Goal: Answer question/provide support: Share knowledge or assist other users

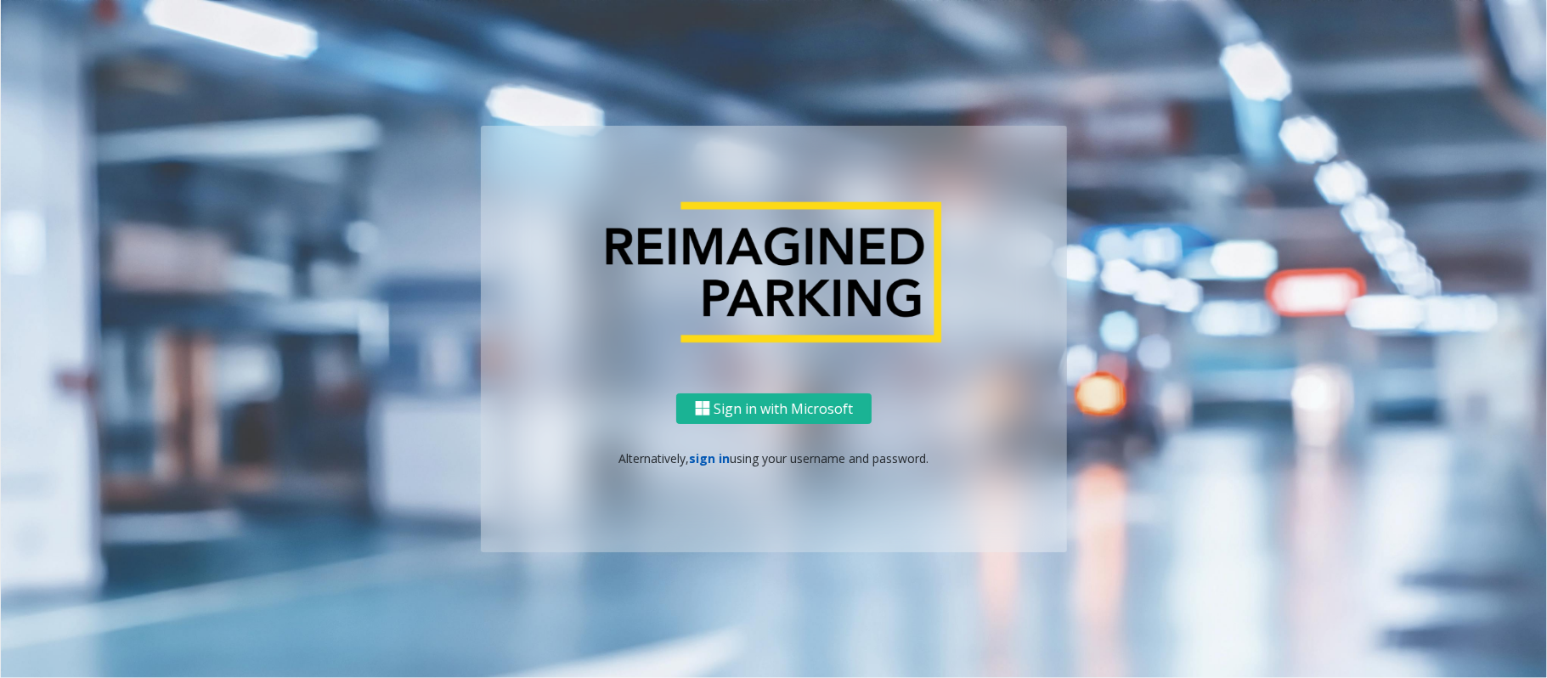
click at [698, 455] on link "sign in" at bounding box center [710, 458] width 41 height 16
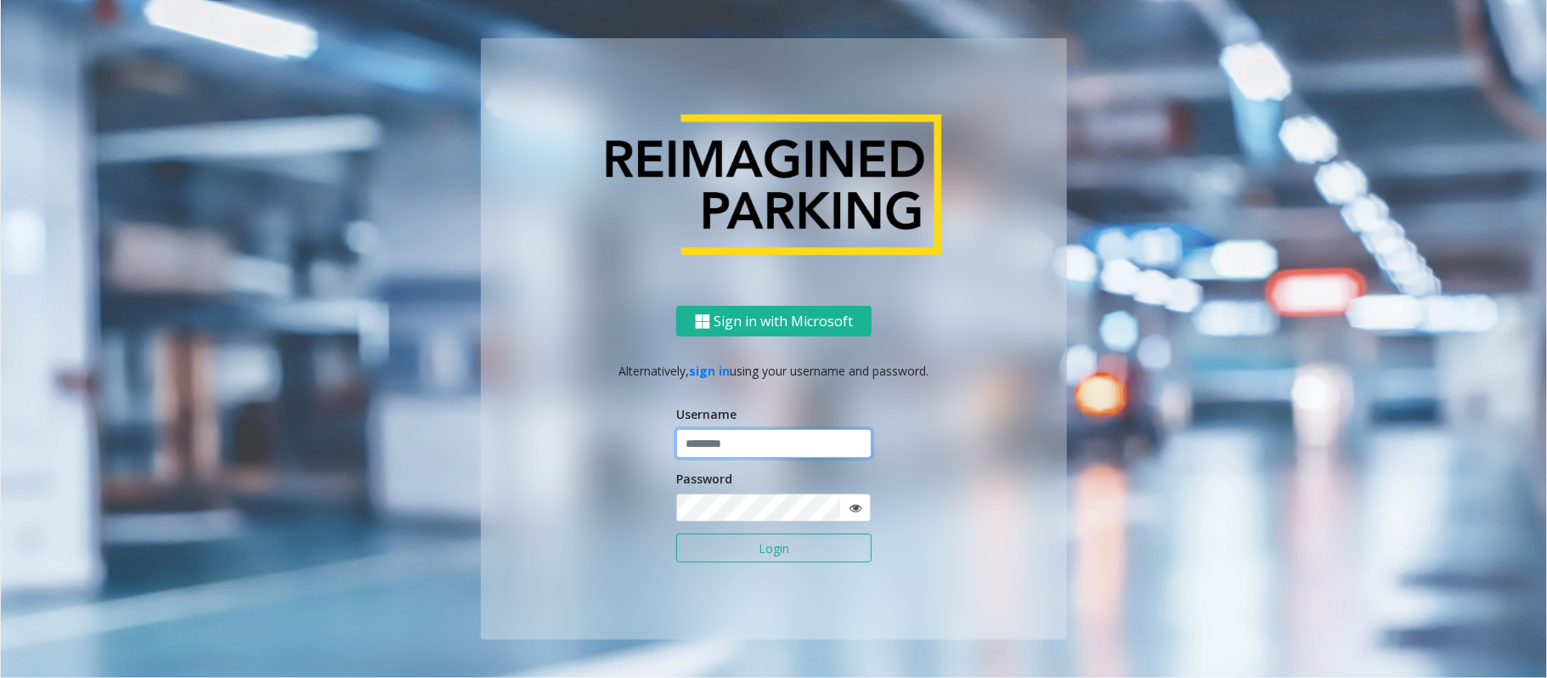
type input "******"
click at [751, 549] on button "Login" at bounding box center [773, 548] width 195 height 29
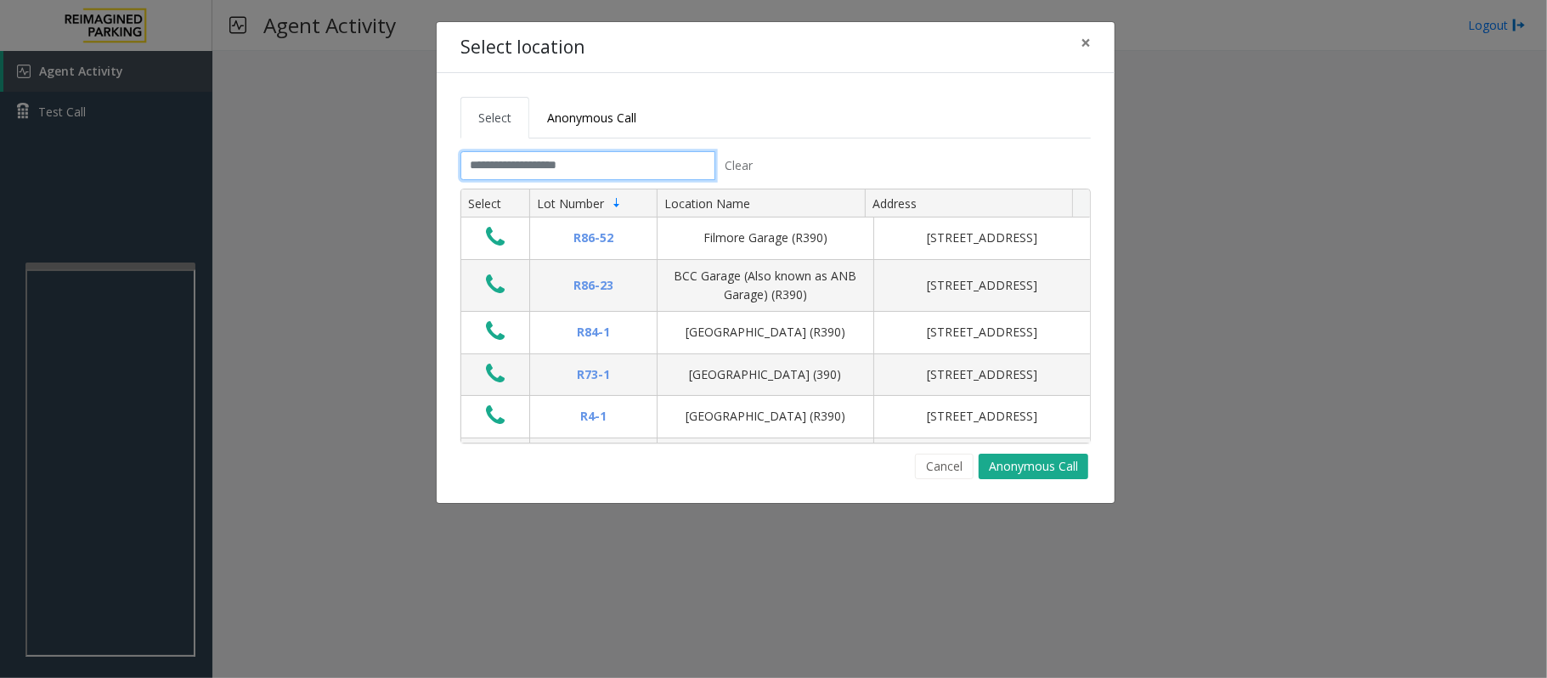
click at [653, 154] on input "text" at bounding box center [588, 165] width 255 height 29
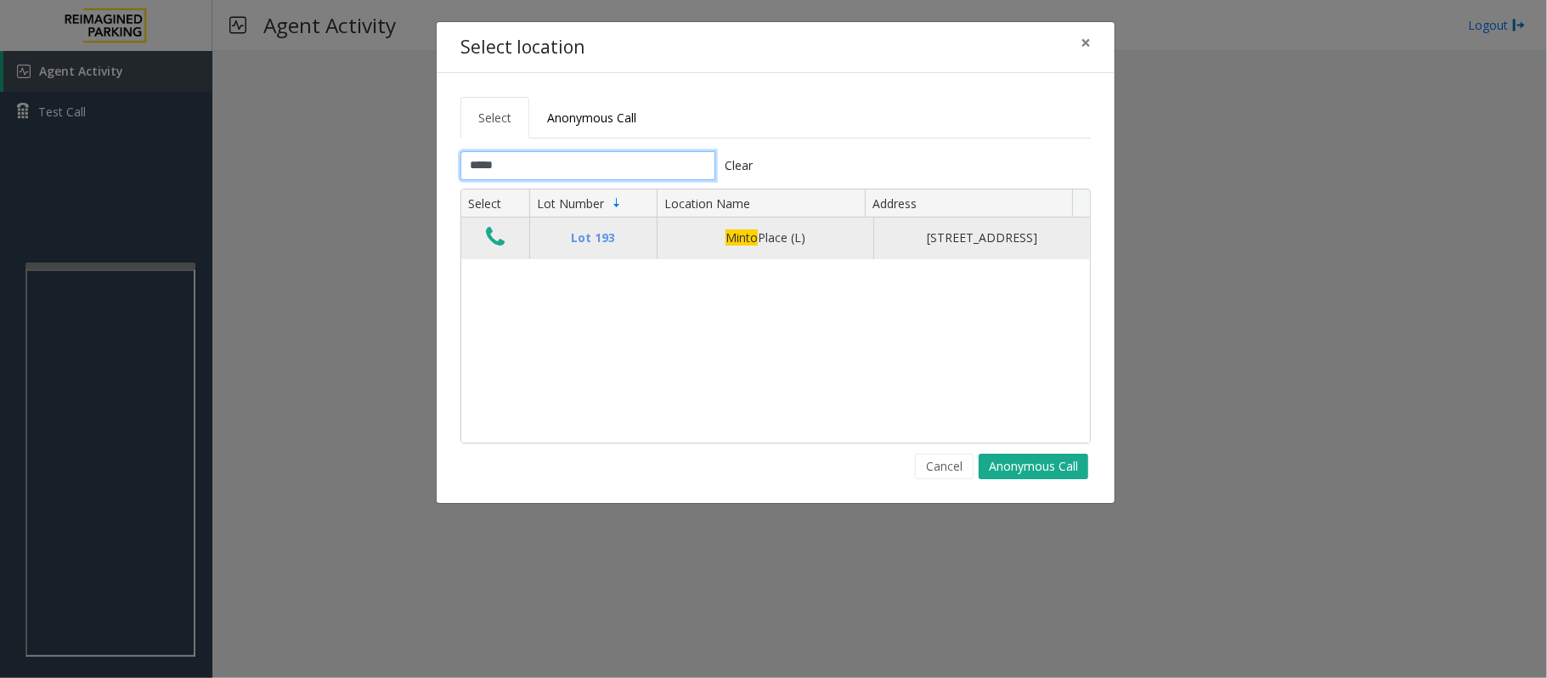
type input "*****"
click at [491, 235] on icon "Data table" at bounding box center [495, 237] width 19 height 24
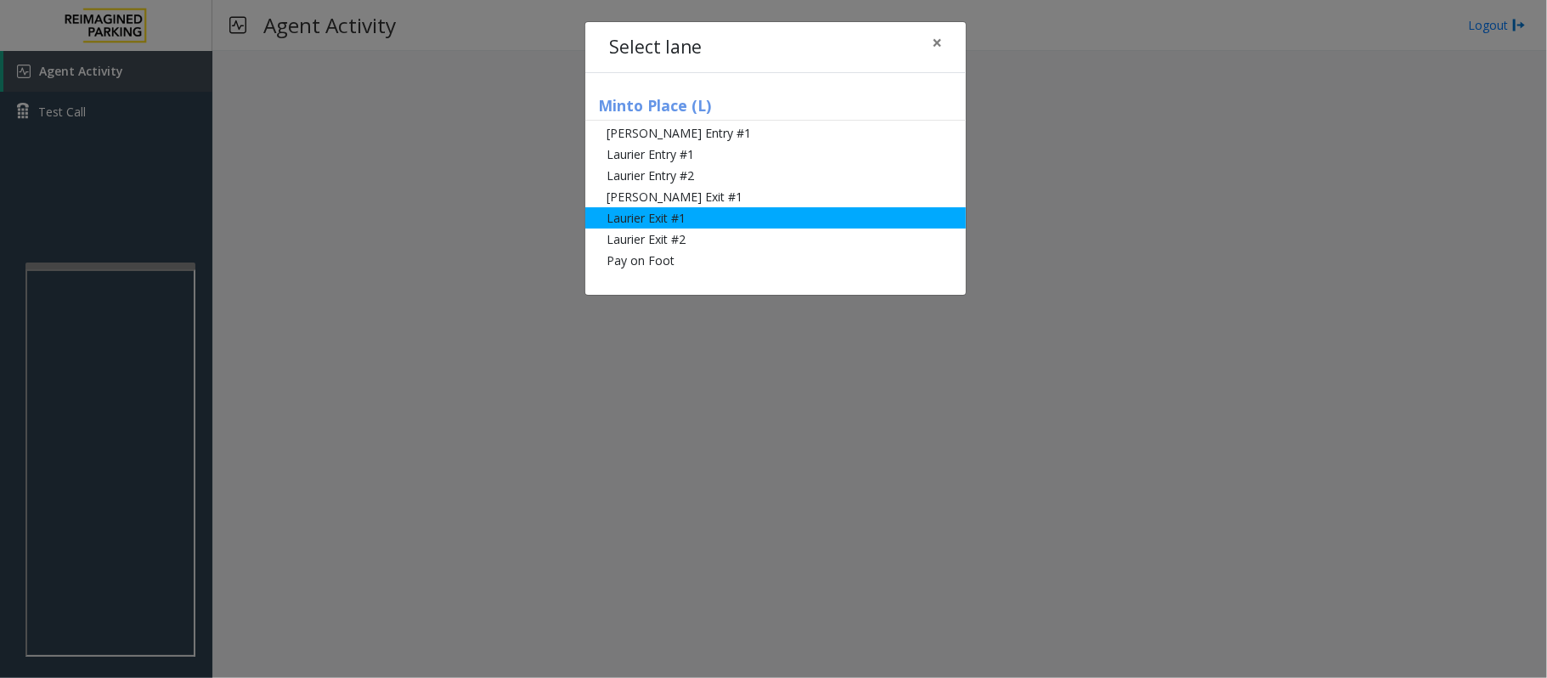
click at [656, 223] on li "Laurier Exit #1" at bounding box center [775, 217] width 381 height 21
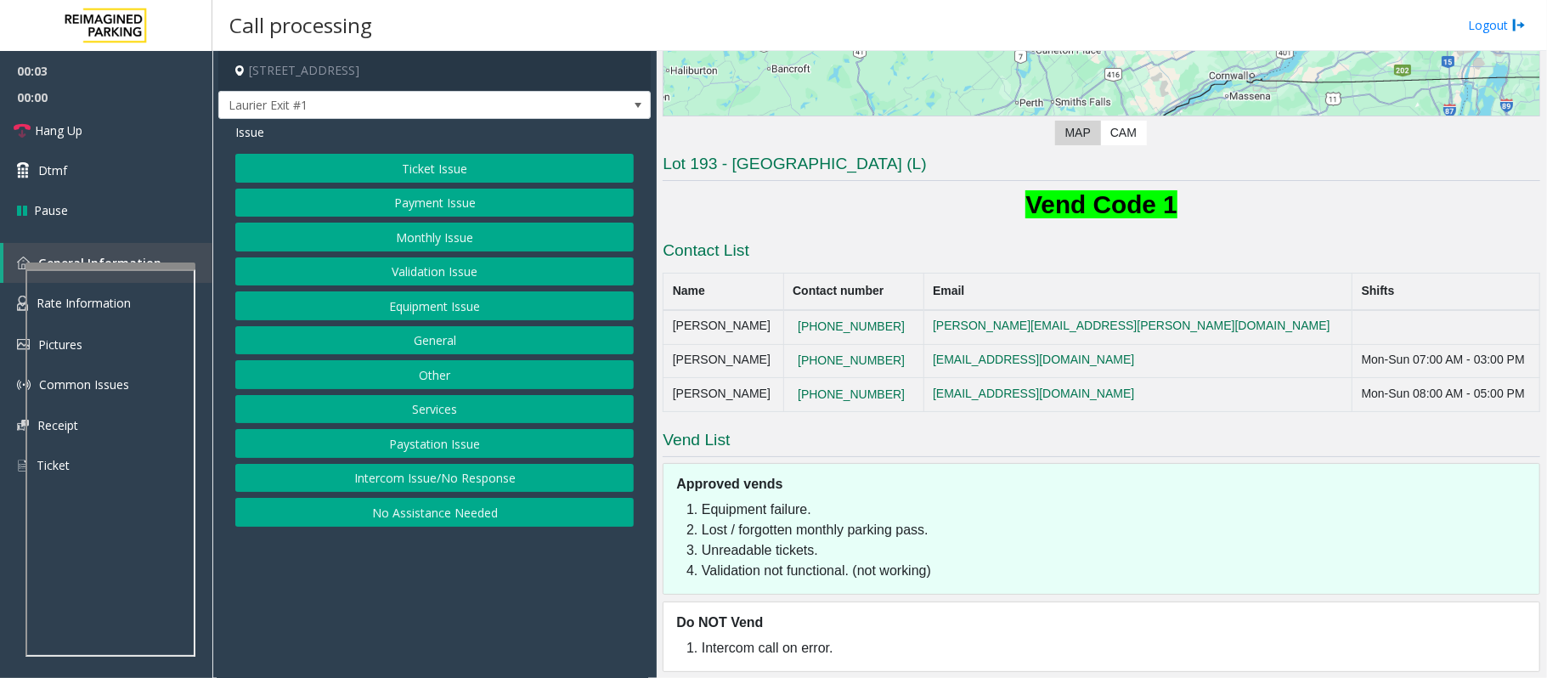
scroll to position [340, 0]
click at [425, 167] on button "Ticket Issue" at bounding box center [434, 168] width 398 height 29
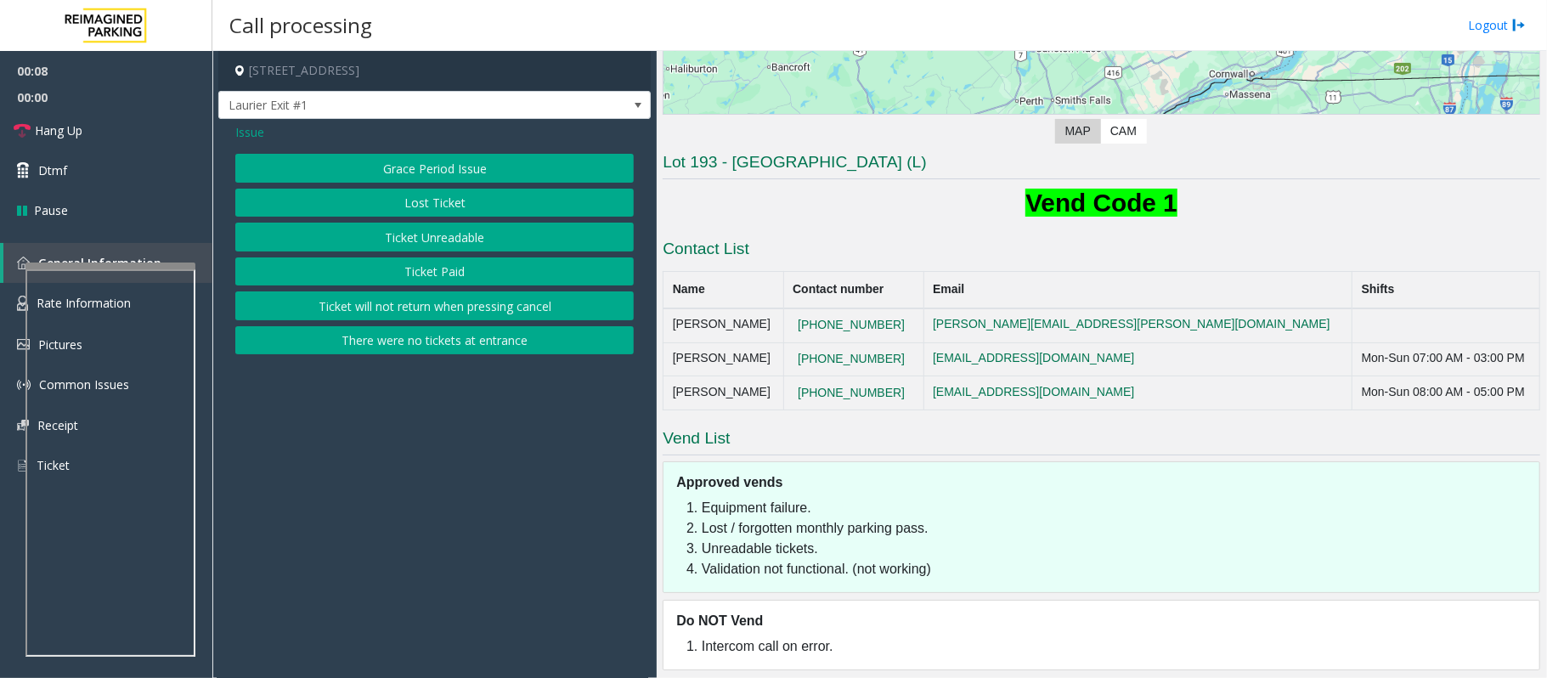
click at [425, 248] on button "Ticket Unreadable" at bounding box center [434, 237] width 398 height 29
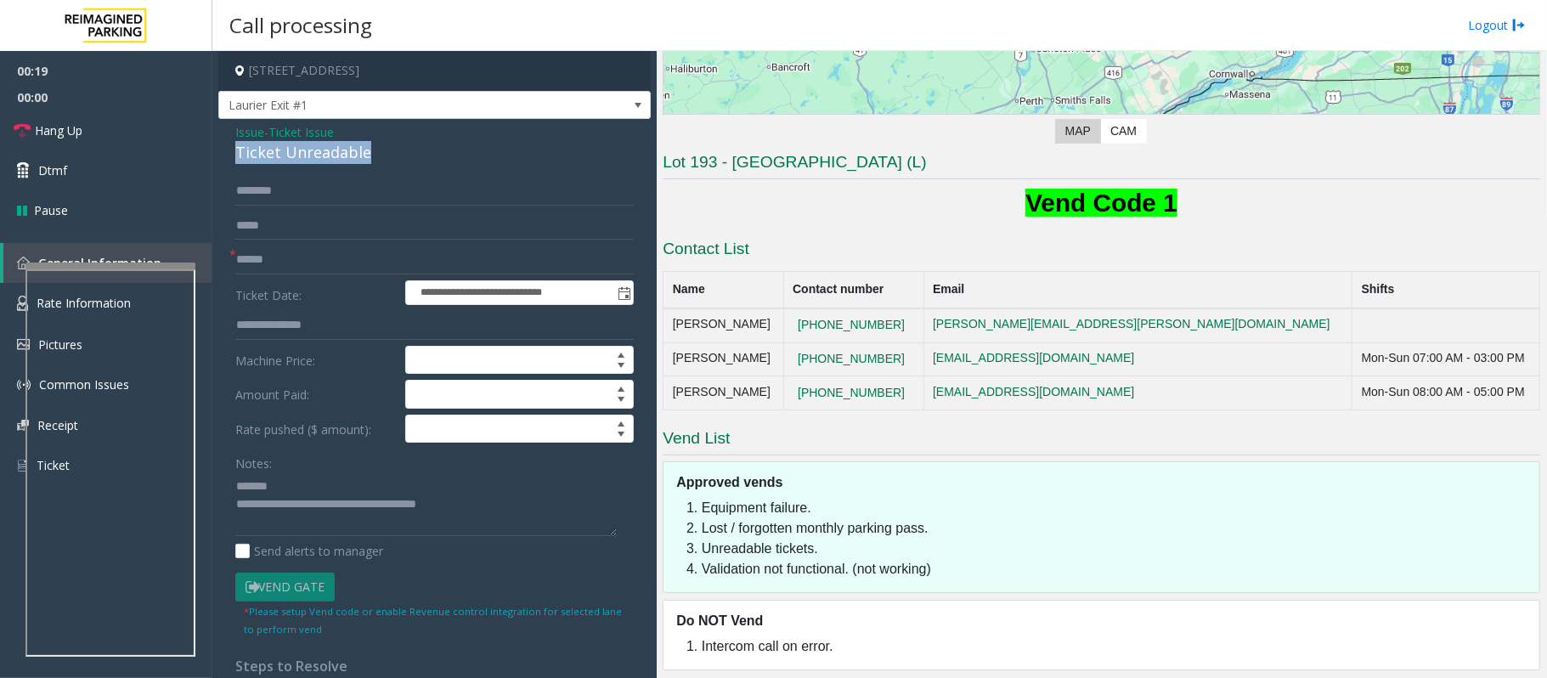
drag, startPoint x: 374, startPoint y: 153, endPoint x: 222, endPoint y: 146, distance: 152.2
click at [222, 146] on div "**********" at bounding box center [434, 542] width 432 height 846
type textarea "**********"
click at [273, 250] on input "text" at bounding box center [434, 260] width 398 height 29
type input "**"
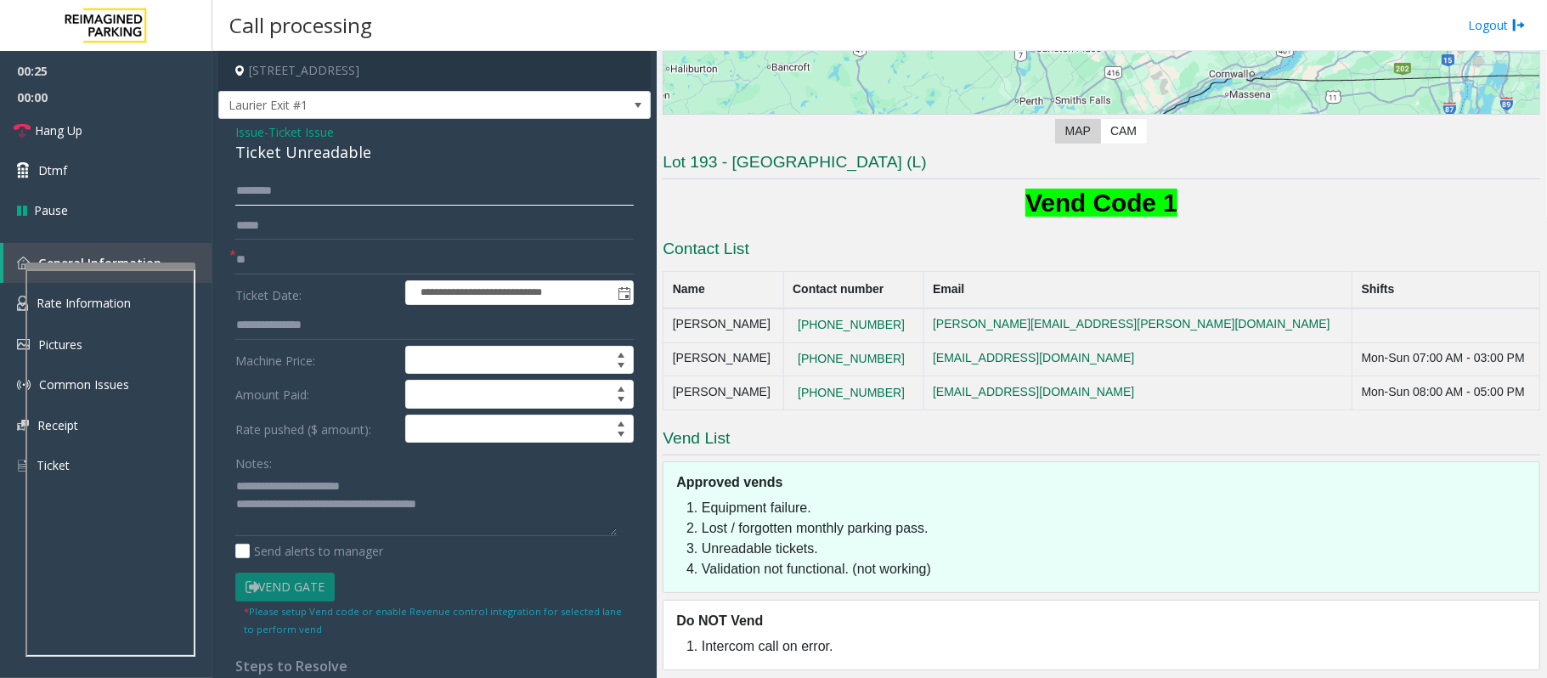
click at [276, 190] on input "text" at bounding box center [434, 191] width 398 height 29
type input "****"
click at [58, 167] on span "Dtmf" at bounding box center [52, 170] width 29 height 18
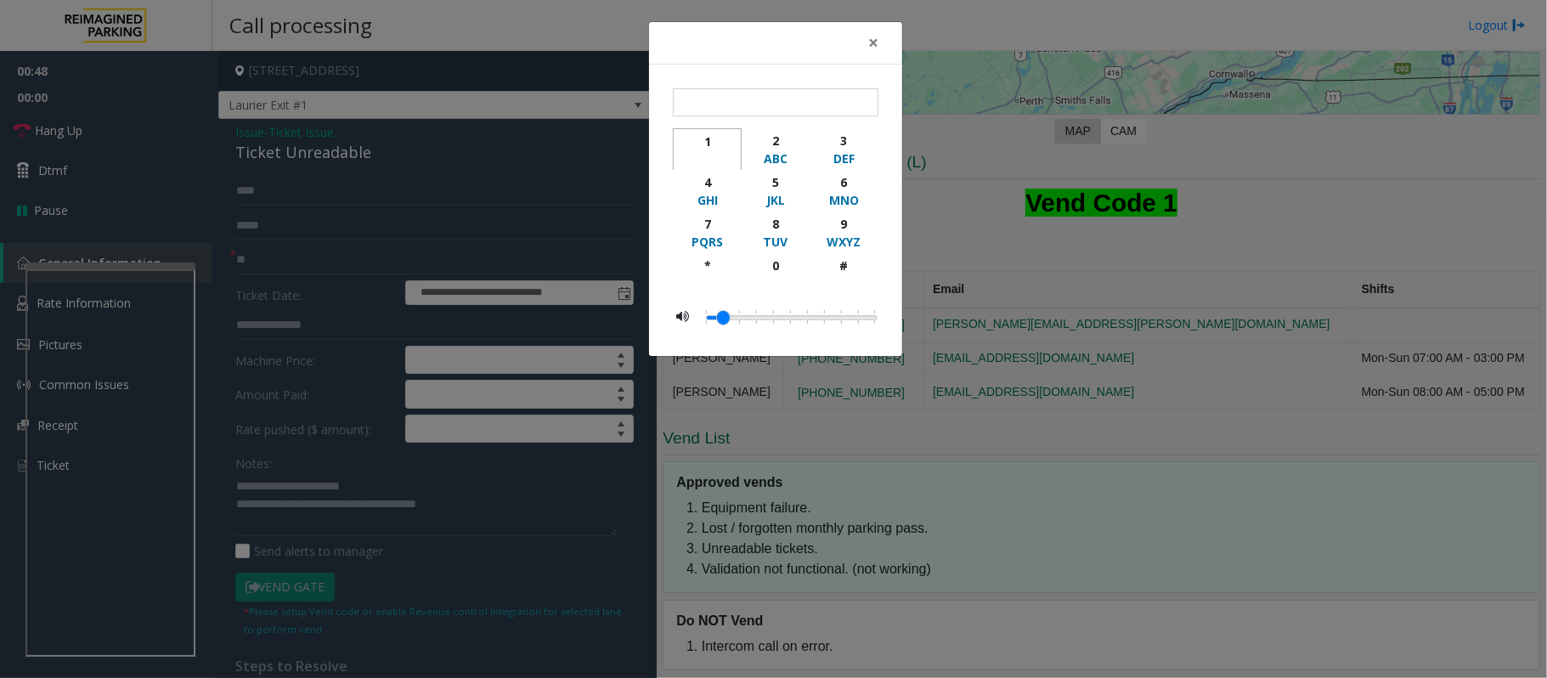
click at [711, 138] on div "1" at bounding box center [707, 142] width 47 height 18
type input "*"
click at [885, 35] on button "×" at bounding box center [873, 43] width 34 height 42
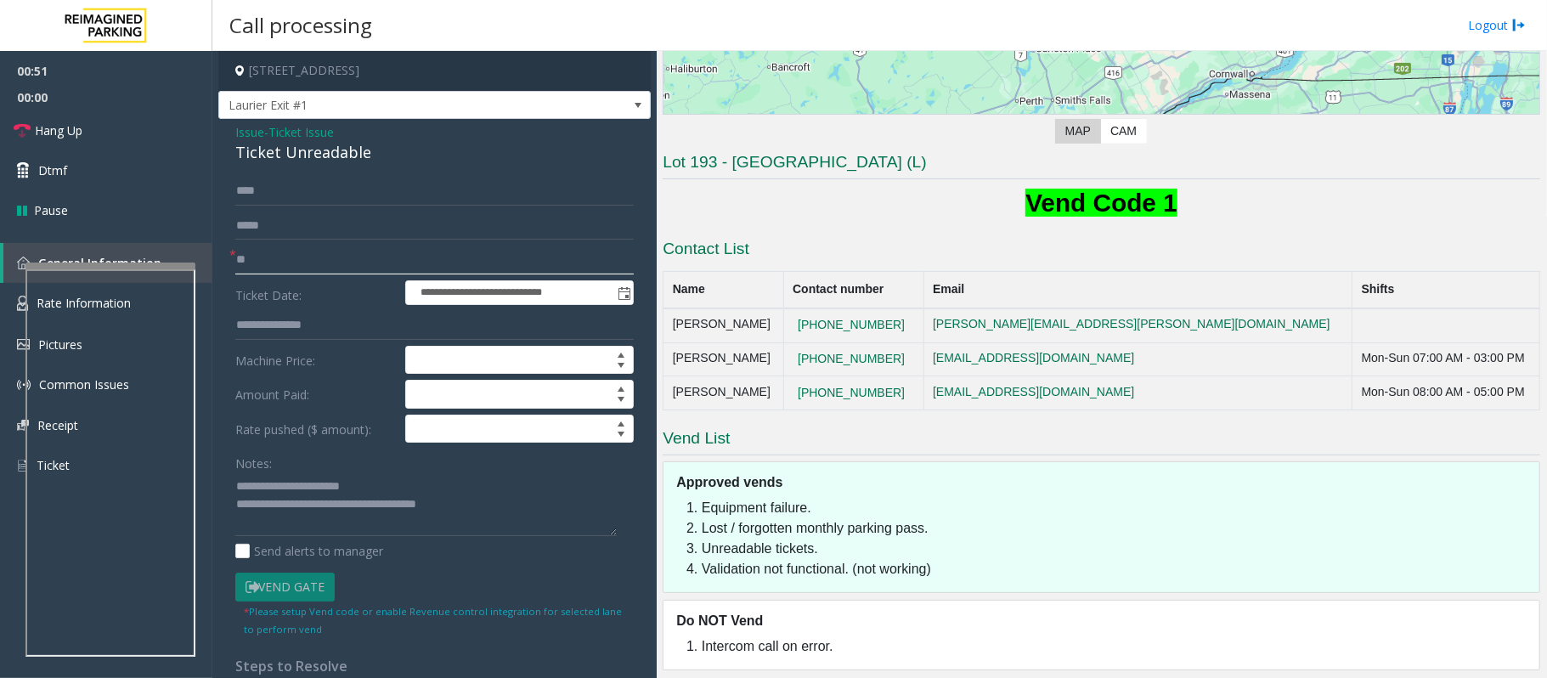
click at [248, 256] on input "**" at bounding box center [434, 260] width 398 height 29
type input "****"
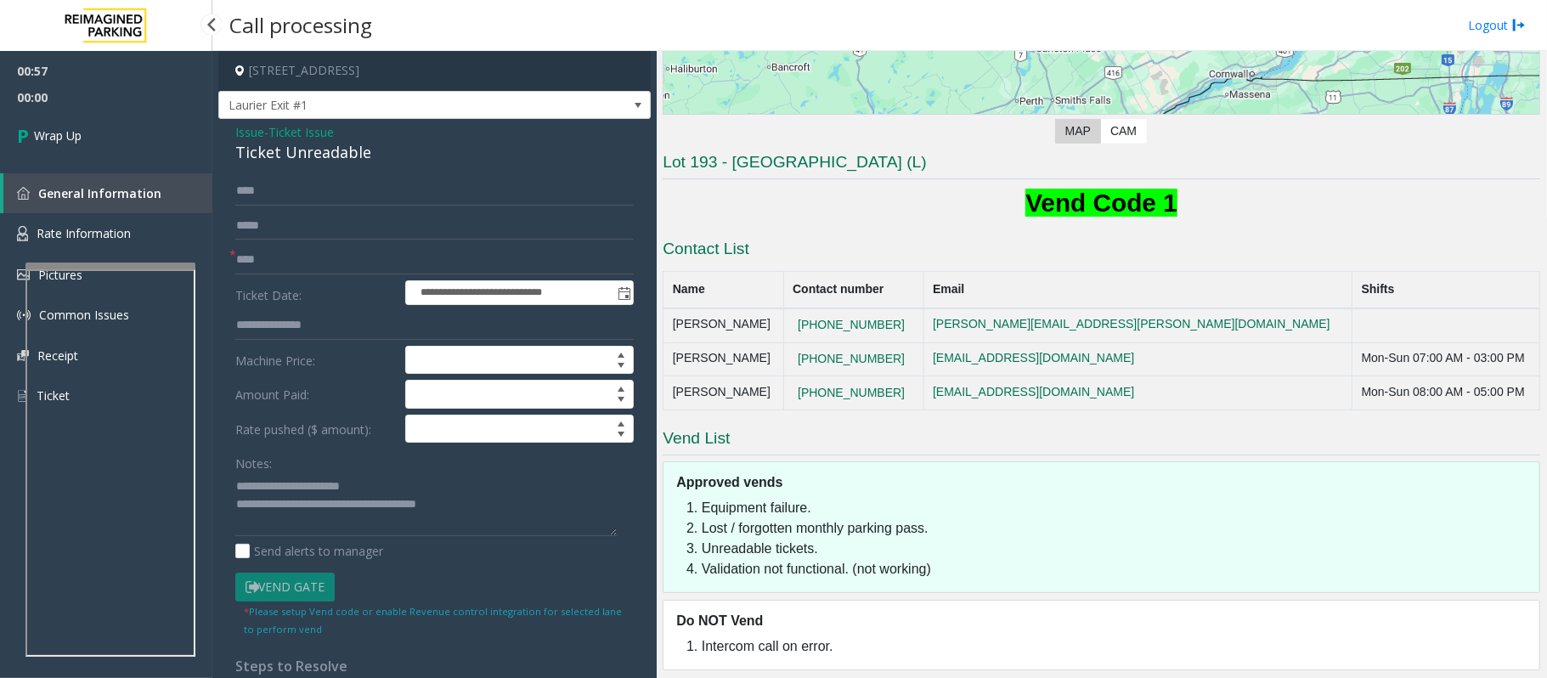
click at [59, 133] on span "Wrap Up" at bounding box center [58, 136] width 48 height 18
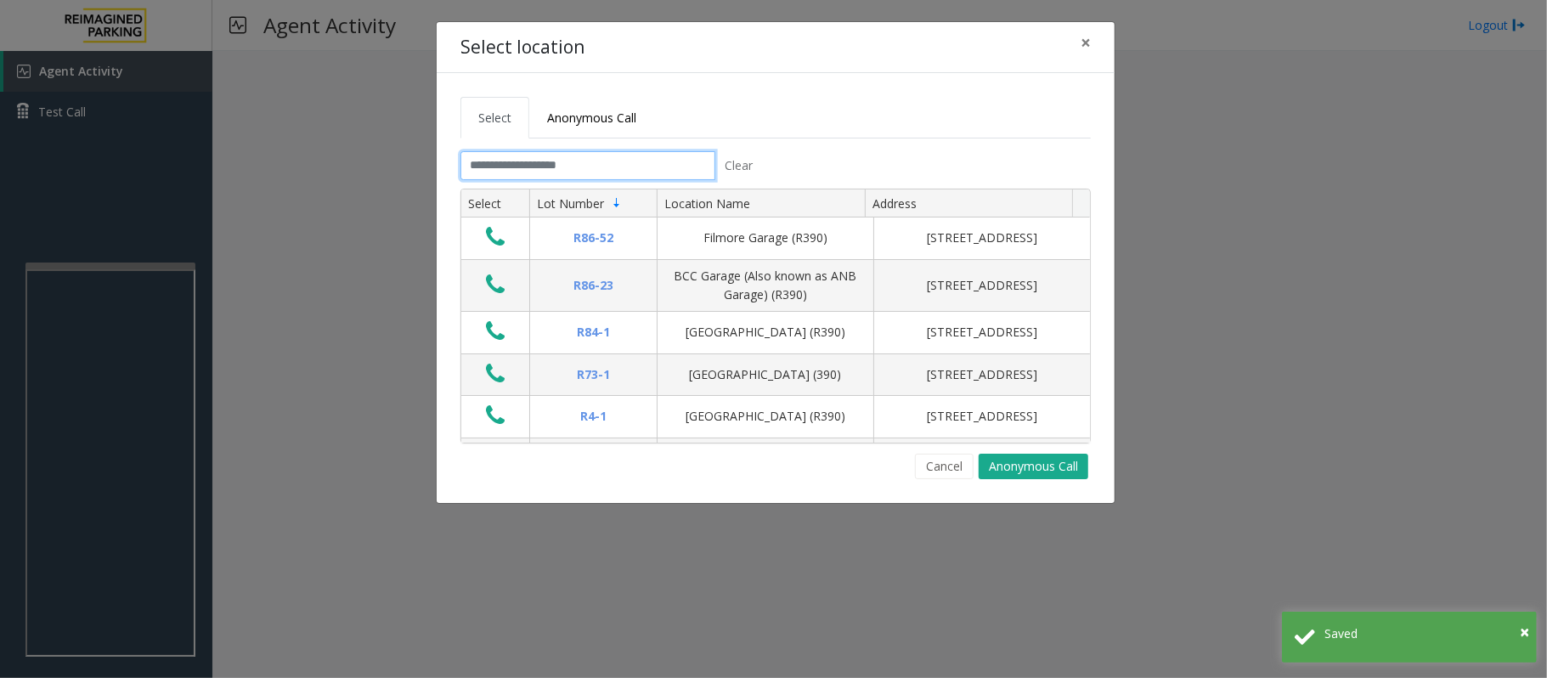
click at [568, 168] on input "text" at bounding box center [588, 165] width 255 height 29
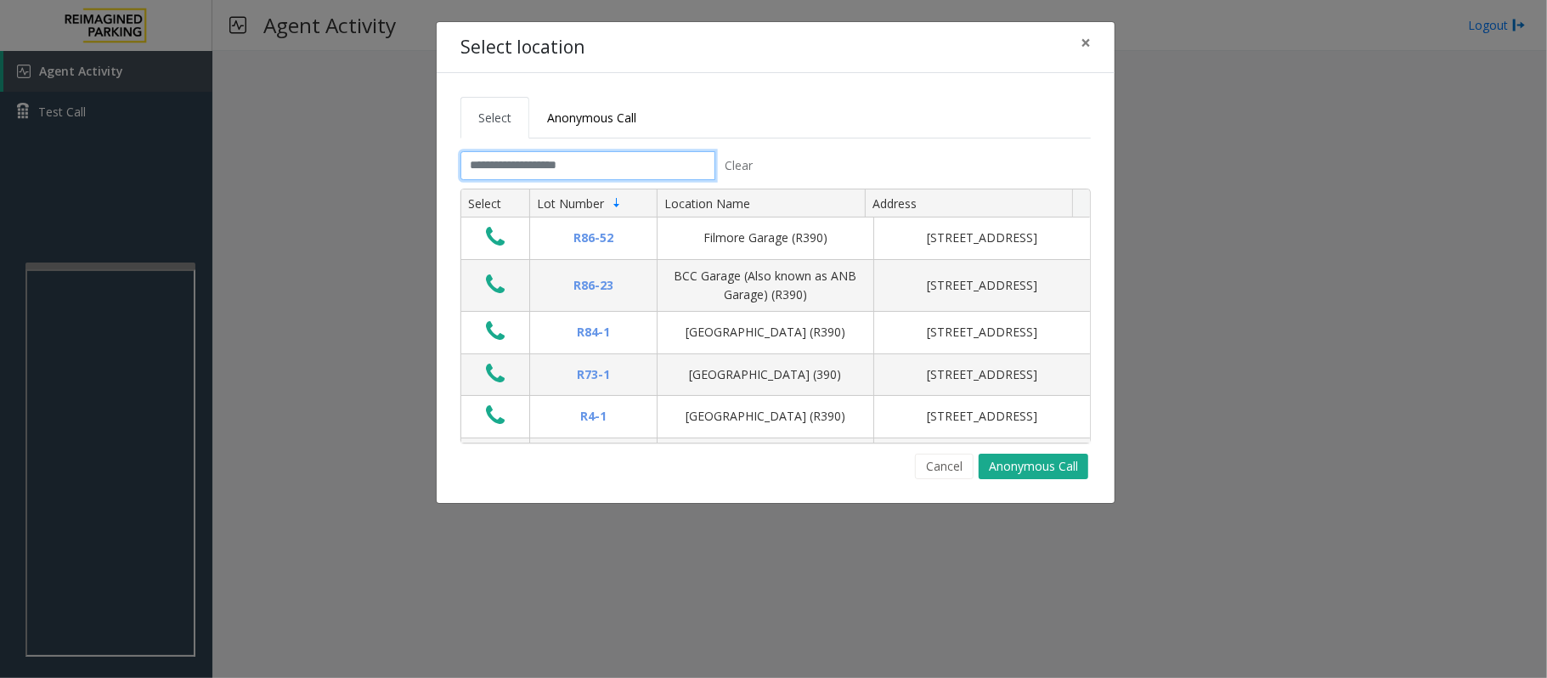
click at [568, 168] on input "text" at bounding box center [588, 165] width 255 height 29
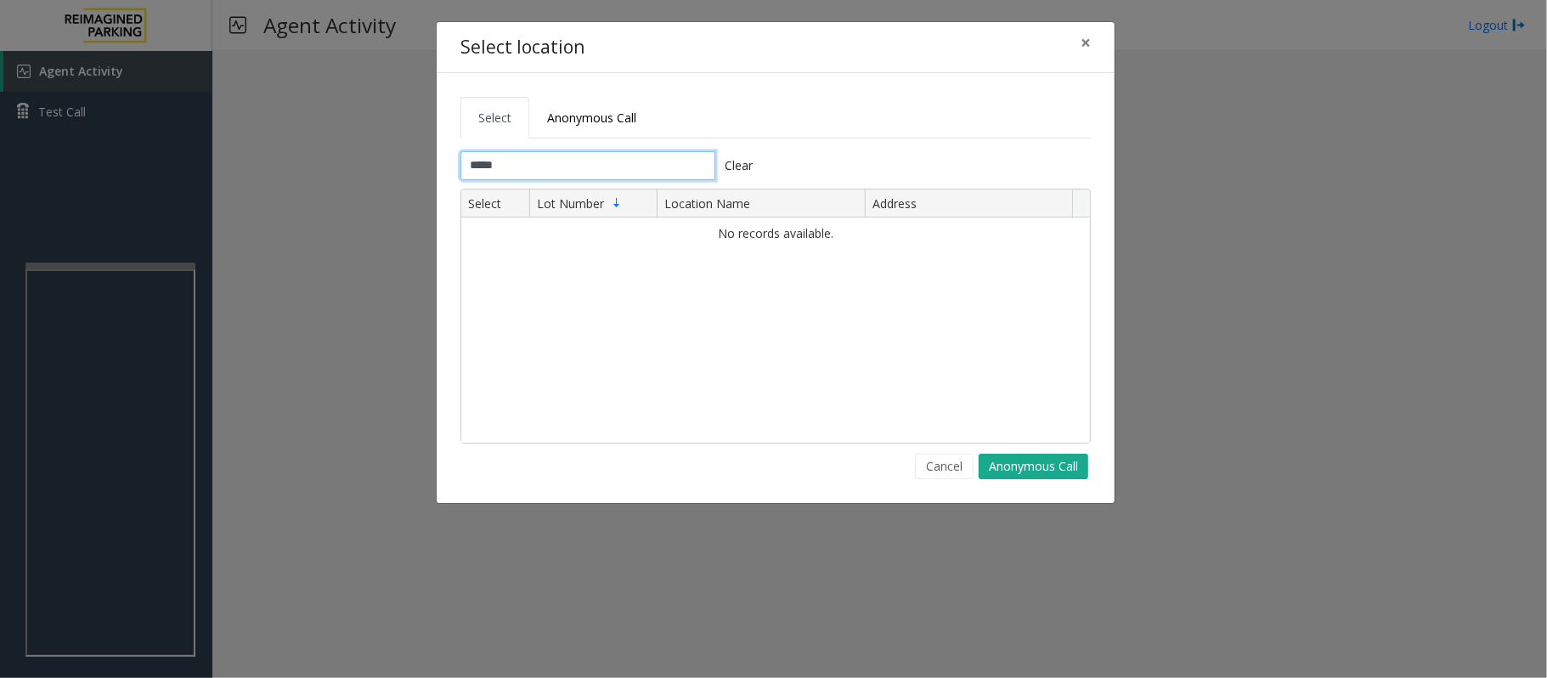
click at [483, 165] on input "*****" at bounding box center [588, 165] width 255 height 29
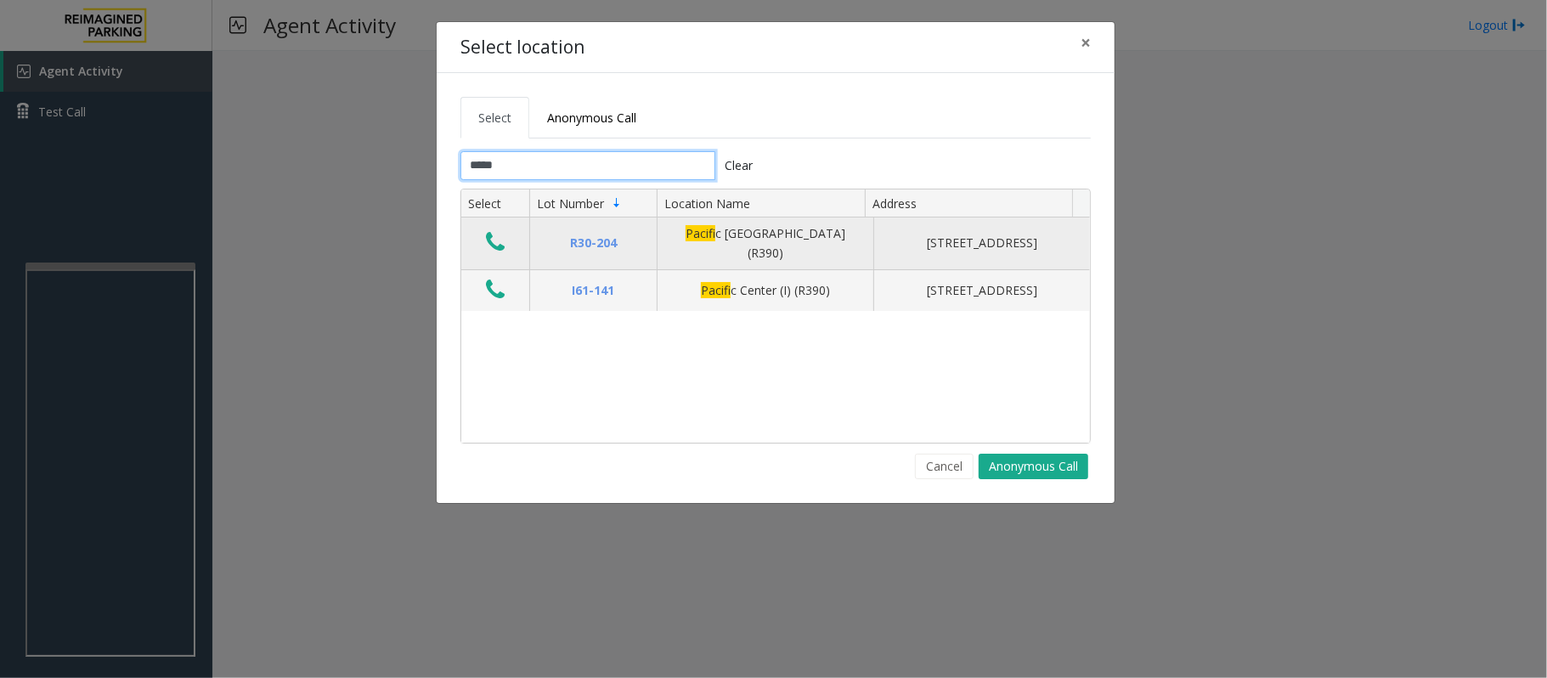
type input "*****"
click at [494, 257] on button "Data table" at bounding box center [495, 242] width 29 height 27
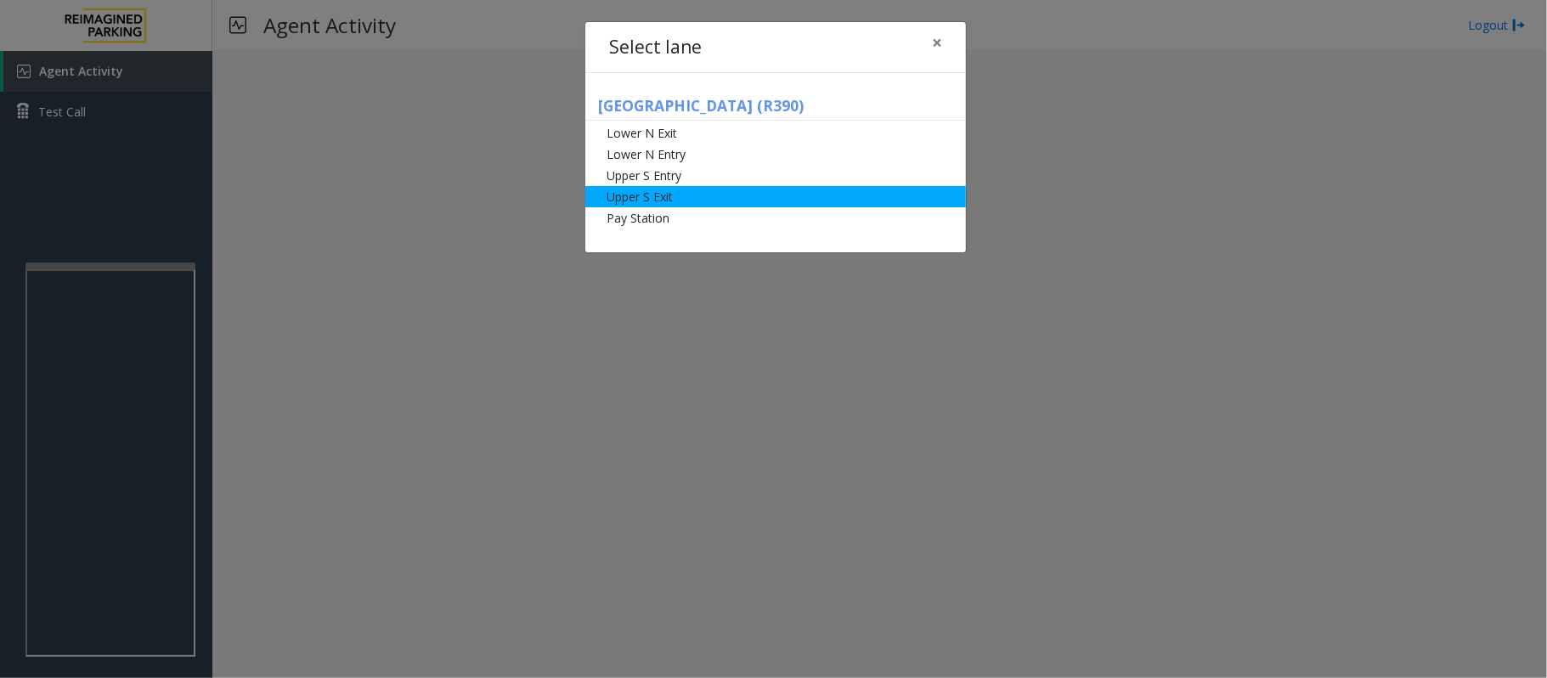
click at [654, 201] on li "Upper S Exit" at bounding box center [775, 196] width 381 height 21
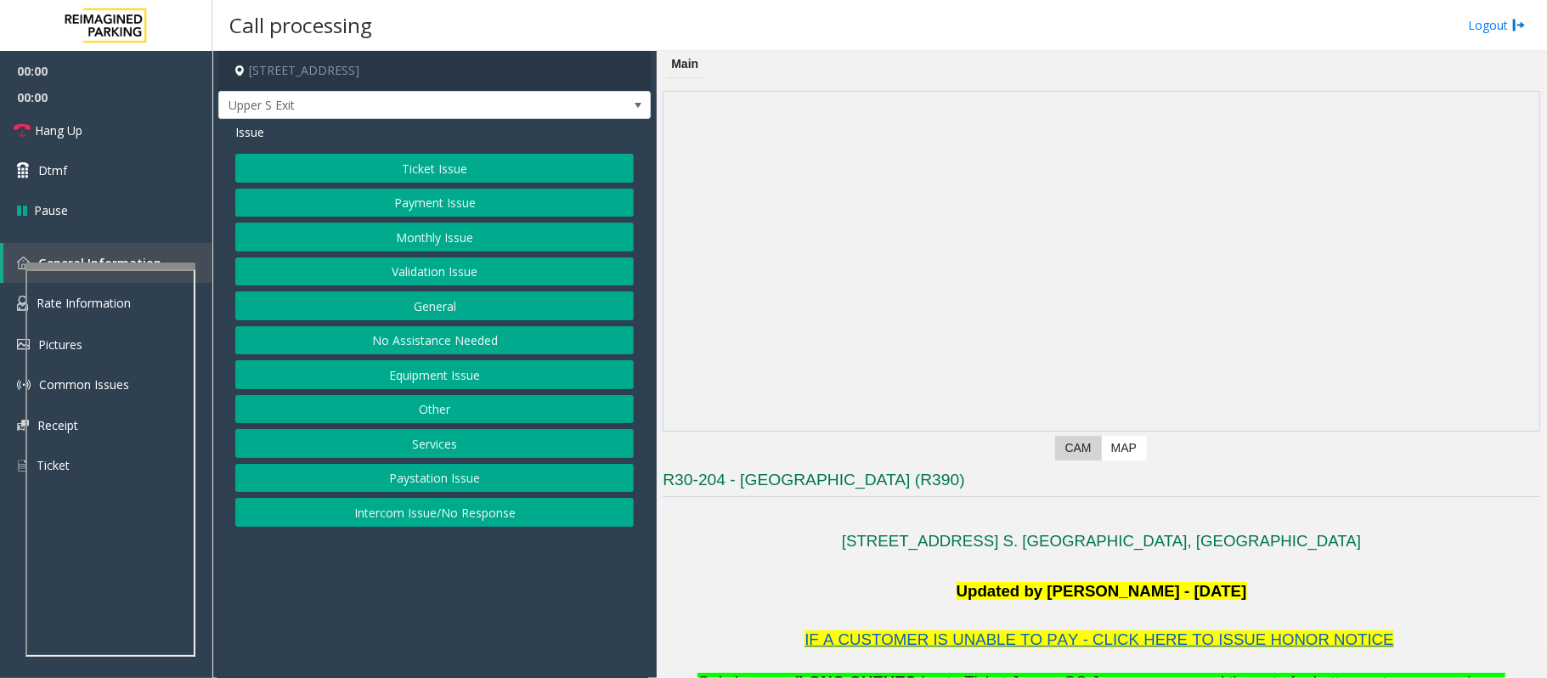
scroll to position [453, 0]
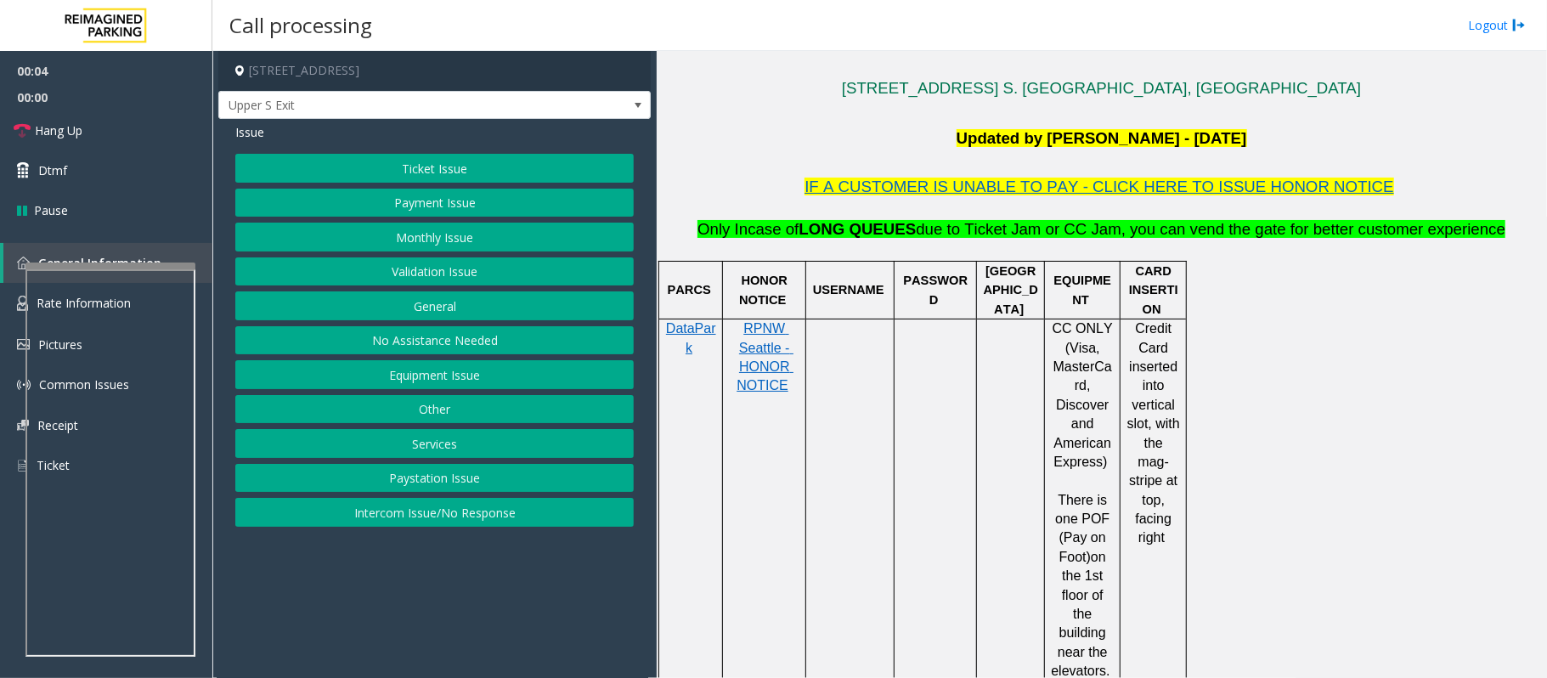
click at [399, 267] on button "Validation Issue" at bounding box center [434, 271] width 398 height 29
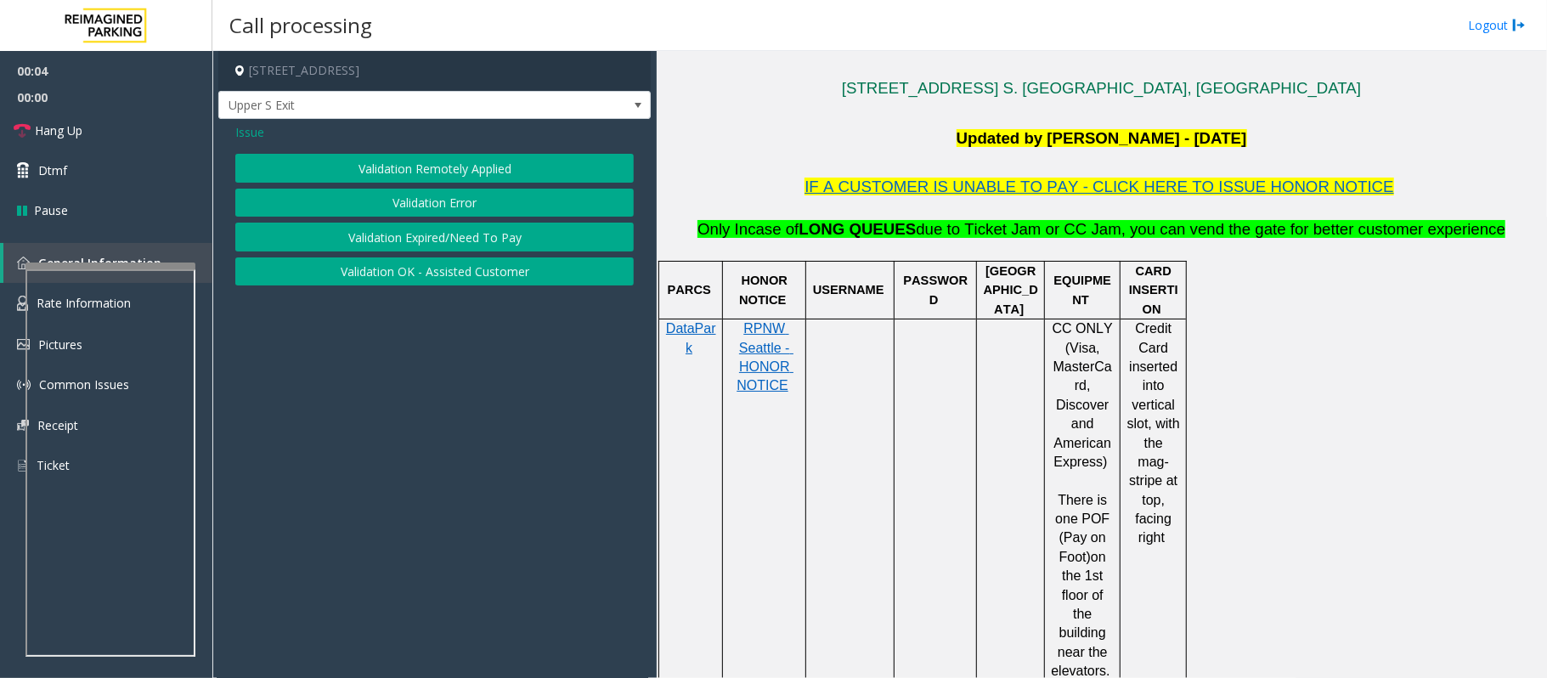
click at [408, 194] on button "Validation Error" at bounding box center [434, 203] width 398 height 29
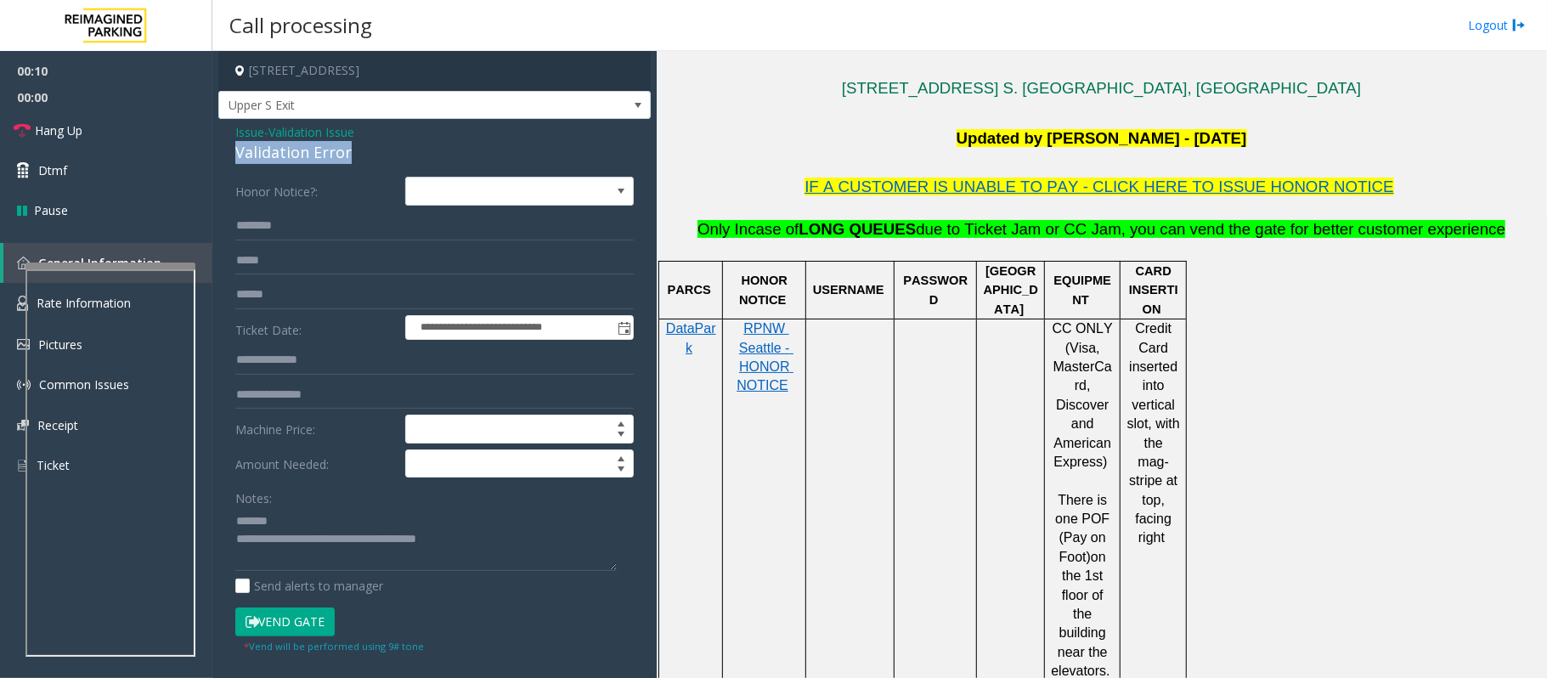
drag, startPoint x: 355, startPoint y: 161, endPoint x: 226, endPoint y: 150, distance: 129.6
click at [226, 150] on div "**********" at bounding box center [434, 613] width 432 height 988
type textarea "**********"
click at [253, 289] on input "text" at bounding box center [434, 294] width 398 height 29
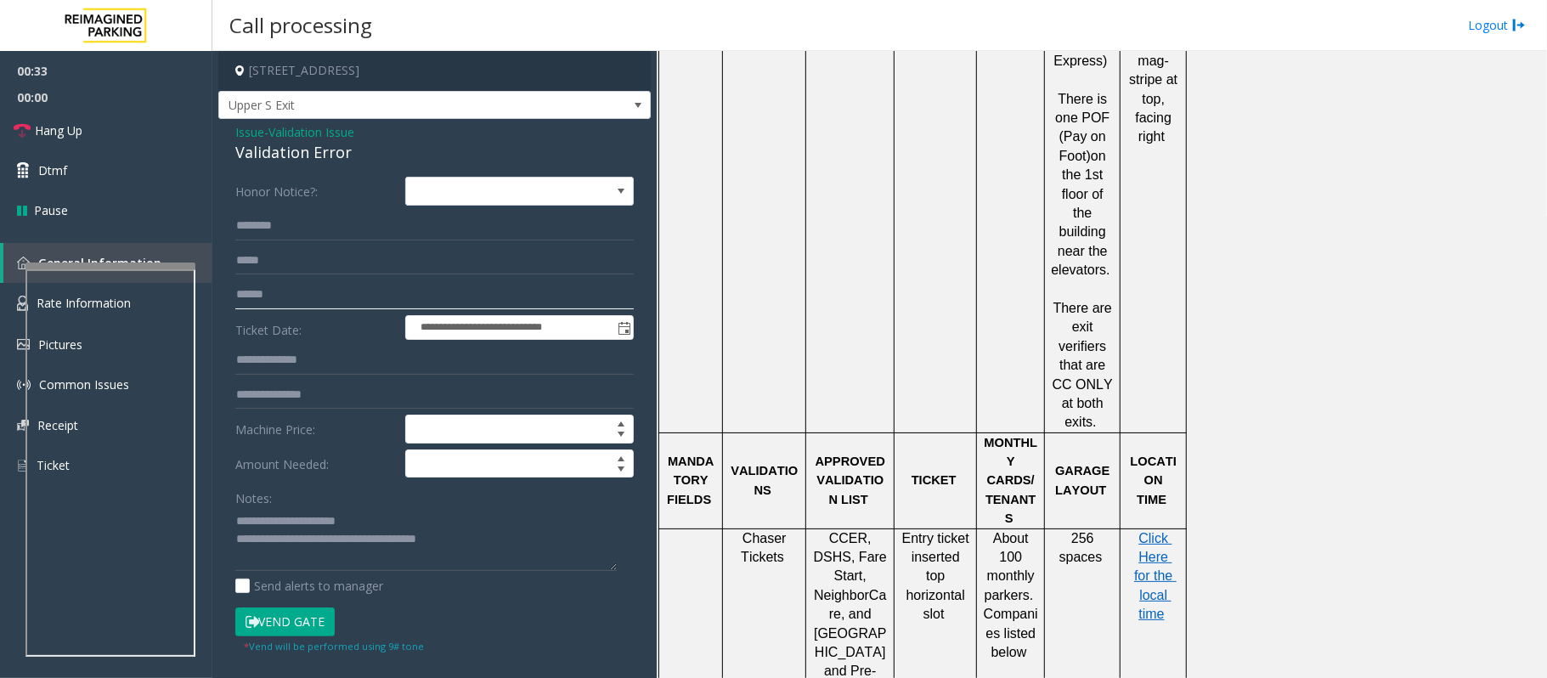
scroll to position [906, 0]
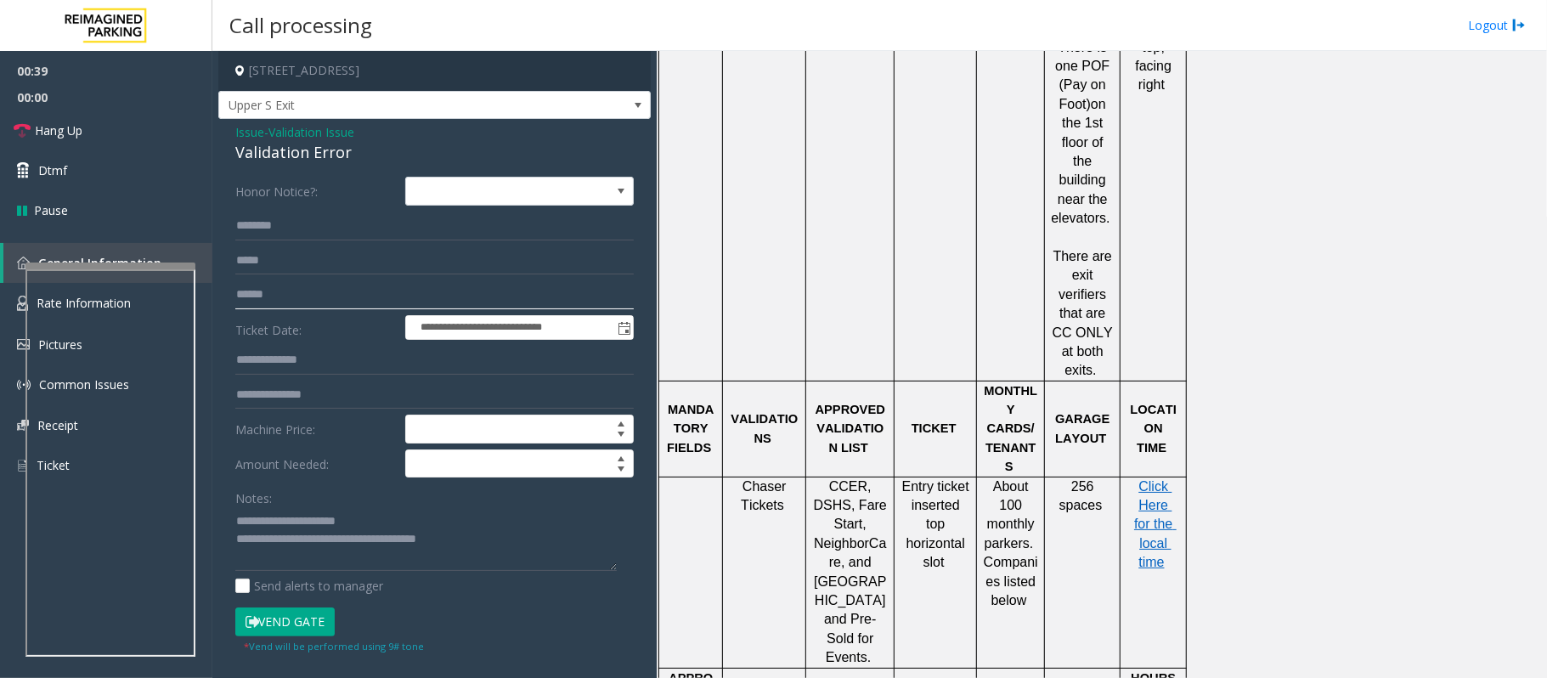
type input "******"
click at [392, 517] on textarea at bounding box center [425, 539] width 381 height 64
type textarea "**********"
click at [258, 233] on input "text" at bounding box center [434, 226] width 398 height 29
click at [289, 365] on input "text" at bounding box center [434, 360] width 398 height 29
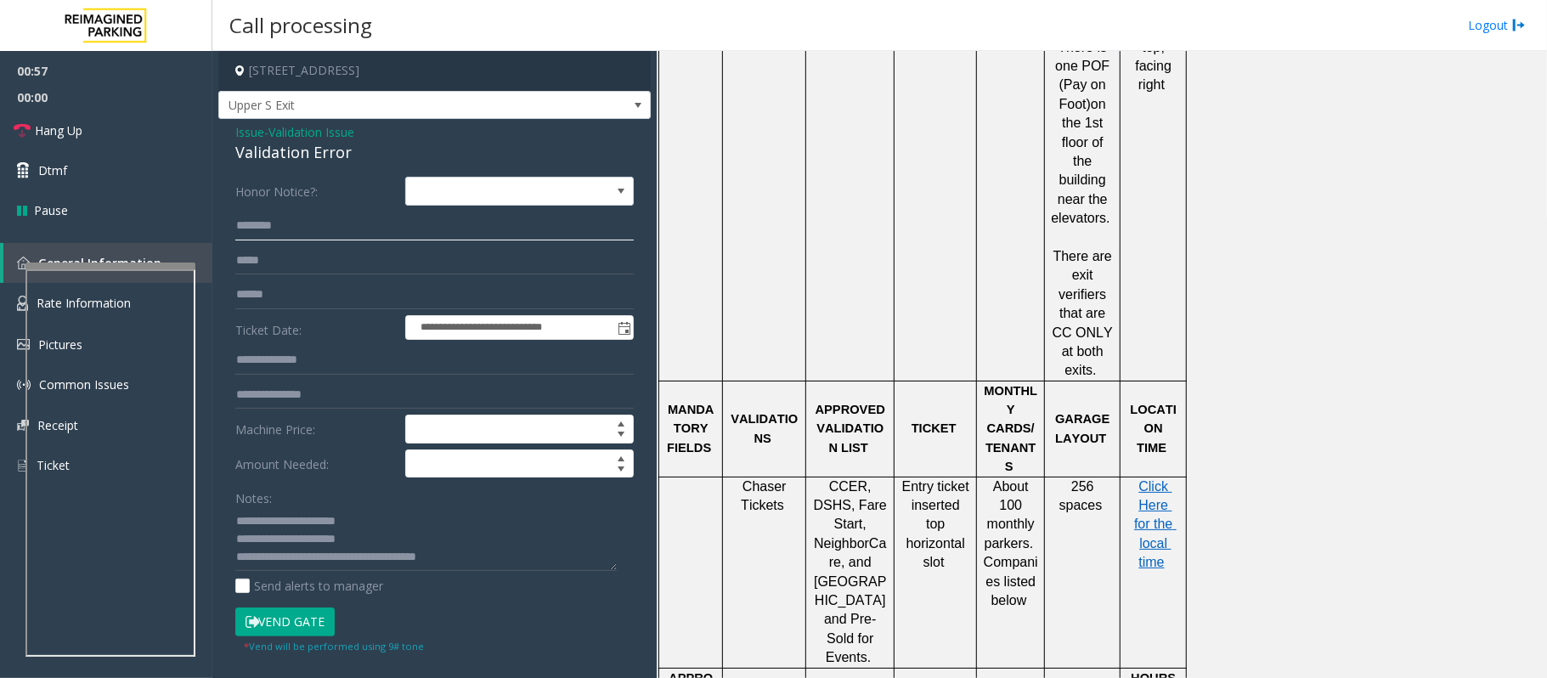
click at [259, 228] on input "text" at bounding box center [434, 226] width 398 height 29
type input "*****"
click at [282, 623] on button "Vend Gate" at bounding box center [284, 622] width 99 height 29
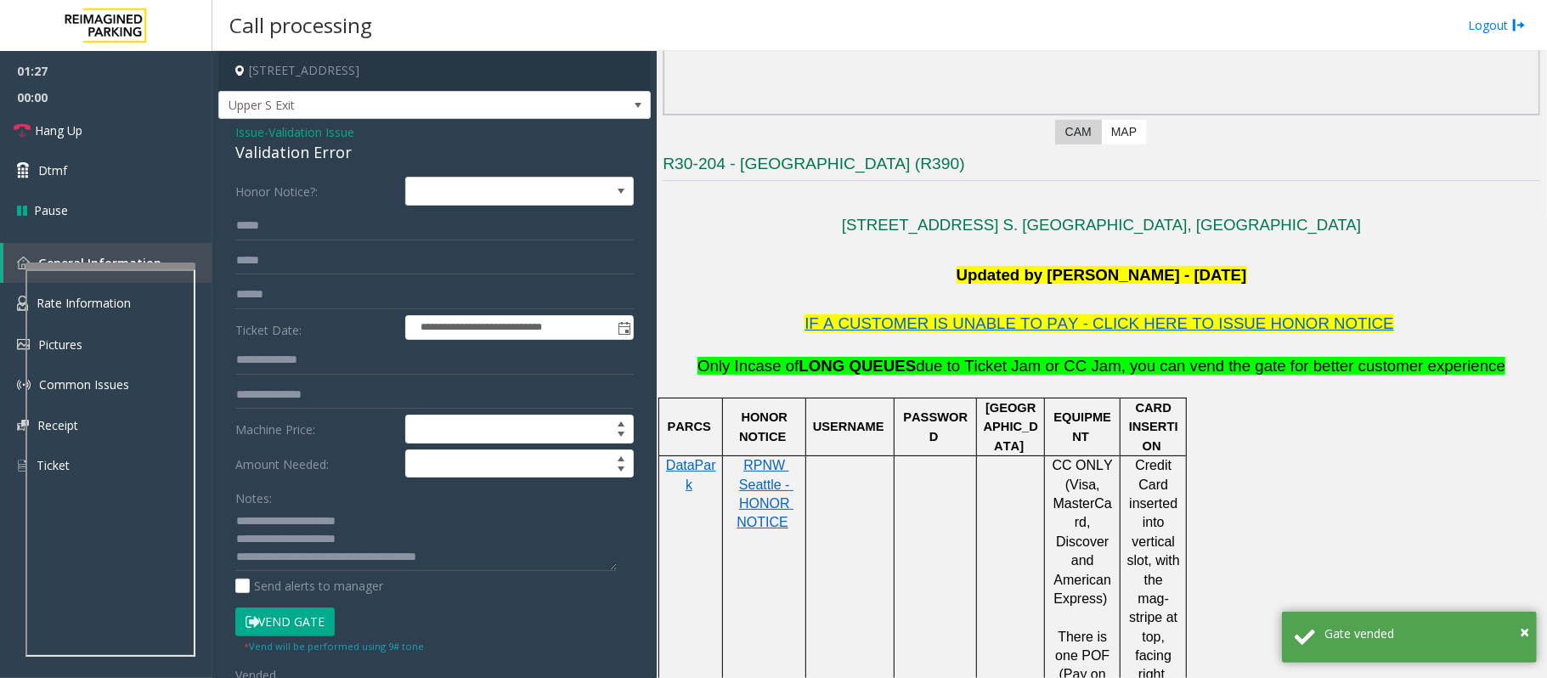
scroll to position [113, 0]
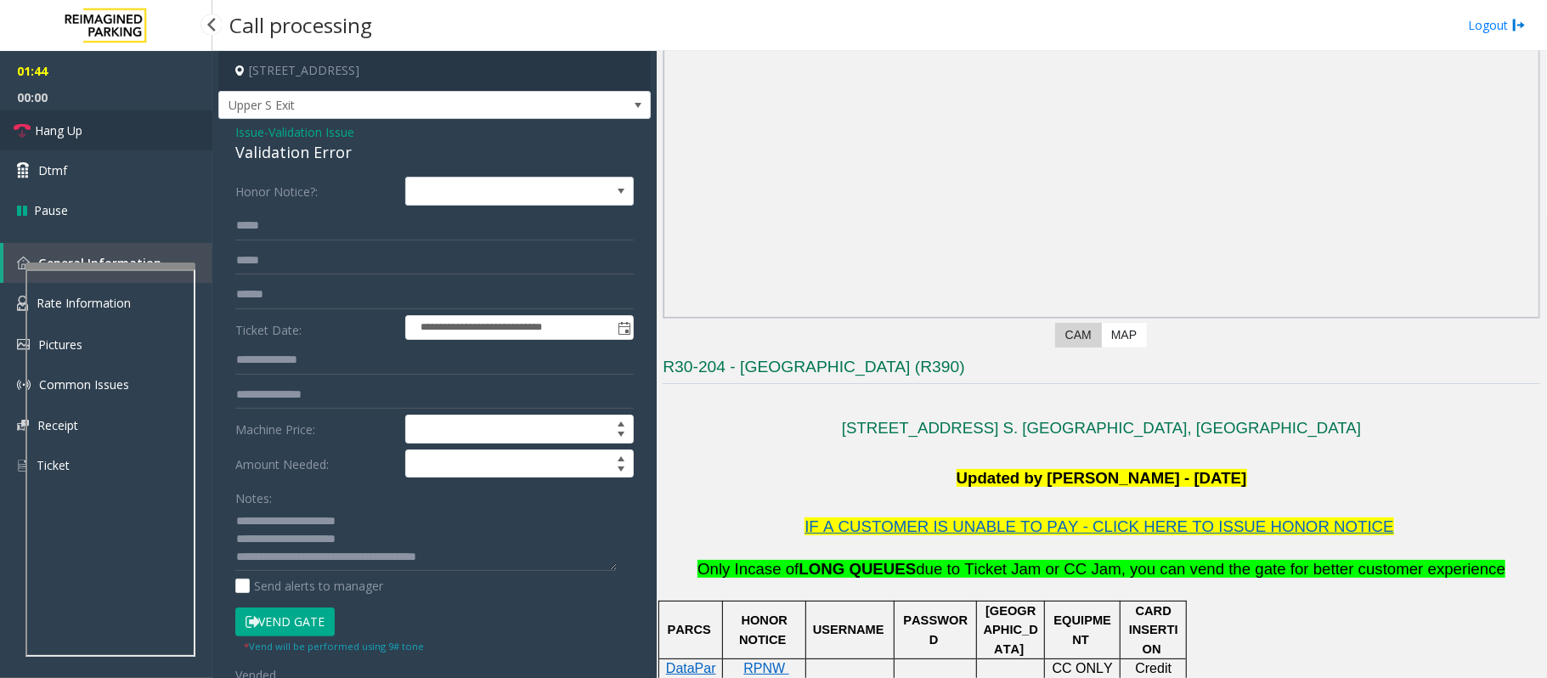
click at [49, 127] on span "Hang Up" at bounding box center [59, 131] width 48 height 18
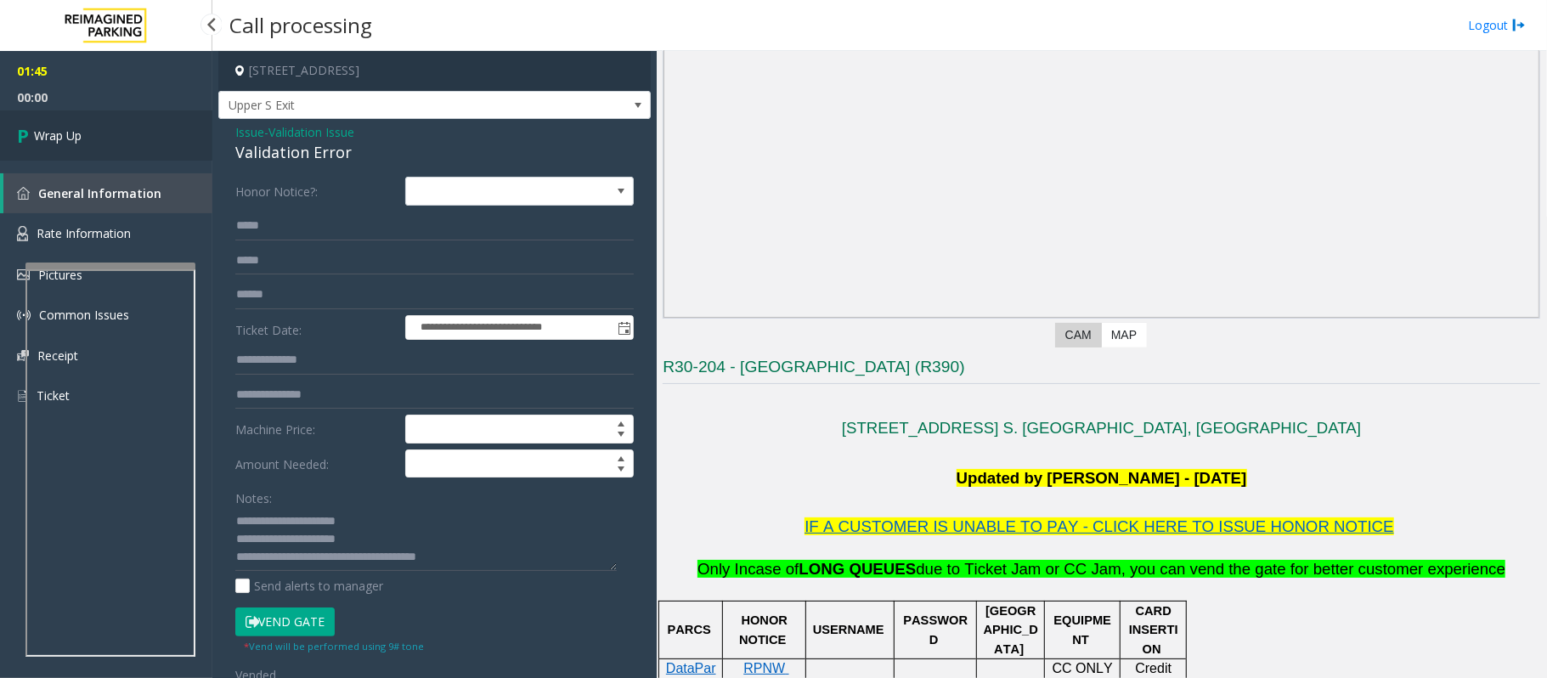
click at [75, 131] on span "Wrap Up" at bounding box center [58, 136] width 48 height 18
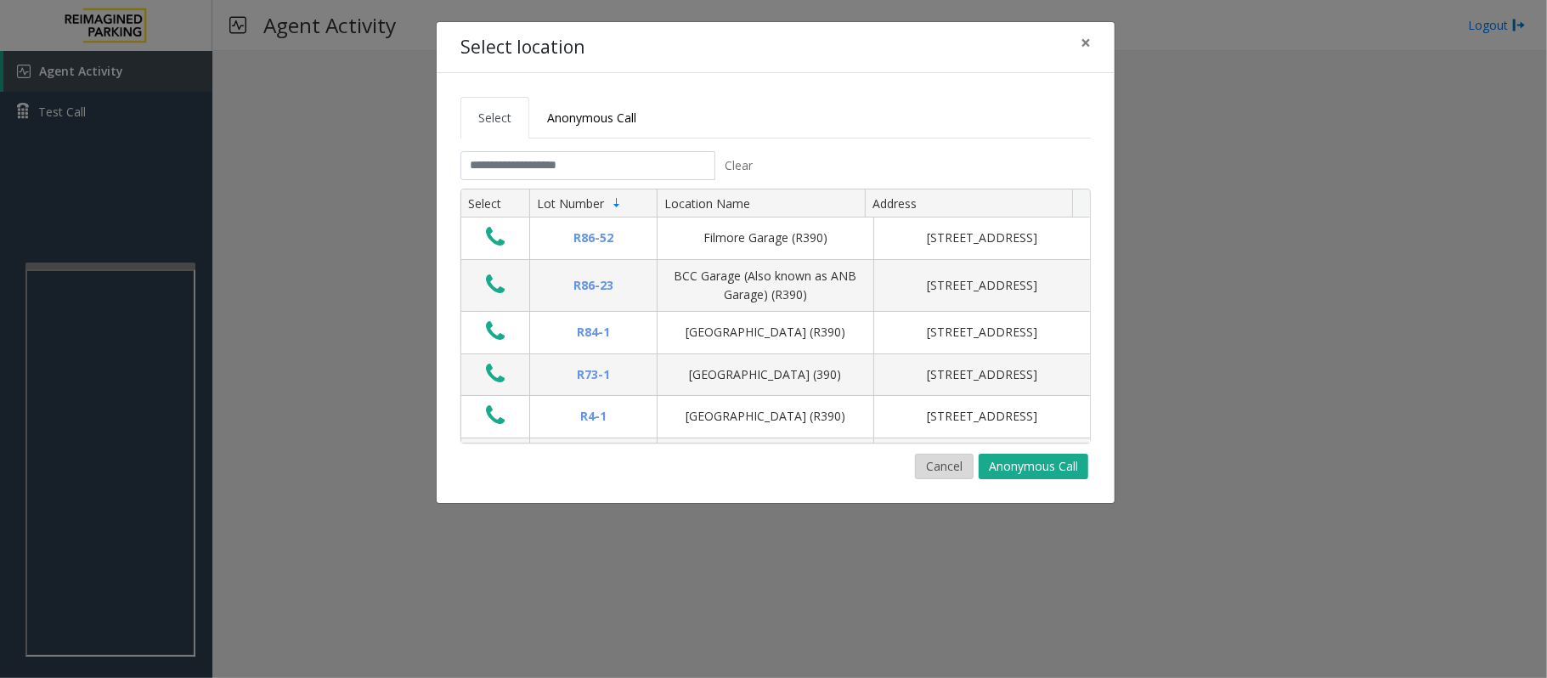
click at [949, 461] on button "Cancel" at bounding box center [944, 466] width 59 height 25
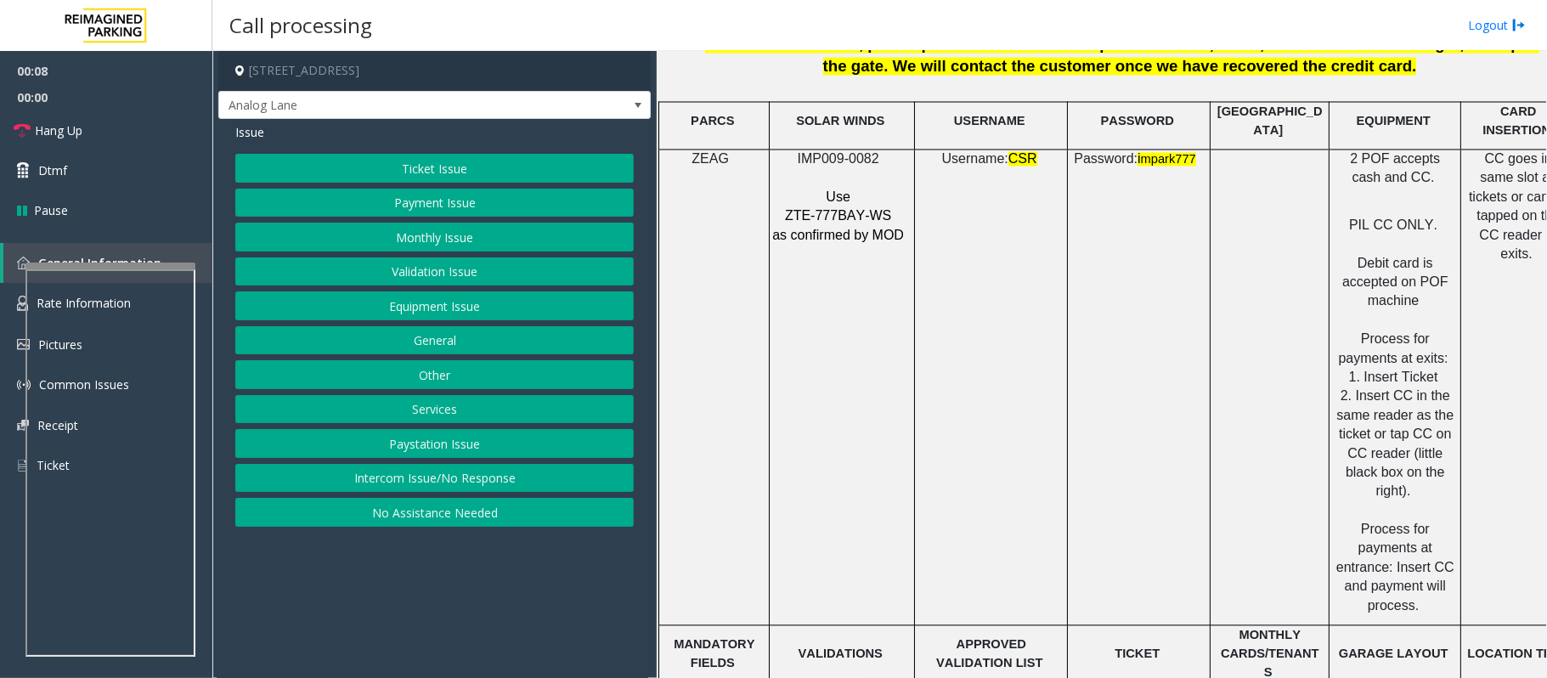
scroll to position [2379, 0]
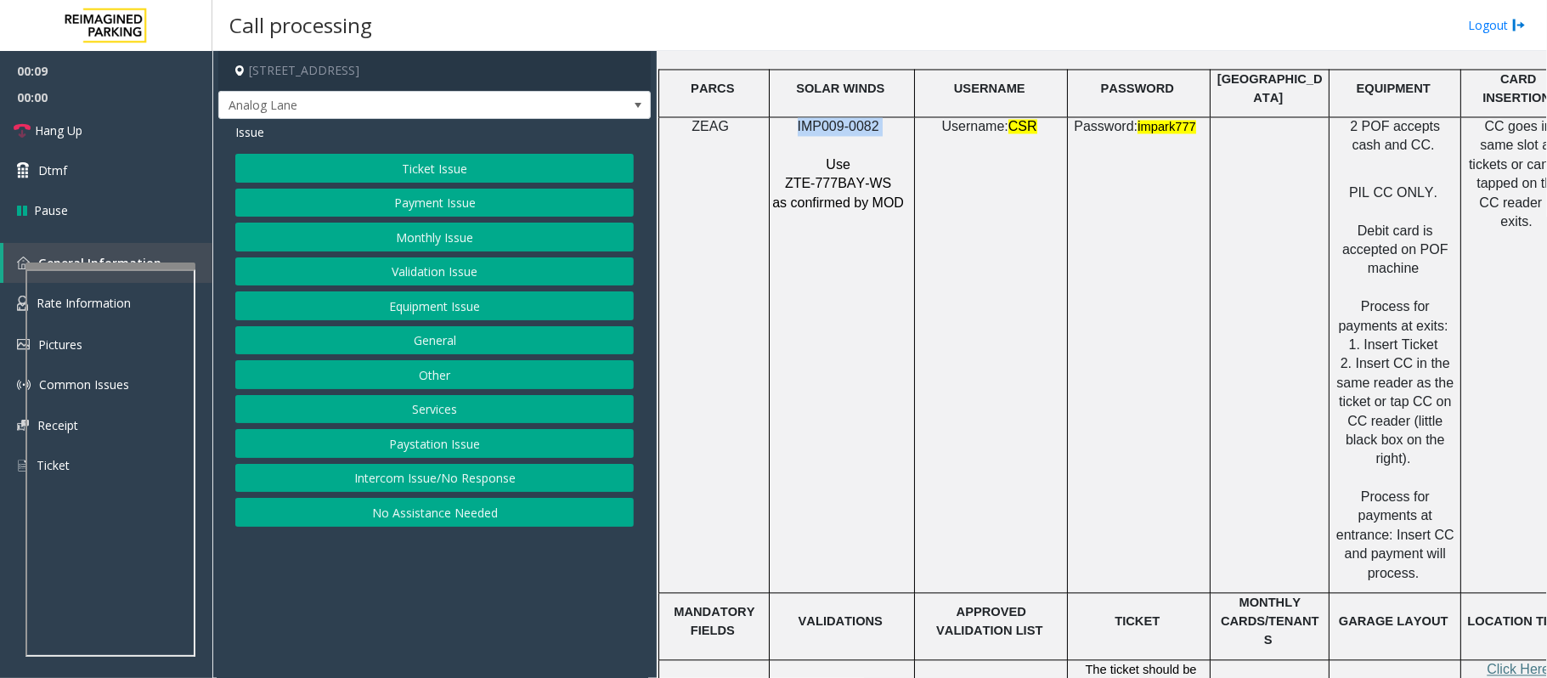
drag, startPoint x: 897, startPoint y: 113, endPoint x: 786, endPoint y: 121, distance: 111.6
click at [786, 121] on p "IMP009-0082" at bounding box center [839, 126] width 137 height 19
copy p "IMP009-0082"
click at [446, 311] on button "Equipment Issue" at bounding box center [434, 305] width 398 height 29
click at [446, 311] on button "Gate / Door Won't Open" at bounding box center [434, 305] width 398 height 29
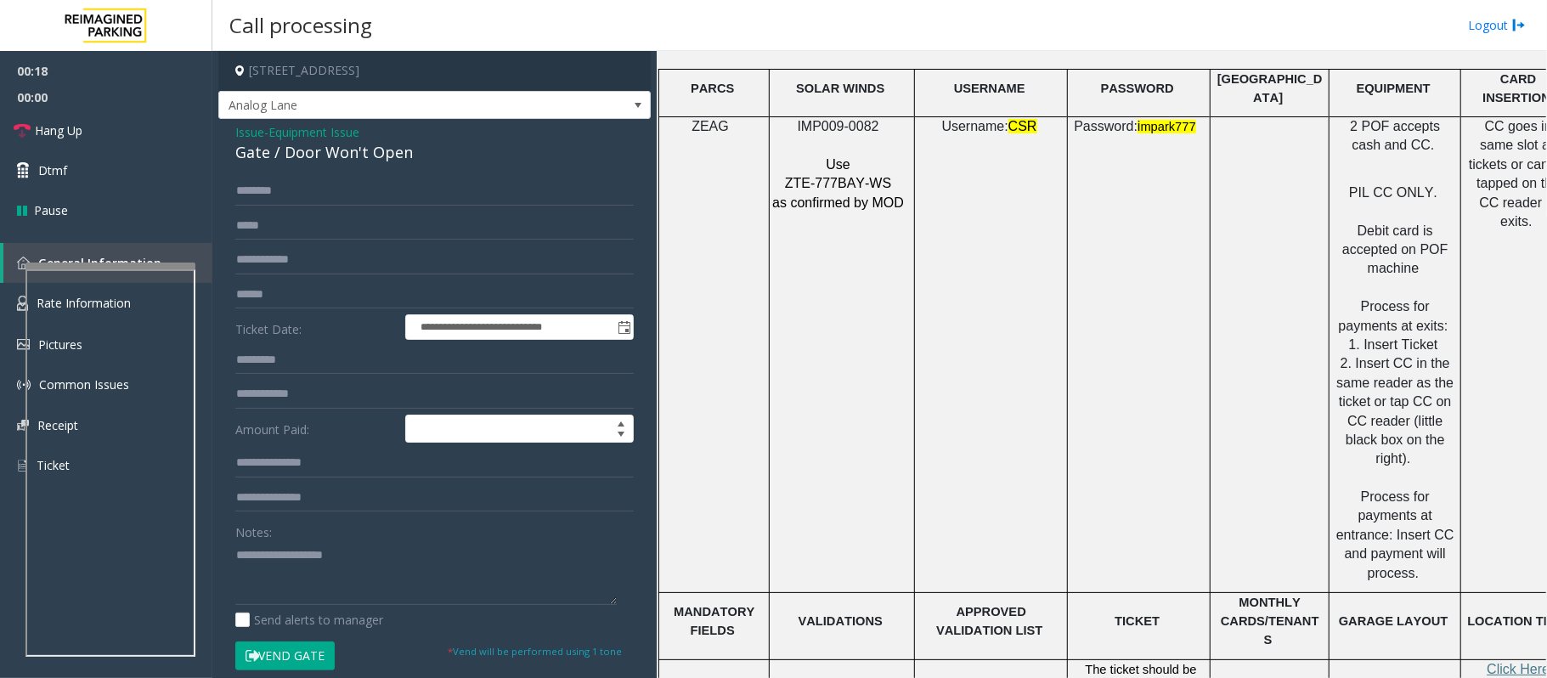
click at [309, 131] on span "Equipment Issue" at bounding box center [313, 132] width 91 height 18
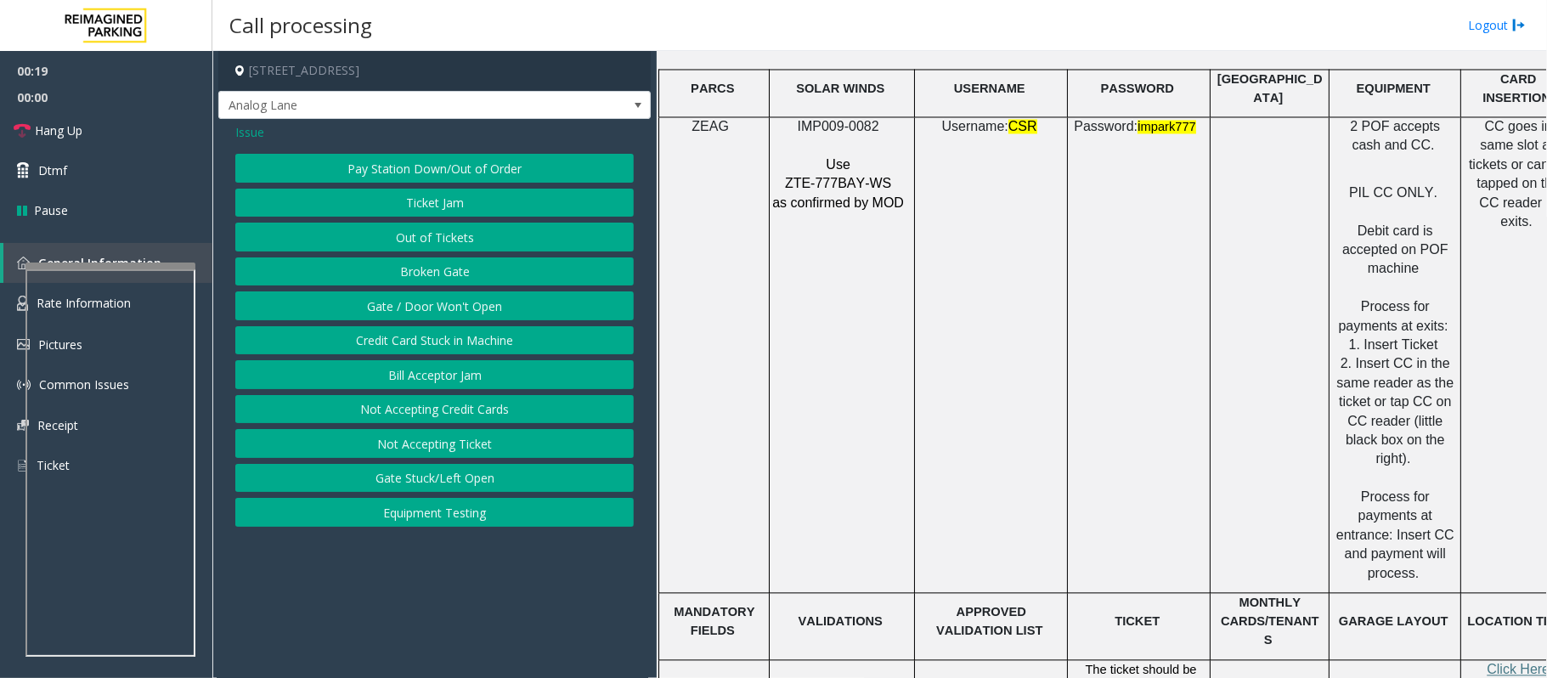
click at [403, 235] on button "Out of Tickets" at bounding box center [434, 237] width 398 height 29
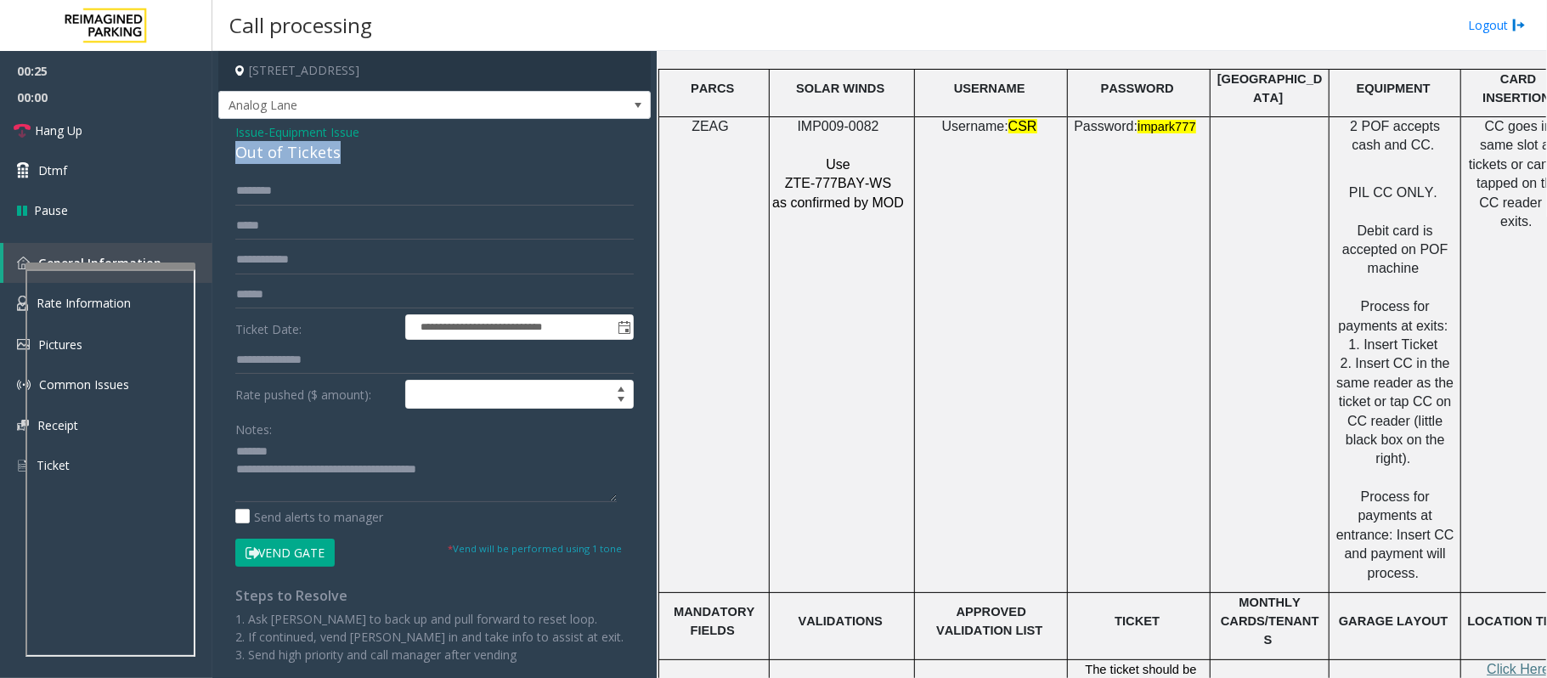
drag, startPoint x: 361, startPoint y: 154, endPoint x: 235, endPoint y: 151, distance: 126.6
click at [235, 151] on div "**********" at bounding box center [434, 426] width 432 height 615
drag, startPoint x: 501, startPoint y: 469, endPoint x: 302, endPoint y: 471, distance: 198.8
click at [302, 471] on textarea at bounding box center [425, 470] width 381 height 64
type textarea "**********"
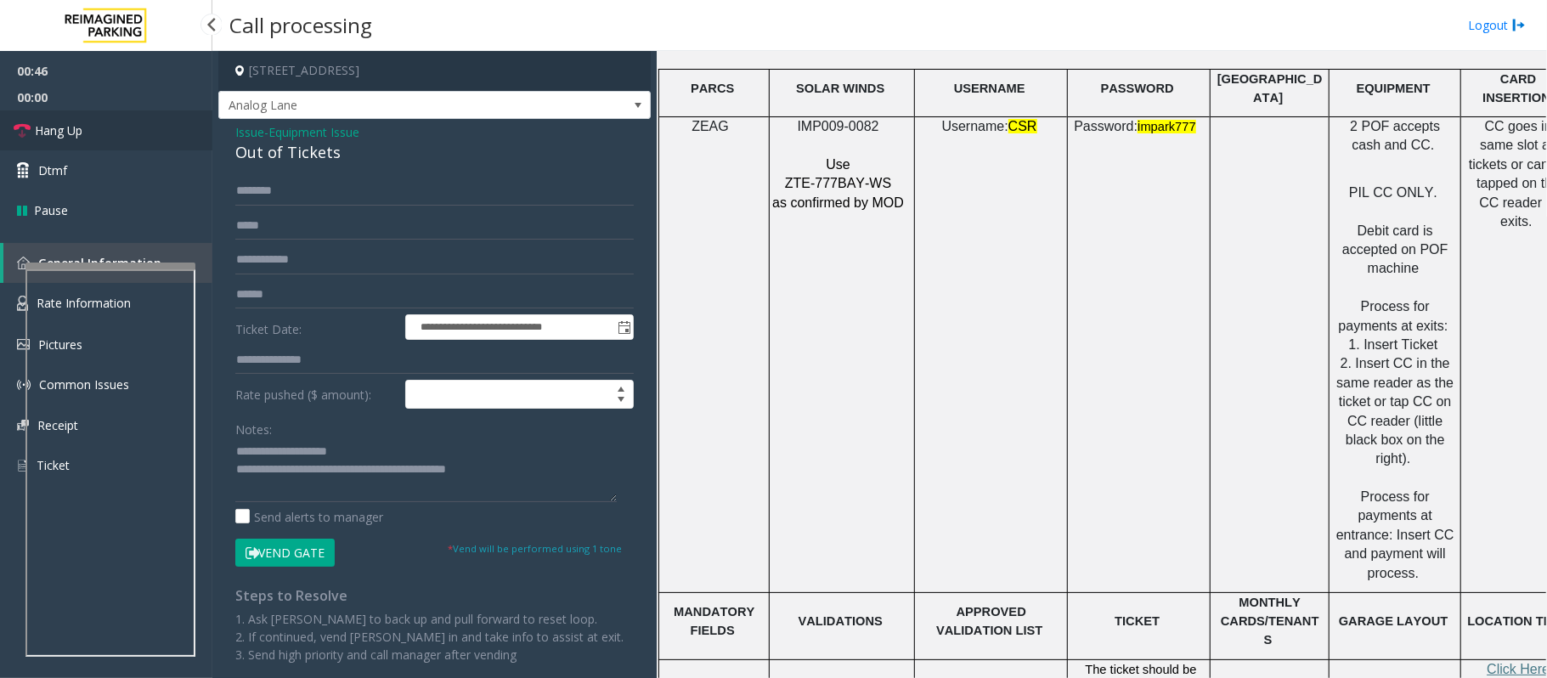
click at [65, 136] on span "Hang Up" at bounding box center [59, 131] width 48 height 18
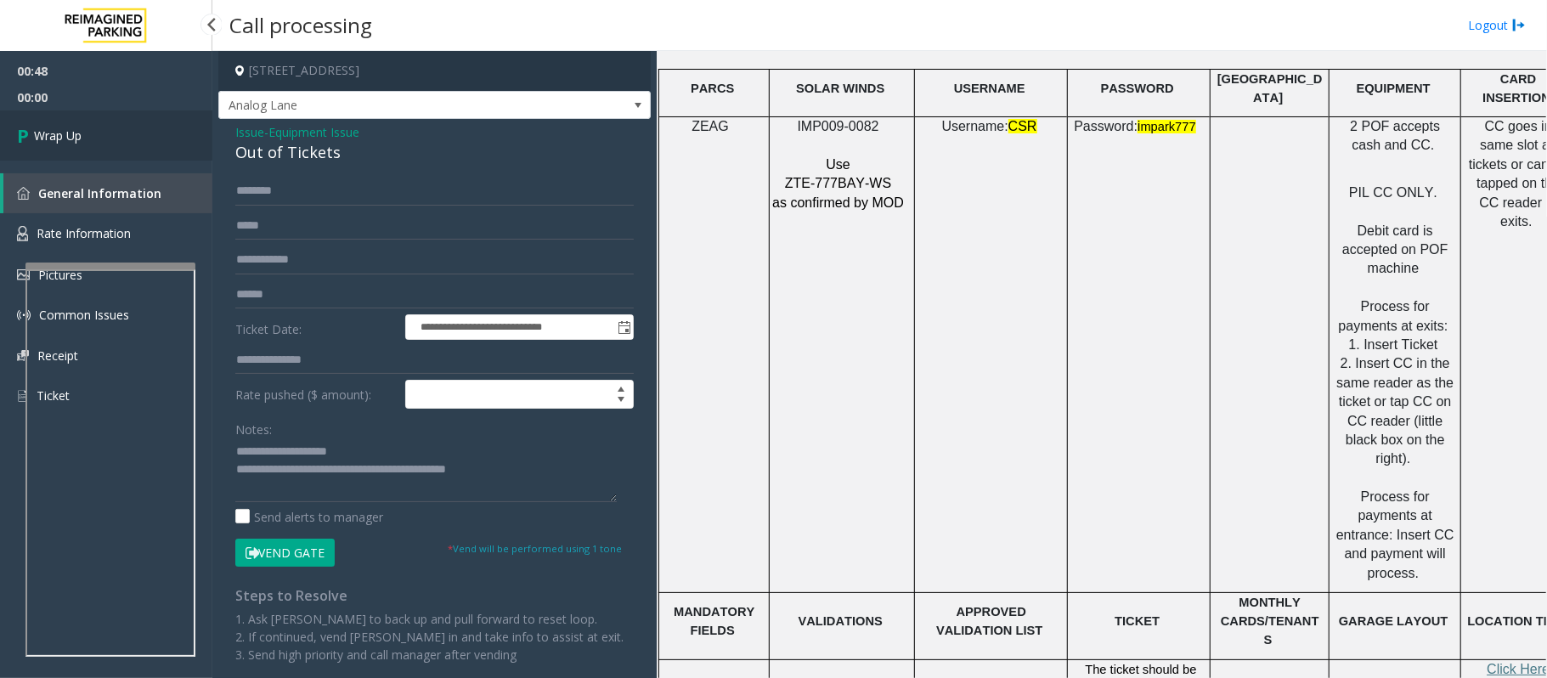
click at [65, 136] on span "Wrap Up" at bounding box center [58, 136] width 48 height 18
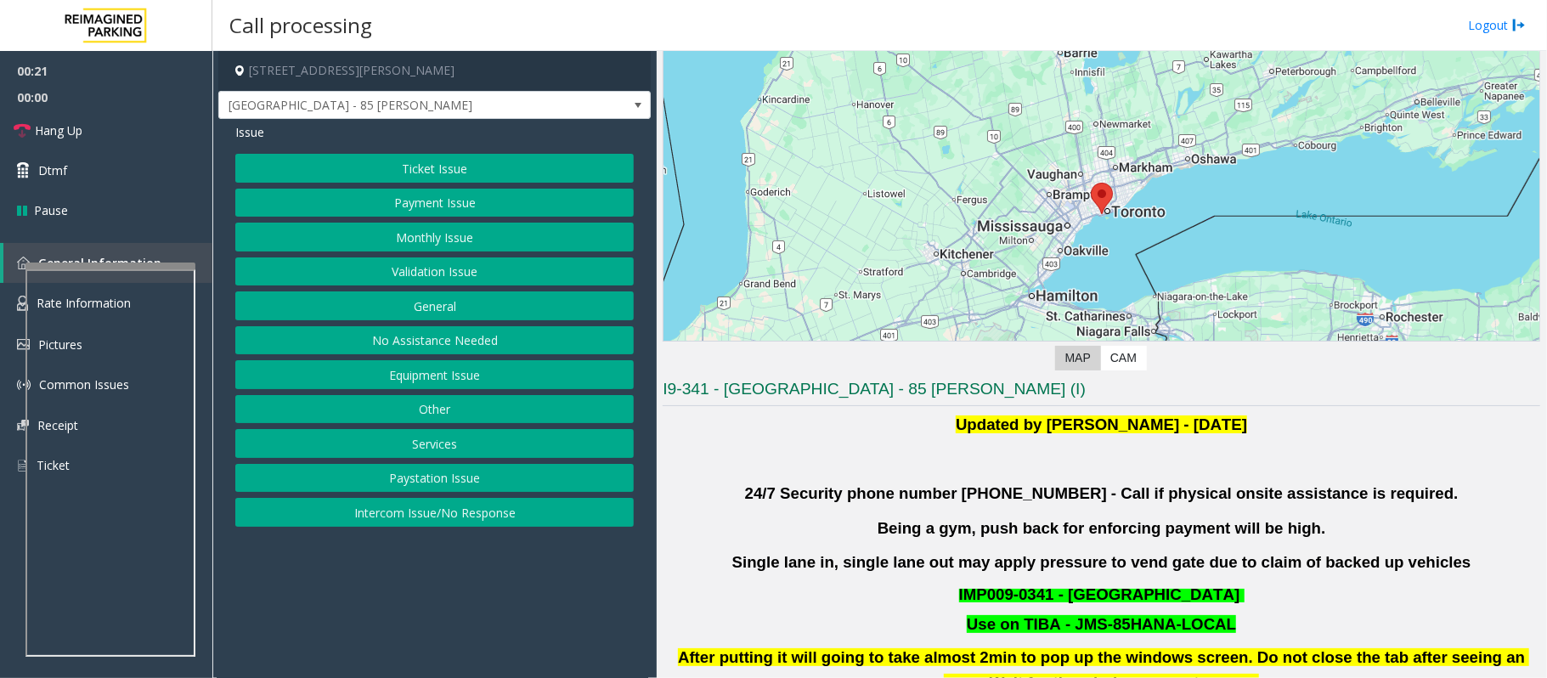
scroll to position [226, 0]
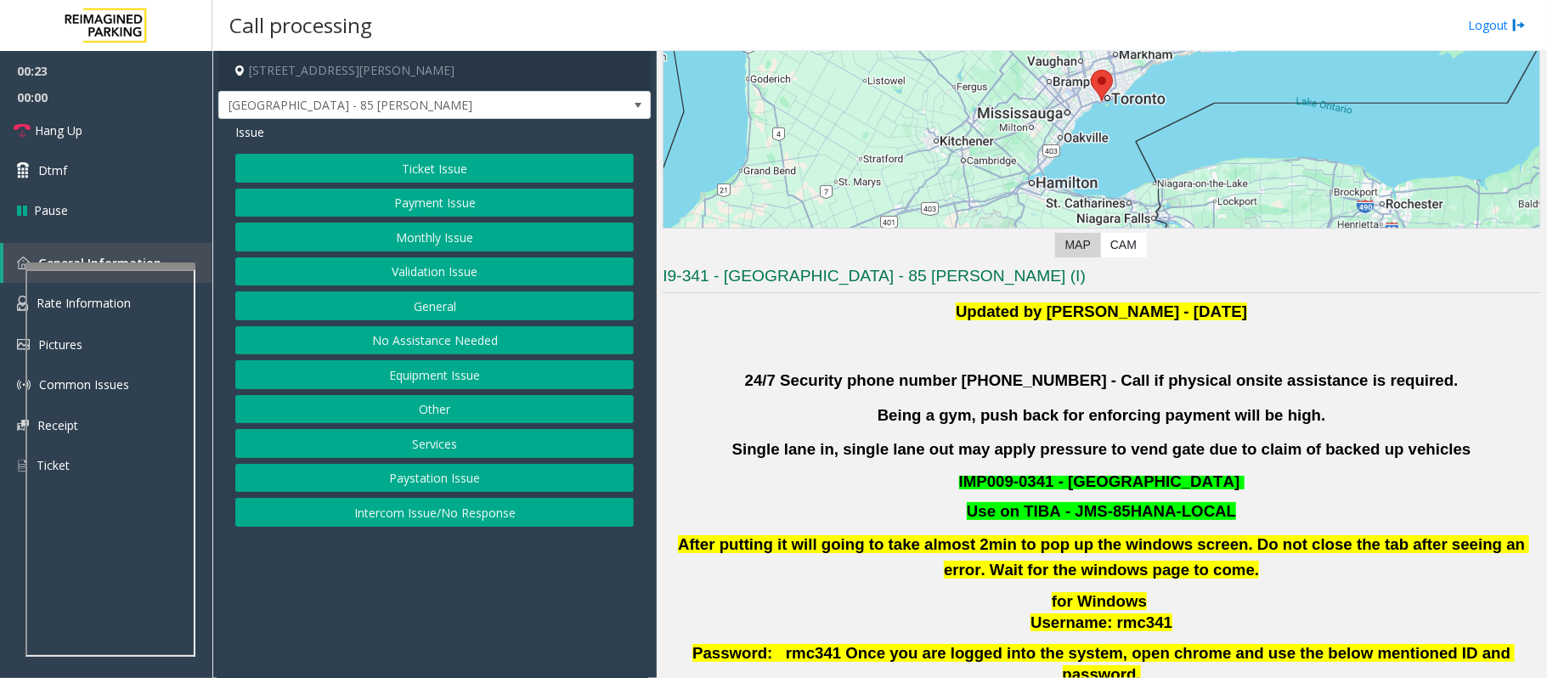
click at [428, 263] on button "Validation Issue" at bounding box center [434, 271] width 398 height 29
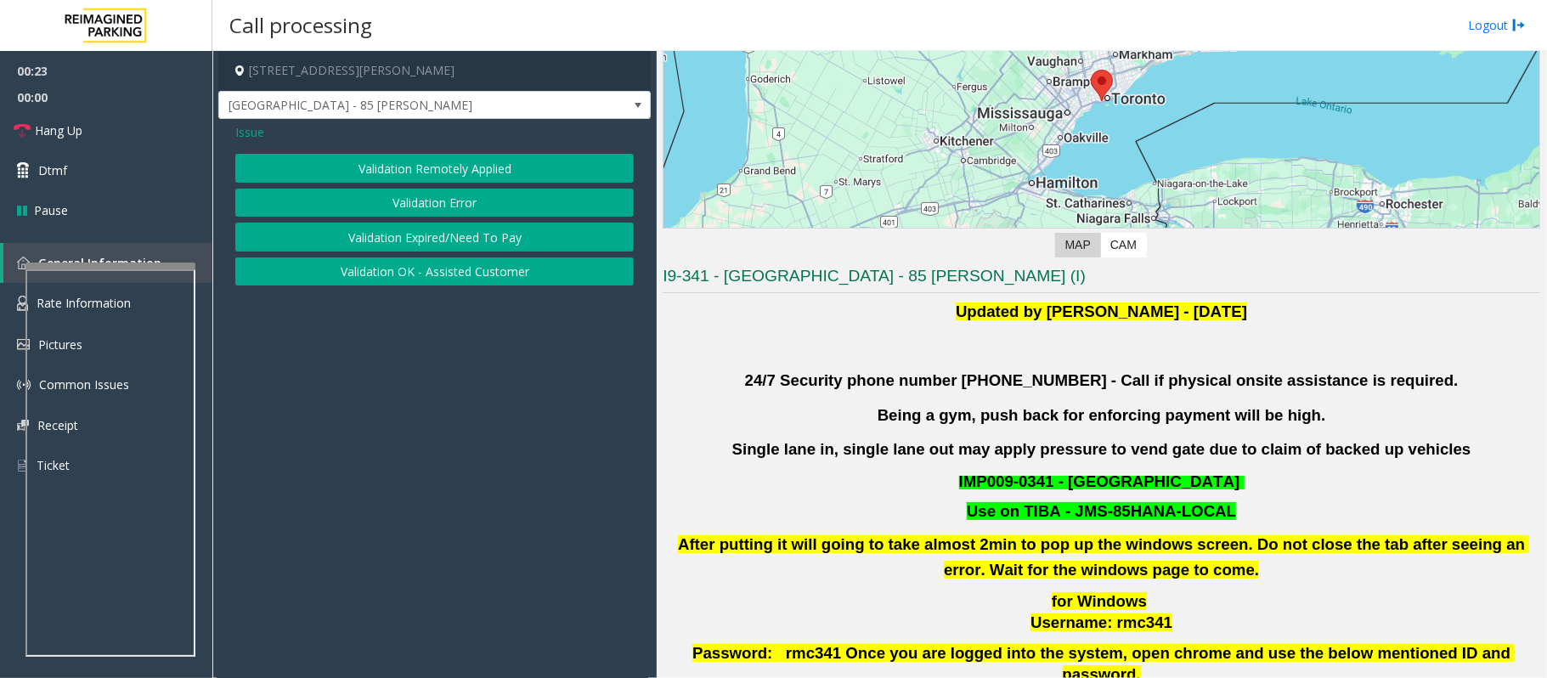
click at [413, 199] on button "Validation Error" at bounding box center [434, 203] width 398 height 29
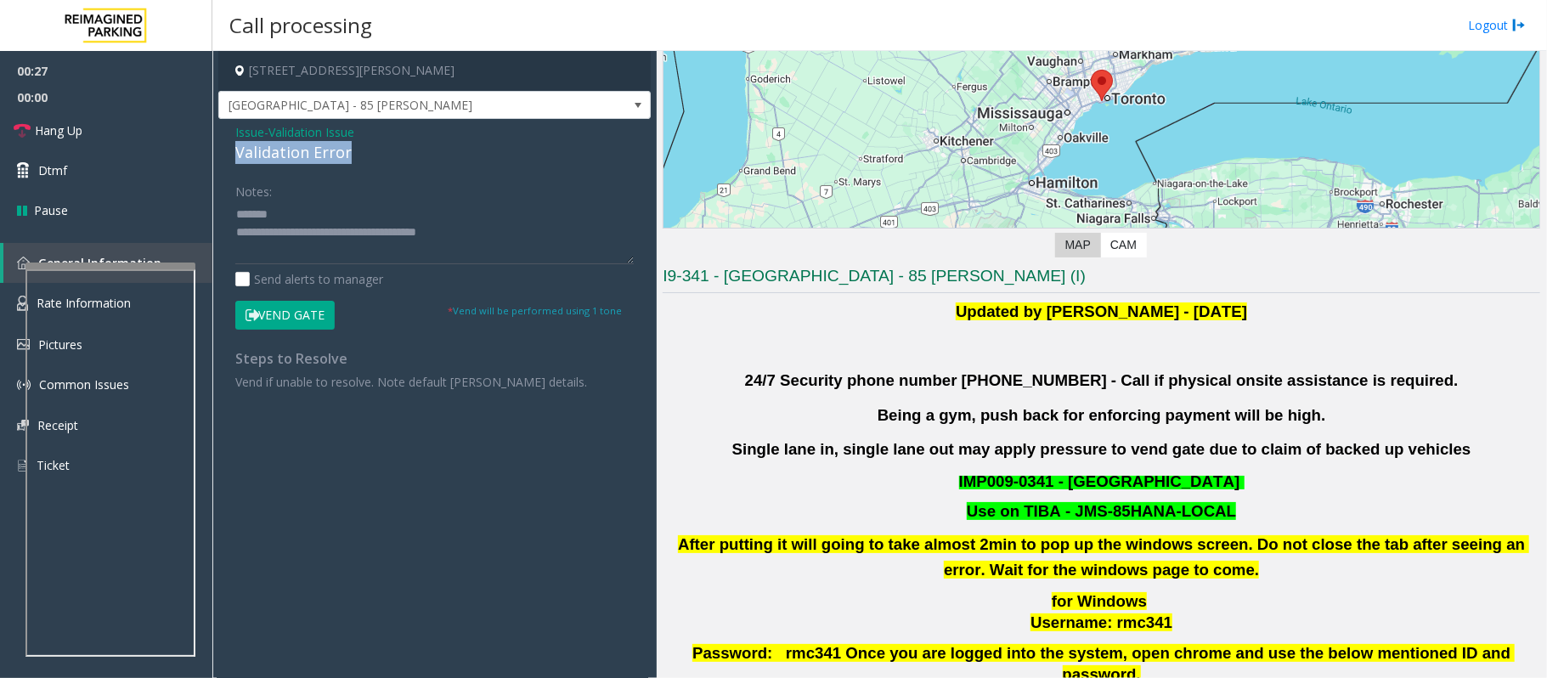
drag, startPoint x: 358, startPoint y: 153, endPoint x: 235, endPoint y: 154, distance: 123.2
click at [235, 154] on div "Issue - Validation Issue Validation Error Notes: Send alerts to manager Vend Ga…" at bounding box center [434, 263] width 432 height 289
click at [388, 223] on textarea at bounding box center [434, 233] width 398 height 64
click at [389, 211] on textarea at bounding box center [434, 233] width 398 height 64
click at [348, 256] on textarea at bounding box center [434, 233] width 398 height 64
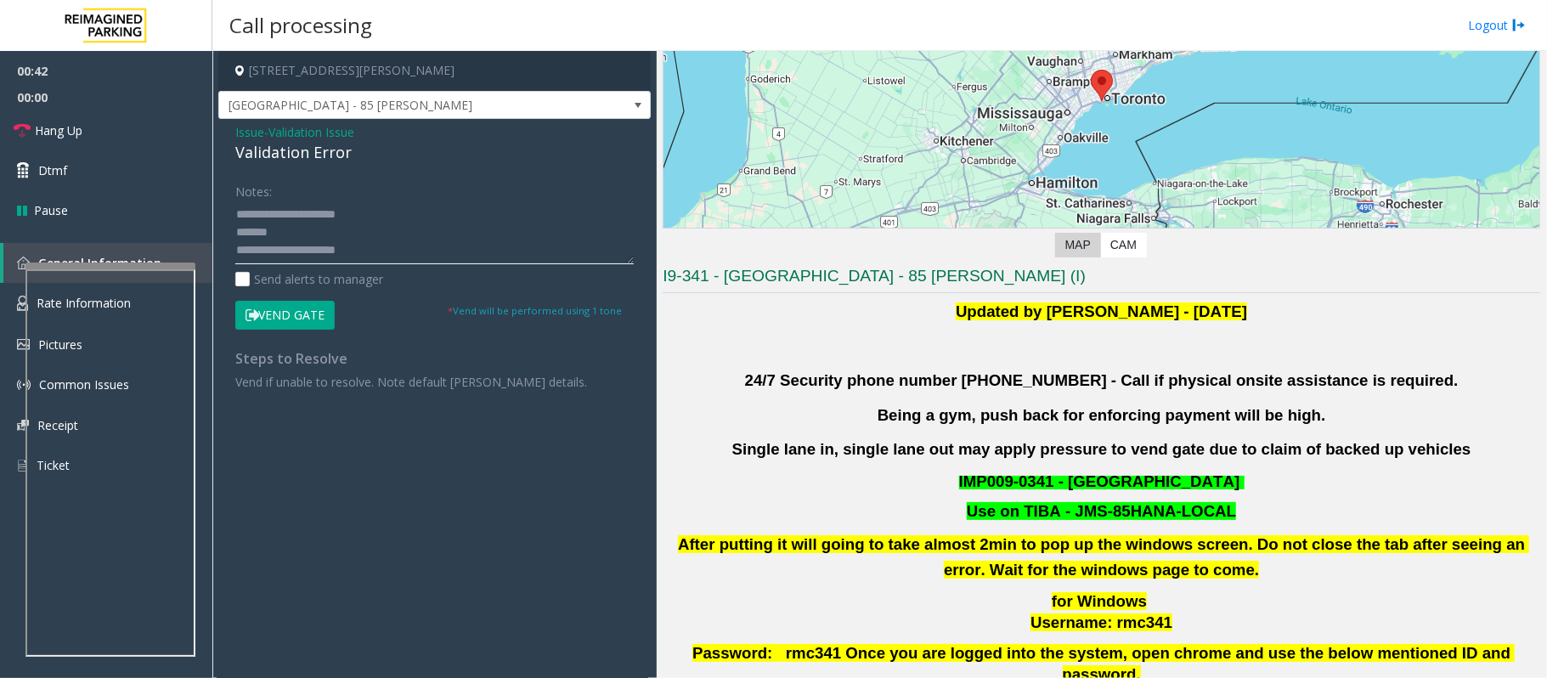
click at [348, 256] on textarea at bounding box center [434, 233] width 398 height 64
click at [387, 246] on textarea at bounding box center [434, 233] width 398 height 64
click at [361, 246] on textarea at bounding box center [434, 233] width 398 height 64
click at [327, 235] on textarea at bounding box center [434, 233] width 398 height 64
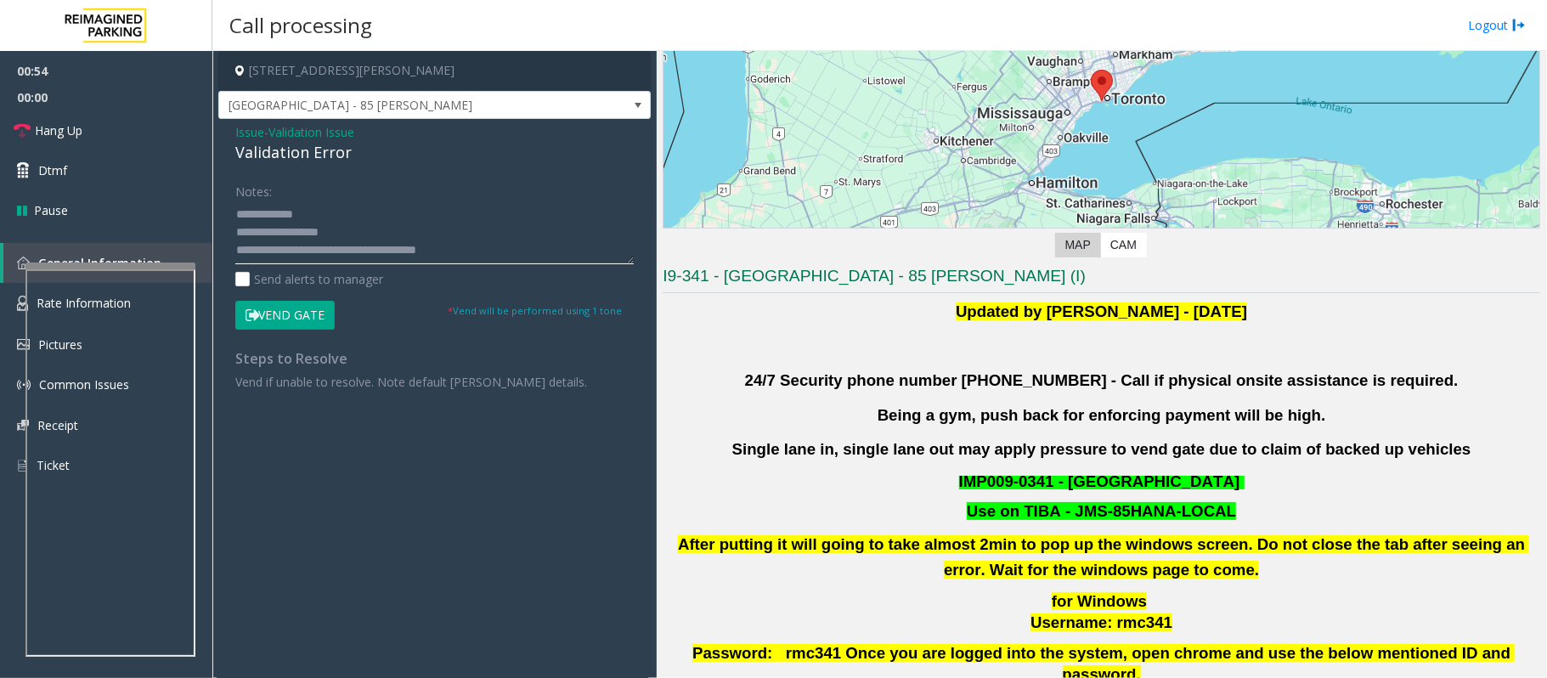
scroll to position [0, 0]
click at [307, 231] on textarea at bounding box center [434, 233] width 398 height 64
click at [338, 229] on textarea at bounding box center [434, 233] width 398 height 64
click at [291, 250] on textarea at bounding box center [434, 233] width 398 height 64
click at [293, 252] on textarea at bounding box center [434, 233] width 398 height 64
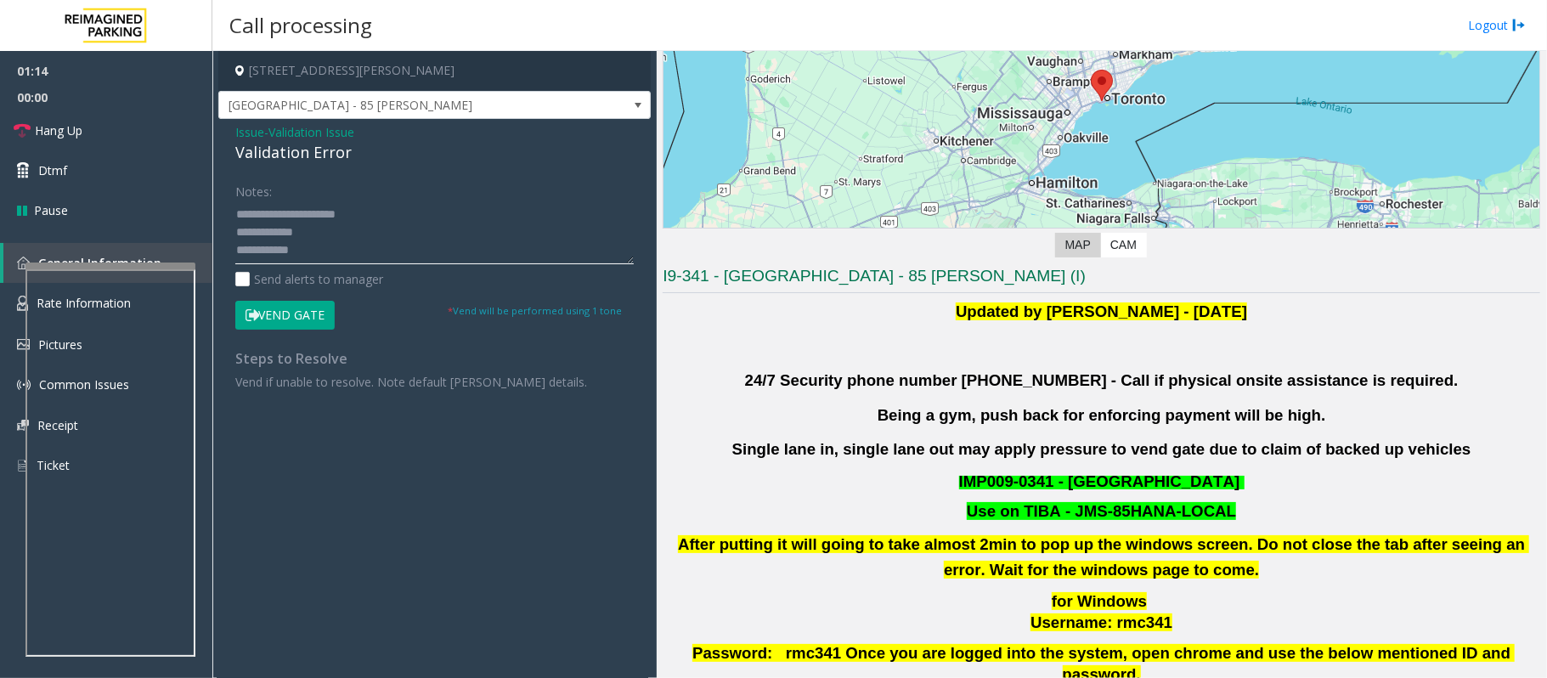
click at [303, 252] on textarea at bounding box center [434, 233] width 398 height 64
type textarea "**********"
drag, startPoint x: 455, startPoint y: 61, endPoint x: 354, endPoint y: 70, distance: 101.5
click at [354, 70] on h4 "[STREET_ADDRESS][PERSON_NAME]" at bounding box center [434, 71] width 432 height 40
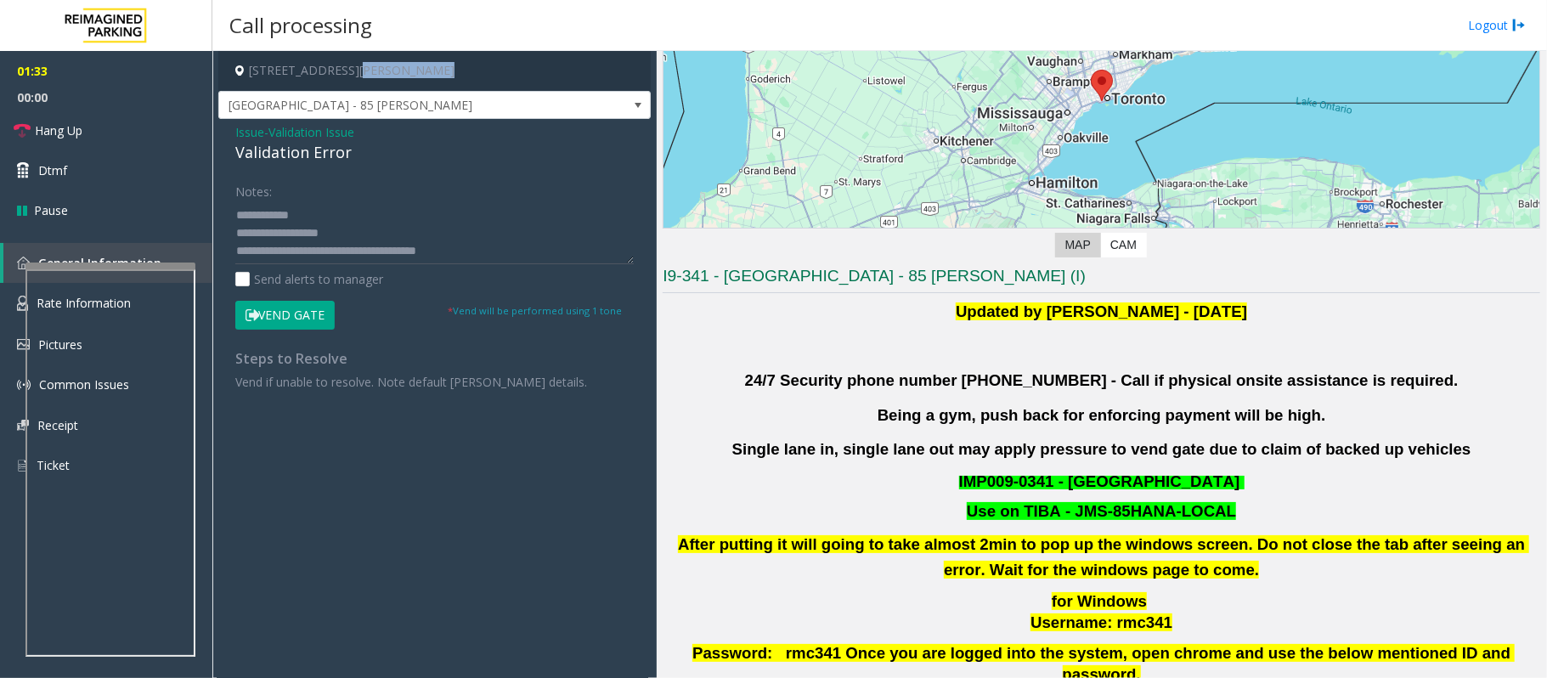
copy h4 "[GEOGRAPHIC_DATA], [GEOGRAPHIC_DATA]"
click at [260, 314] on button "Vend Gate" at bounding box center [284, 315] width 99 height 29
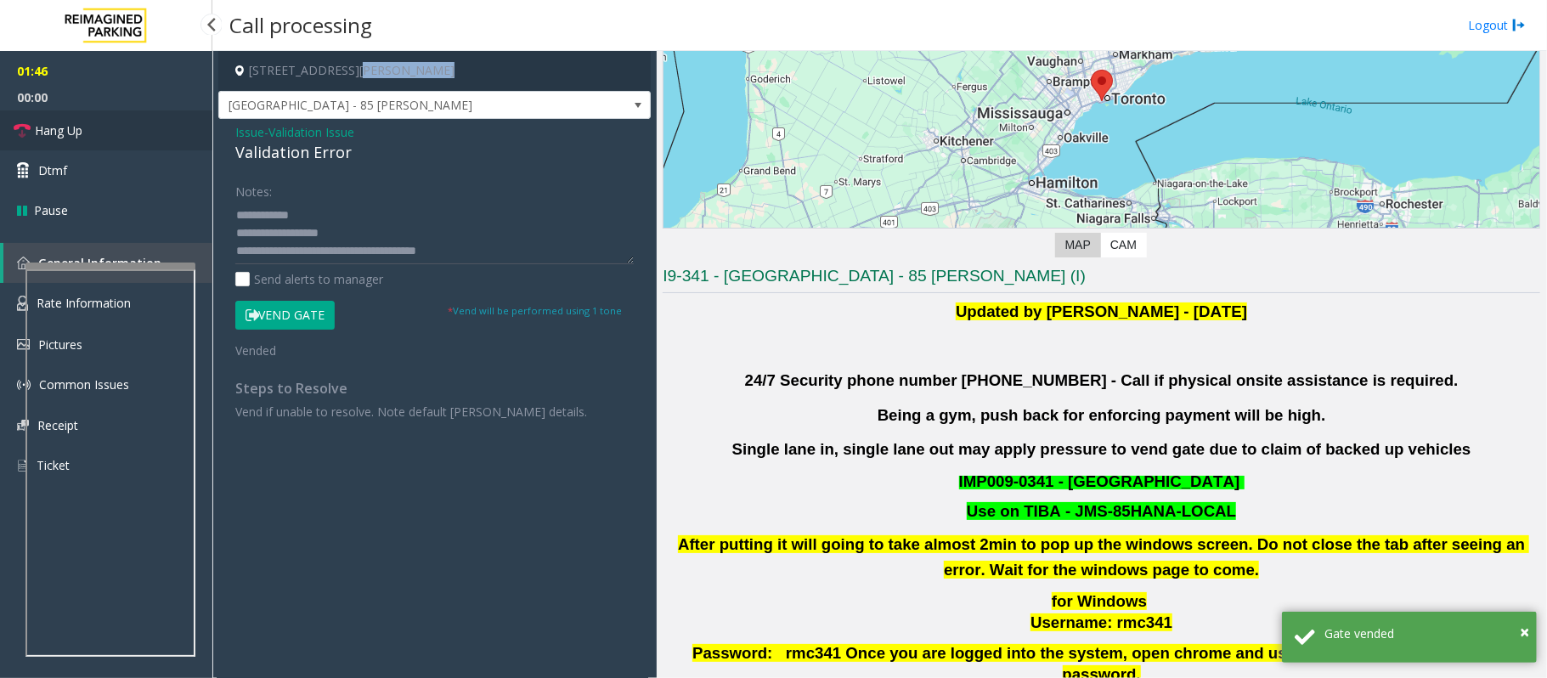
click at [66, 123] on span "Hang Up" at bounding box center [59, 131] width 48 height 18
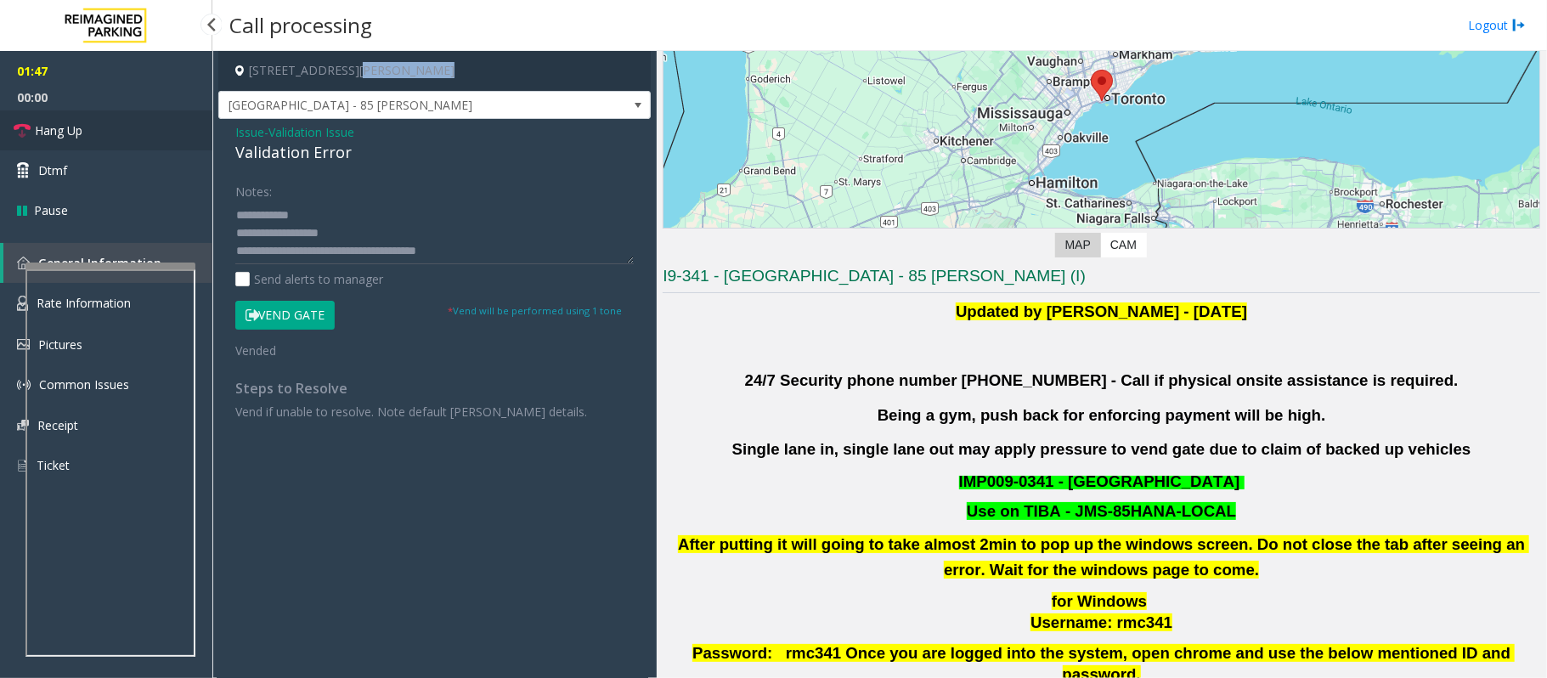
click at [66, 123] on span "Hang Up" at bounding box center [59, 131] width 48 height 18
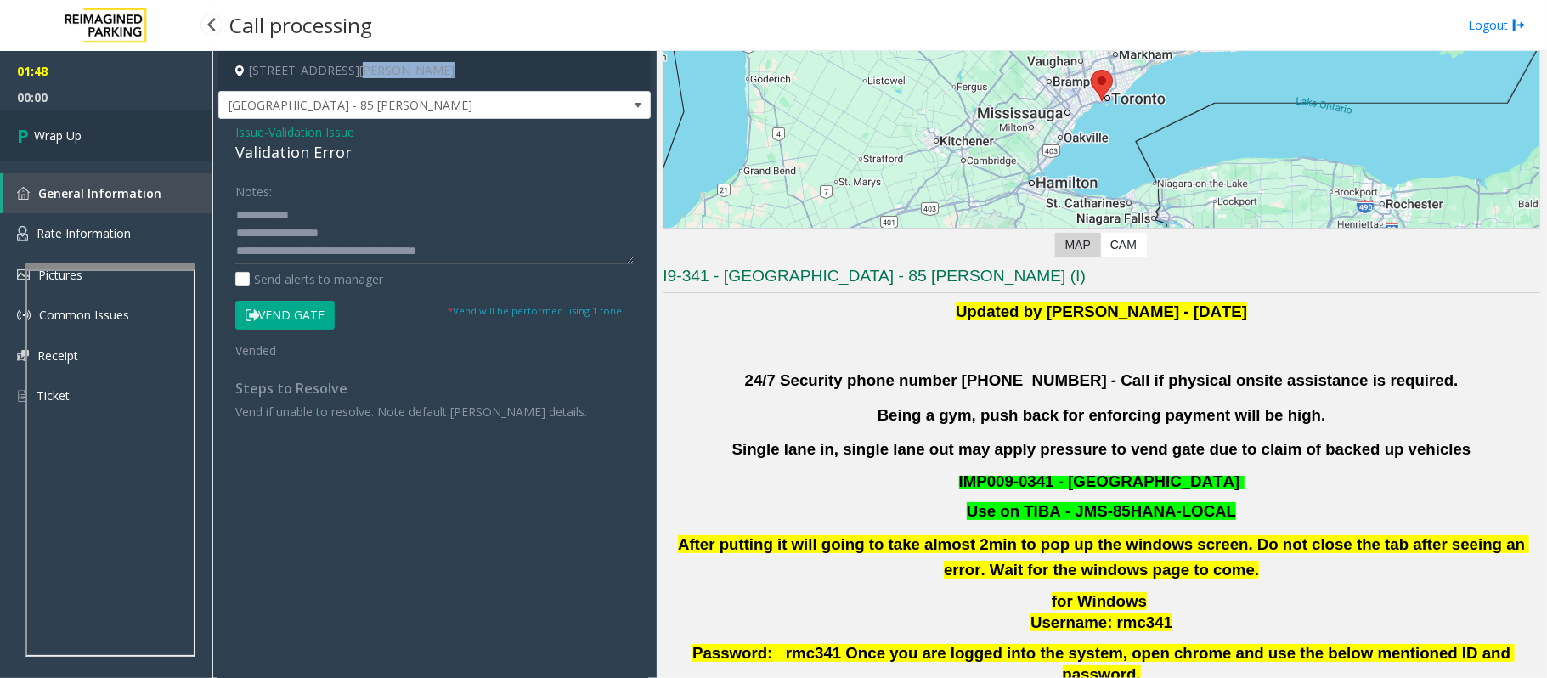
click at [69, 123] on link "Wrap Up" at bounding box center [106, 135] width 212 height 50
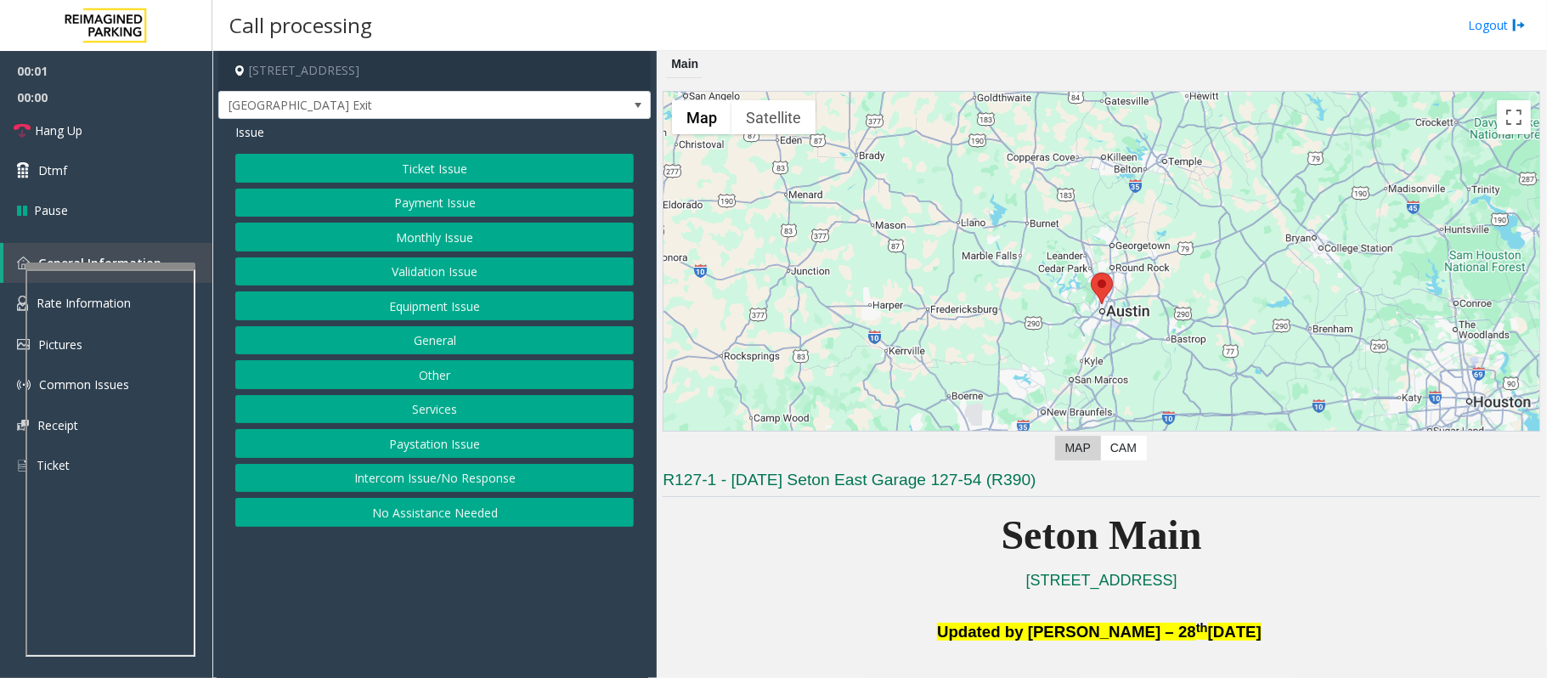
click at [413, 308] on button "Equipment Issue" at bounding box center [434, 305] width 398 height 29
click at [413, 308] on button "Gate / Door Won't Open" at bounding box center [434, 305] width 398 height 29
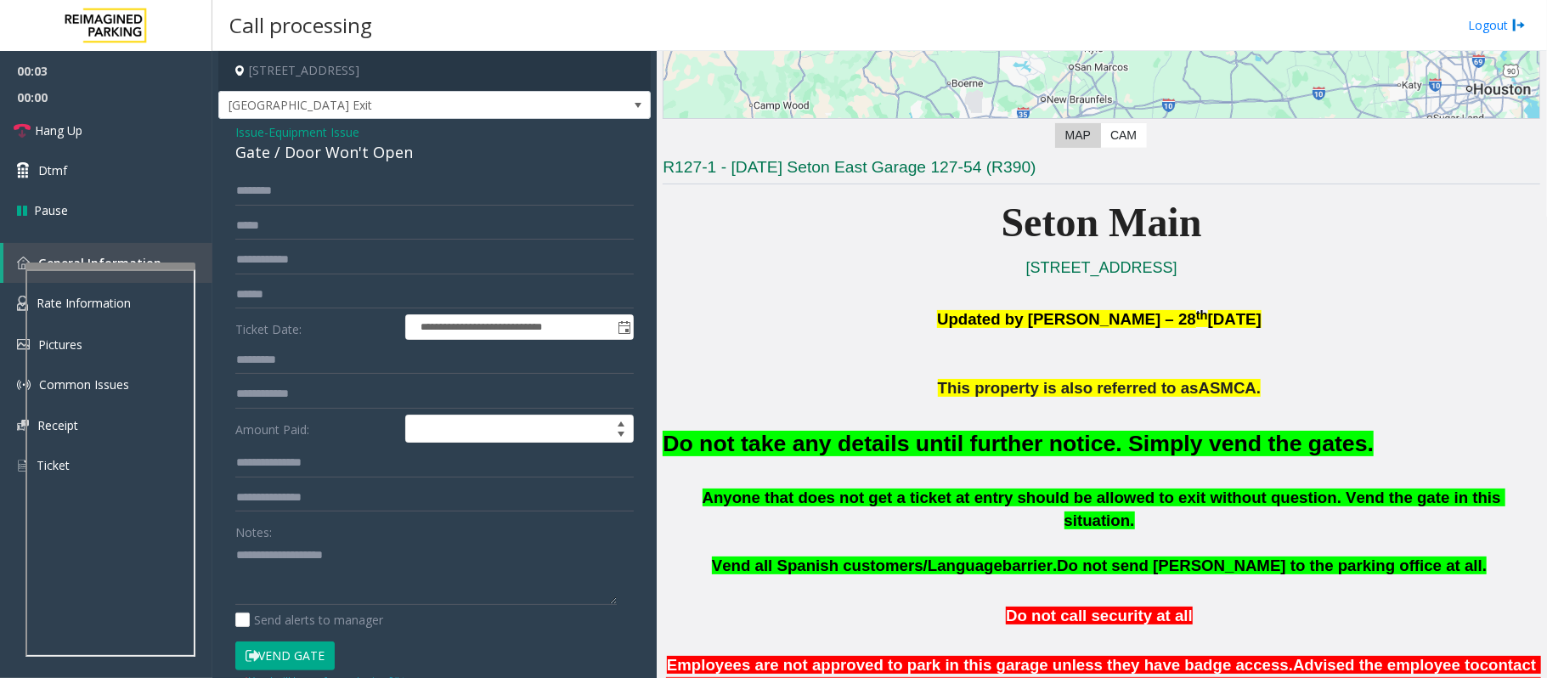
scroll to position [453, 0]
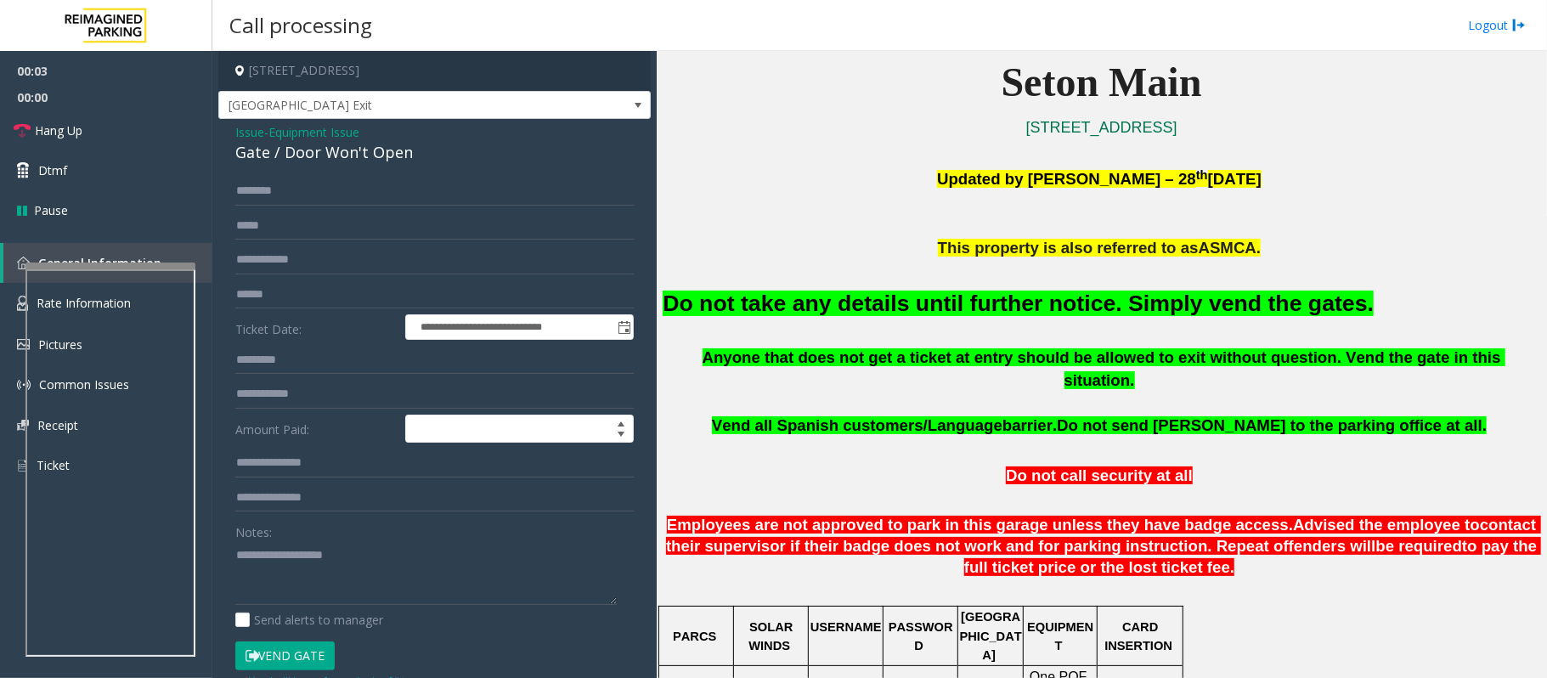
click at [301, 663] on button "Vend Gate" at bounding box center [284, 655] width 99 height 29
click at [719, 309] on font "Do not take any details until further notice. Simply vend the gates." at bounding box center [1018, 303] width 711 height 25
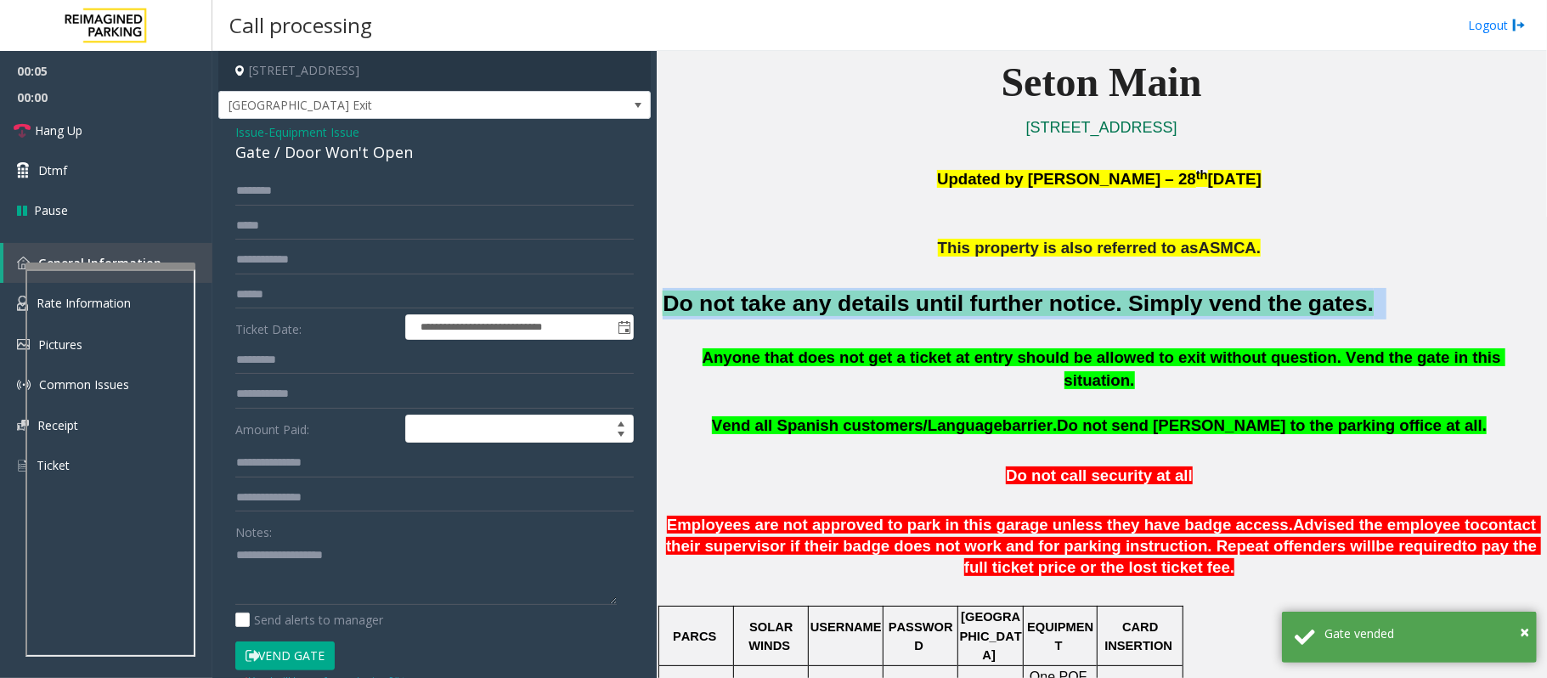
click at [719, 309] on font "Do not take any details until further notice. Simply vend the gates." at bounding box center [1018, 303] width 711 height 25
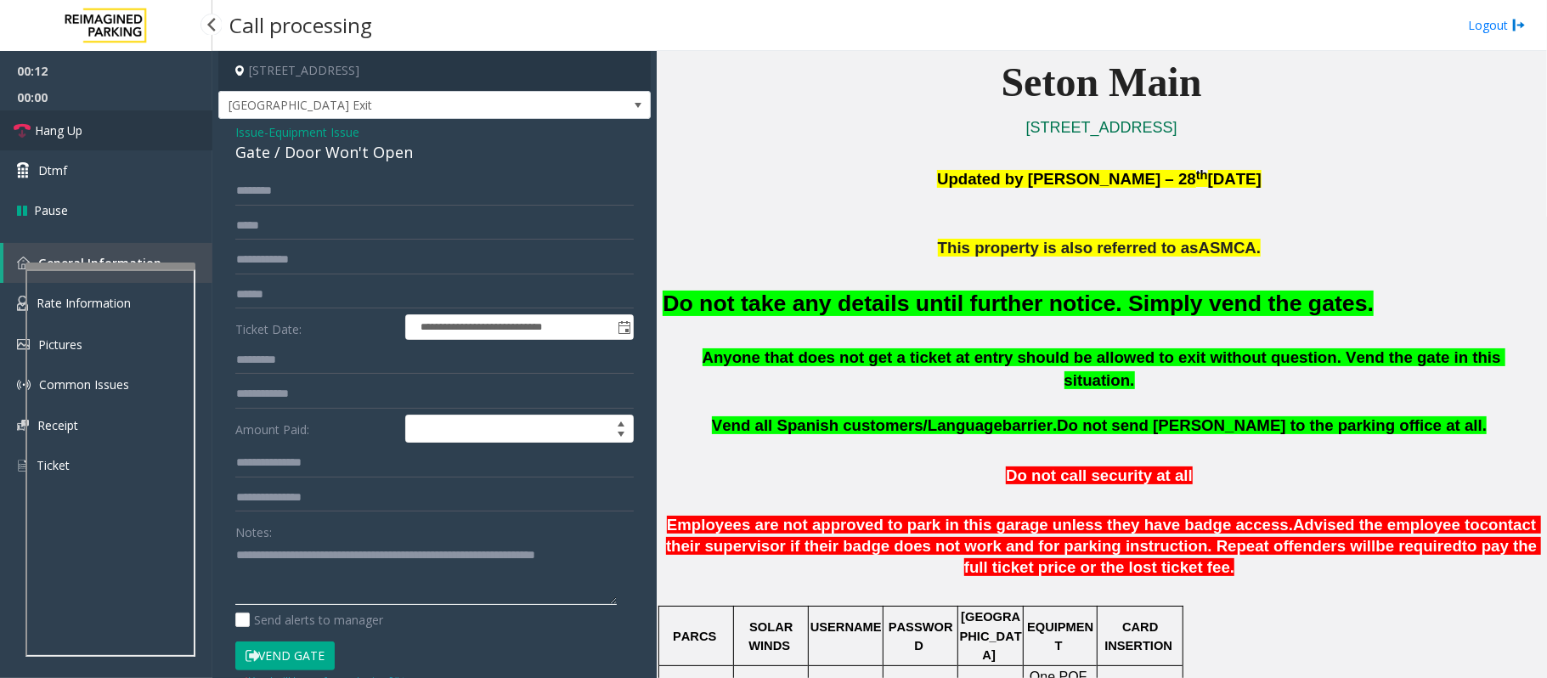
type textarea "**********"
click at [73, 122] on span "Hang Up" at bounding box center [59, 131] width 48 height 18
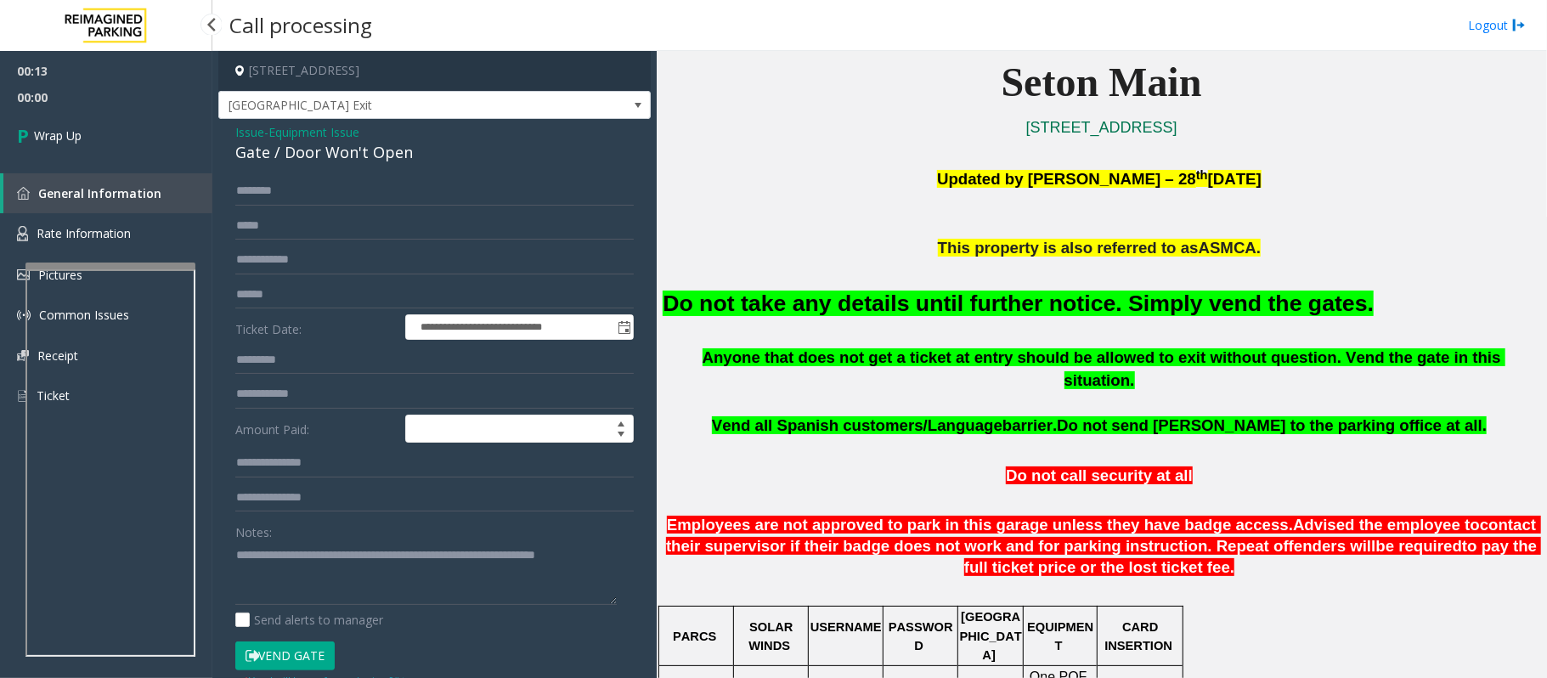
click at [73, 121] on link "Wrap Up" at bounding box center [106, 135] width 212 height 50
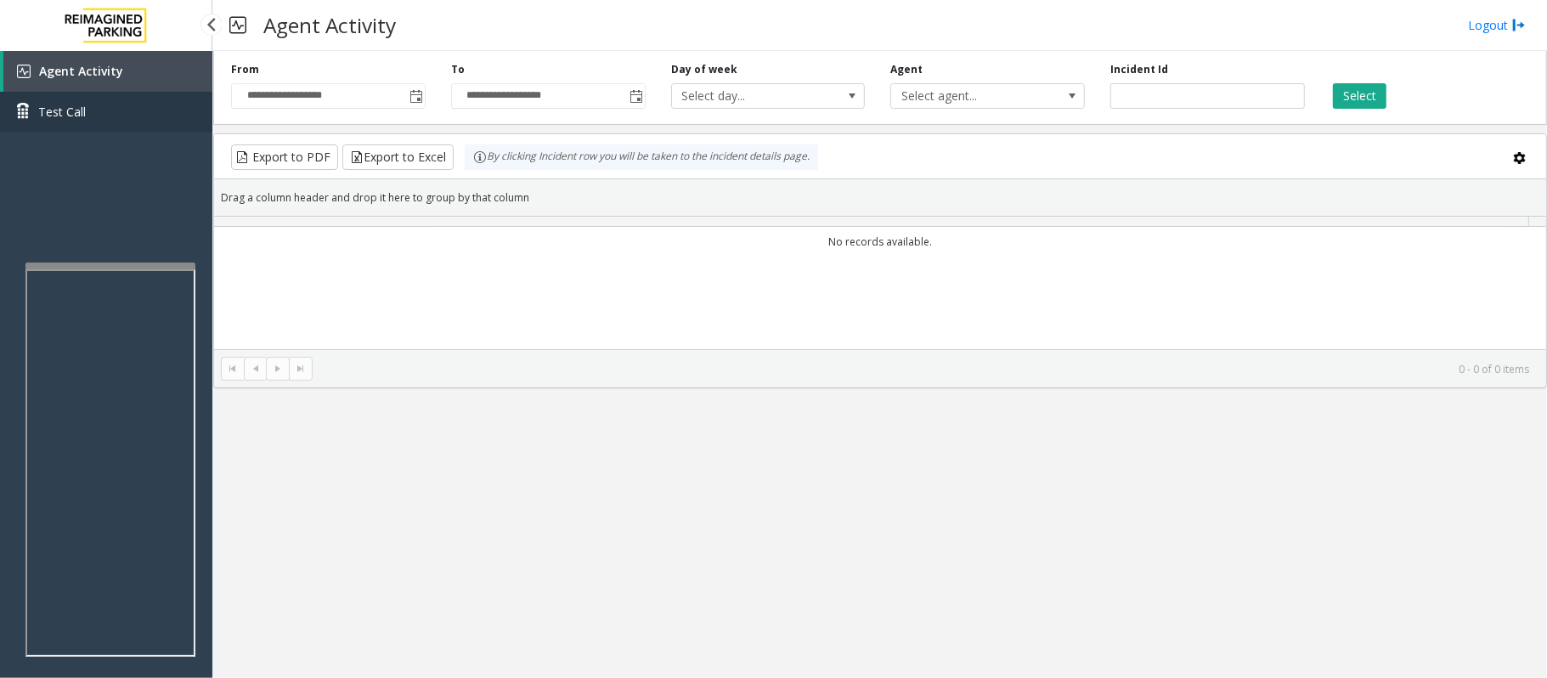
click at [80, 126] on link "Test Call" at bounding box center [106, 112] width 212 height 40
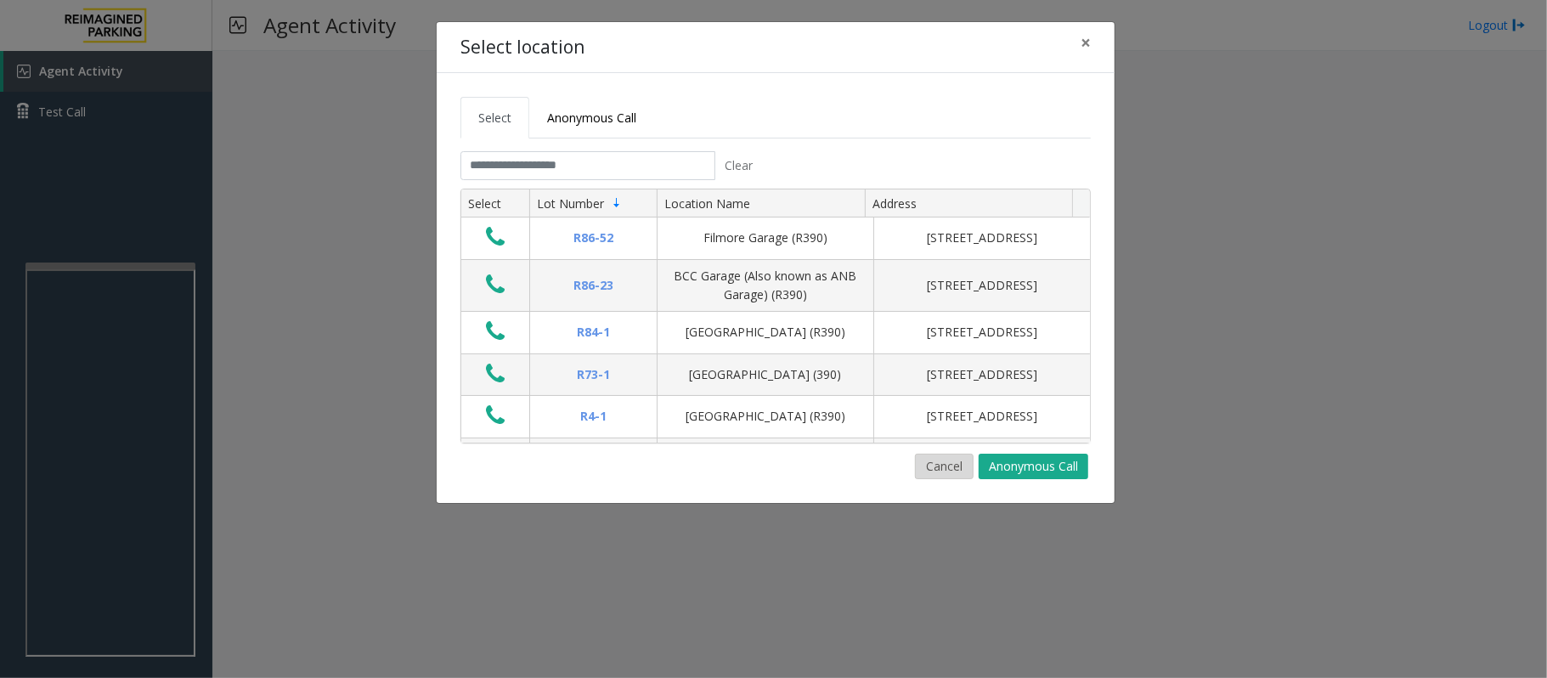
click at [949, 476] on button "Cancel" at bounding box center [944, 466] width 59 height 25
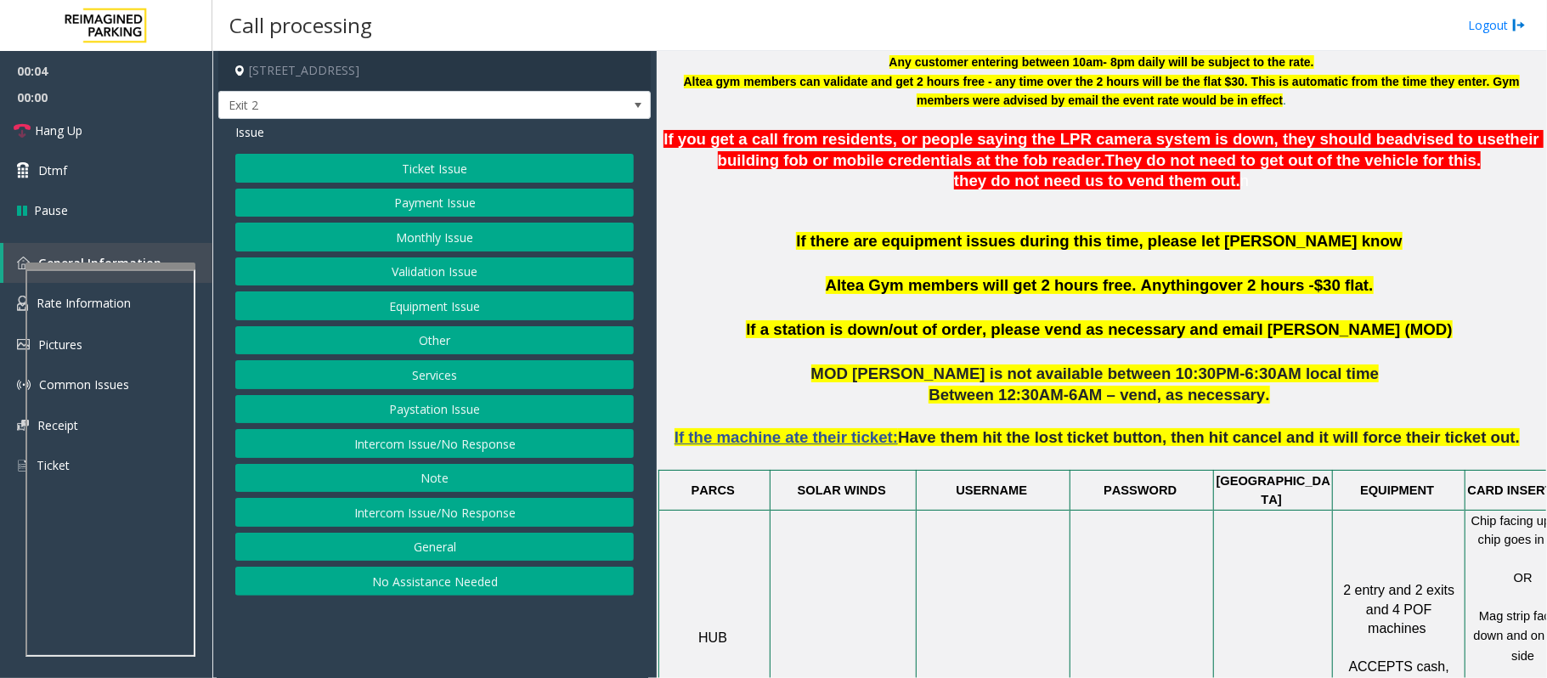
scroll to position [680, 0]
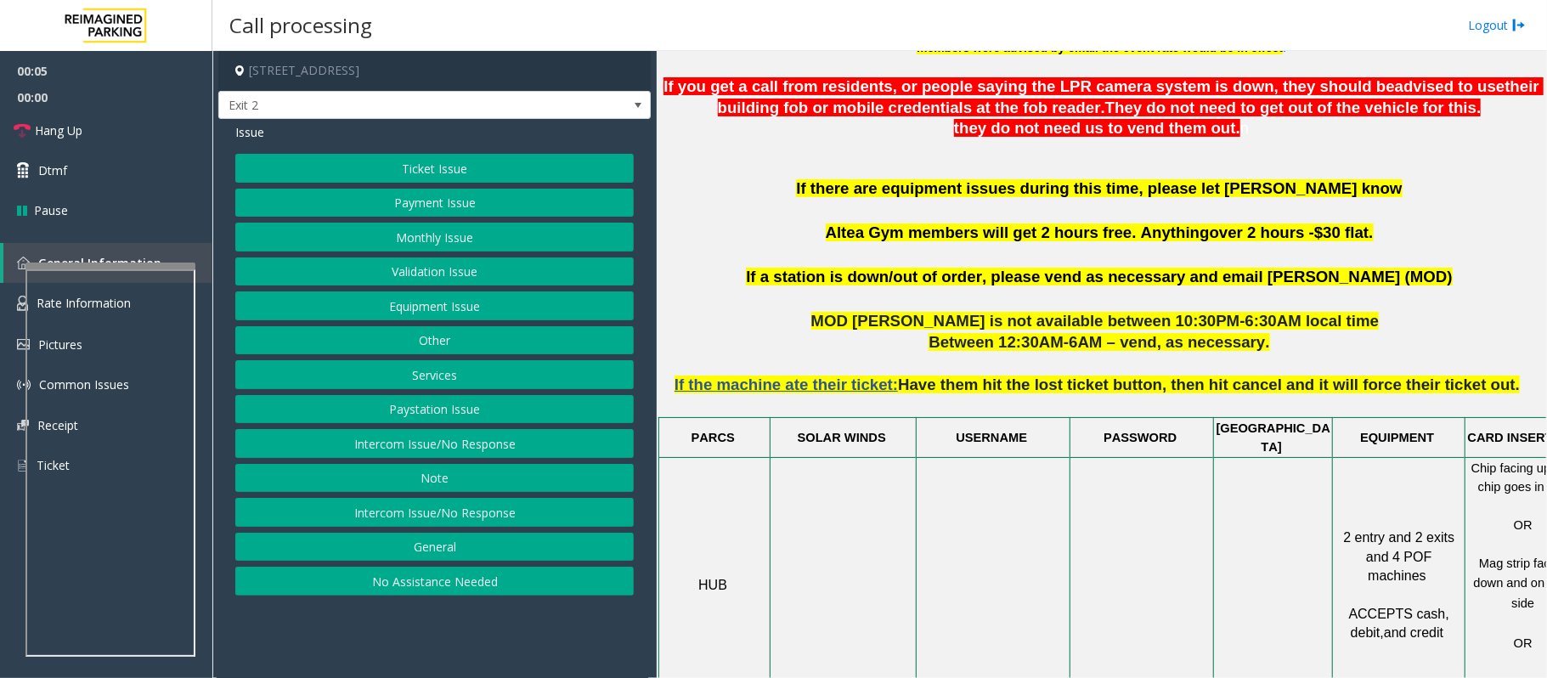
click at [402, 272] on button "Validation Issue" at bounding box center [434, 271] width 398 height 29
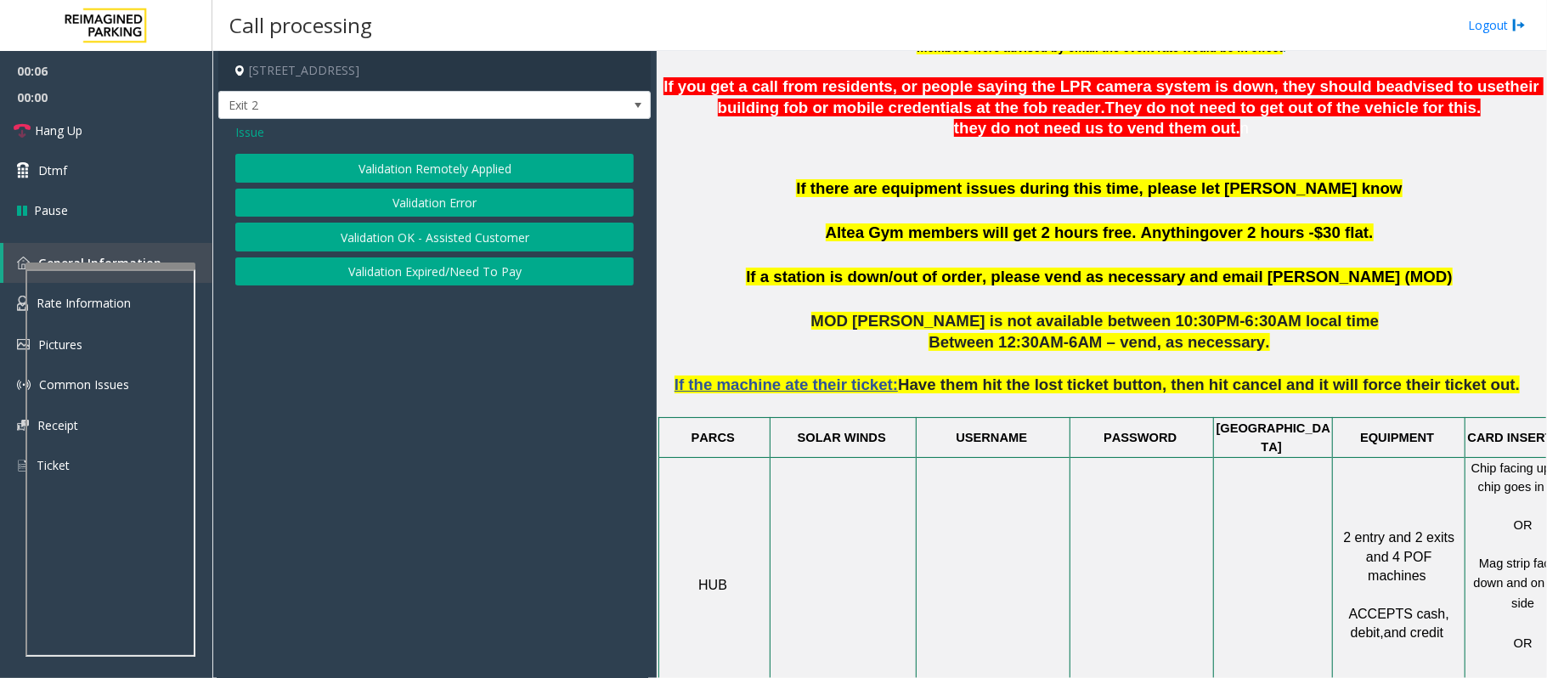
click at [401, 201] on button "Validation Error" at bounding box center [434, 203] width 398 height 29
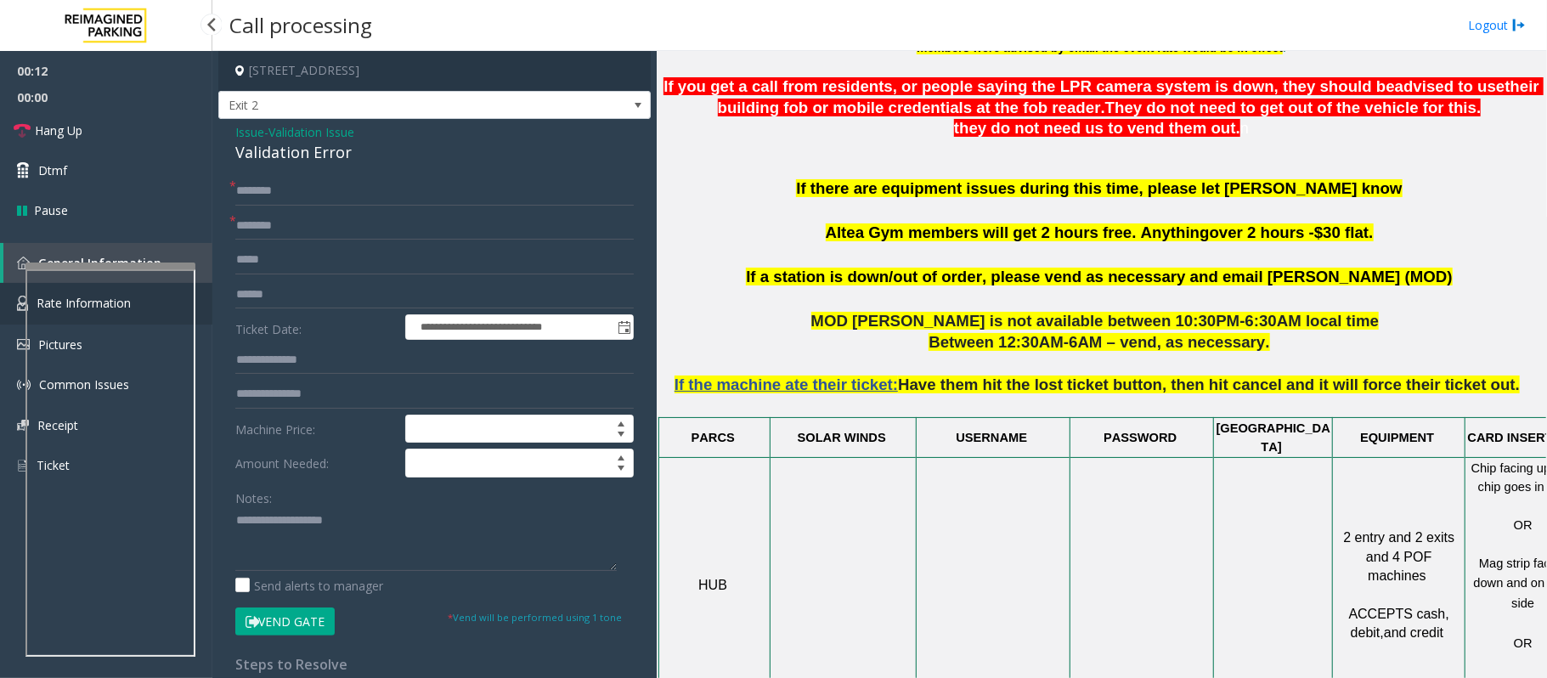
click at [14, 310] on link "Rate Information" at bounding box center [106, 304] width 212 height 42
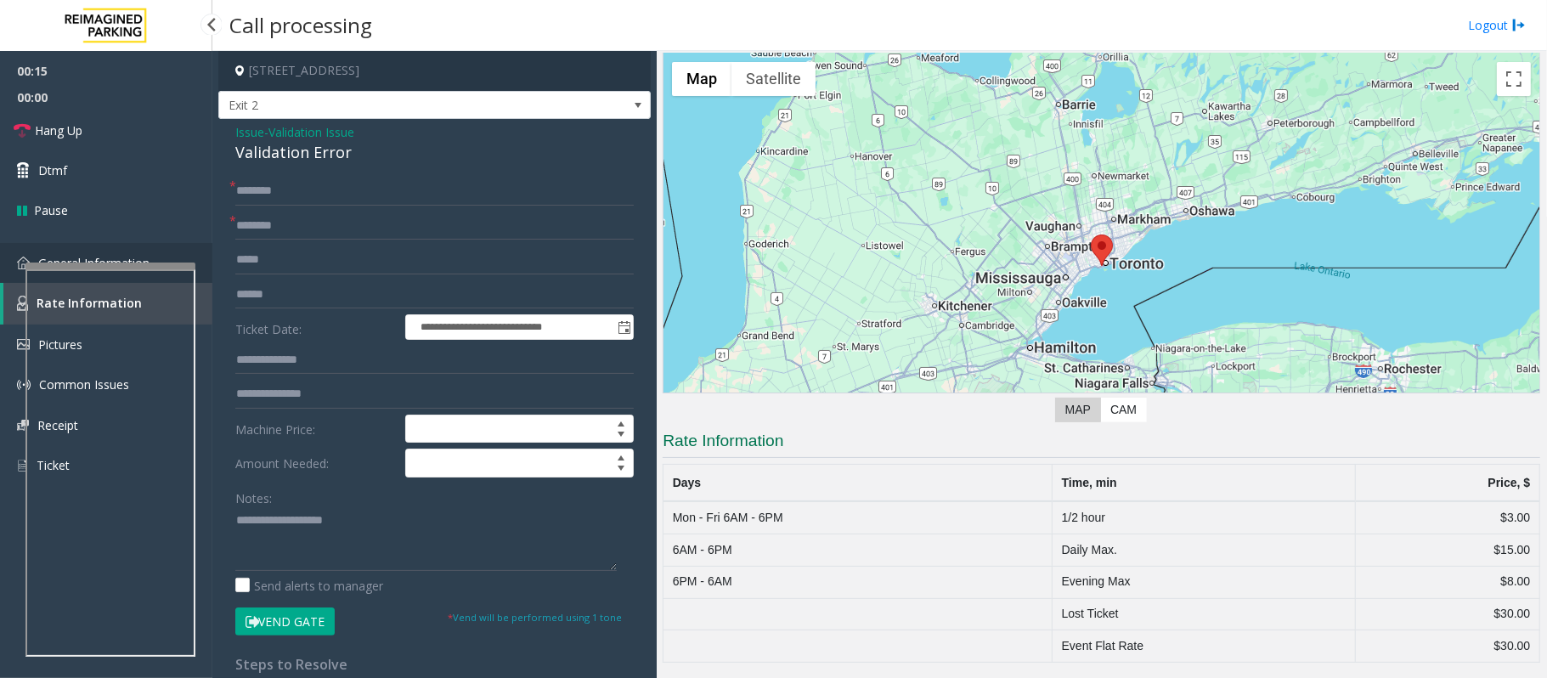
click at [102, 255] on span "General Information" at bounding box center [93, 263] width 111 height 16
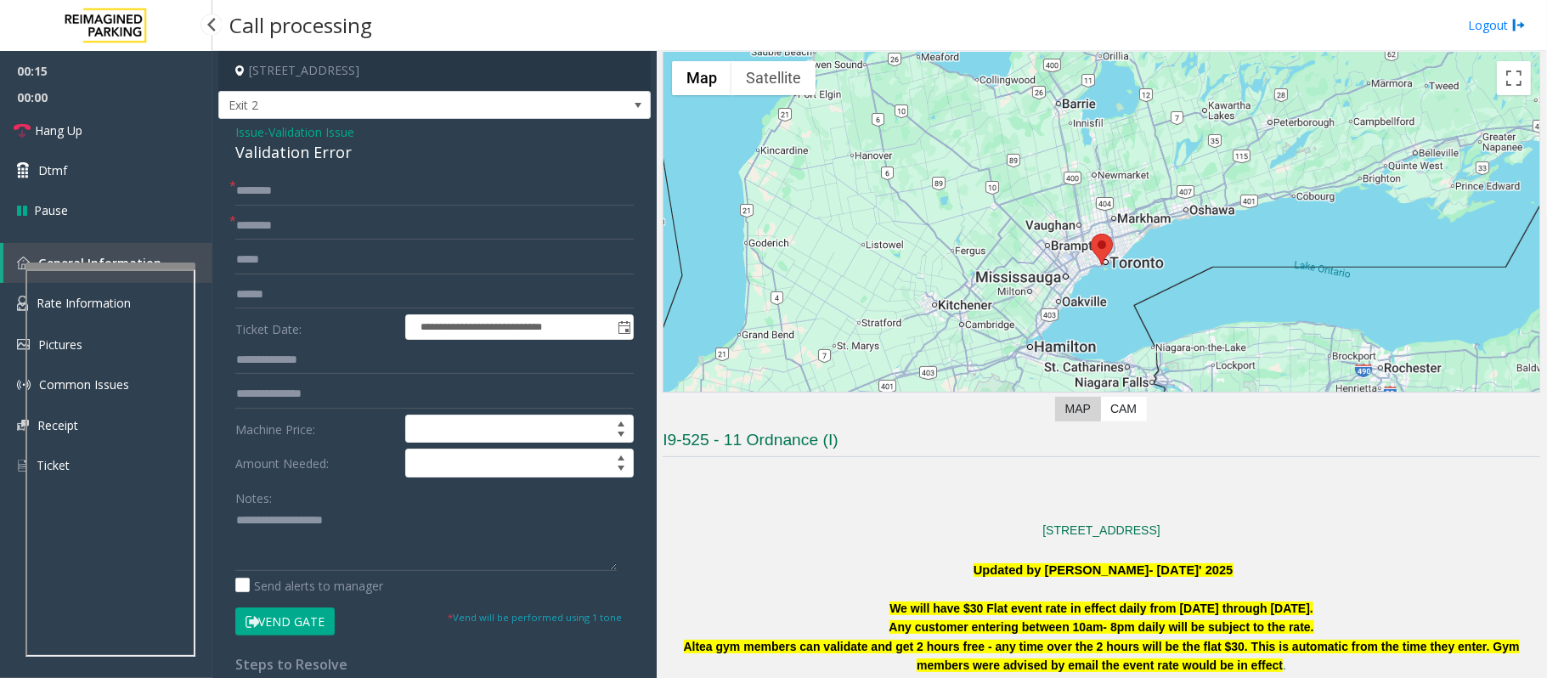
scroll to position [680, 0]
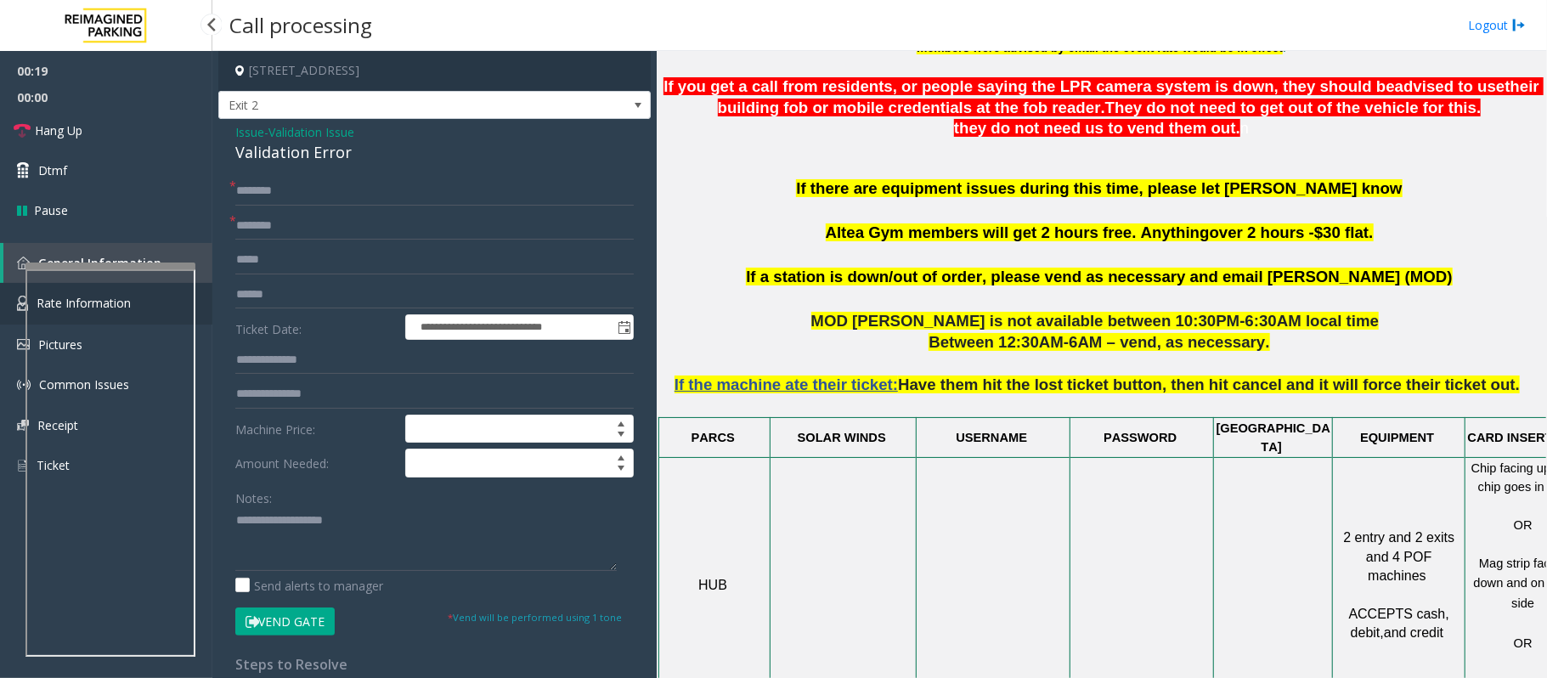
click at [1, 308] on link "Rate Information" at bounding box center [106, 304] width 212 height 42
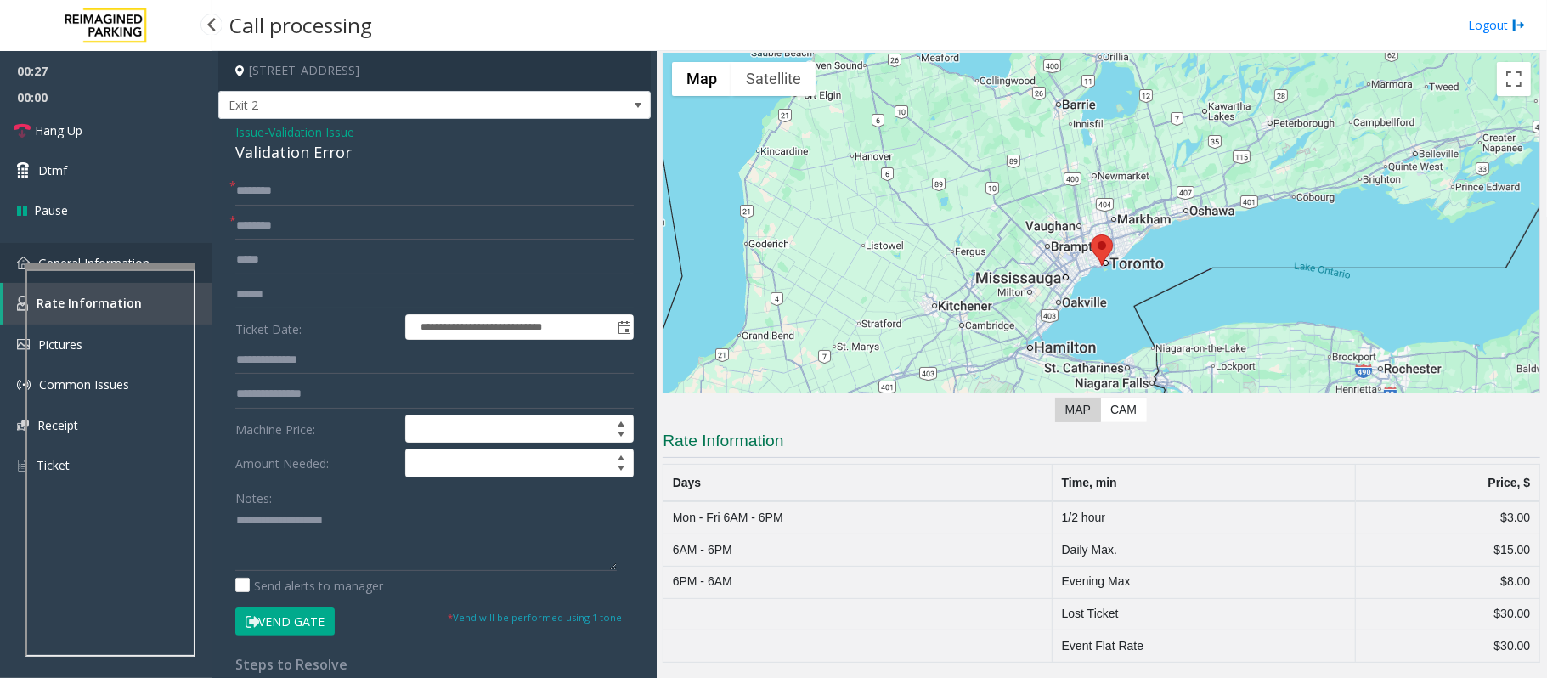
click at [18, 275] on link "General Information" at bounding box center [106, 263] width 212 height 40
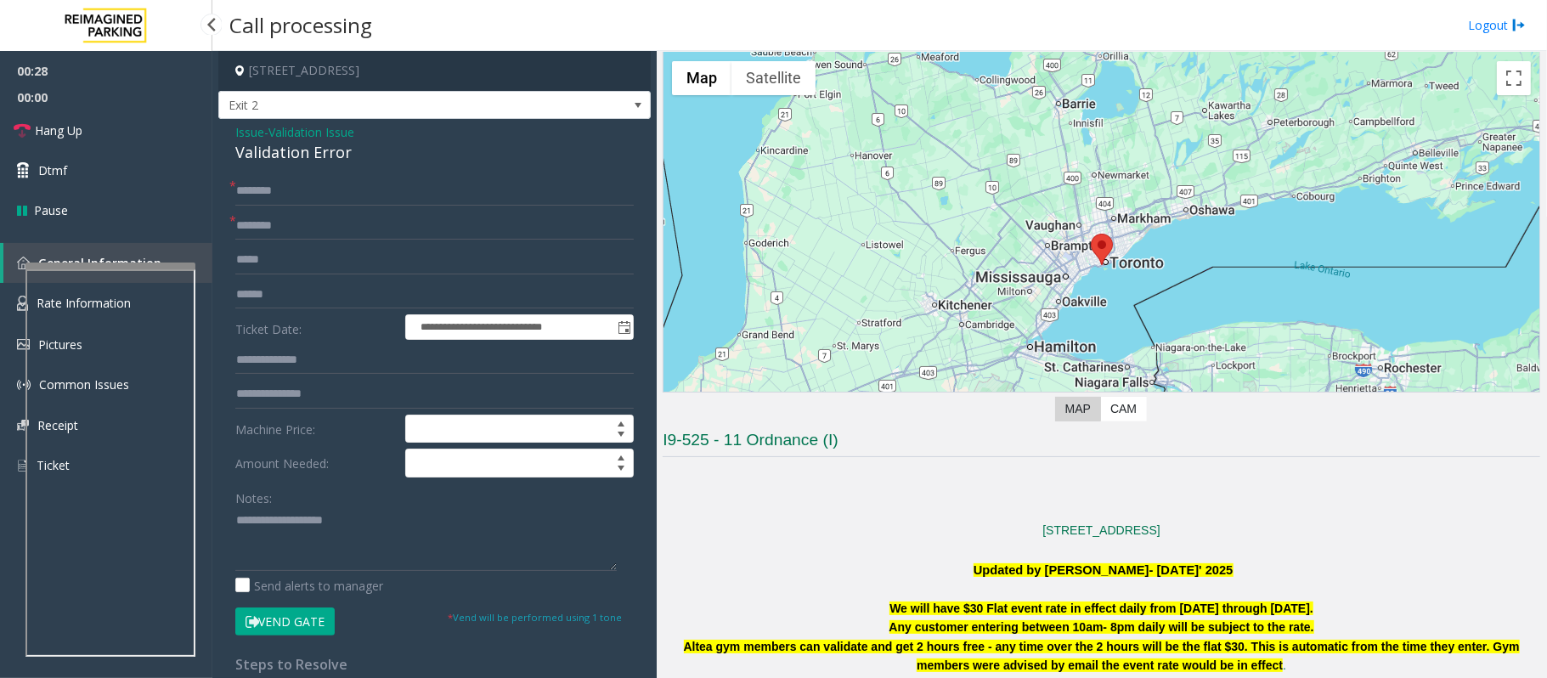
scroll to position [680, 0]
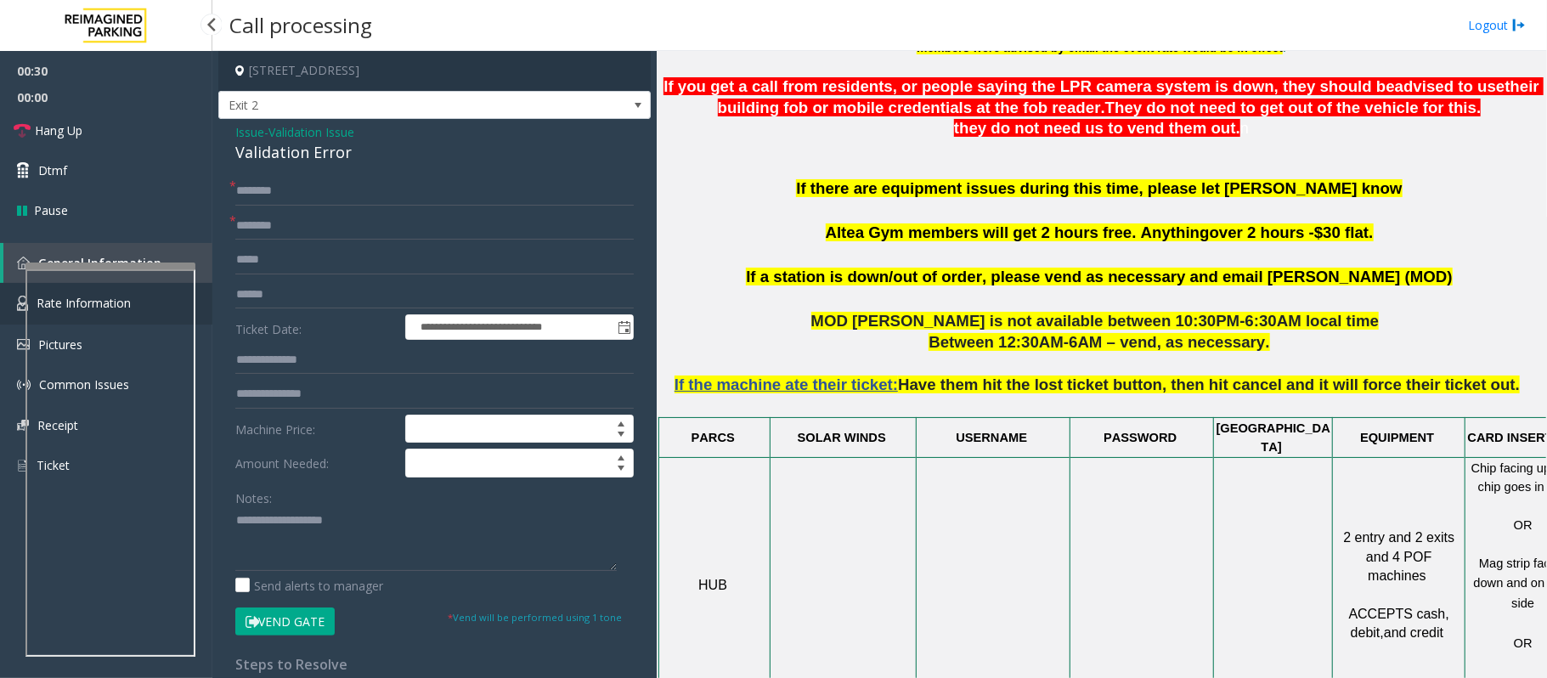
click at [10, 306] on link "Rate Information" at bounding box center [106, 304] width 212 height 42
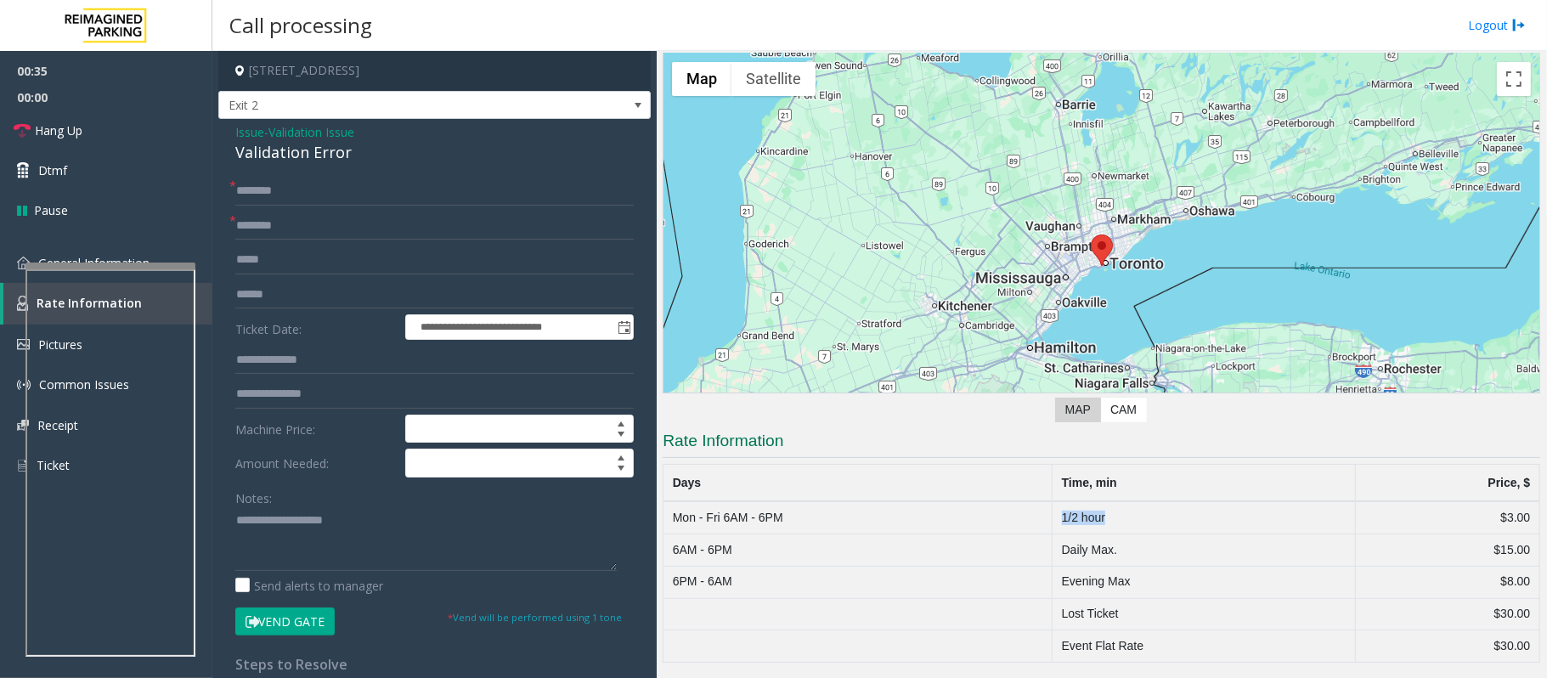
drag, startPoint x: 1028, startPoint y: 528, endPoint x: 1115, endPoint y: 517, distance: 87.4
click at [1115, 517] on tr "Mon - Fri 6AM - 6PM [DATE] hour $3.00" at bounding box center [1102, 517] width 877 height 32
click at [1161, 517] on td "1/2 hour" at bounding box center [1204, 517] width 303 height 32
click at [14, 263] on link "General Information" at bounding box center [106, 263] width 212 height 40
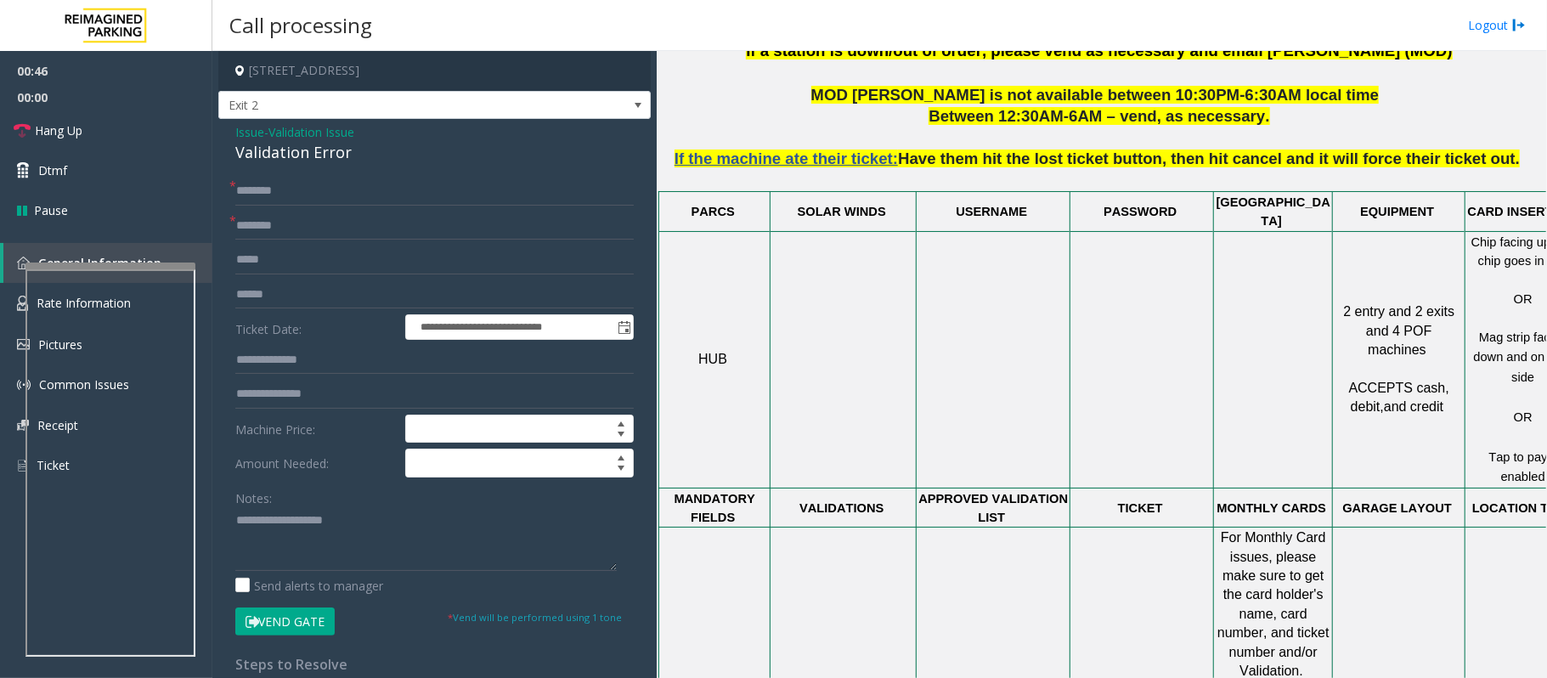
scroll to position [906, 59]
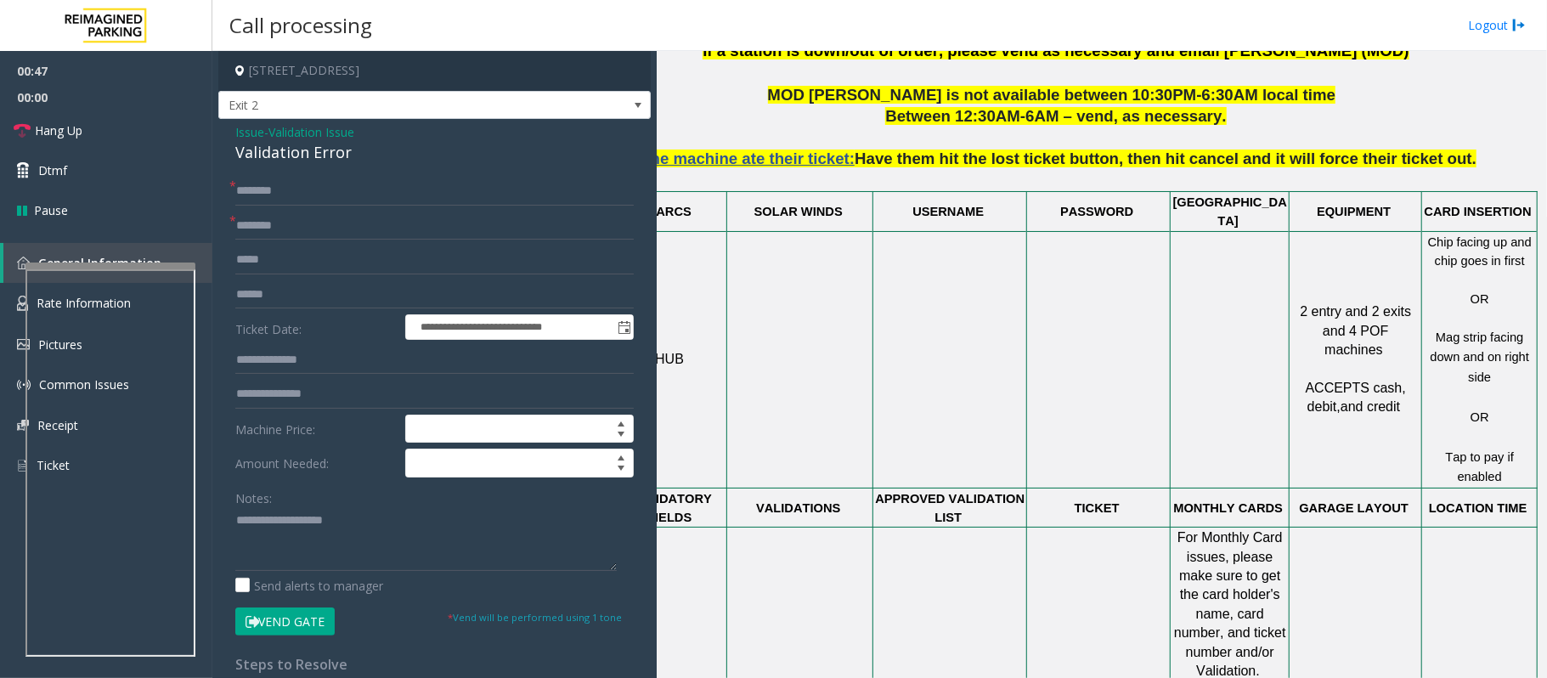
click at [10, 299] on link "Rate Information" at bounding box center [106, 304] width 212 height 42
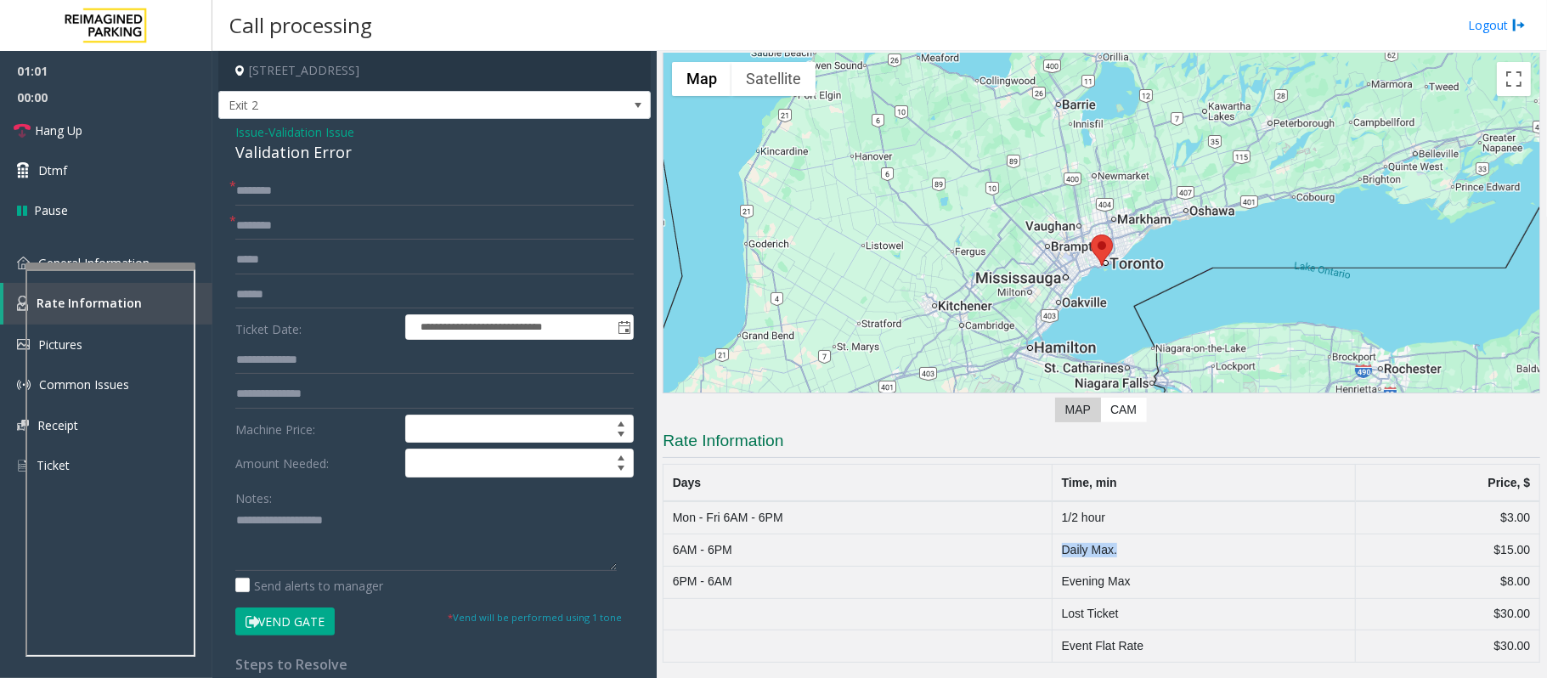
drag, startPoint x: 1050, startPoint y: 549, endPoint x: 1130, endPoint y: 556, distance: 80.2
click at [1130, 556] on td "Daily Max." at bounding box center [1204, 550] width 303 height 32
drag, startPoint x: 1037, startPoint y: 585, endPoint x: 1139, endPoint y: 585, distance: 101.1
click at [1139, 585] on tr "6PM - 6AM Evening Max $8.00" at bounding box center [1102, 582] width 877 height 32
click at [1196, 586] on td "Evening Max" at bounding box center [1204, 582] width 303 height 32
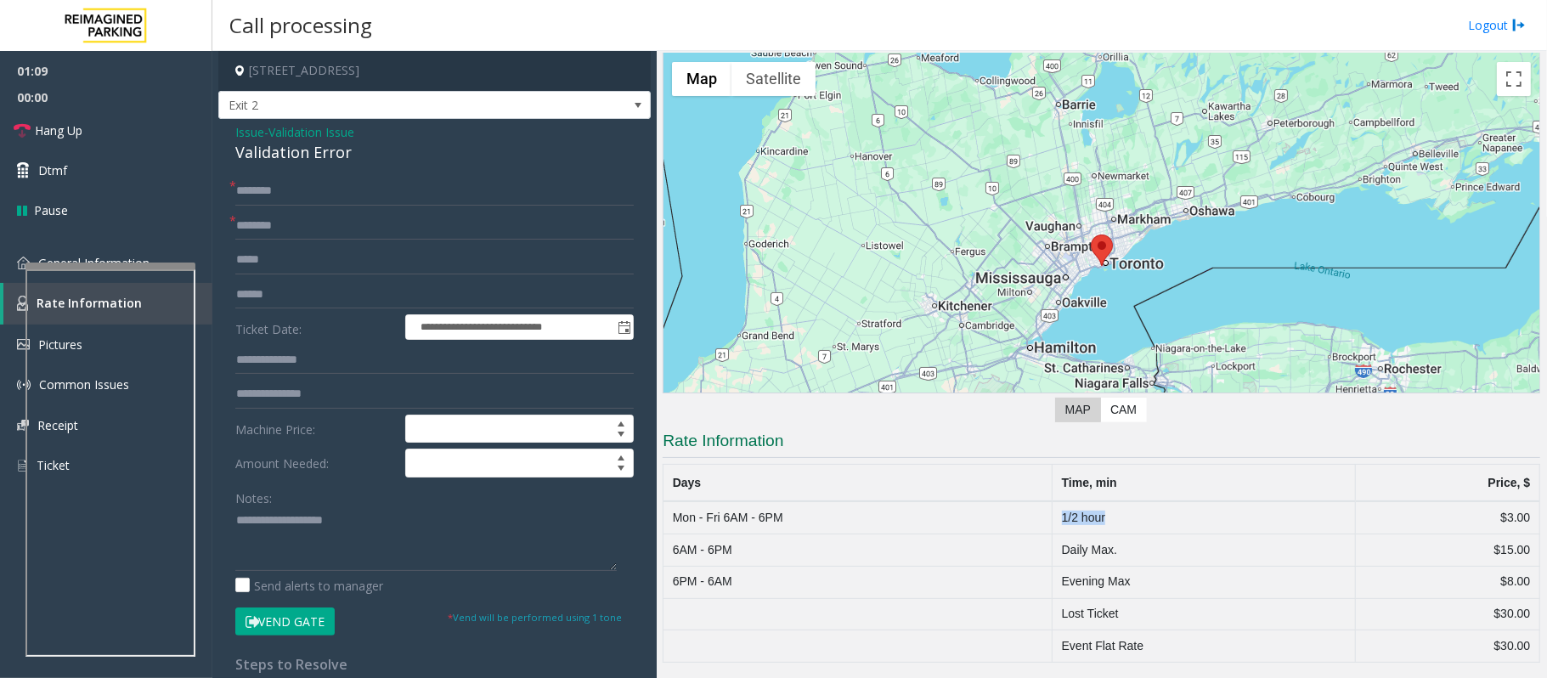
drag, startPoint x: 1054, startPoint y: 518, endPoint x: 1101, endPoint y: 518, distance: 47.6
click at [1101, 518] on td "1/2 hour" at bounding box center [1204, 517] width 303 height 32
click at [5, 252] on link "General Information" at bounding box center [106, 263] width 212 height 40
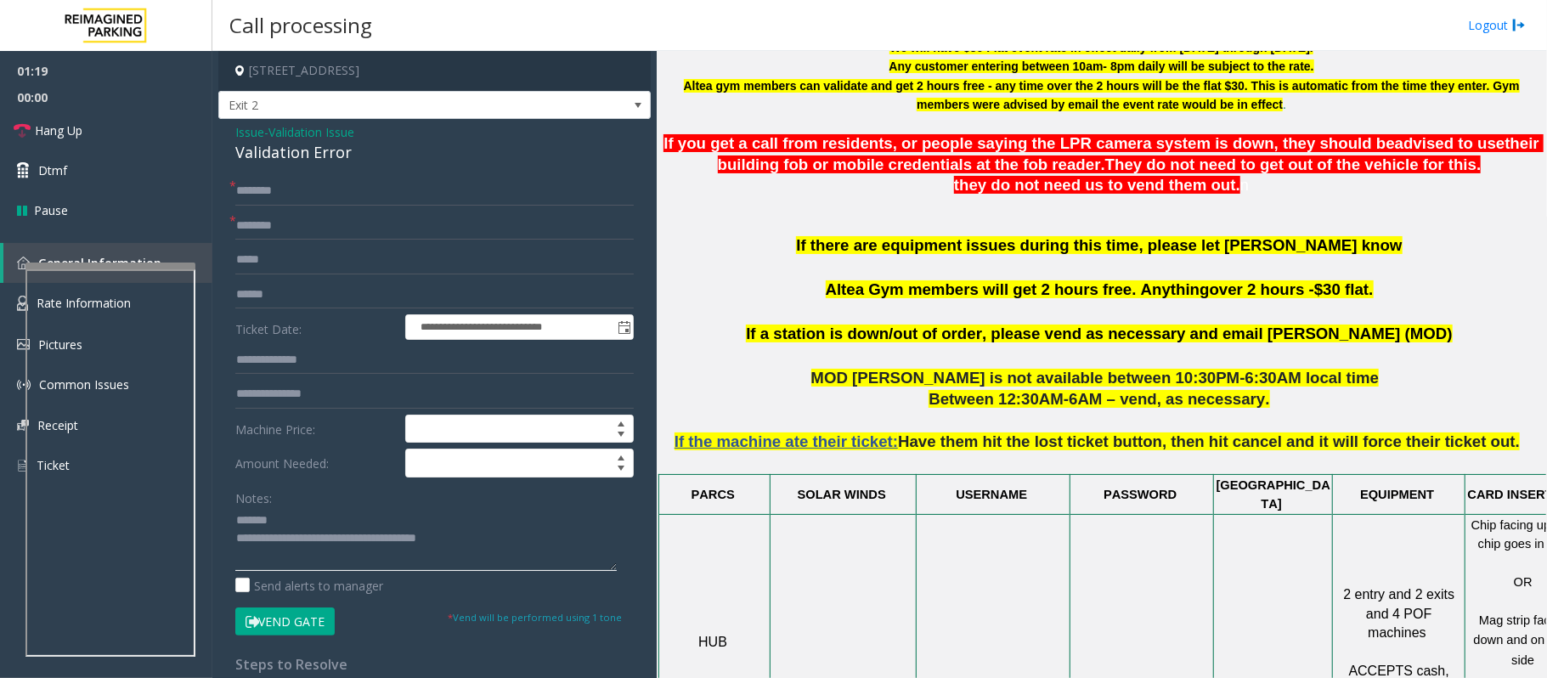
scroll to position [566, 0]
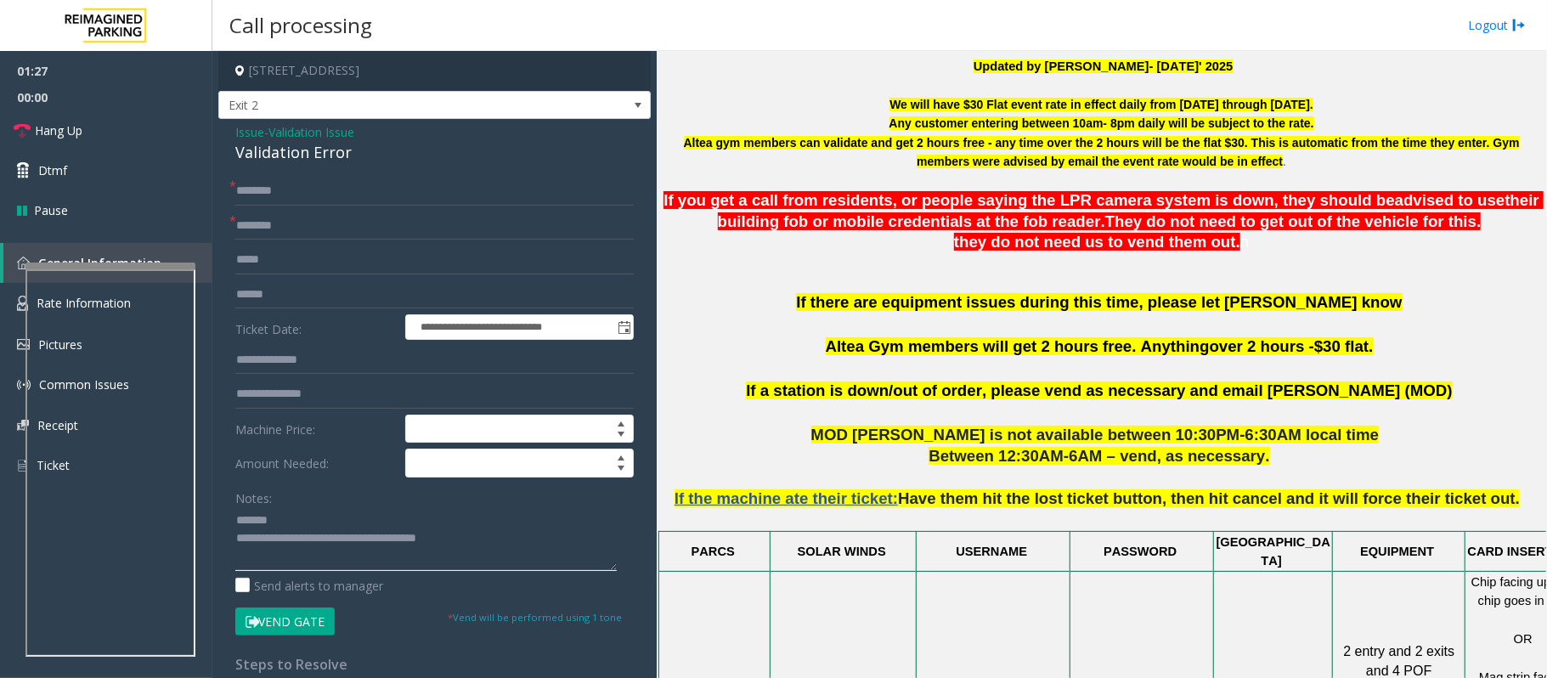
type textarea "**********"
click at [267, 284] on input "text" at bounding box center [434, 294] width 398 height 29
type input "*******"
click at [252, 122] on div "**********" at bounding box center [434, 595] width 432 height 952
click at [250, 131] on span "Issue" at bounding box center [249, 132] width 29 height 18
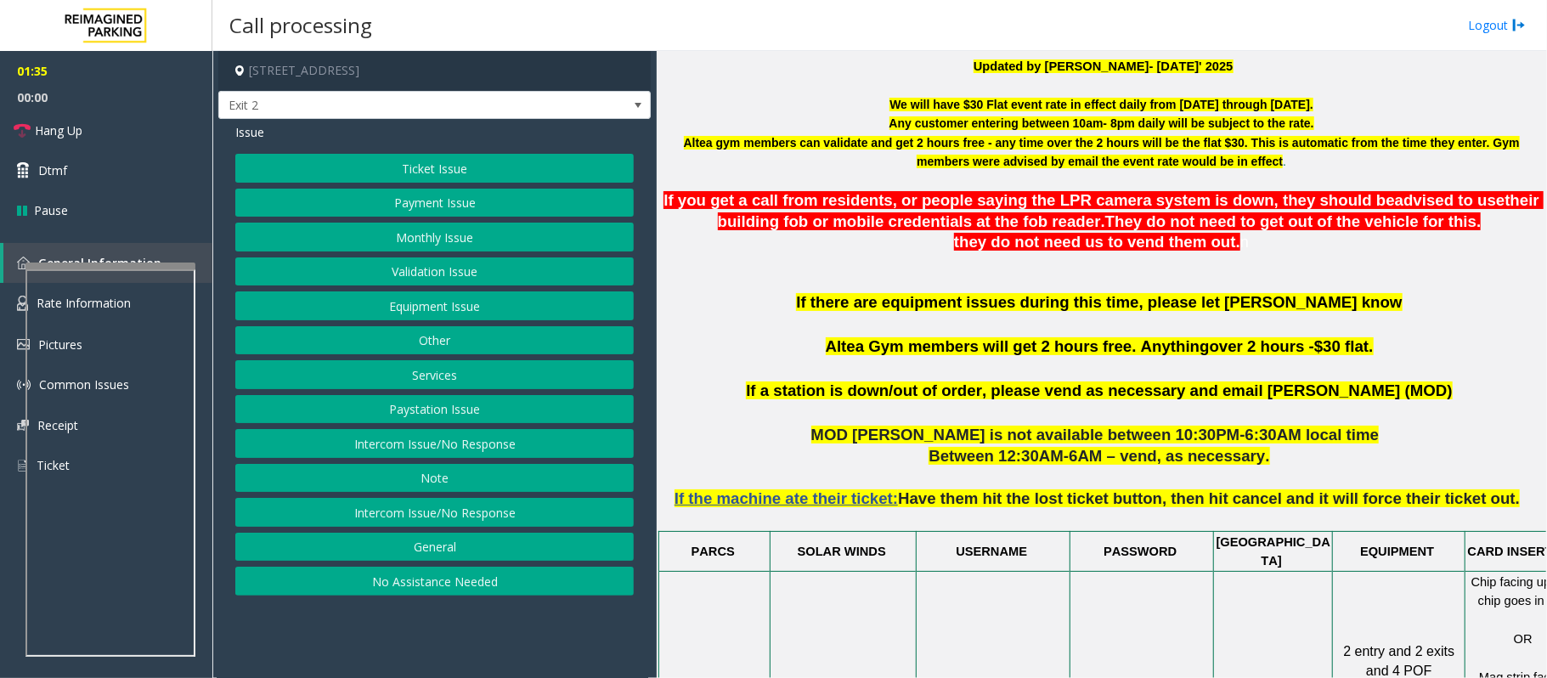
click at [433, 164] on button "Ticket Issue" at bounding box center [434, 168] width 398 height 29
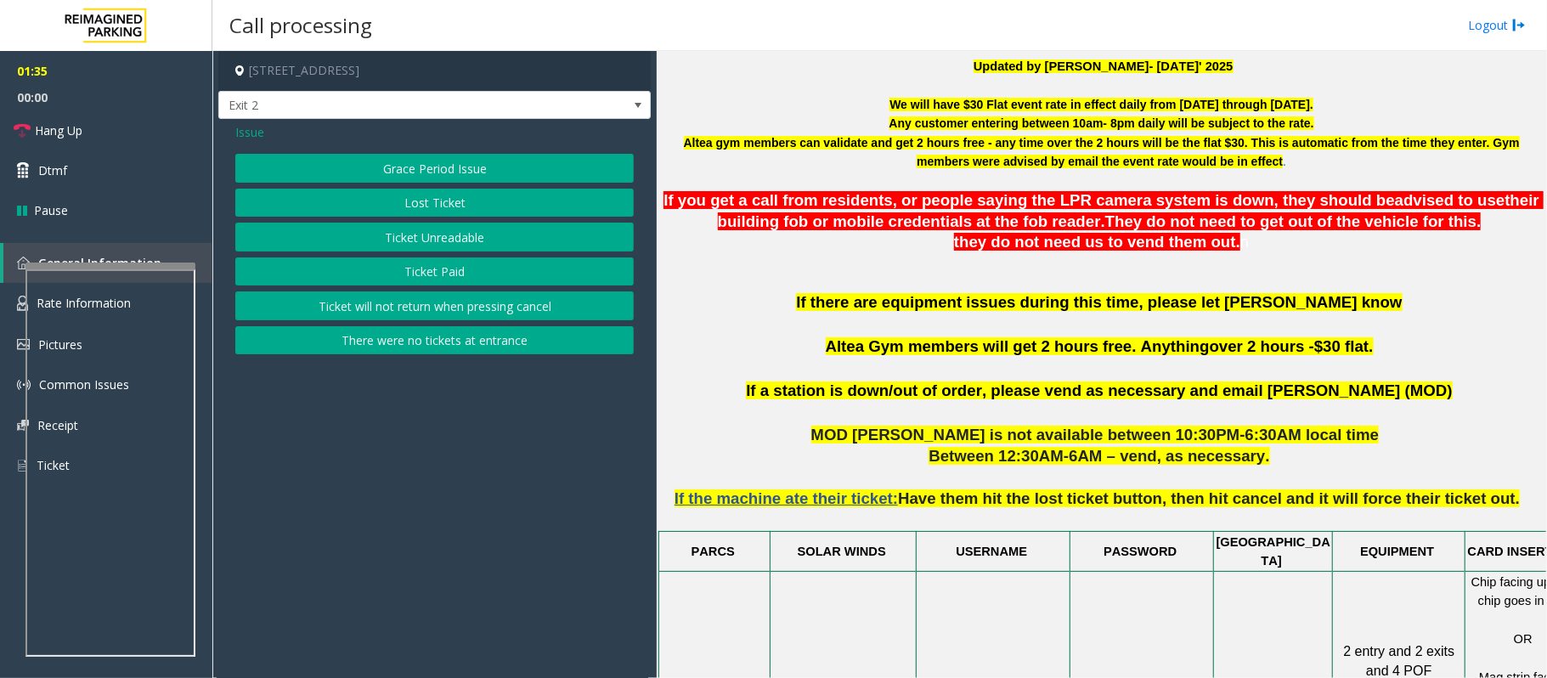
click at [447, 236] on button "Ticket Unreadable" at bounding box center [434, 237] width 398 height 29
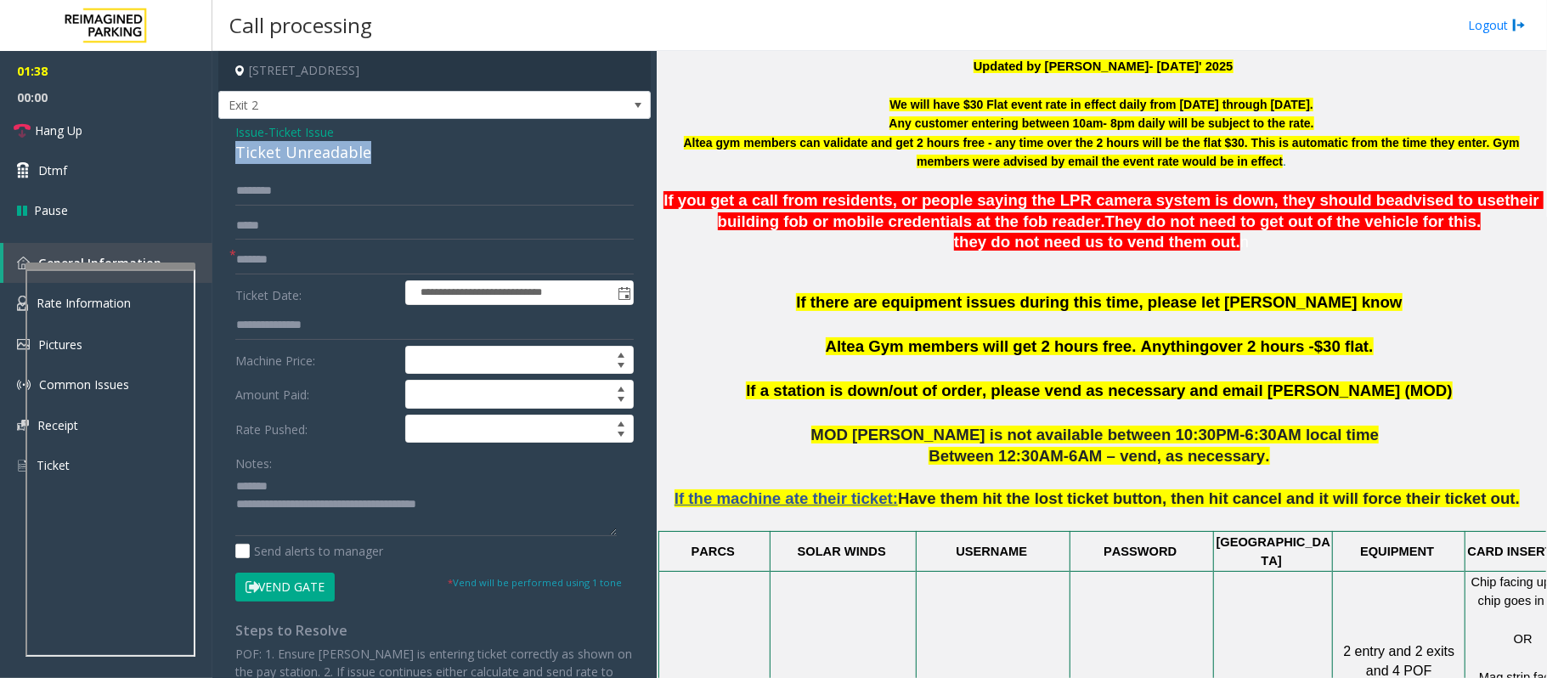
drag, startPoint x: 384, startPoint y: 153, endPoint x: 222, endPoint y: 154, distance: 162.3
click at [222, 154] on div "**********" at bounding box center [434, 453] width 432 height 668
type textarea "**********"
click at [263, 188] on input "text" at bounding box center [434, 191] width 398 height 29
click at [246, 191] on input "******" at bounding box center [434, 191] width 398 height 29
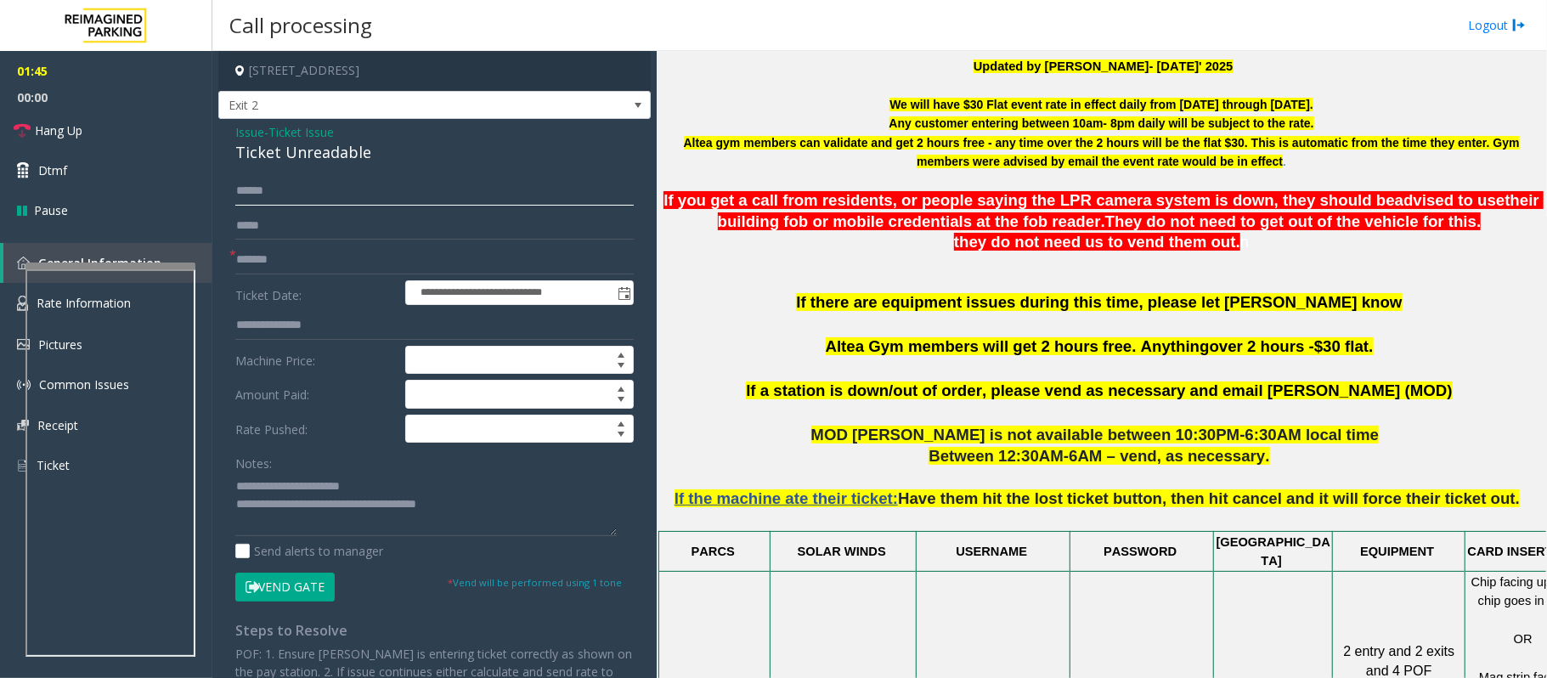
click at [252, 195] on input "******" at bounding box center [434, 191] width 398 height 29
click at [270, 197] on input "******" at bounding box center [434, 191] width 398 height 29
click at [274, 197] on input "******" at bounding box center [434, 191] width 398 height 29
click at [285, 198] on input "******" at bounding box center [434, 191] width 398 height 29
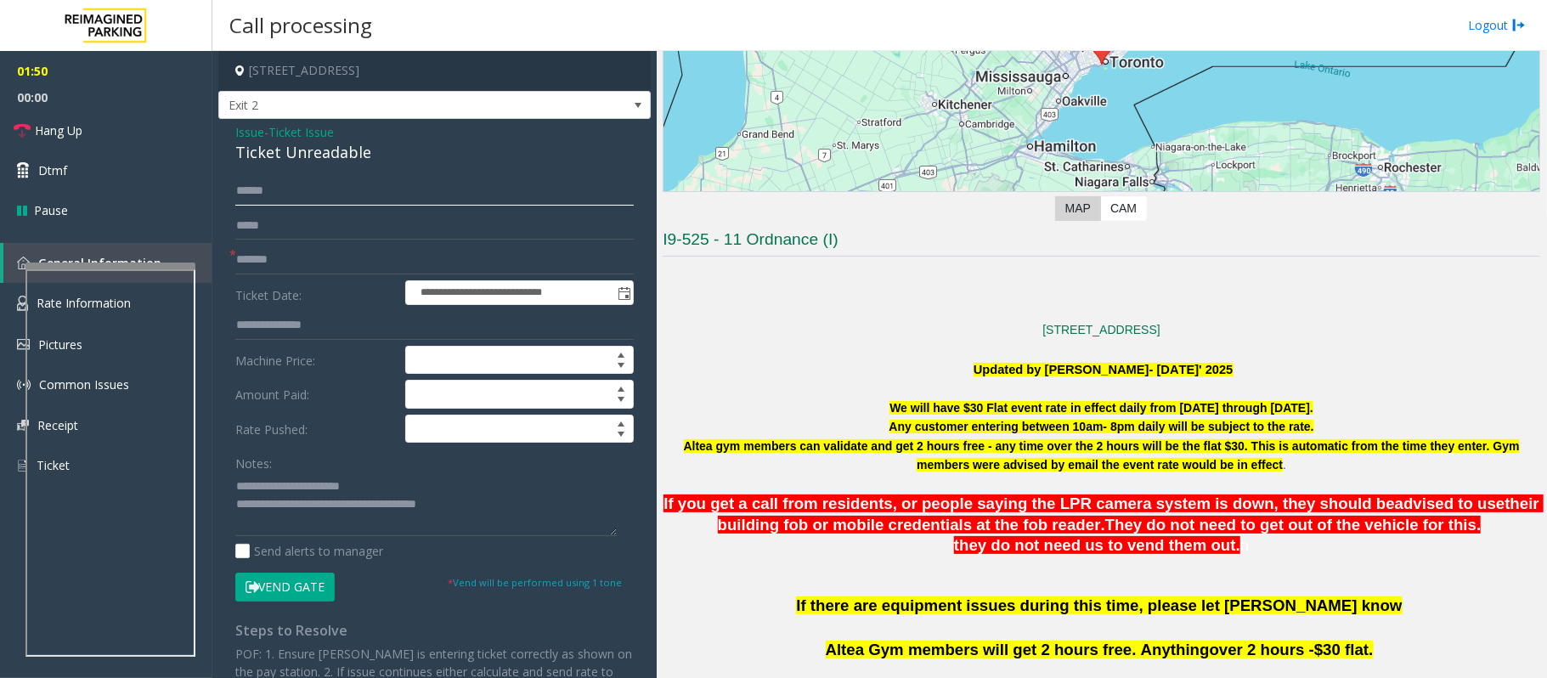
scroll to position [226, 0]
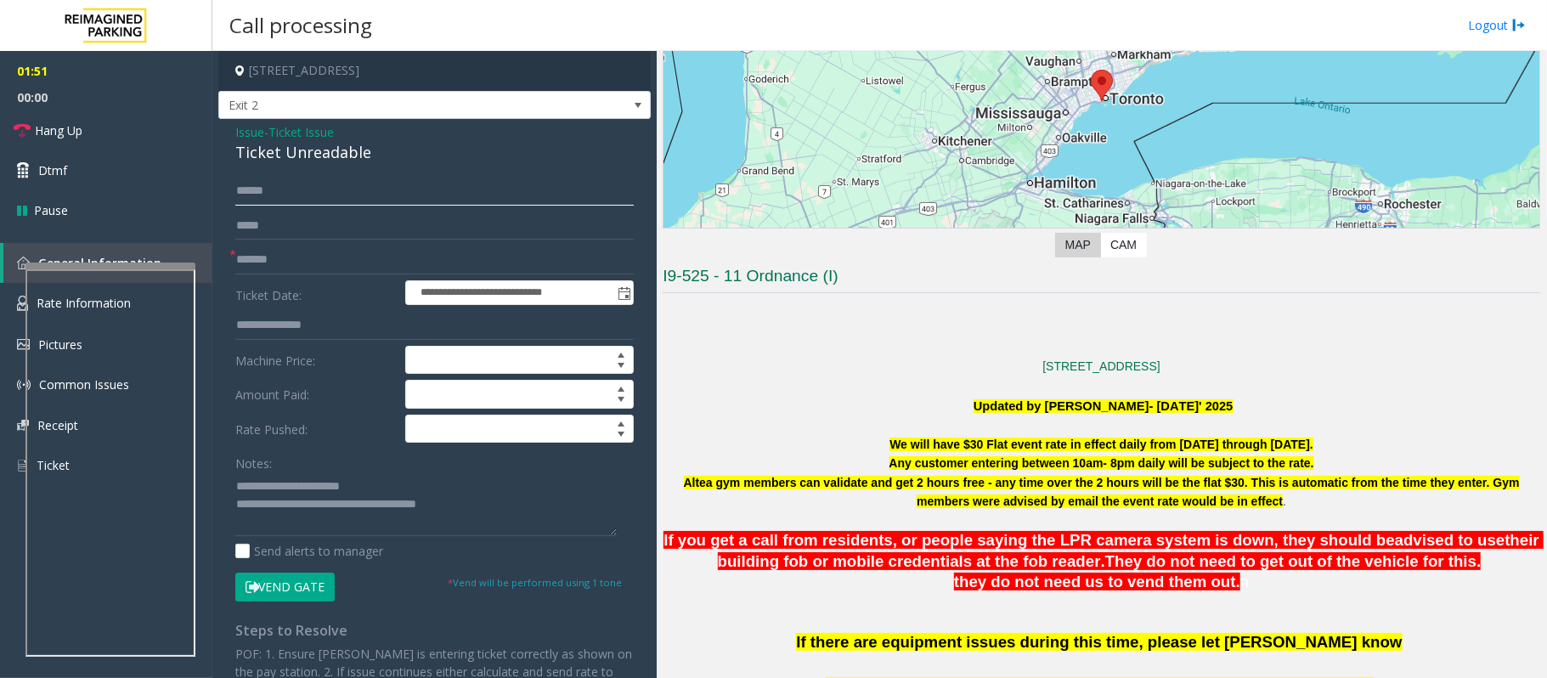
type input "******"
drag, startPoint x: 386, startPoint y: 487, endPoint x: 272, endPoint y: 488, distance: 113.9
click at [272, 488] on textarea at bounding box center [425, 504] width 381 height 64
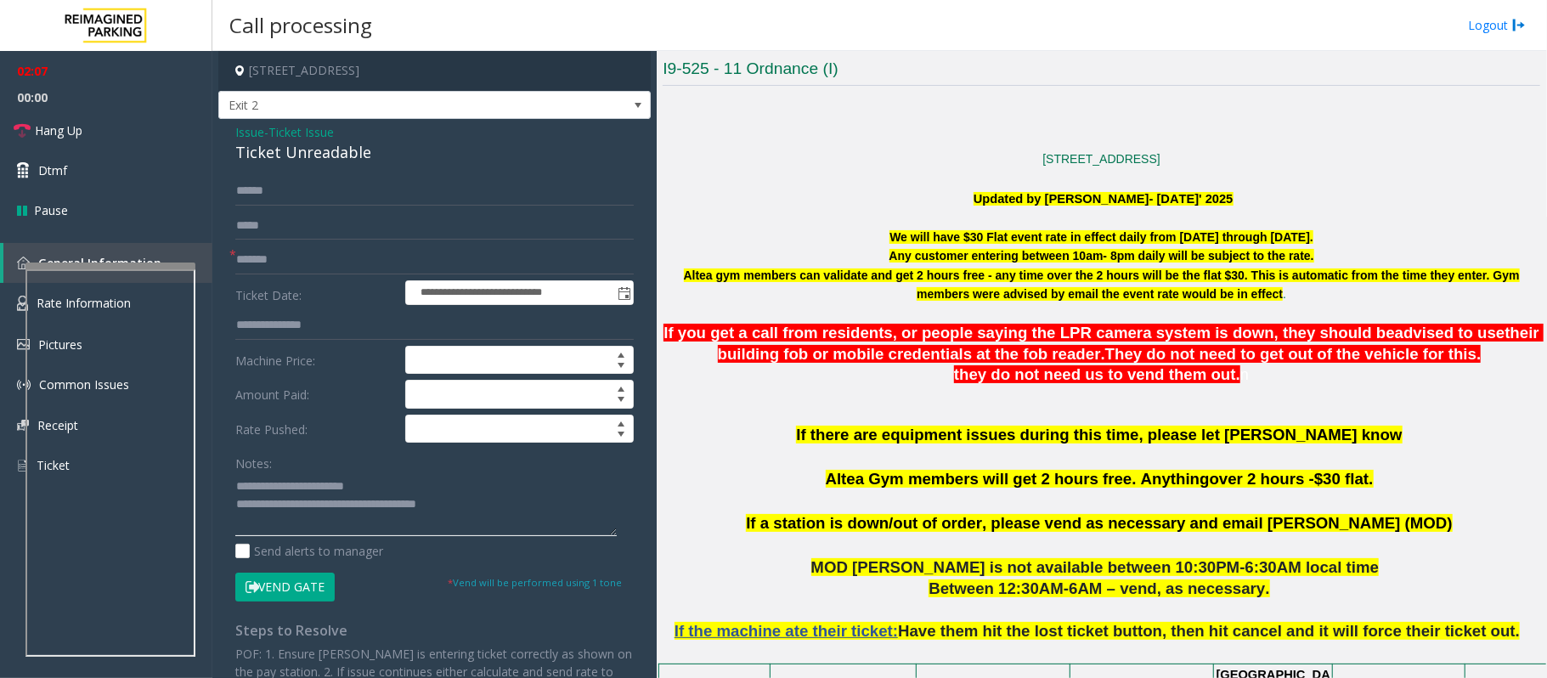
scroll to position [453, 0]
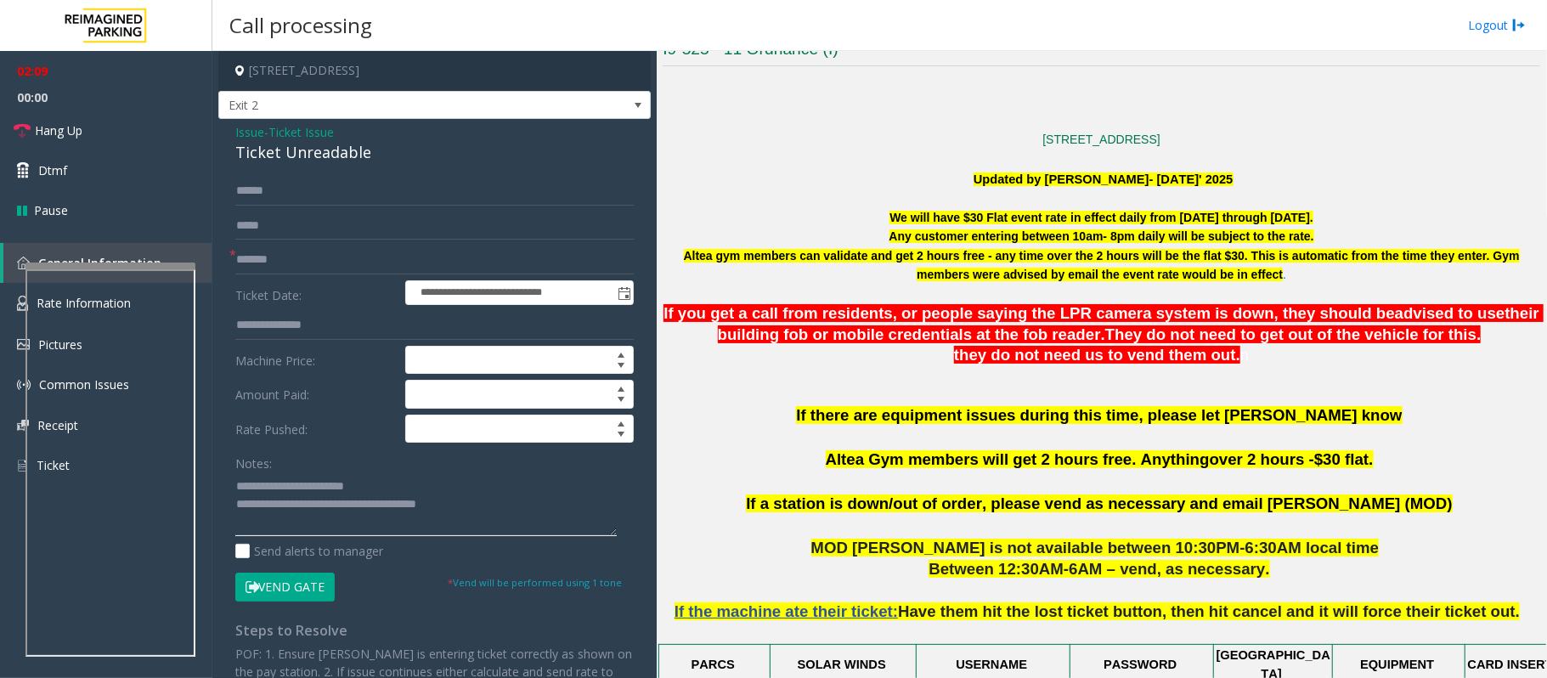
drag, startPoint x: 484, startPoint y: 505, endPoint x: 306, endPoint y: 505, distance: 178.4
click at [306, 505] on textarea at bounding box center [425, 504] width 381 height 64
type textarea "**********"
click at [287, 591] on button "Vend Gate" at bounding box center [284, 587] width 99 height 29
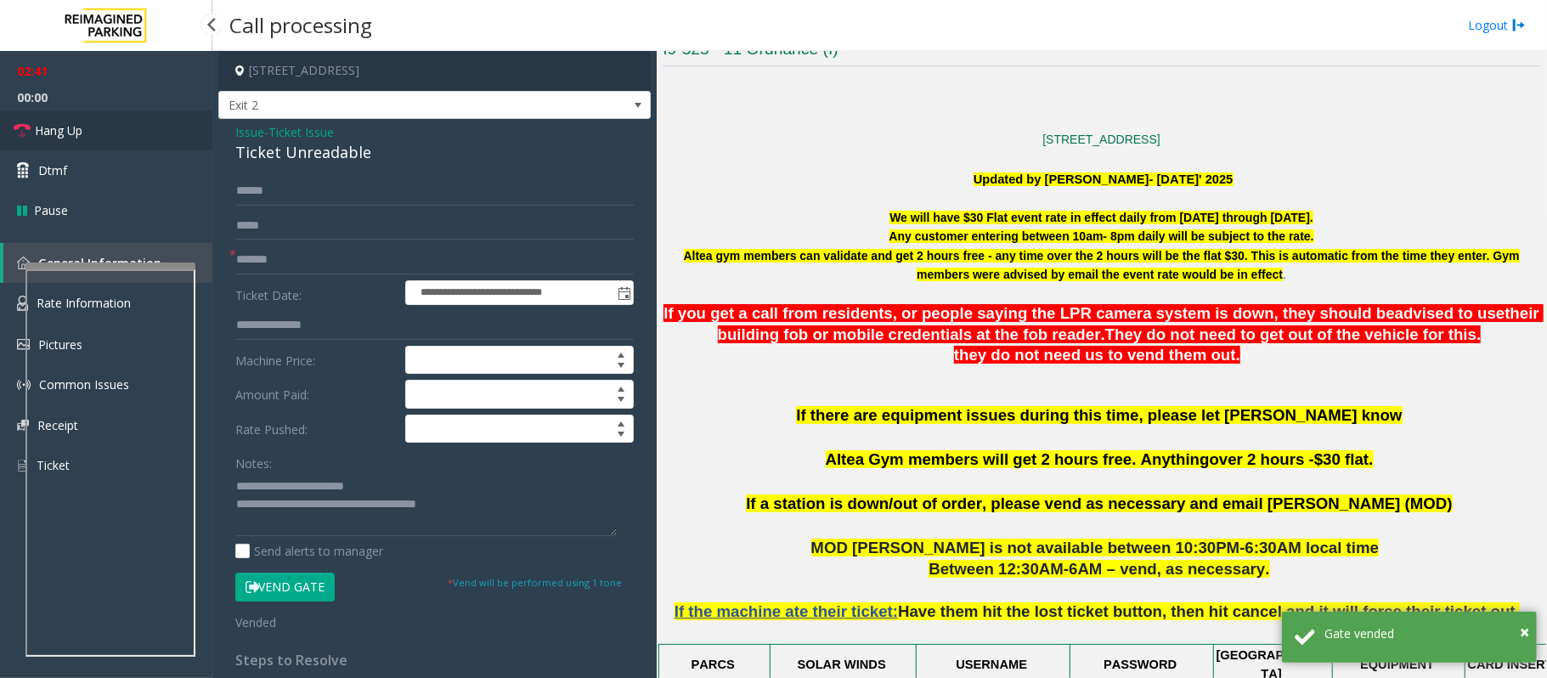
click at [61, 130] on span "Hang Up" at bounding box center [59, 131] width 48 height 18
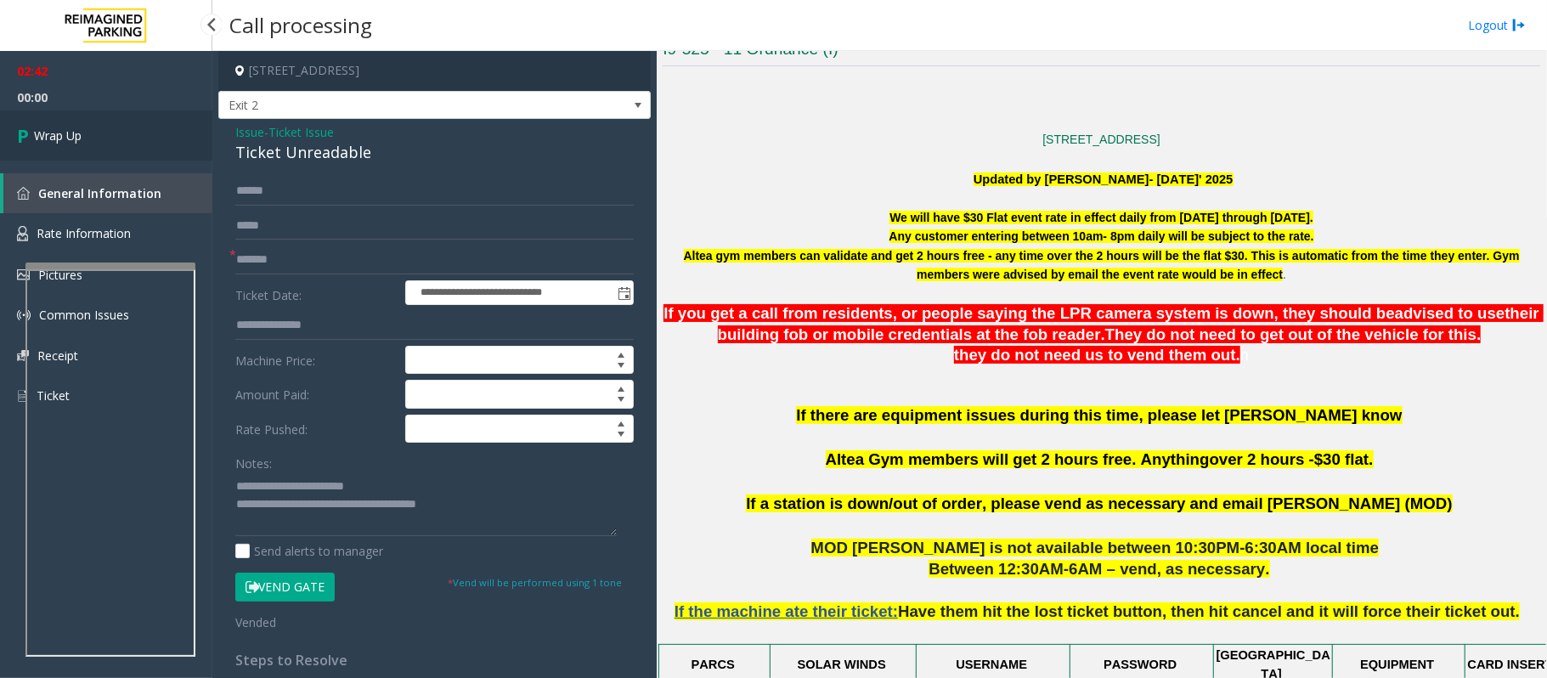
click at [61, 130] on span "Wrap Up" at bounding box center [58, 136] width 48 height 18
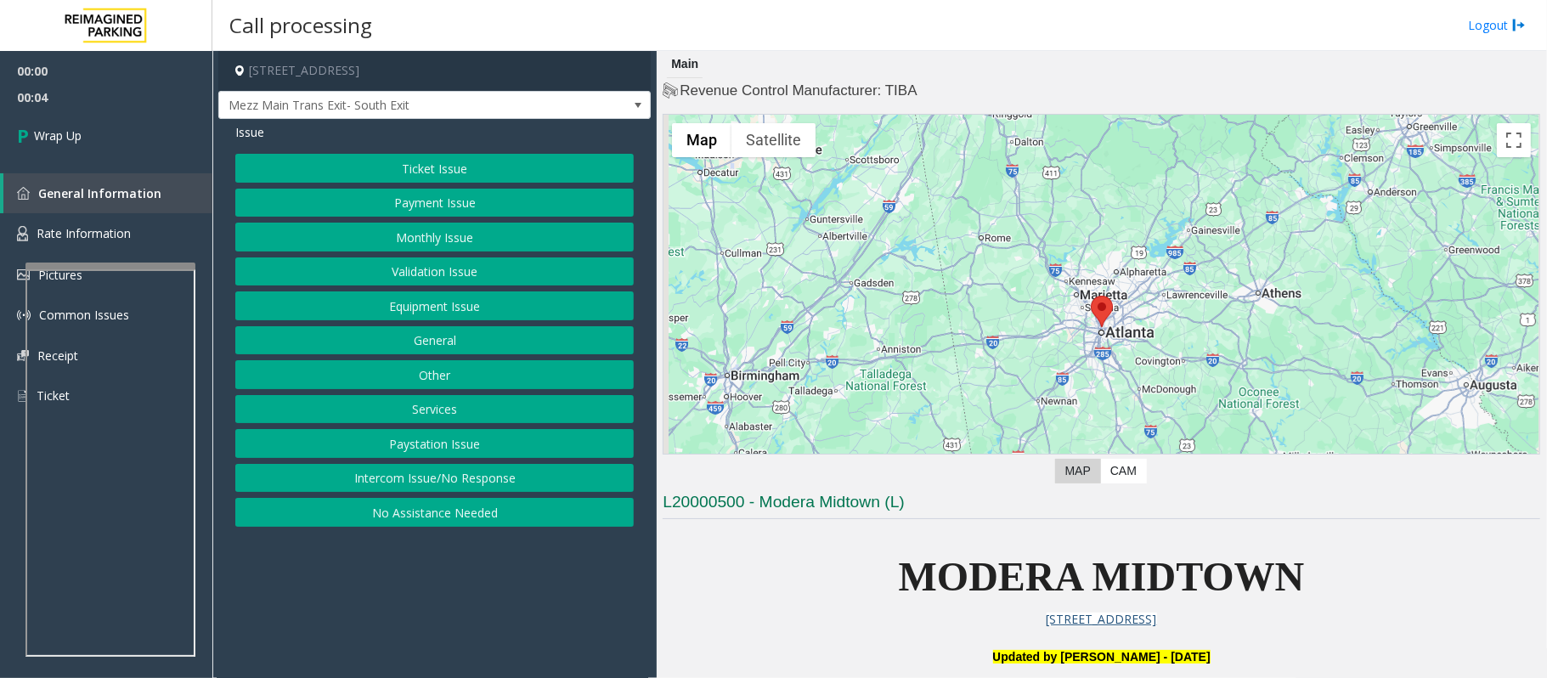
click at [425, 466] on div "Ticket Issue Payment Issue Monthly Issue Validation Issue Equipment Issue Gener…" at bounding box center [434, 340] width 398 height 373
click at [425, 478] on button "Intercom Issue/No Response" at bounding box center [434, 478] width 398 height 29
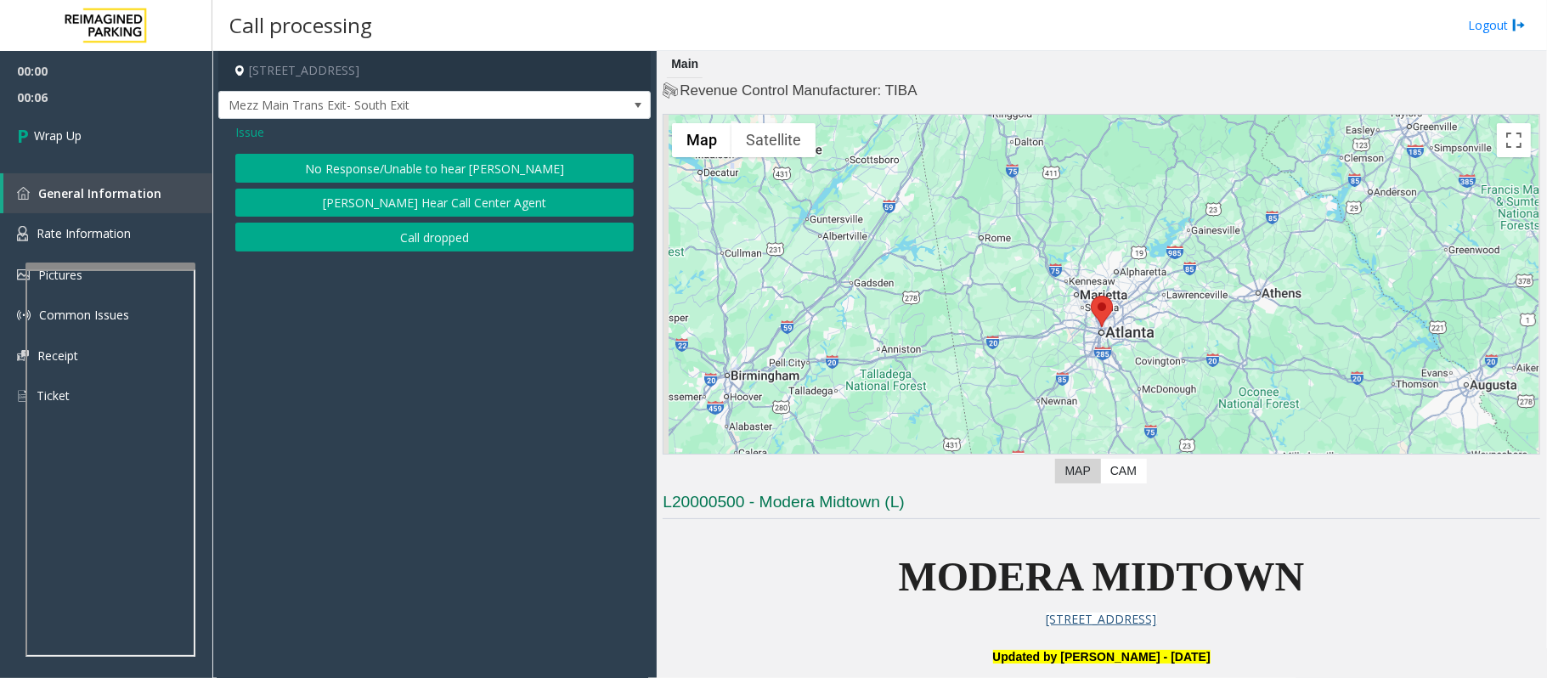
click at [398, 156] on button "No Response/Unable to hear [PERSON_NAME]" at bounding box center [434, 168] width 398 height 29
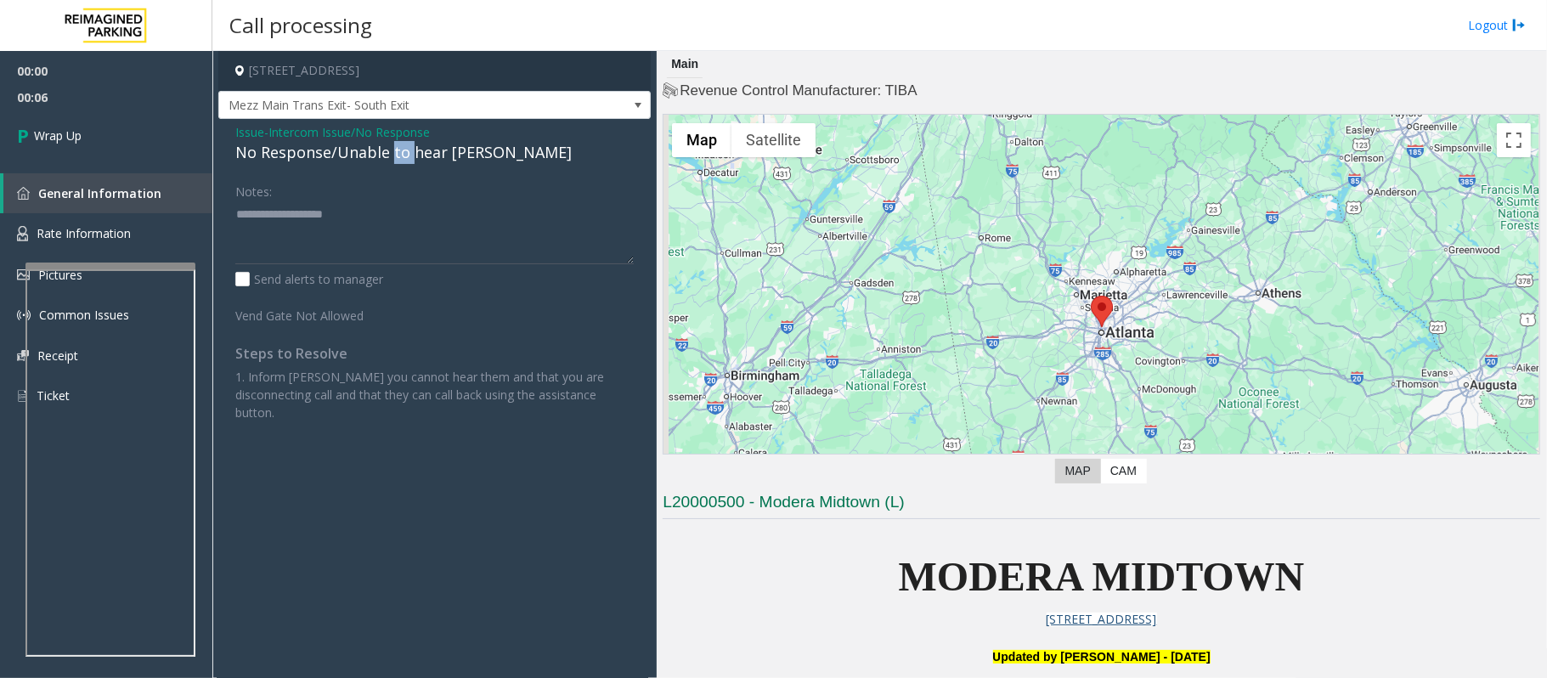
click at [398, 155] on div "No Response/Unable to hear [PERSON_NAME]" at bounding box center [434, 152] width 398 height 23
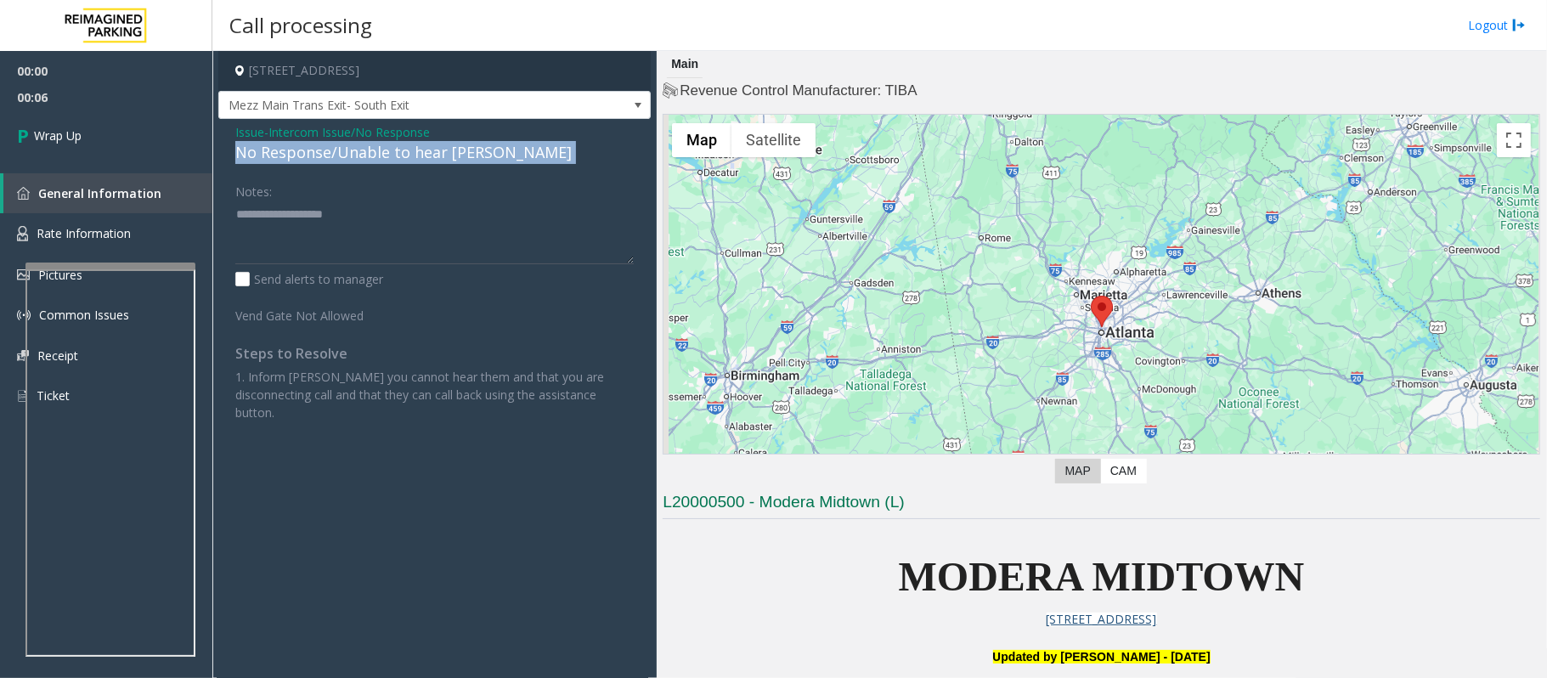
click at [398, 155] on div "No Response/Unable to hear [PERSON_NAME]" at bounding box center [434, 152] width 398 height 23
drag, startPoint x: 403, startPoint y: 163, endPoint x: 425, endPoint y: 257, distance: 96.0
click at [425, 257] on div "Issue - Intercom Issue/No Response No Response/Unable to hear [PERSON_NAME] Not…" at bounding box center [434, 278] width 432 height 319
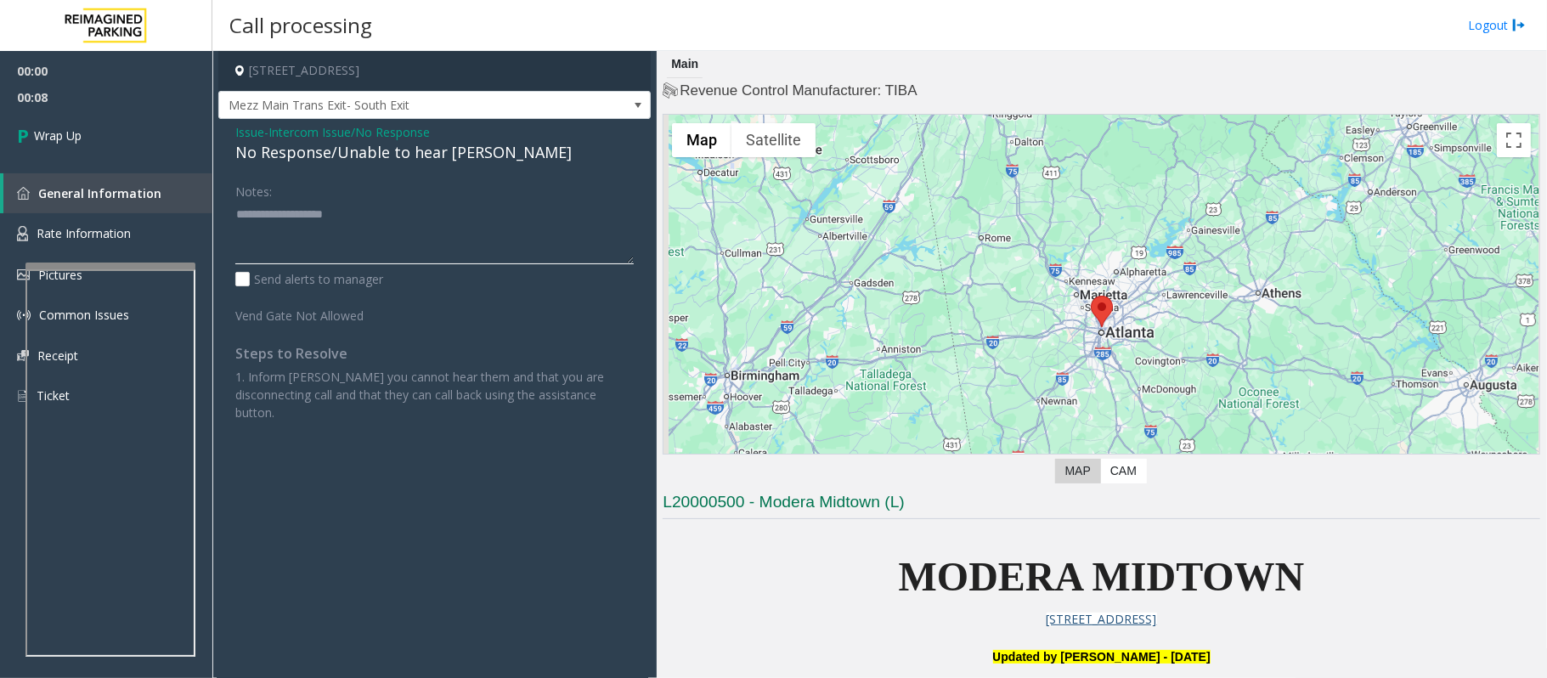
click at [405, 218] on textarea at bounding box center [434, 233] width 398 height 64
click at [399, 144] on div "No Response/Unable to hear [PERSON_NAME]" at bounding box center [434, 152] width 398 height 23
click at [399, 163] on div "No Response/Unable to hear [PERSON_NAME]" at bounding box center [434, 152] width 398 height 23
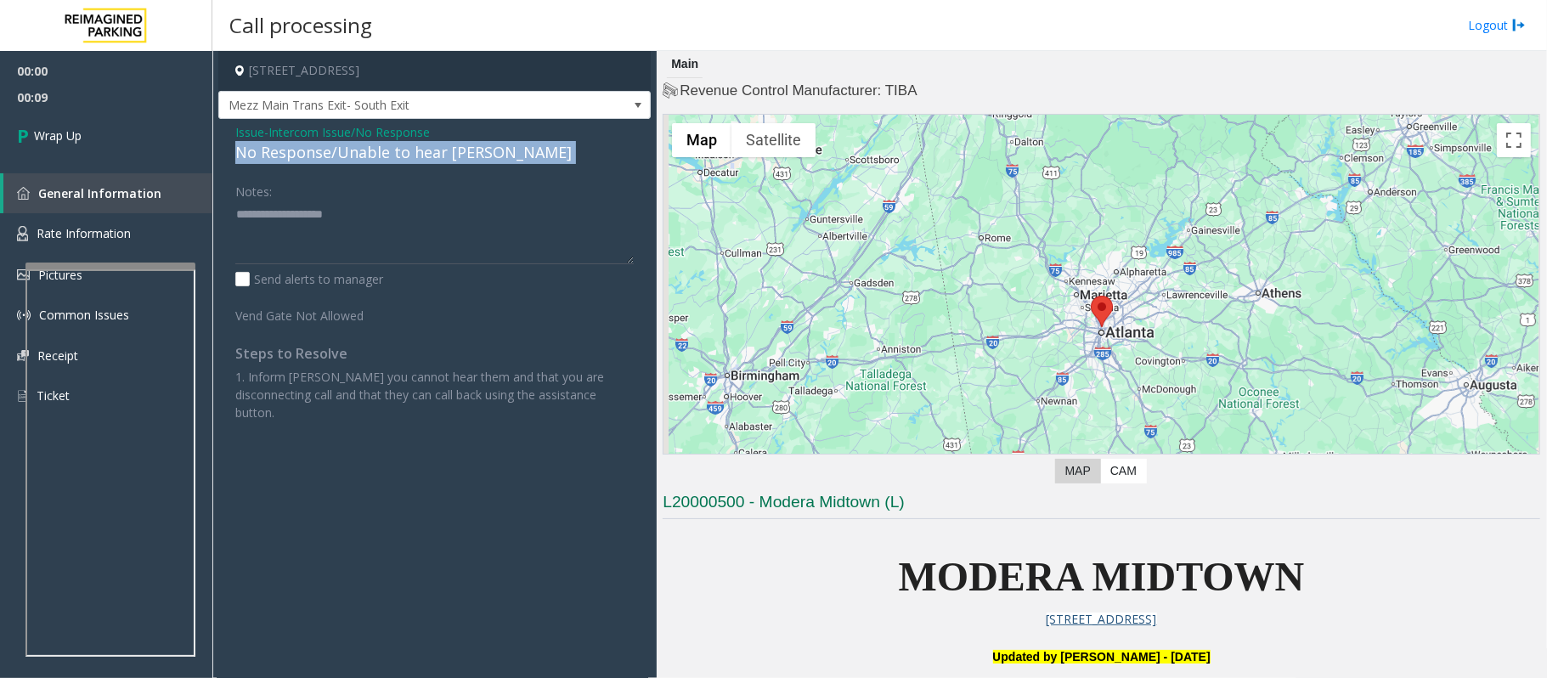
click at [399, 163] on div "No Response/Unable to hear [PERSON_NAME]" at bounding box center [434, 152] width 398 height 23
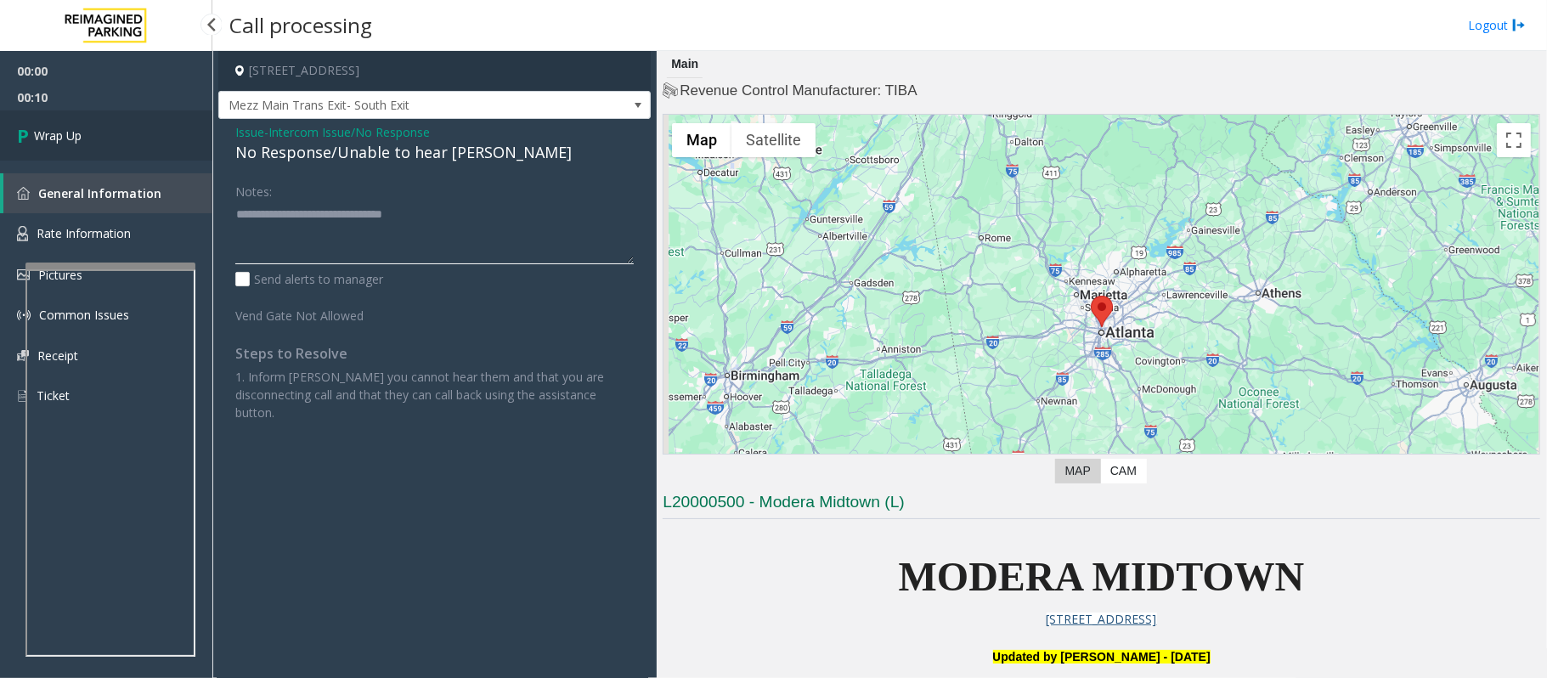
type textarea "**********"
click at [123, 158] on link "Wrap Up" at bounding box center [106, 135] width 212 height 50
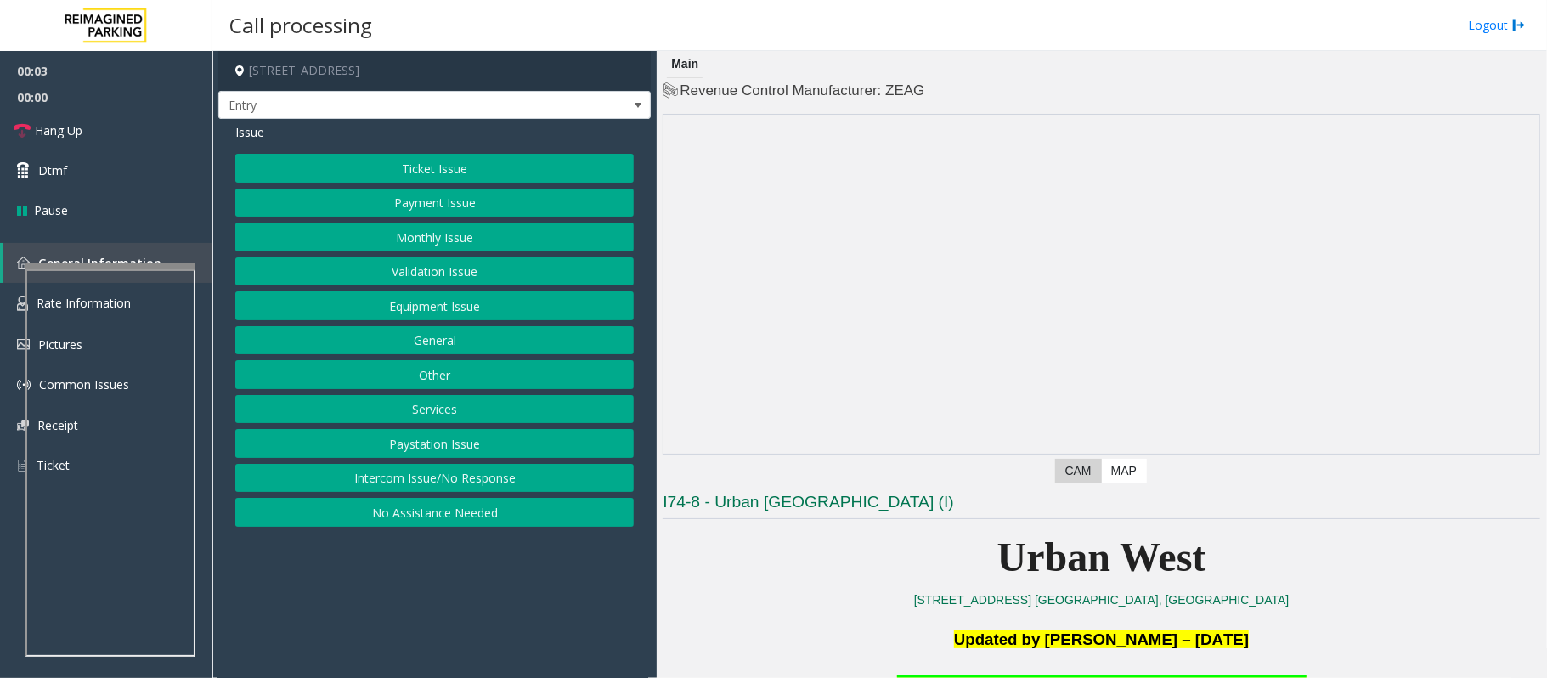
click at [398, 314] on button "Equipment Issue" at bounding box center [434, 305] width 398 height 29
click at [433, 308] on button "Gate / Door Won't Open" at bounding box center [434, 305] width 398 height 29
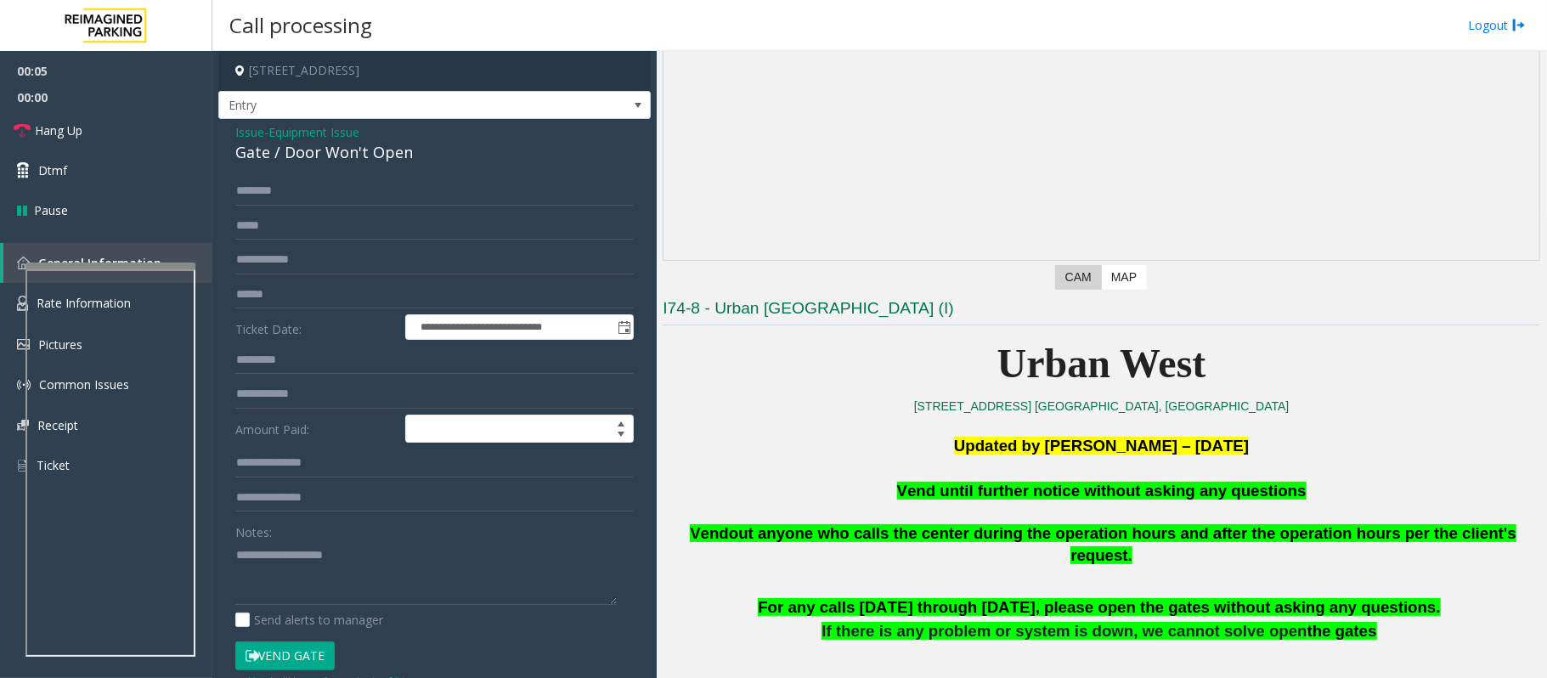
scroll to position [226, 0]
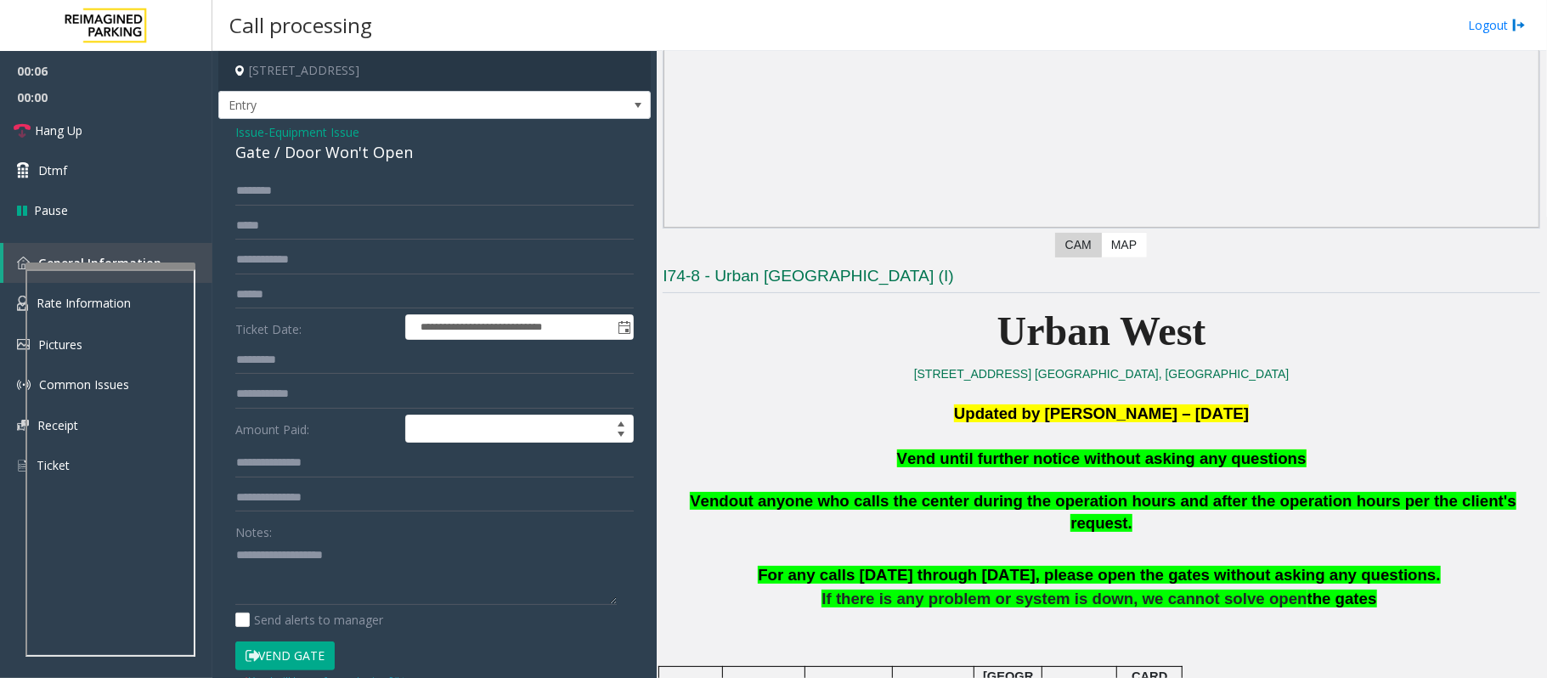
click at [310, 661] on button "Vend Gate" at bounding box center [284, 655] width 99 height 29
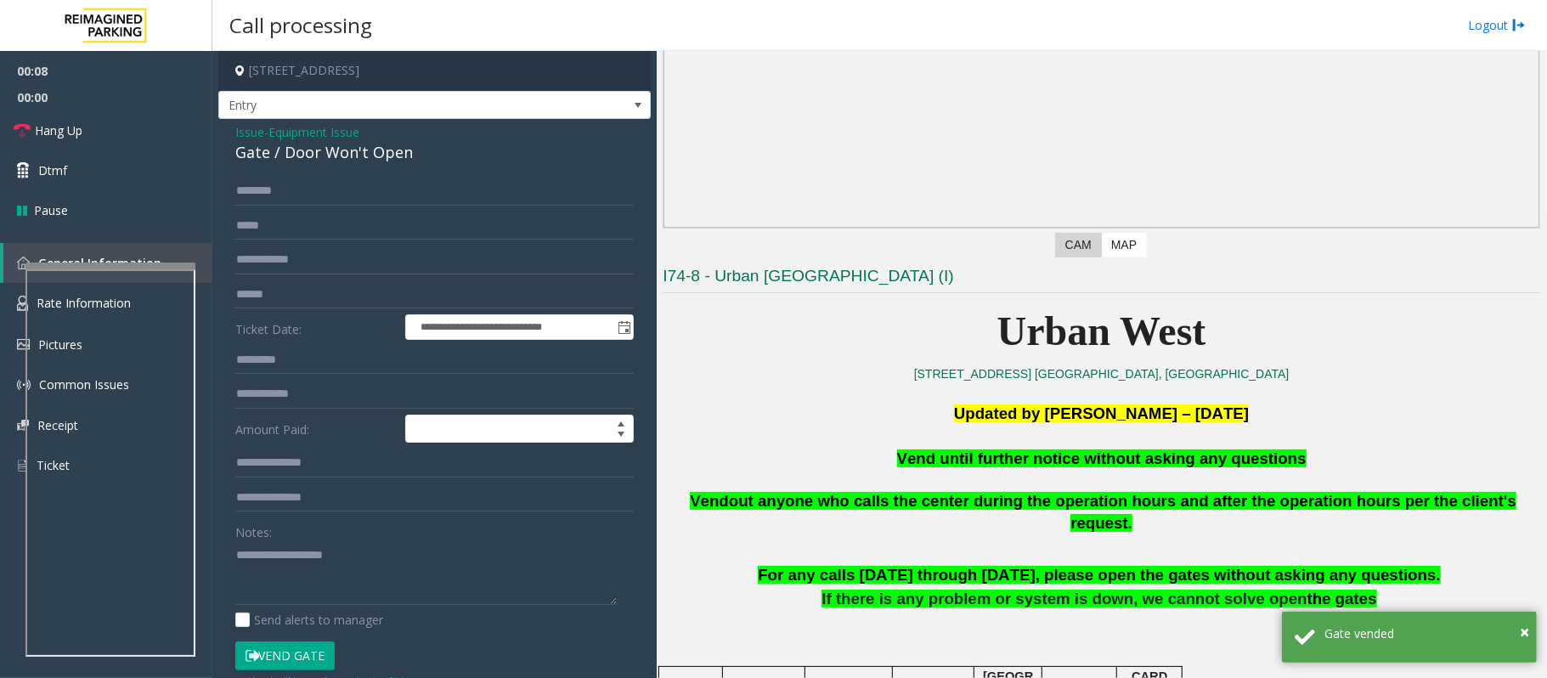
click at [1037, 470] on p "Vend until further notice without asking any questions" at bounding box center [1102, 459] width 878 height 23
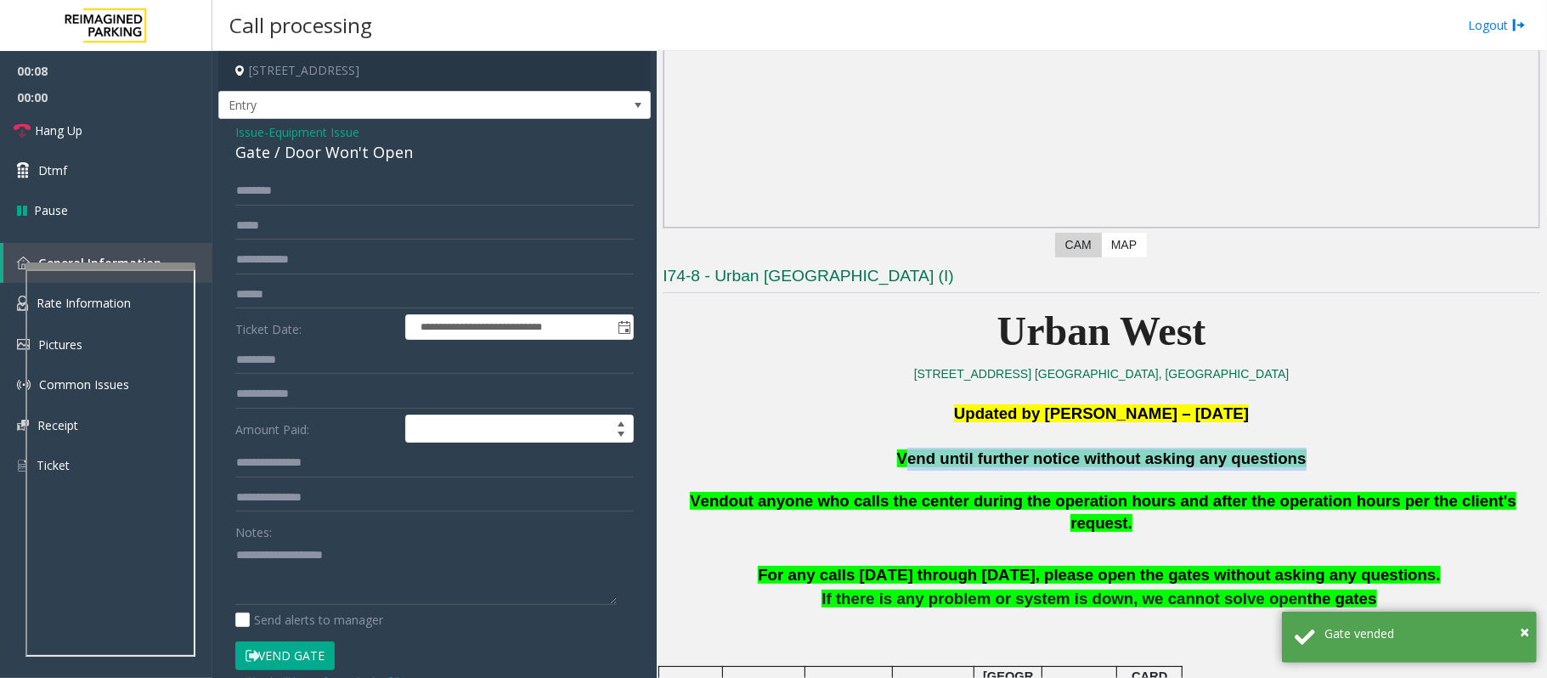
click at [1037, 470] on p "Vend until further notice without asking any questions" at bounding box center [1102, 459] width 878 height 23
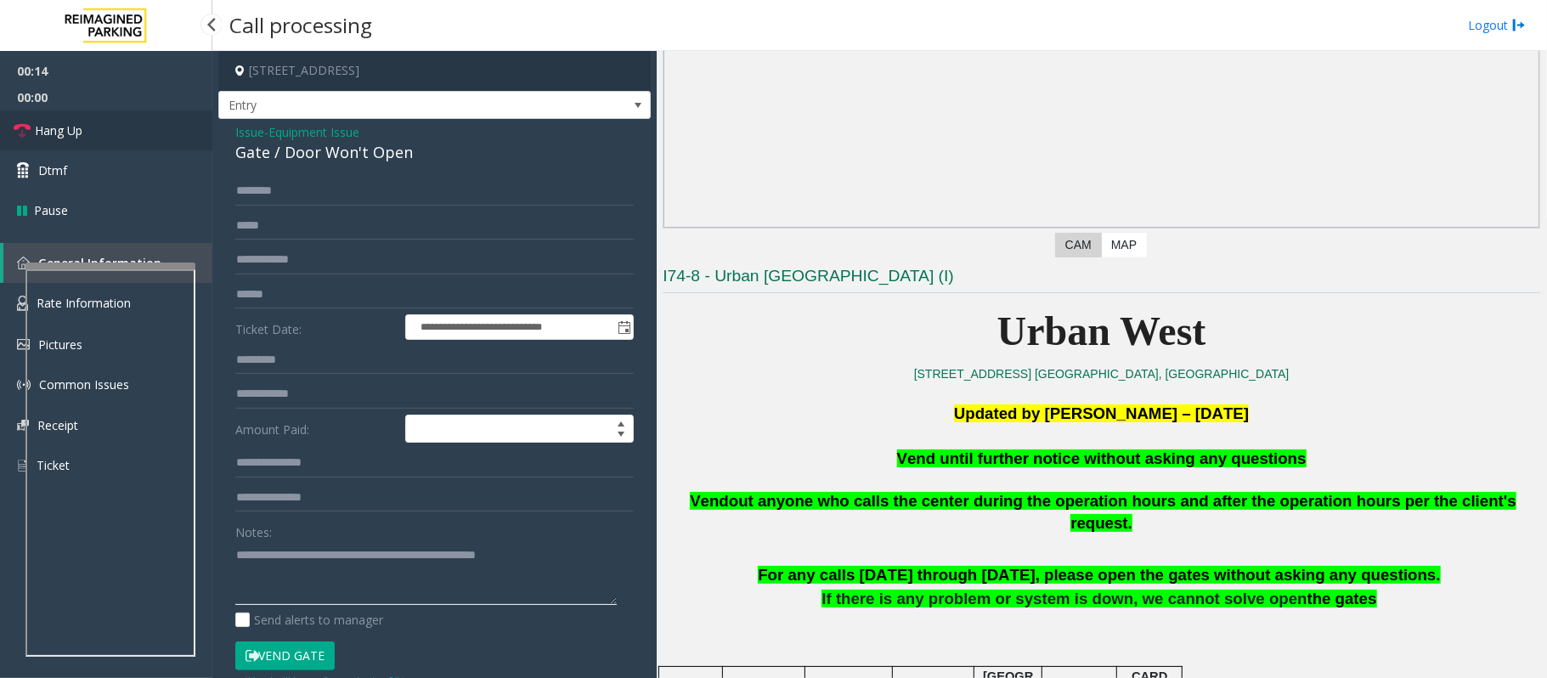
type textarea "**********"
click at [55, 133] on span "Hang Up" at bounding box center [59, 131] width 48 height 18
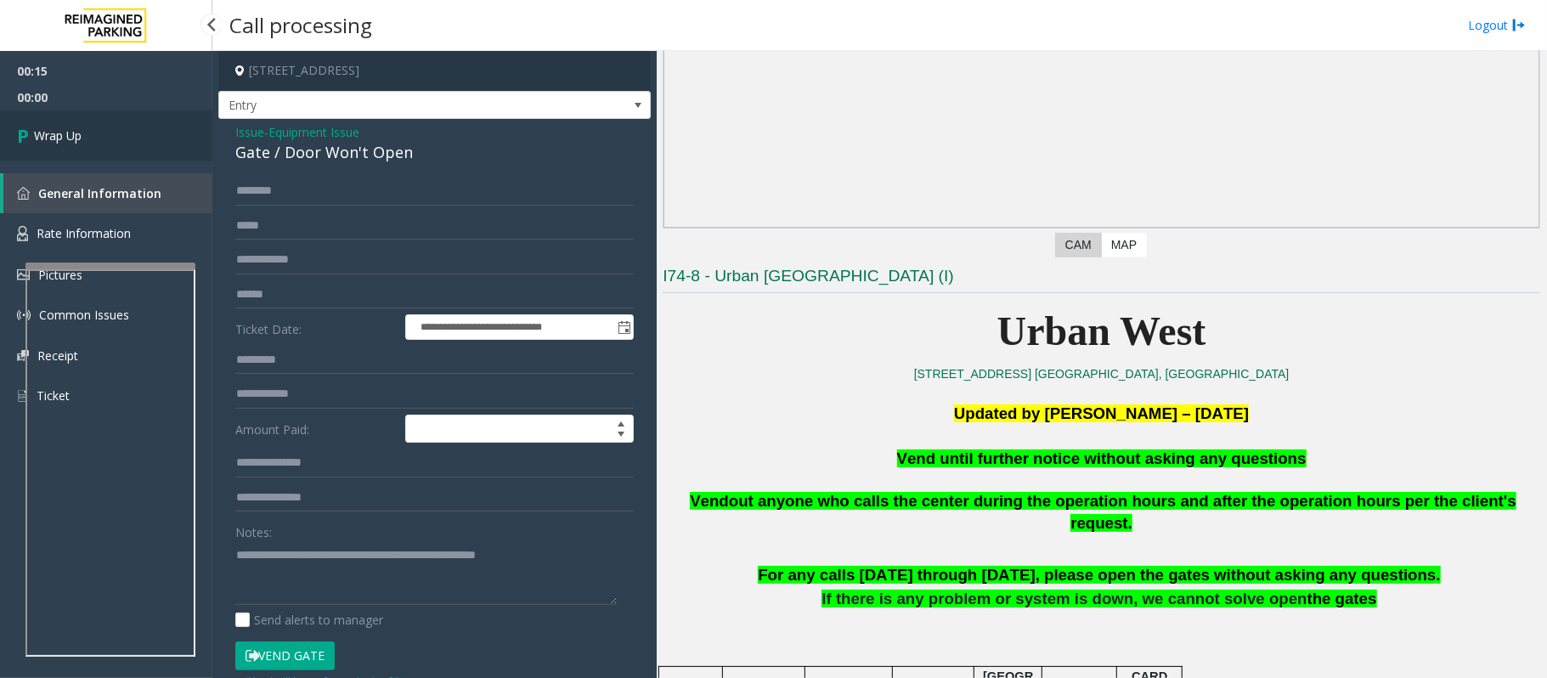
click at [55, 133] on span "Wrap Up" at bounding box center [58, 136] width 48 height 18
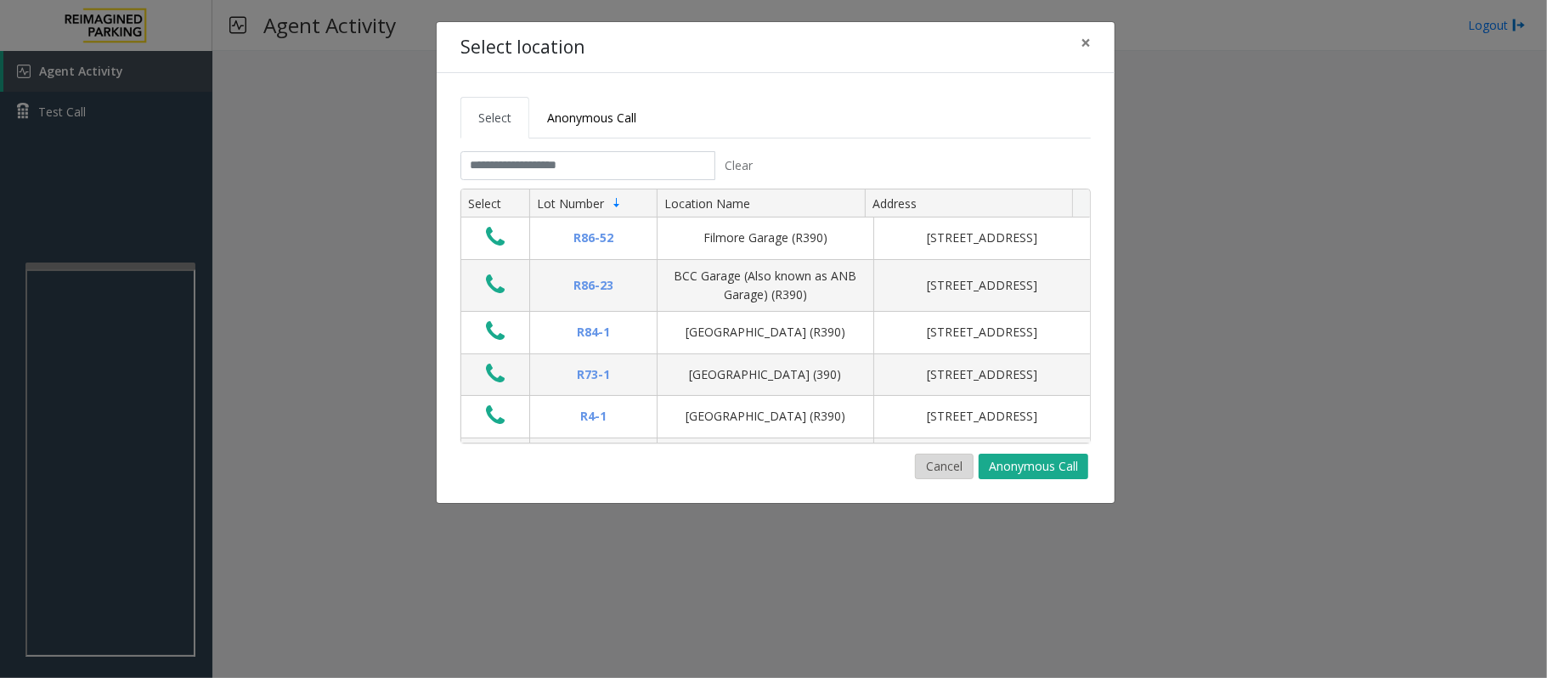
click at [938, 470] on button "Cancel" at bounding box center [944, 466] width 59 height 25
click at [751, 479] on div "Cancel Anonymous Call" at bounding box center [776, 466] width 630 height 25
click at [554, 163] on input "text" at bounding box center [588, 165] width 255 height 29
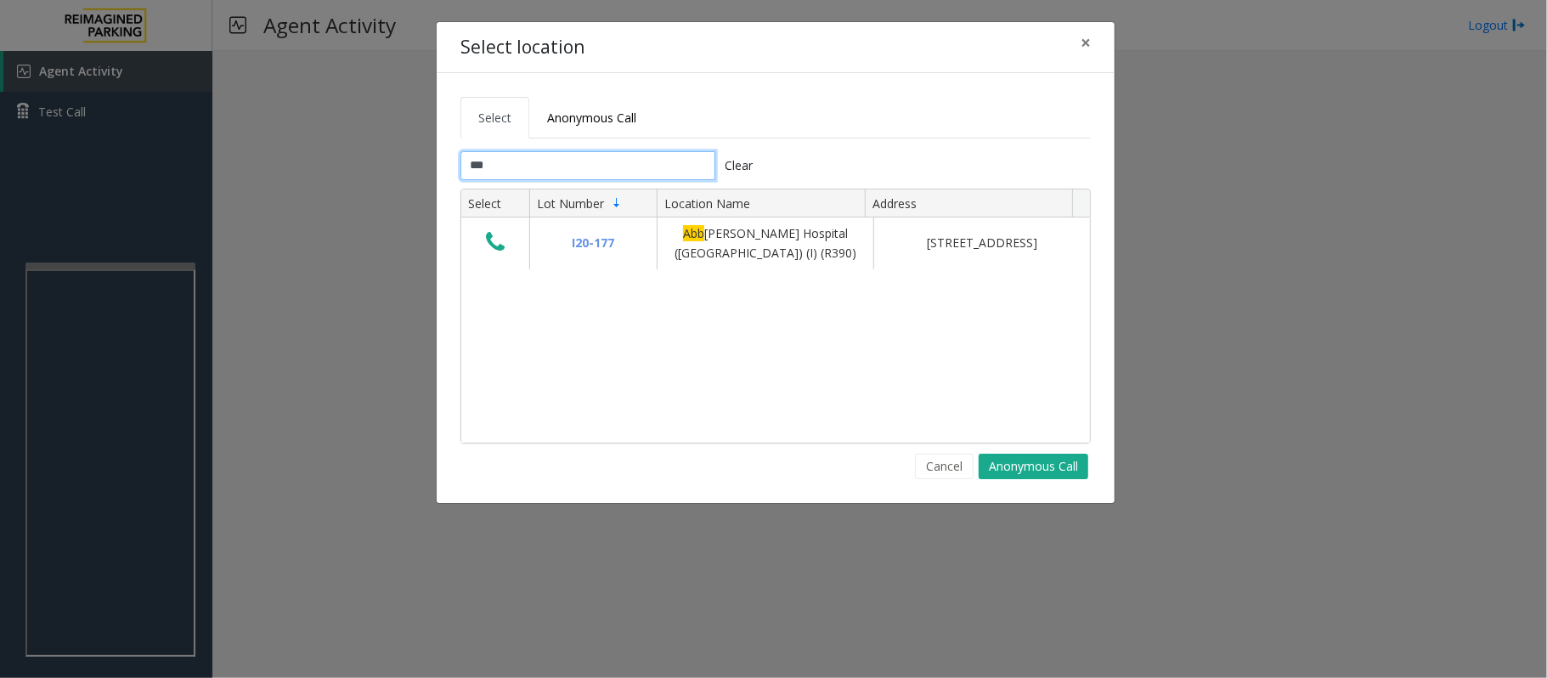
type input "***"
click at [941, 478] on button "Cancel" at bounding box center [944, 466] width 59 height 25
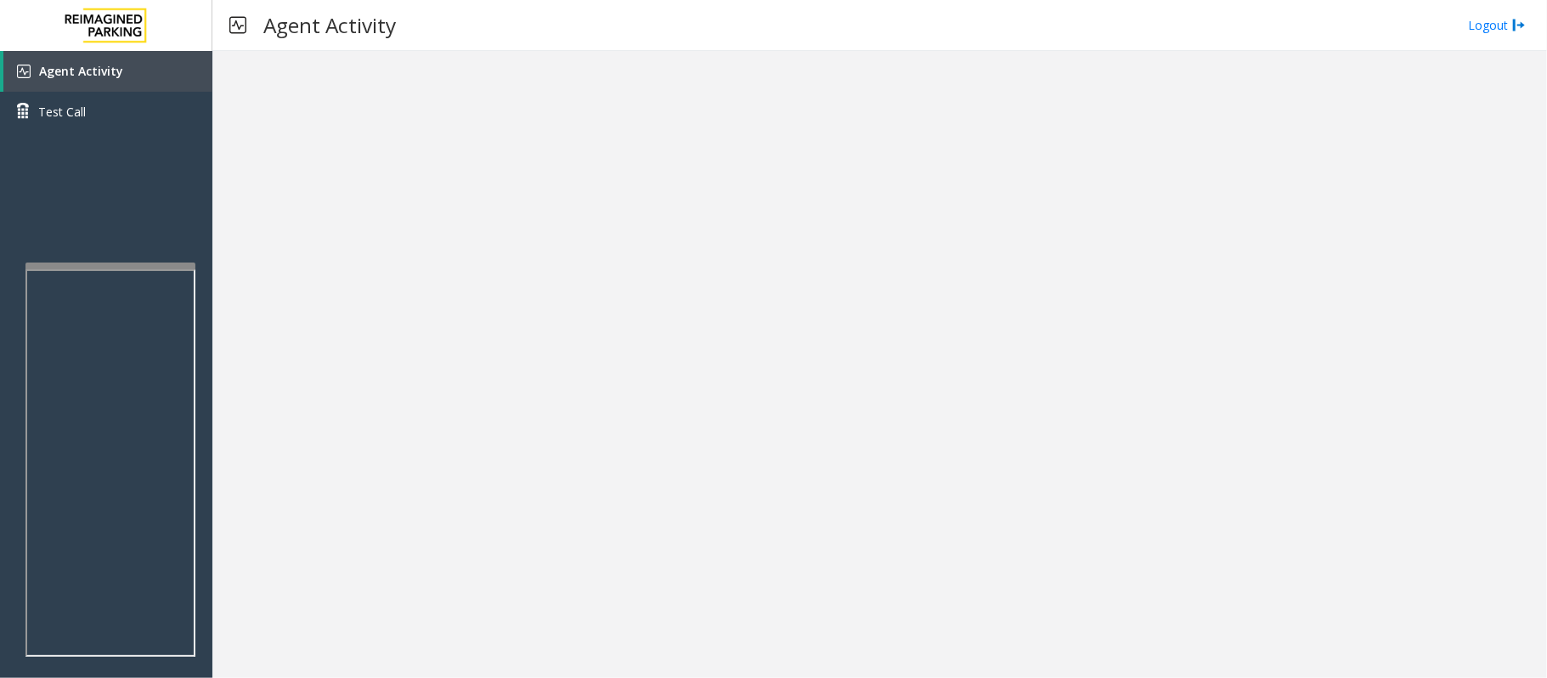
click at [782, 340] on div at bounding box center [879, 364] width 1335 height 627
click at [542, 250] on div at bounding box center [879, 364] width 1335 height 627
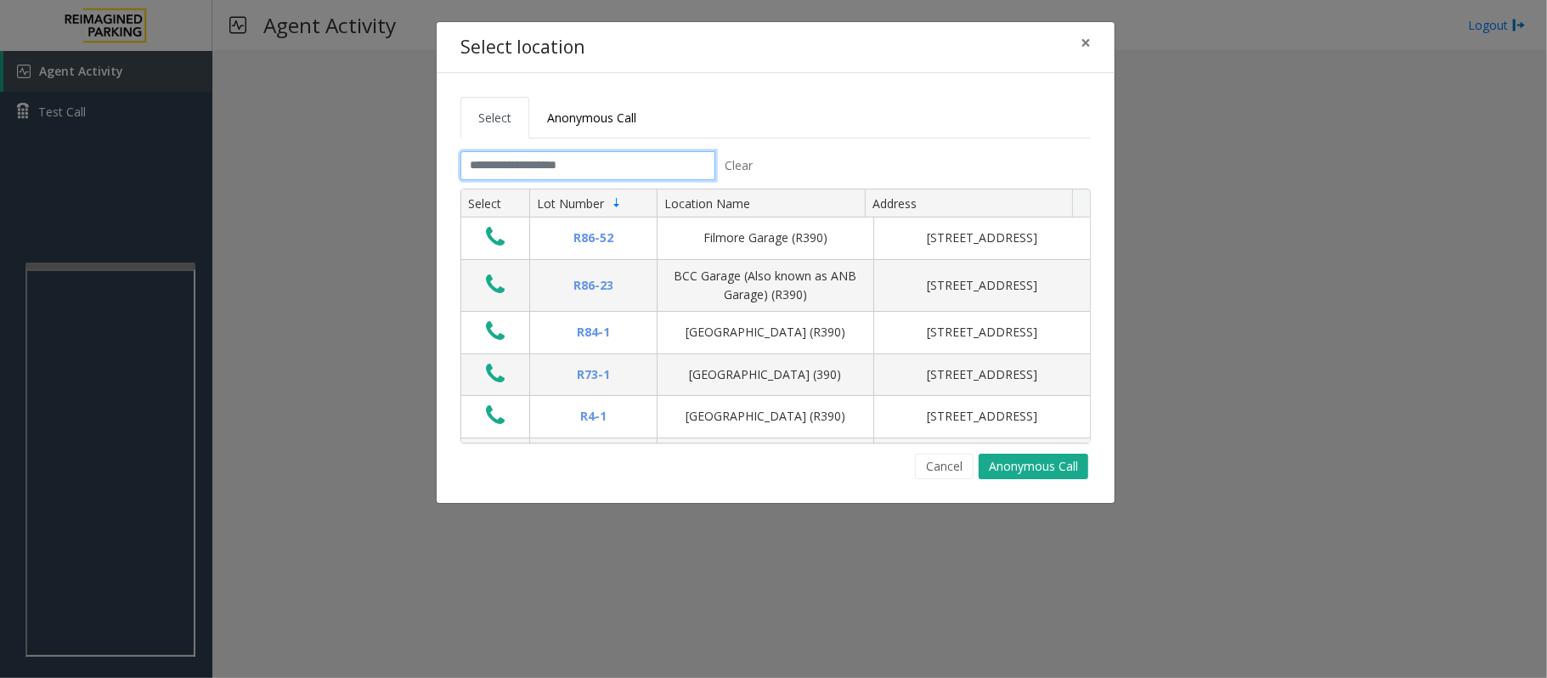
click at [566, 167] on input "text" at bounding box center [588, 165] width 255 height 29
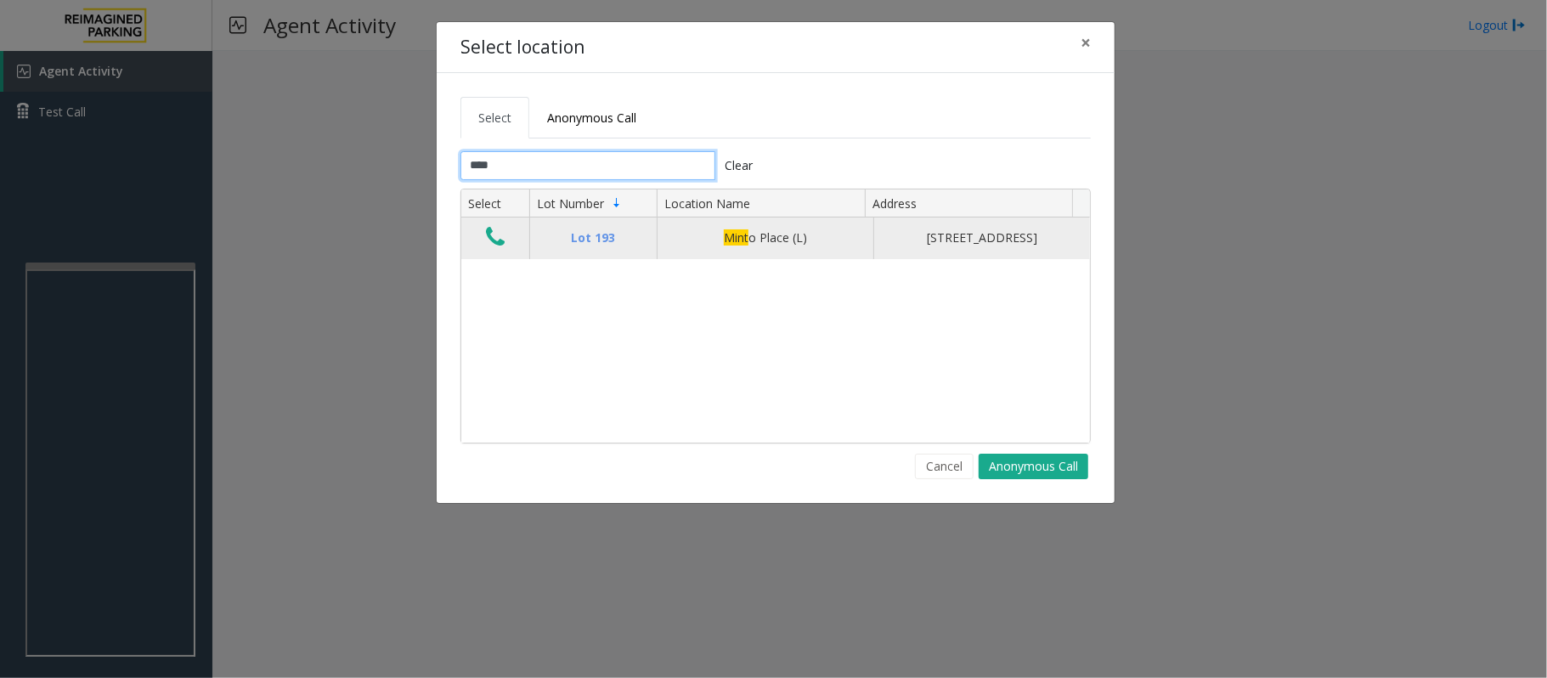
type input "****"
click at [489, 246] on icon "Data table" at bounding box center [495, 237] width 19 height 24
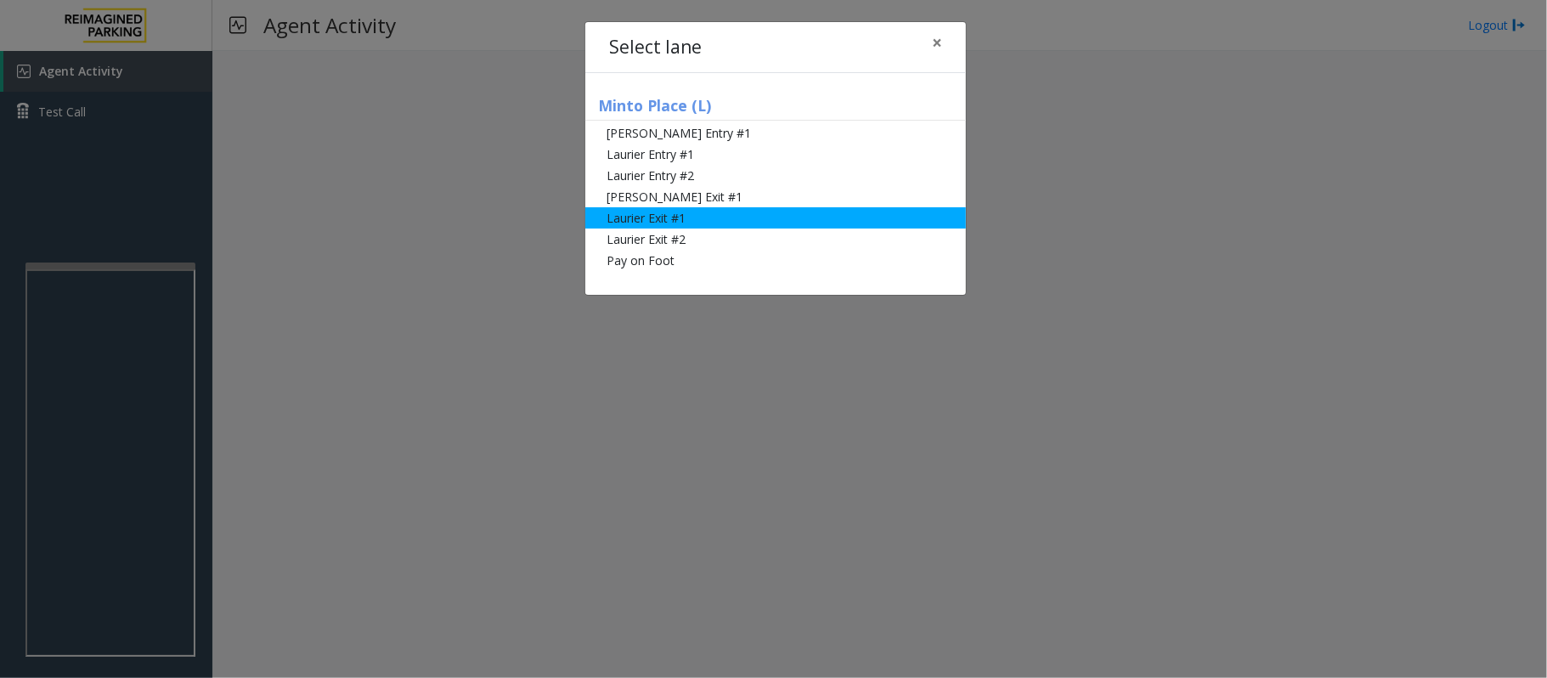
click at [675, 218] on li "Laurier Exit #1" at bounding box center [775, 217] width 381 height 21
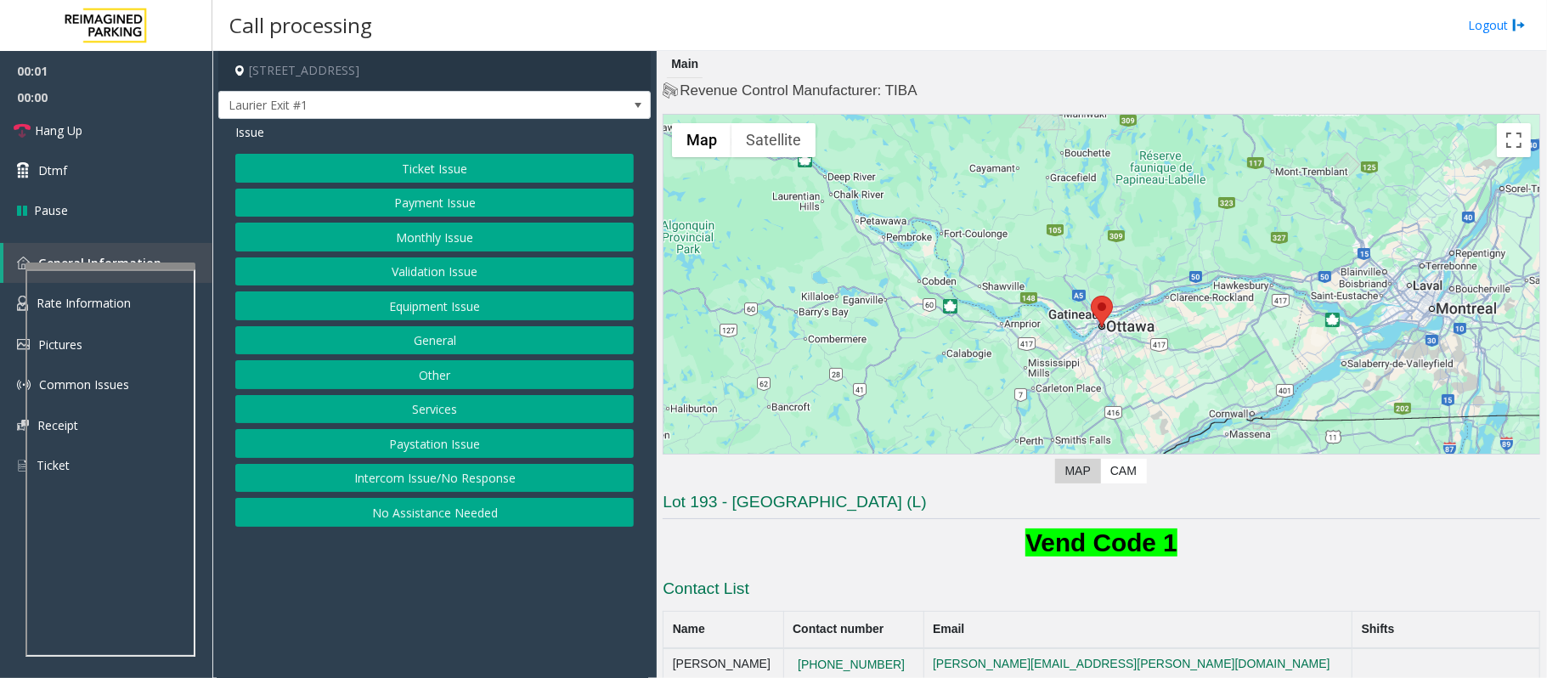
click at [395, 151] on div "Issue Ticket Issue Payment Issue Monthly Issue Validation Issue Equipment Issue…" at bounding box center [434, 327] width 432 height 416
click at [399, 161] on button "Ticket Issue" at bounding box center [434, 168] width 398 height 29
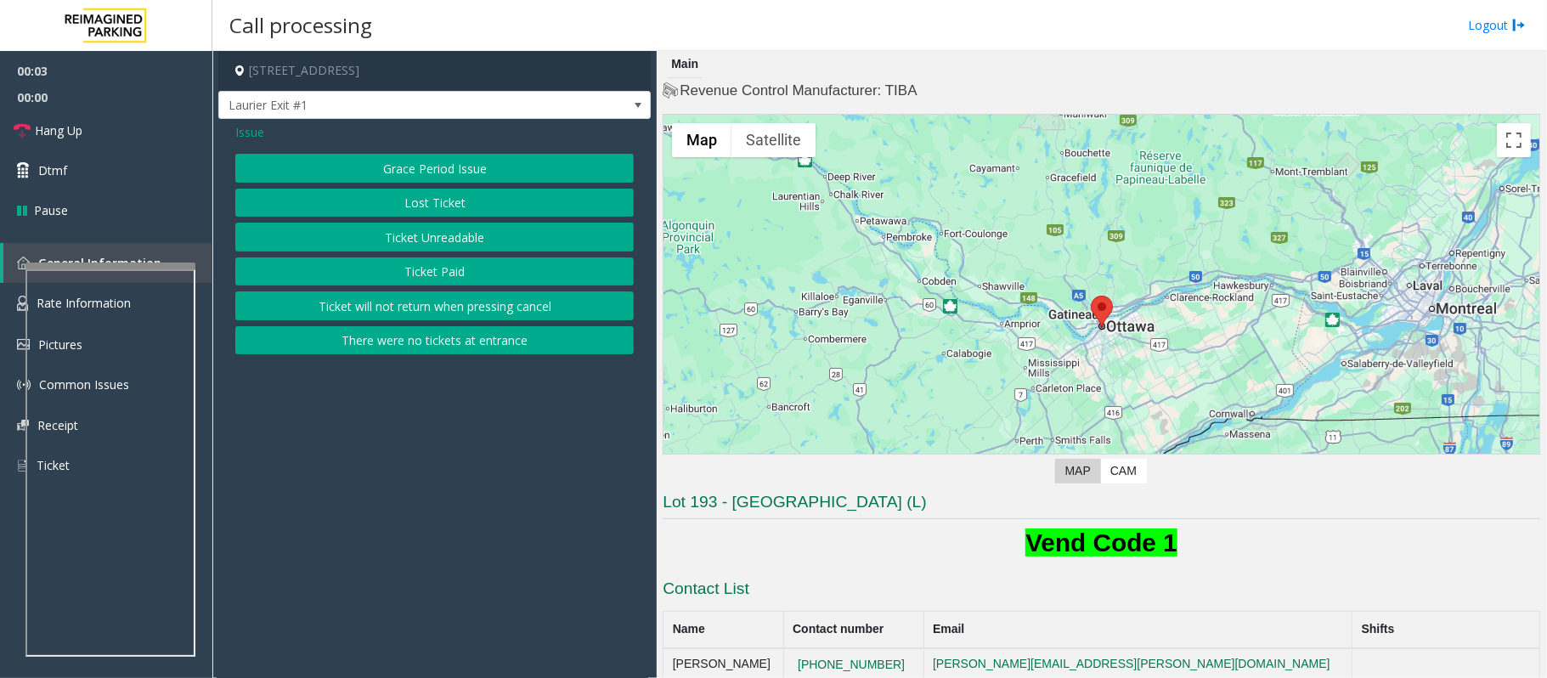
click at [421, 235] on button "Ticket Unreadable" at bounding box center [434, 237] width 398 height 29
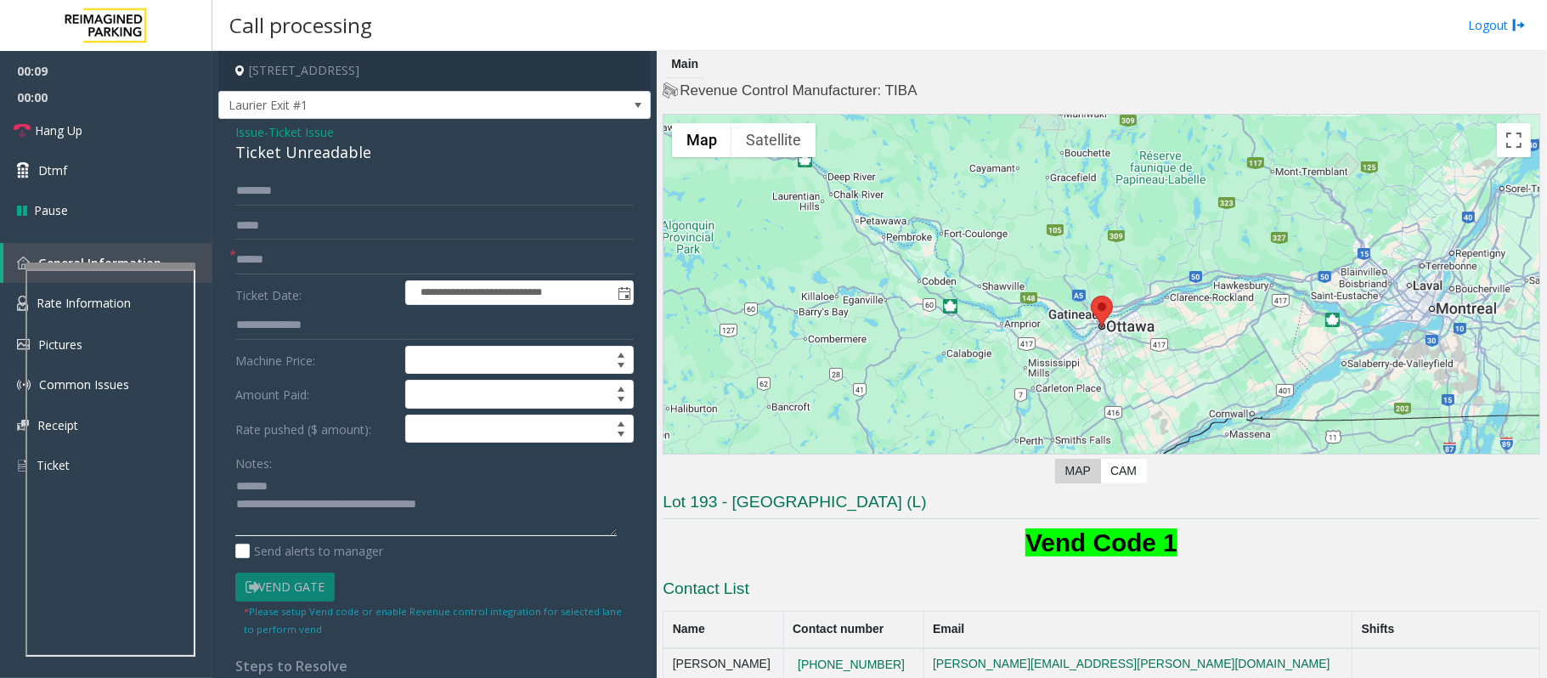
type textarea "**********"
click at [252, 138] on span "Issue" at bounding box center [249, 132] width 29 height 18
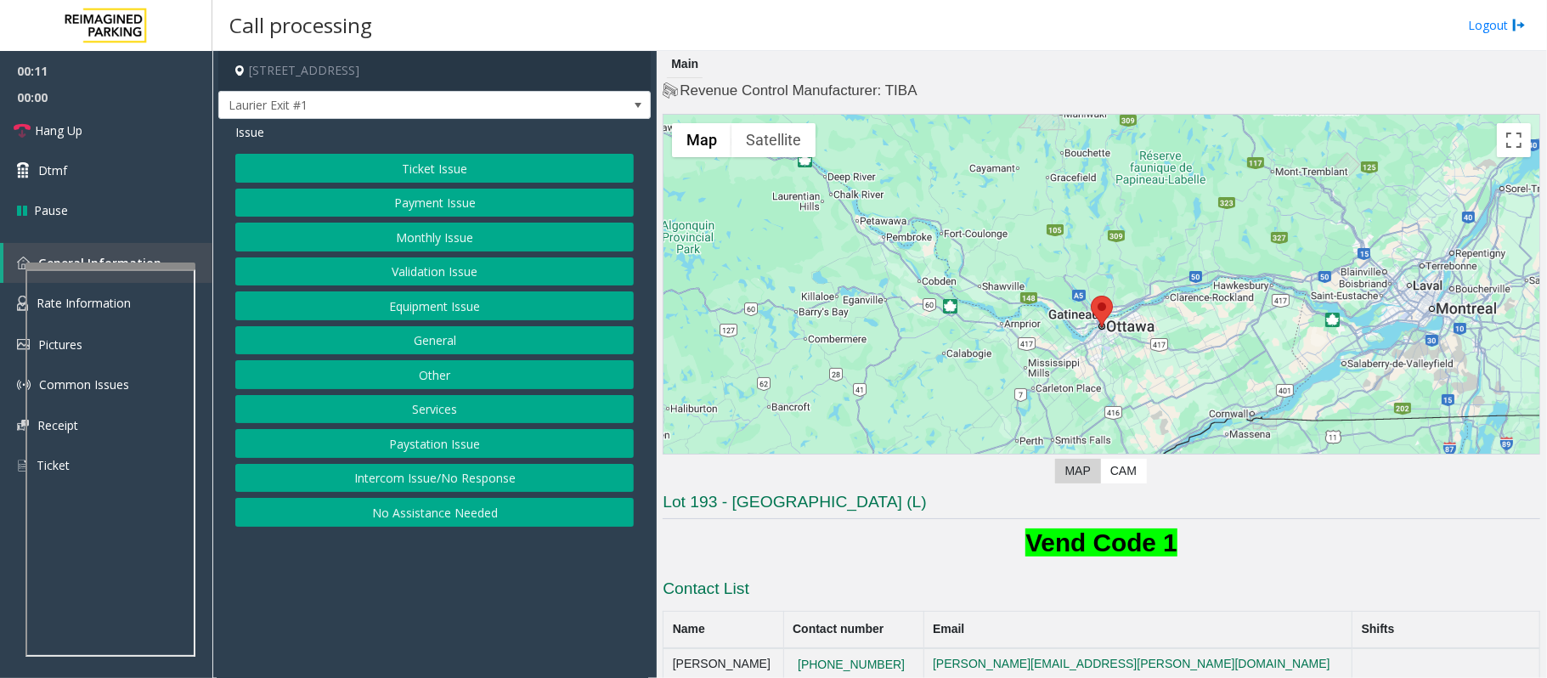
click at [415, 207] on button "Payment Issue" at bounding box center [434, 203] width 398 height 29
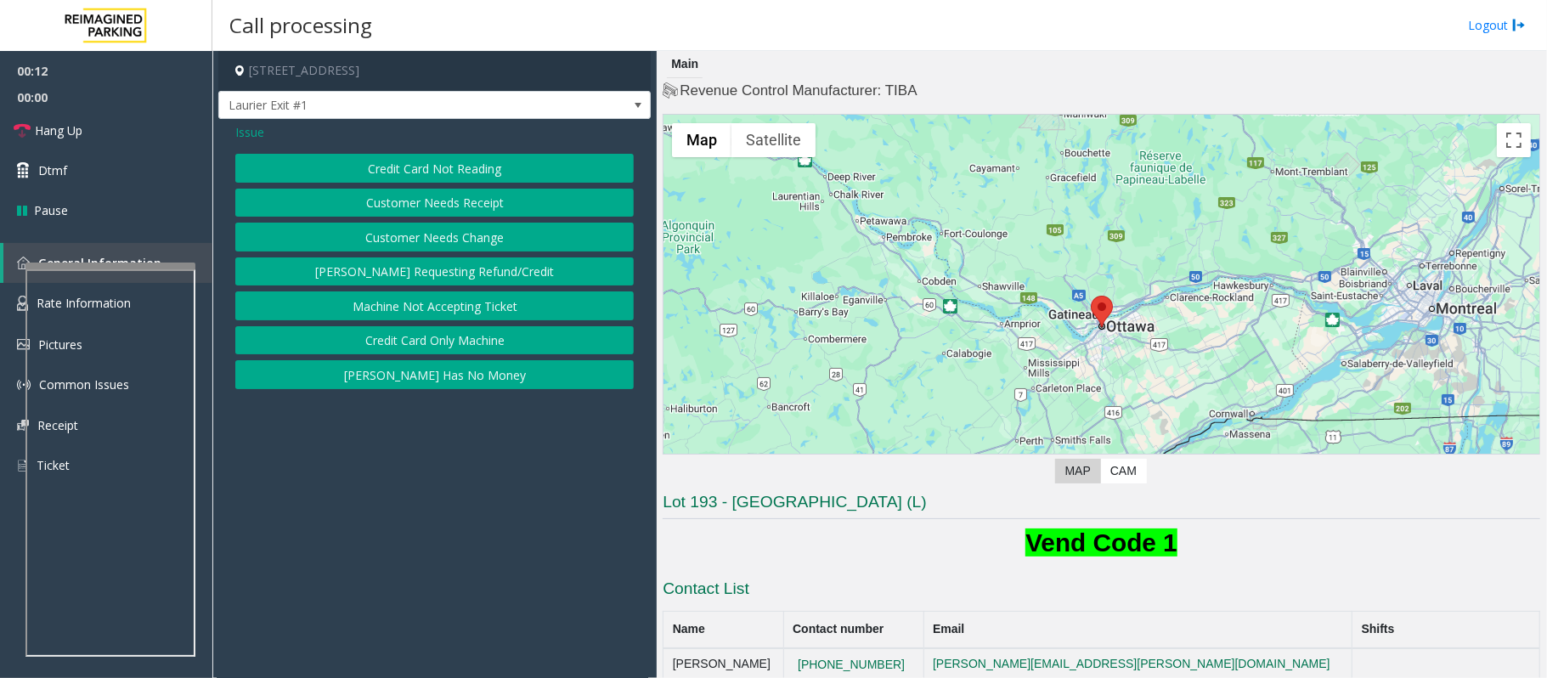
click at [411, 163] on button "Credit Card Not Reading" at bounding box center [434, 168] width 398 height 29
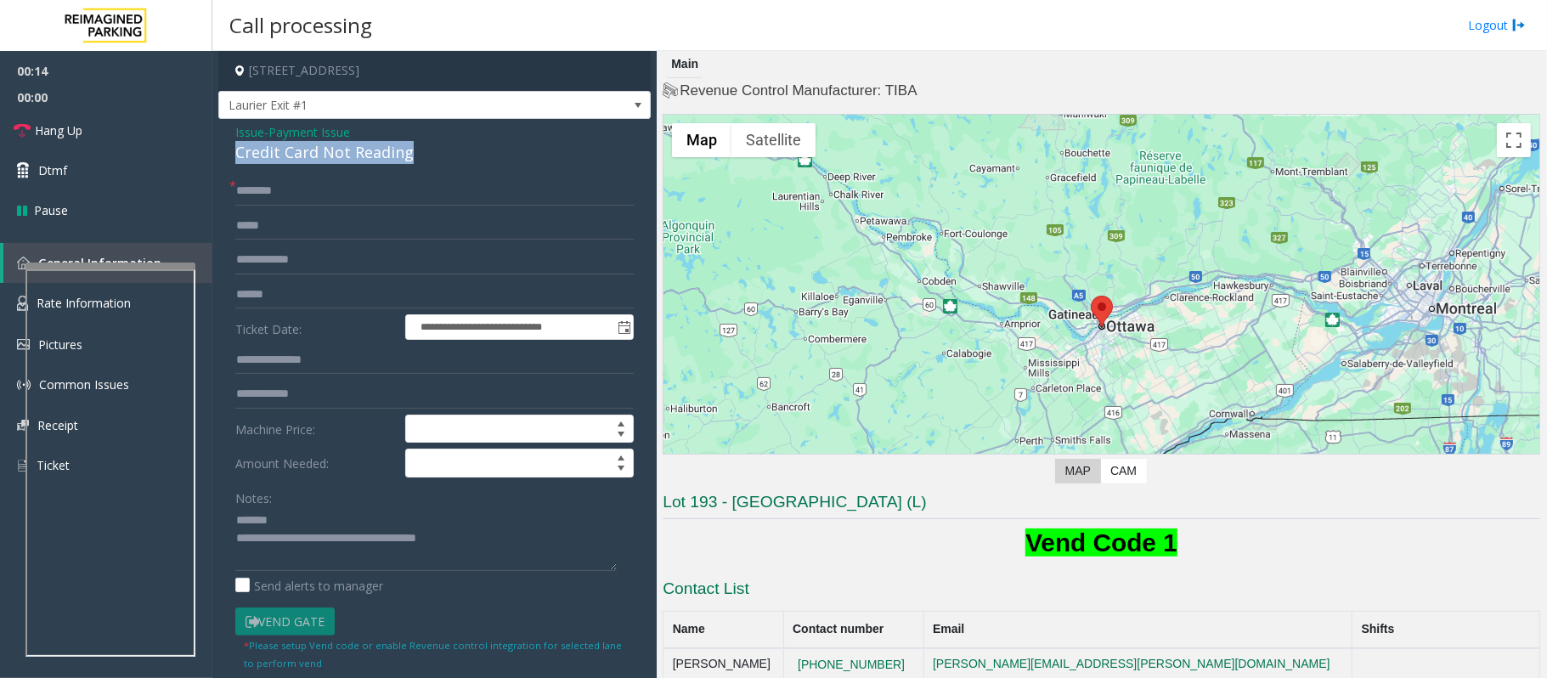
drag, startPoint x: 432, startPoint y: 150, endPoint x: 223, endPoint y: 155, distance: 209.1
click at [223, 155] on div "**********" at bounding box center [434, 541] width 432 height 845
click at [473, 524] on textarea at bounding box center [425, 539] width 381 height 64
type textarea "**********"
click at [285, 198] on input "text" at bounding box center [434, 191] width 398 height 29
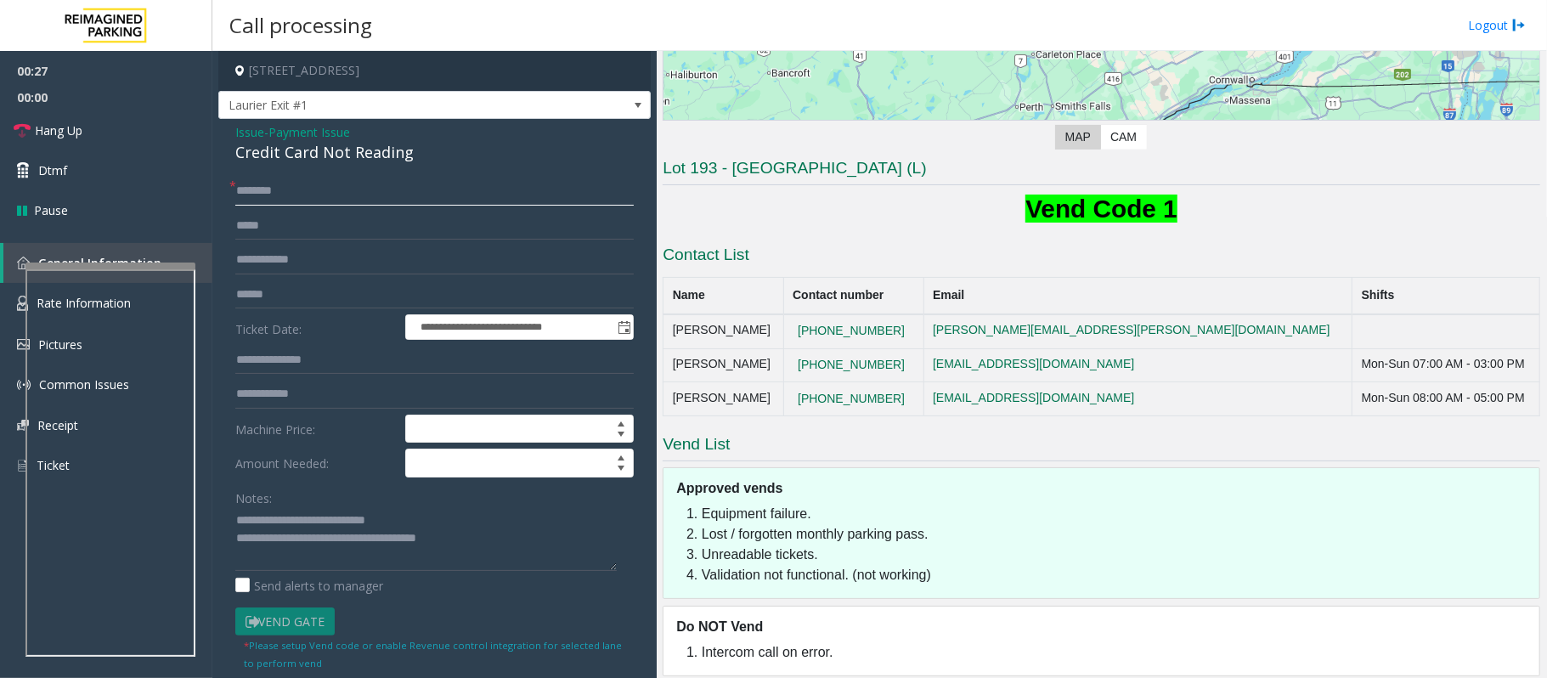
scroll to position [340, 0]
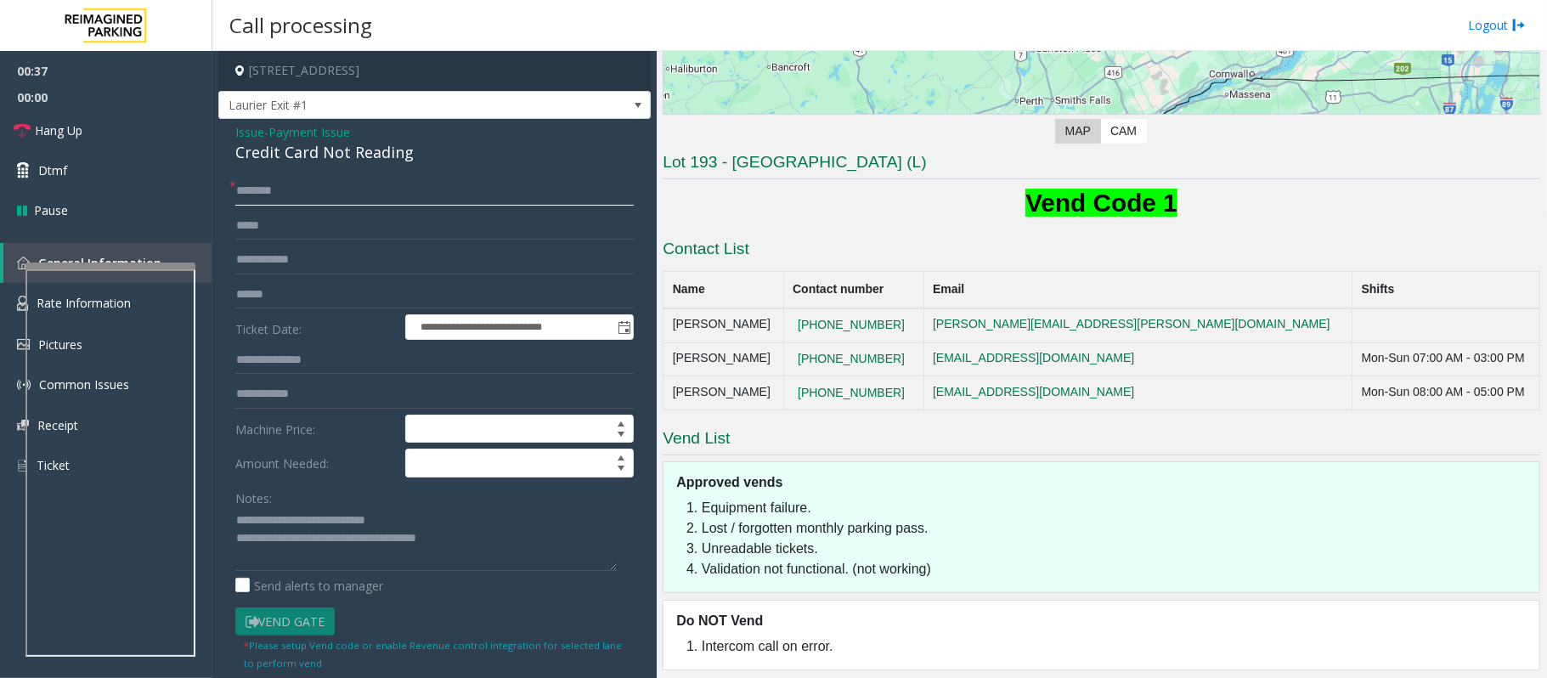
click at [276, 188] on input "text" at bounding box center [434, 191] width 398 height 29
click at [268, 296] on input "text" at bounding box center [434, 294] width 398 height 29
type input "*****"
click at [258, 184] on input "text" at bounding box center [434, 191] width 398 height 29
click at [273, 195] on input "text" at bounding box center [434, 191] width 398 height 29
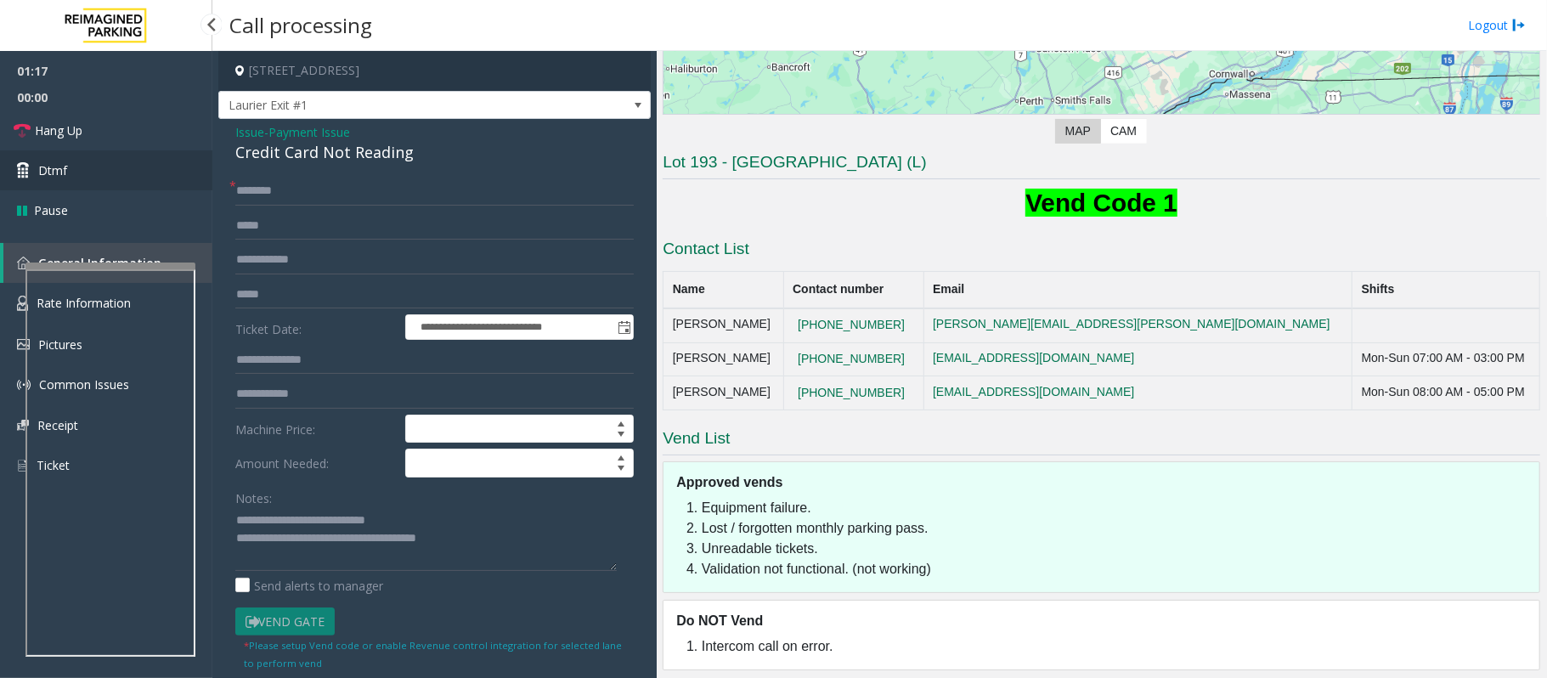
click at [65, 181] on link "Dtmf" at bounding box center [106, 170] width 212 height 40
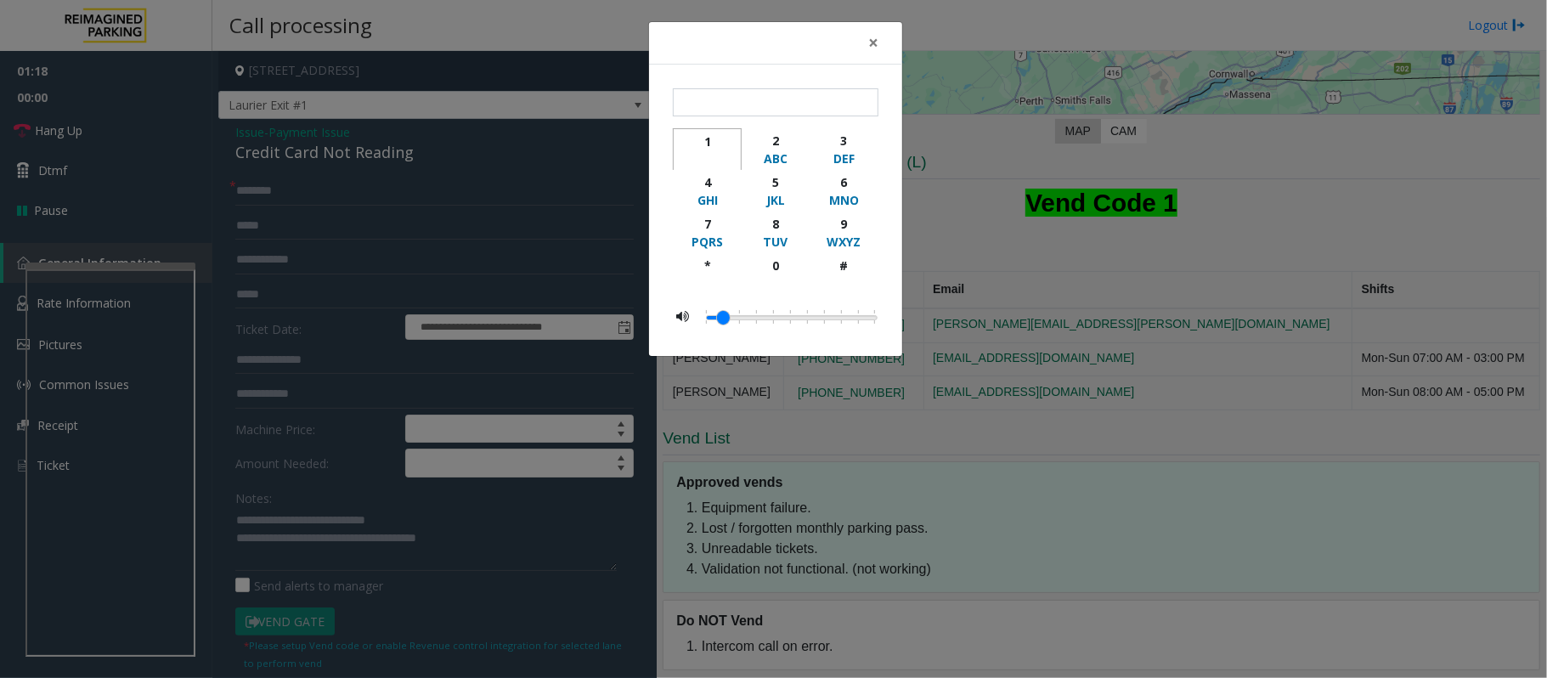
click at [710, 138] on div "1" at bounding box center [707, 142] width 47 height 18
type input "*"
click at [257, 181] on div "× * 1 2 ABC 3 DEF 4 GHI 5 JKL 6 MNO 7 PQRS 8 TUV 9 WXYZ * 0 #" at bounding box center [773, 339] width 1547 height 678
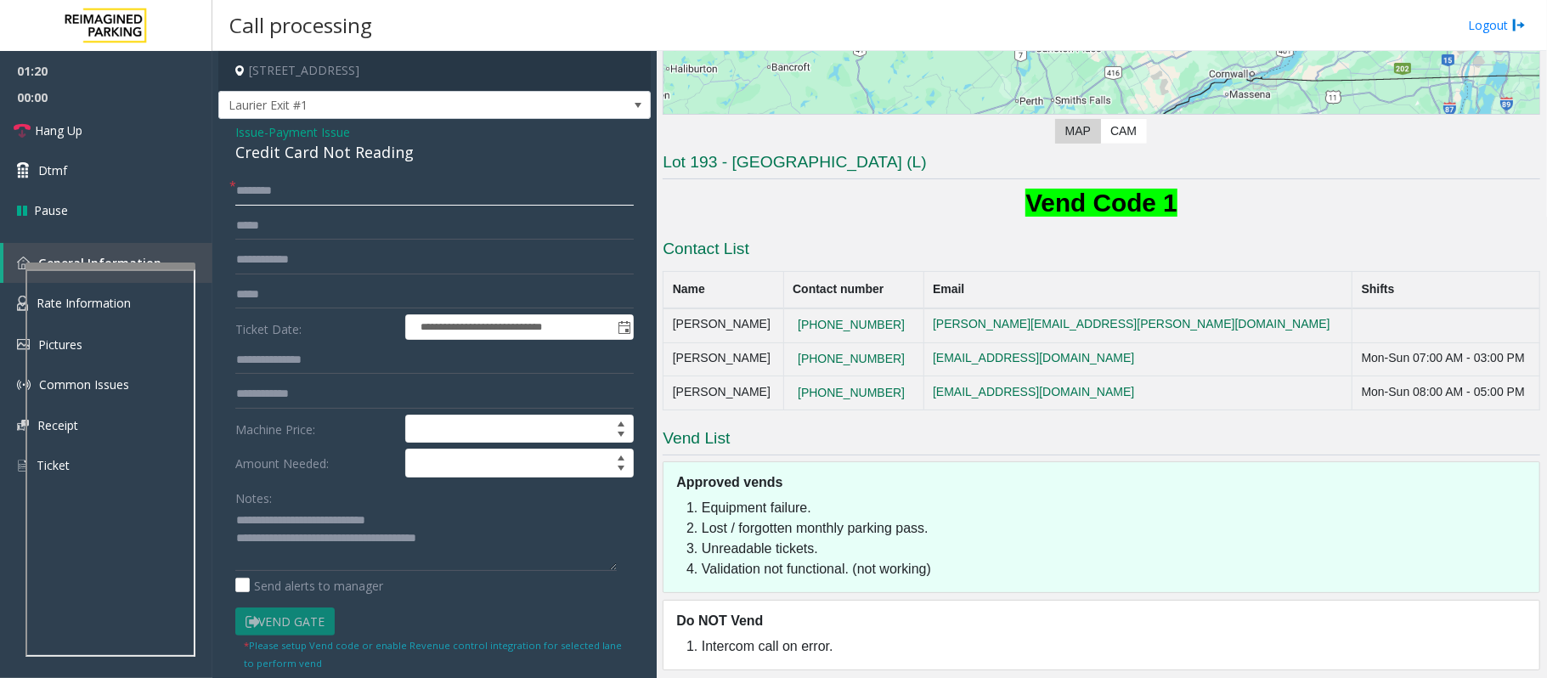
click at [263, 187] on input "text" at bounding box center [434, 191] width 398 height 29
type input "**"
click at [79, 124] on span "Hang Up" at bounding box center [59, 131] width 48 height 18
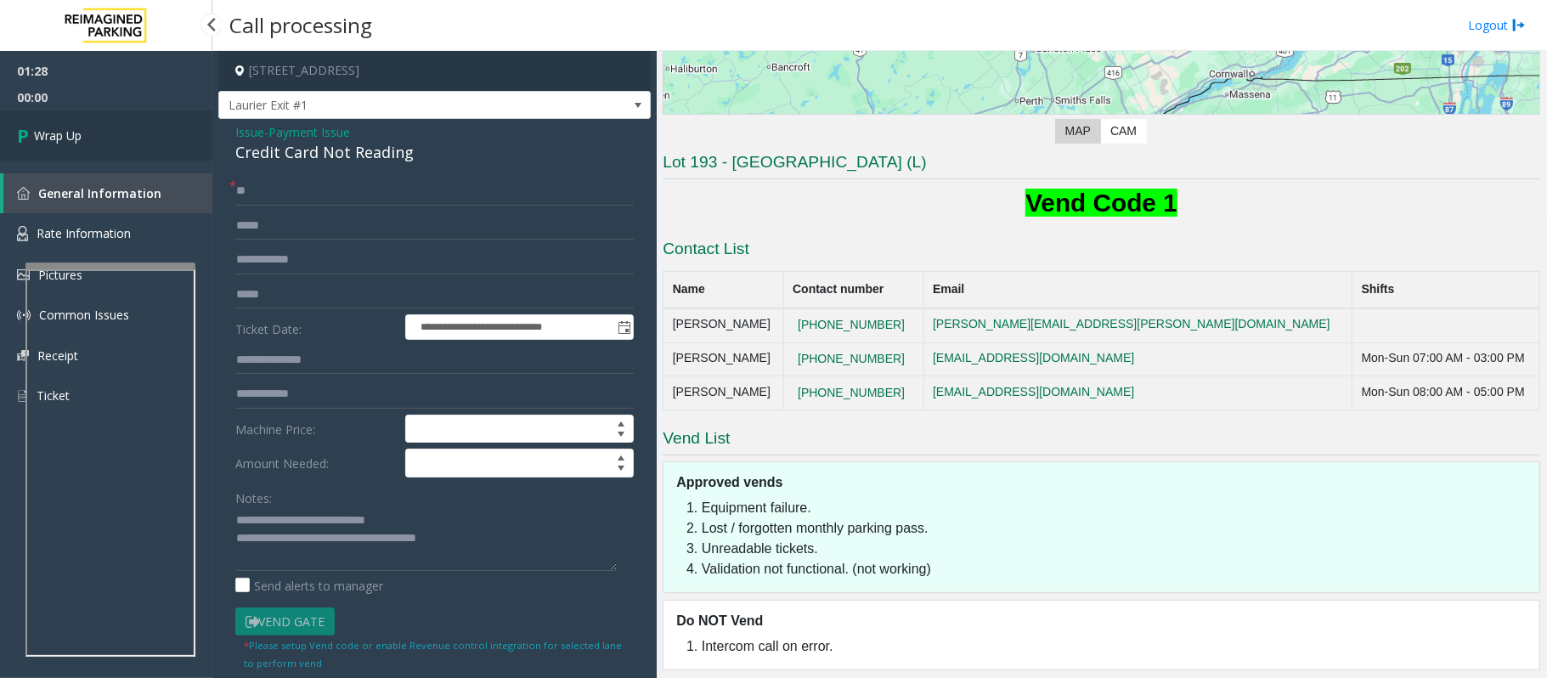
click at [80, 127] on span "Wrap Up" at bounding box center [58, 136] width 48 height 18
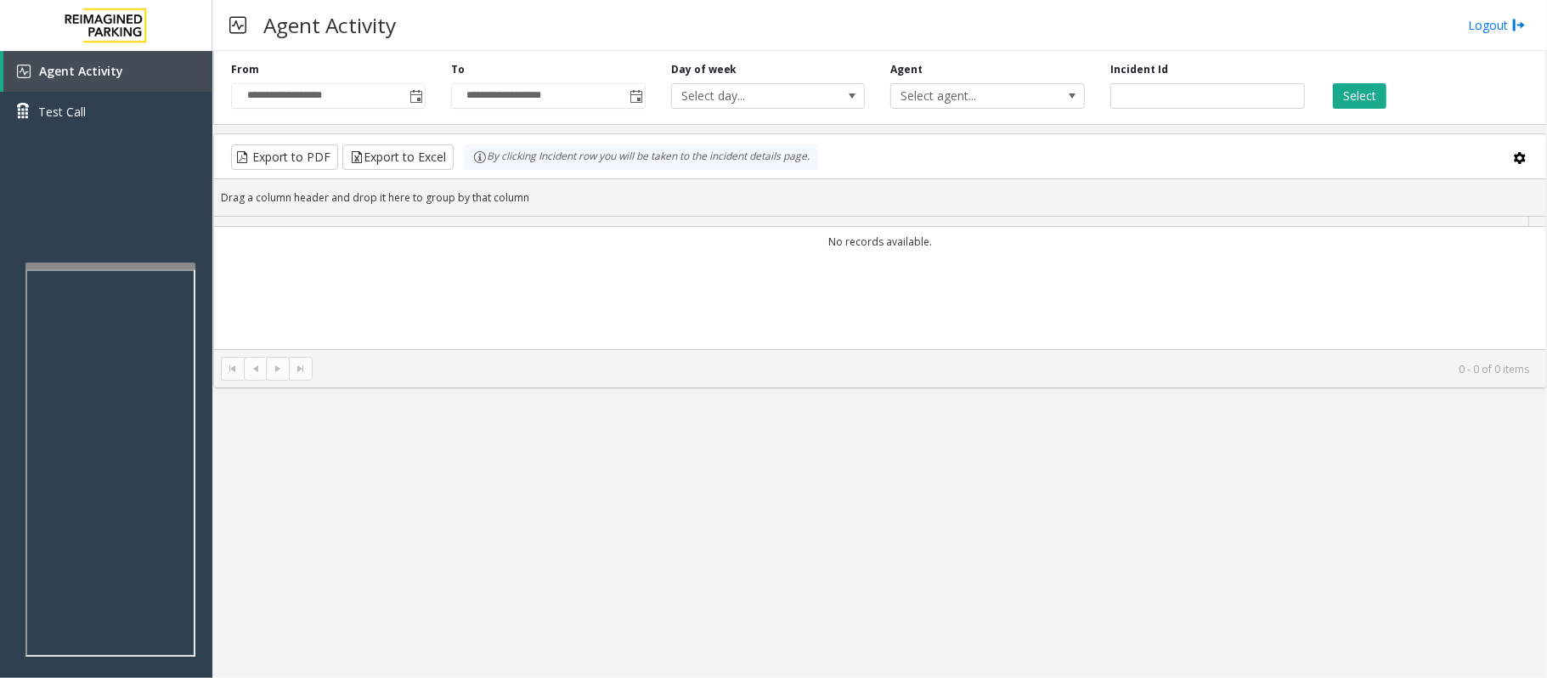
click at [437, 379] on kendo-pager "0 - 0 of 0 items" at bounding box center [880, 368] width 1332 height 38
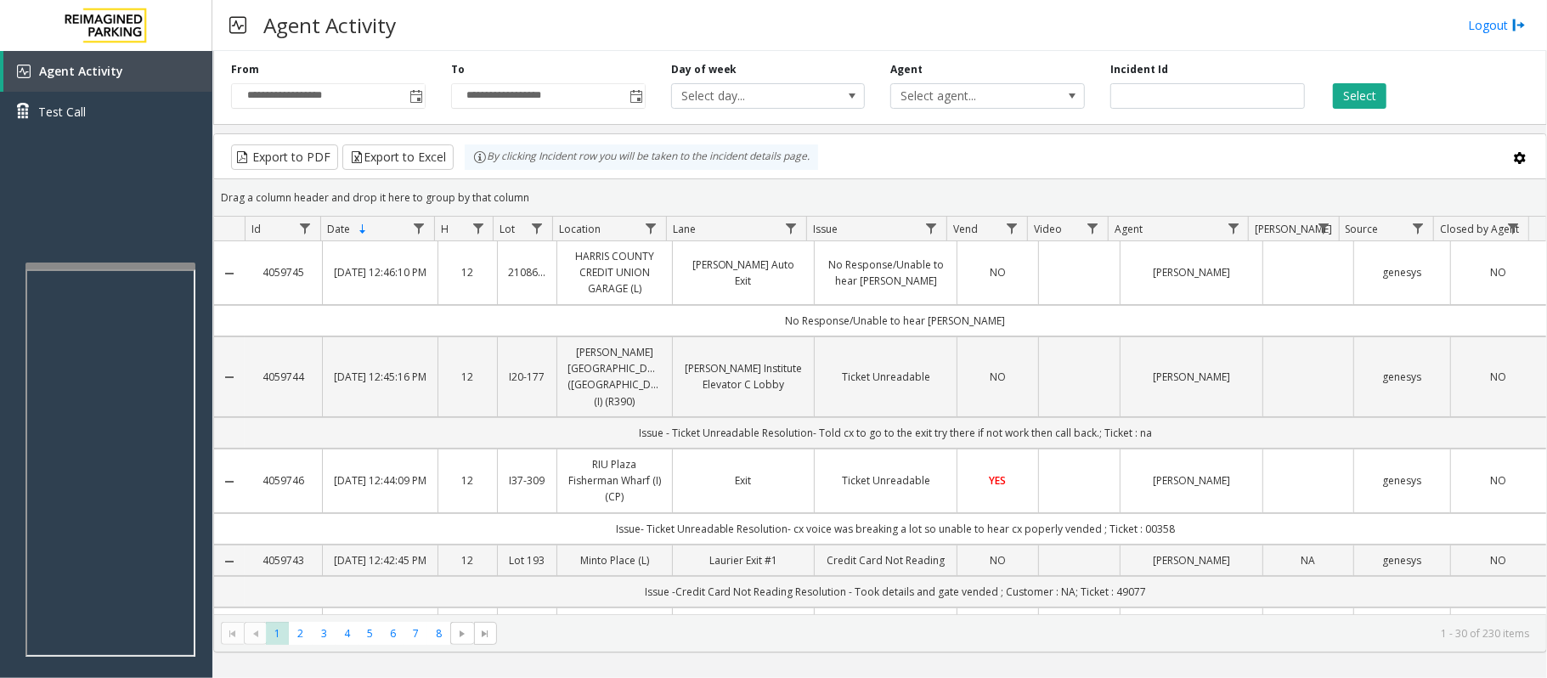
click at [1075, 41] on div "Agent Activity Logout" at bounding box center [879, 25] width 1335 height 51
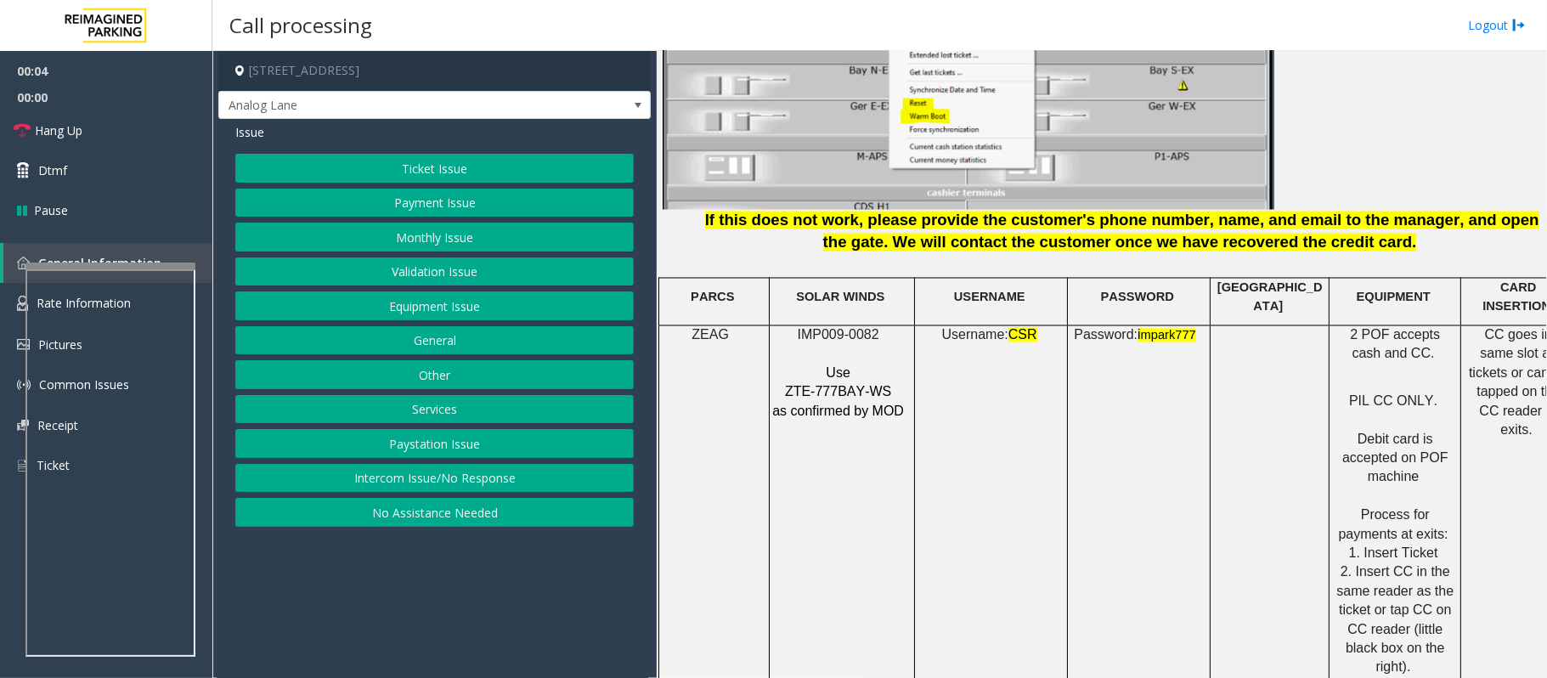
scroll to position [2265, 0]
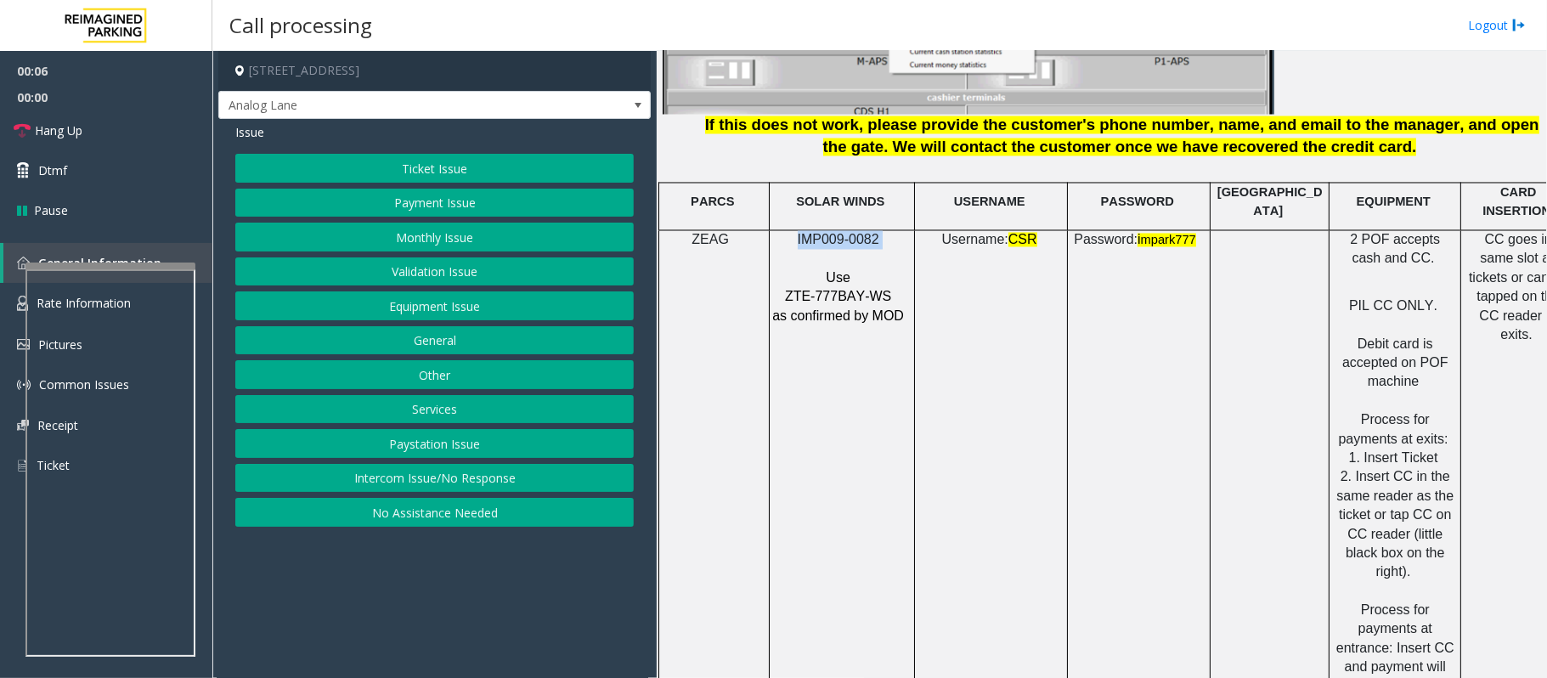
drag, startPoint x: 882, startPoint y: 233, endPoint x: 796, endPoint y: 232, distance: 85.8
click at [796, 232] on p "IMP009-0082" at bounding box center [839, 240] width 137 height 19
copy p "IMP009-0082"
click at [446, 161] on button "Ticket Issue" at bounding box center [434, 168] width 398 height 29
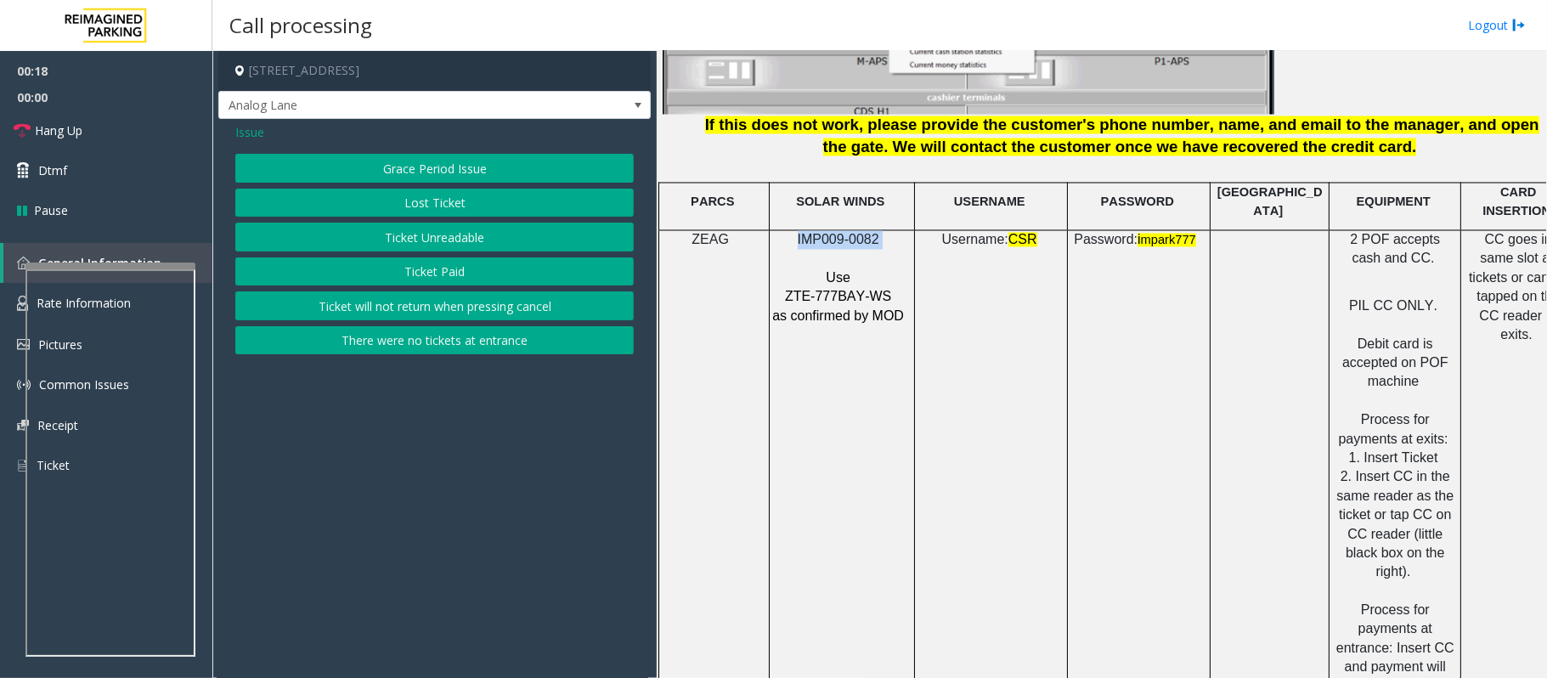
click at [466, 246] on button "Ticket Unreadable" at bounding box center [434, 237] width 398 height 29
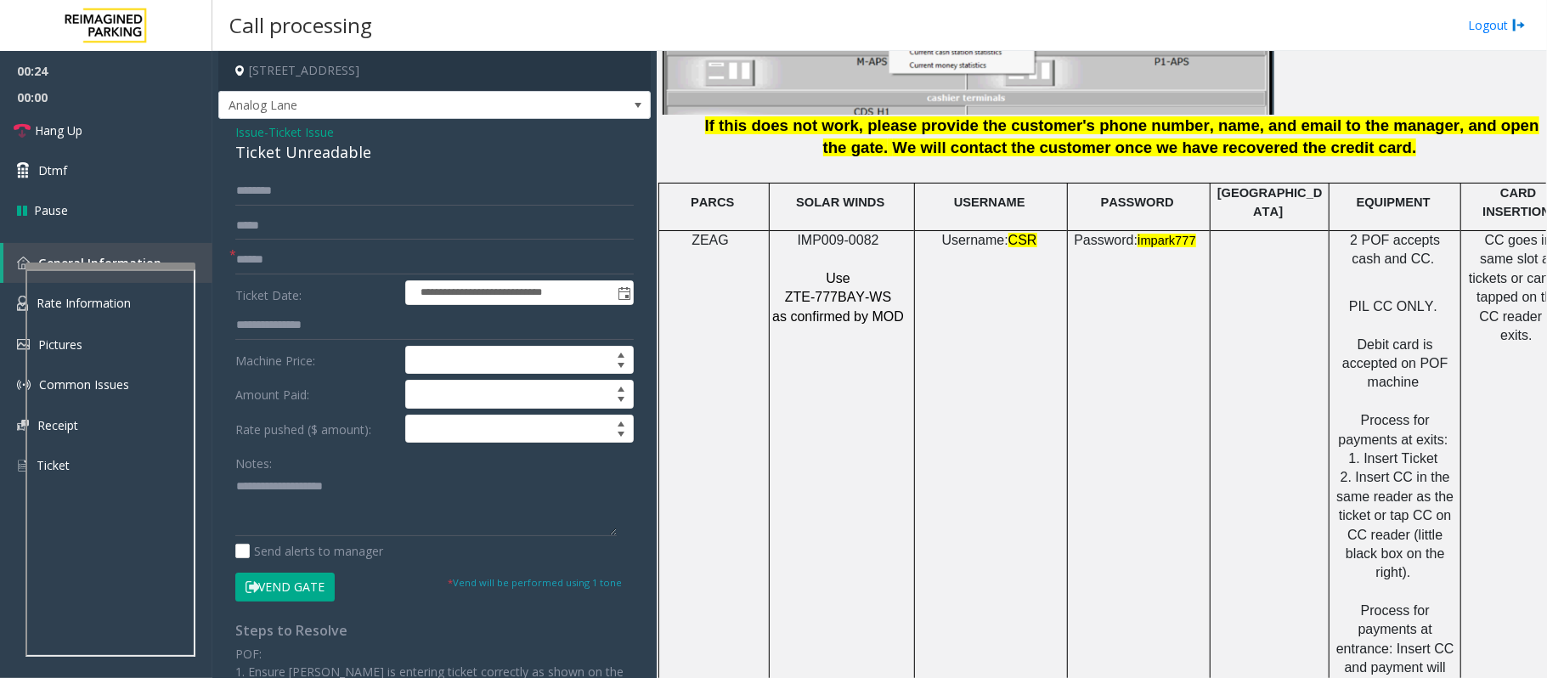
click at [250, 127] on span "Issue" at bounding box center [249, 132] width 29 height 18
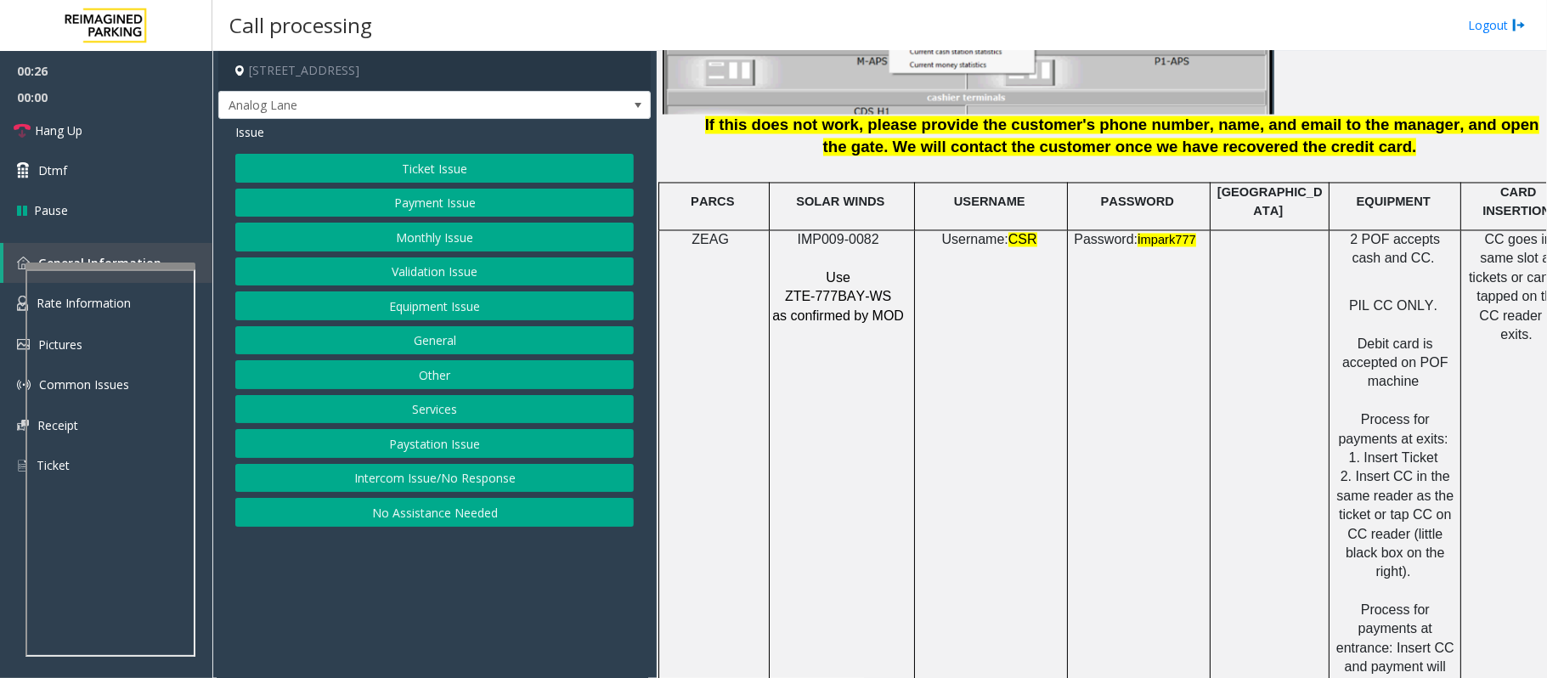
click at [410, 201] on button "Payment Issue" at bounding box center [434, 203] width 398 height 29
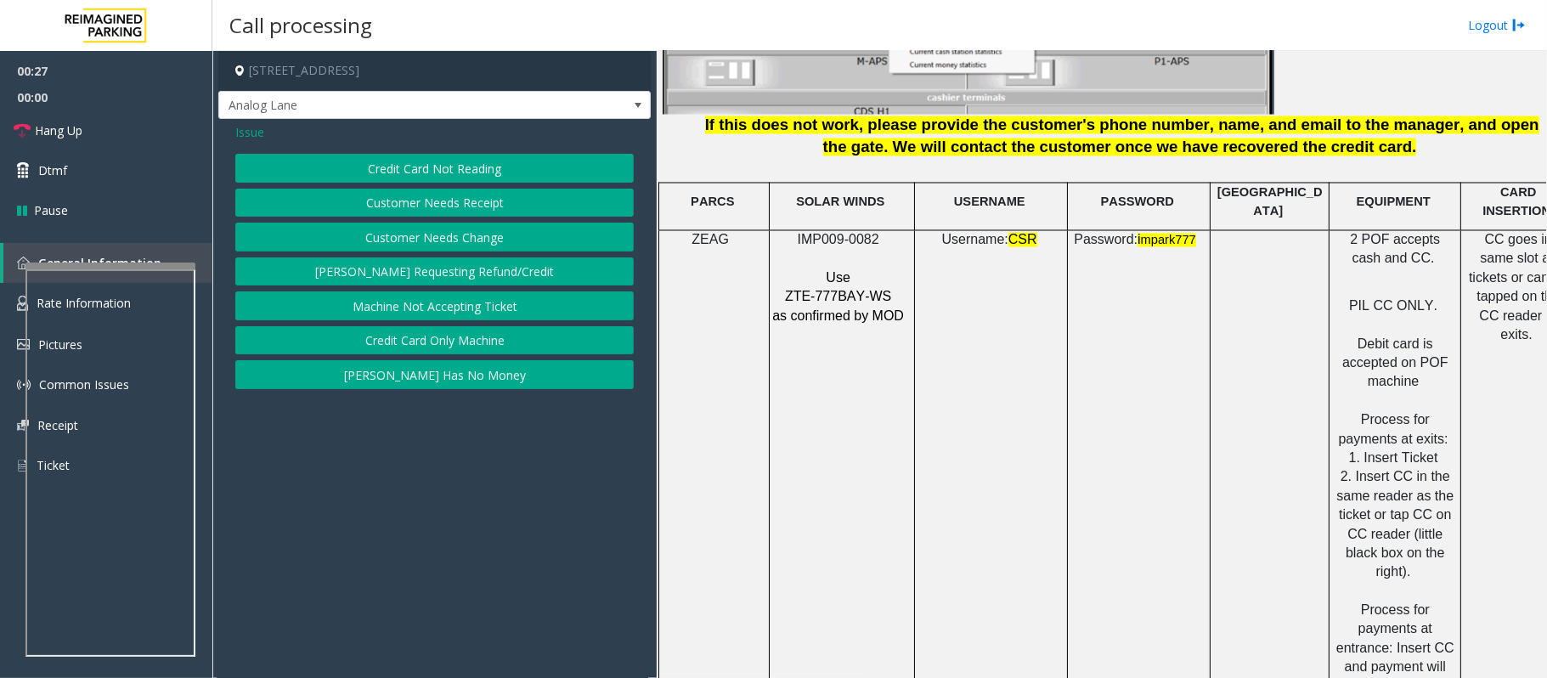
click at [418, 165] on button "Credit Card Not Reading" at bounding box center [434, 168] width 398 height 29
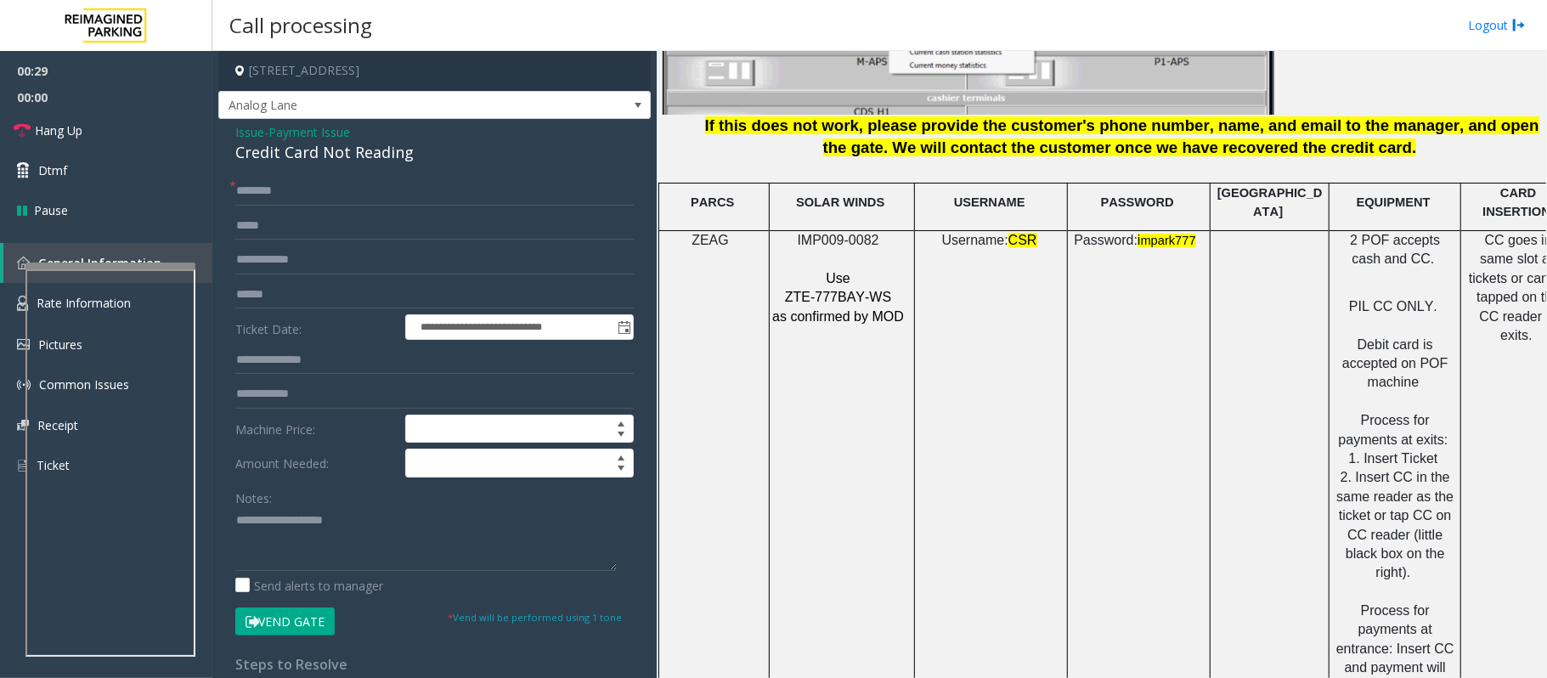
scroll to position [2265, 48]
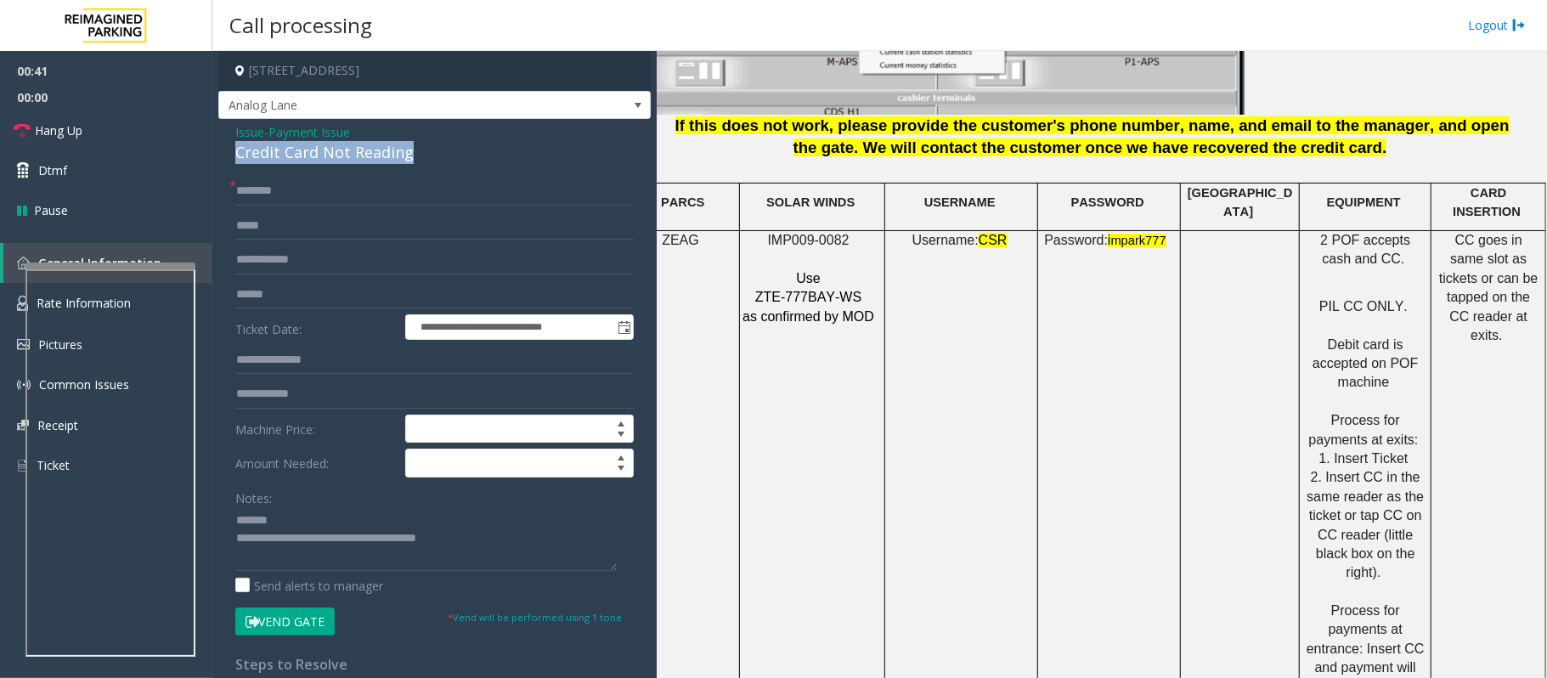
drag, startPoint x: 418, startPoint y: 153, endPoint x: 235, endPoint y: 154, distance: 183.5
click at [235, 154] on div "**********" at bounding box center [434, 523] width 432 height 809
click at [433, 531] on textarea at bounding box center [425, 539] width 381 height 64
type textarea "**********"
click at [267, 188] on input "text" at bounding box center [434, 191] width 398 height 29
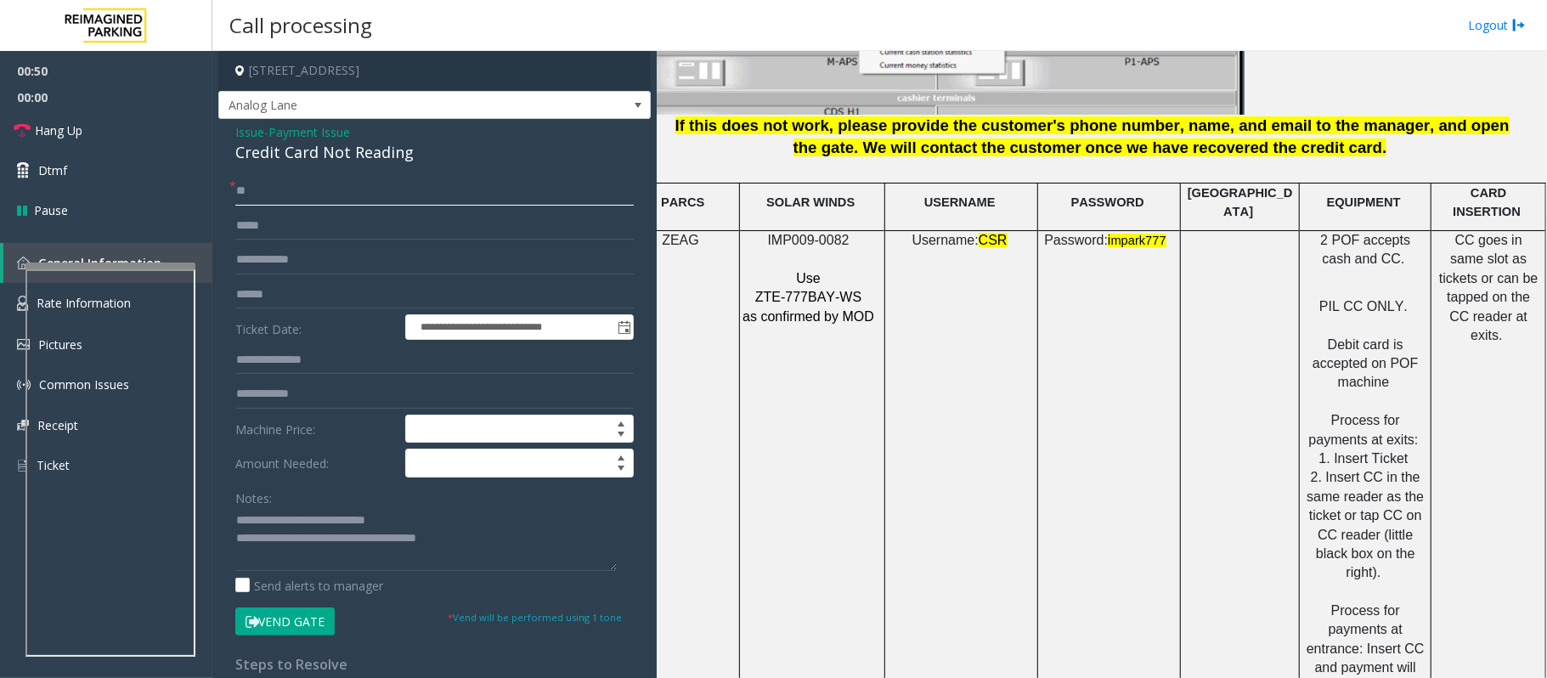
type input "**"
drag, startPoint x: 488, startPoint y: 549, endPoint x: 301, endPoint y: 542, distance: 187.0
click at [301, 542] on textarea at bounding box center [425, 539] width 381 height 64
click at [89, 140] on link "Hang Up" at bounding box center [106, 130] width 212 height 40
click at [338, 554] on textarea at bounding box center [425, 539] width 381 height 64
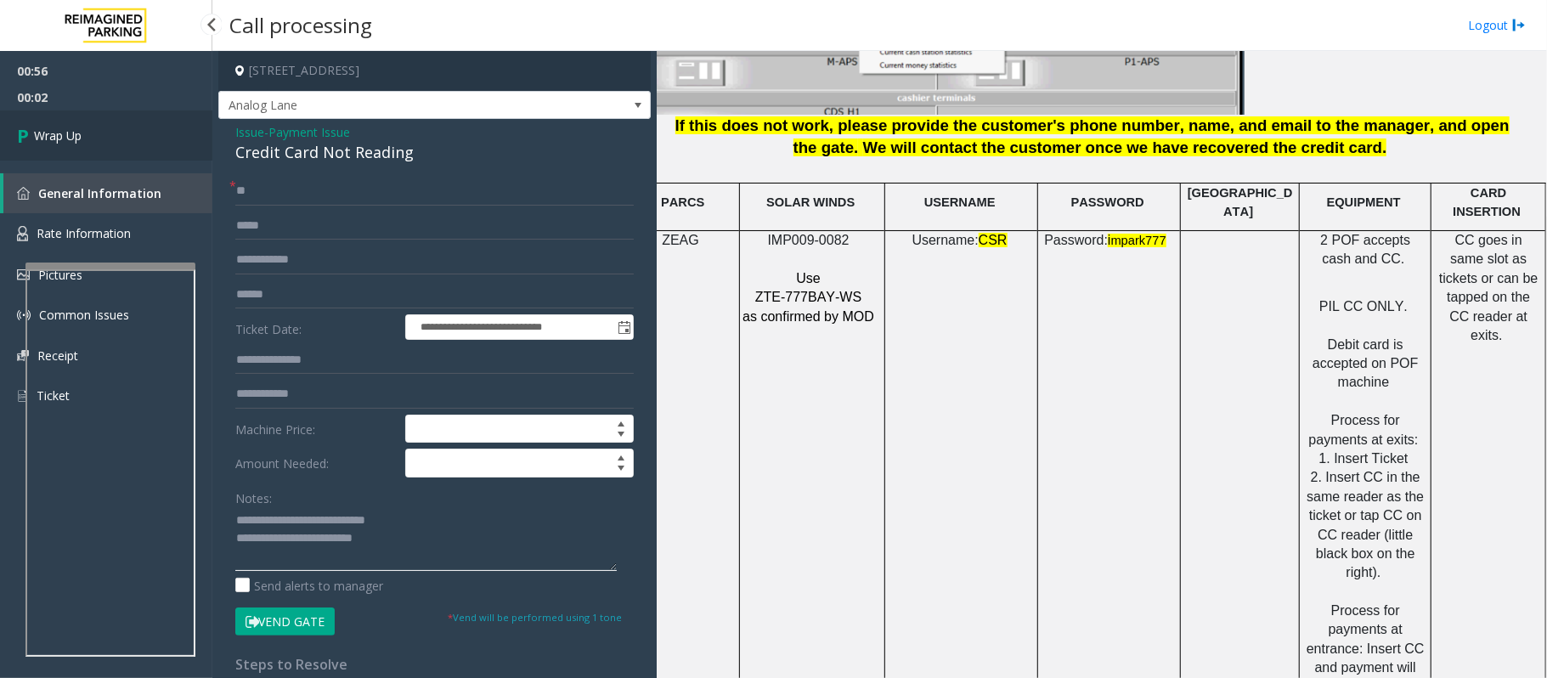
type textarea "**********"
click at [105, 136] on link "Wrap Up" at bounding box center [106, 135] width 212 height 50
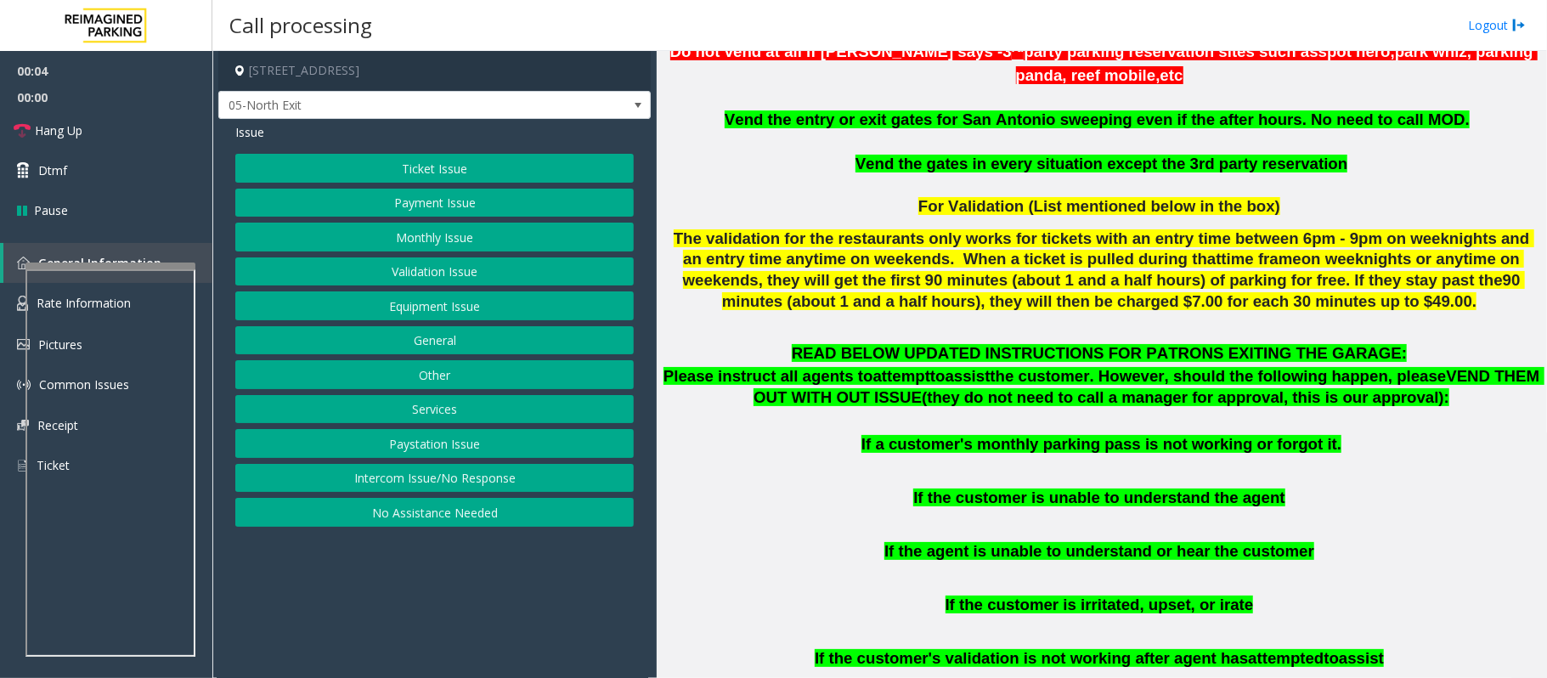
scroll to position [680, 0]
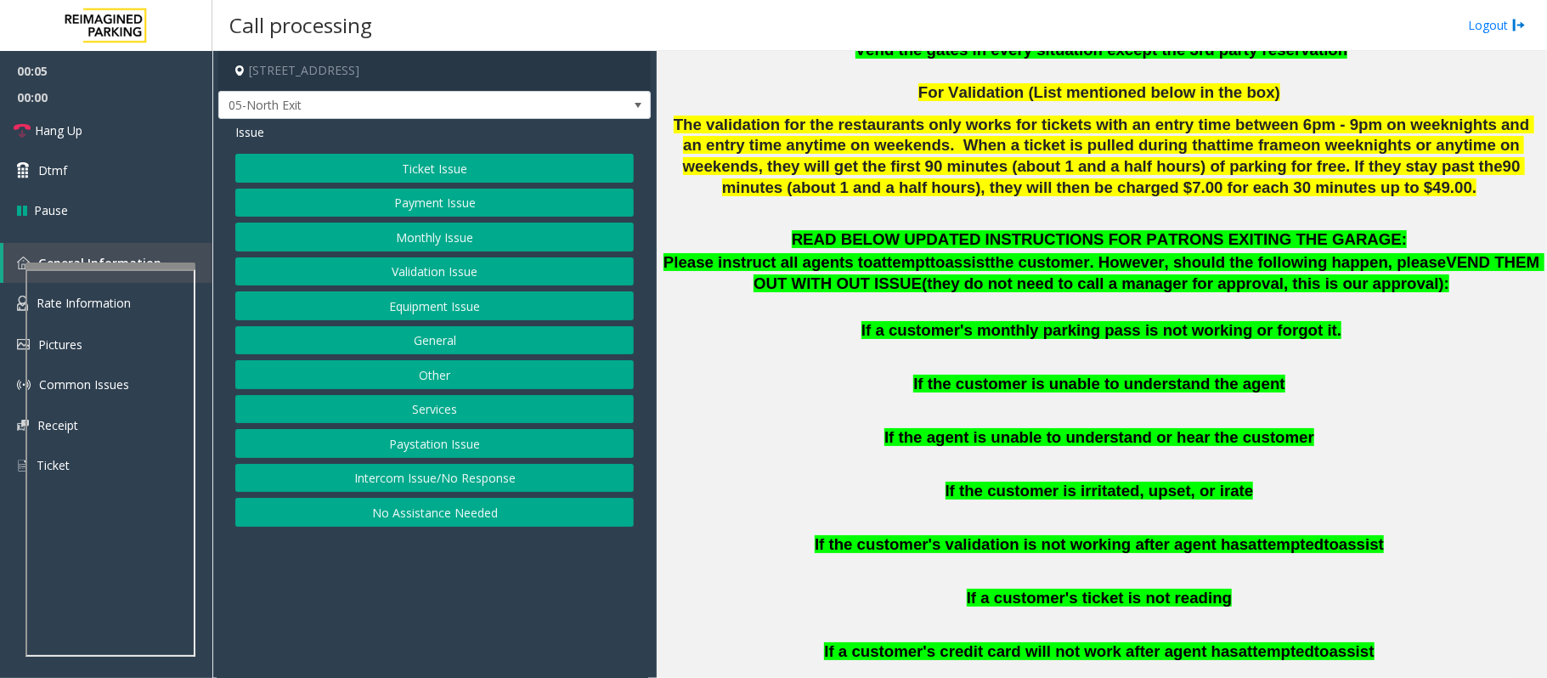
click at [359, 233] on button "Monthly Issue" at bounding box center [434, 237] width 398 height 29
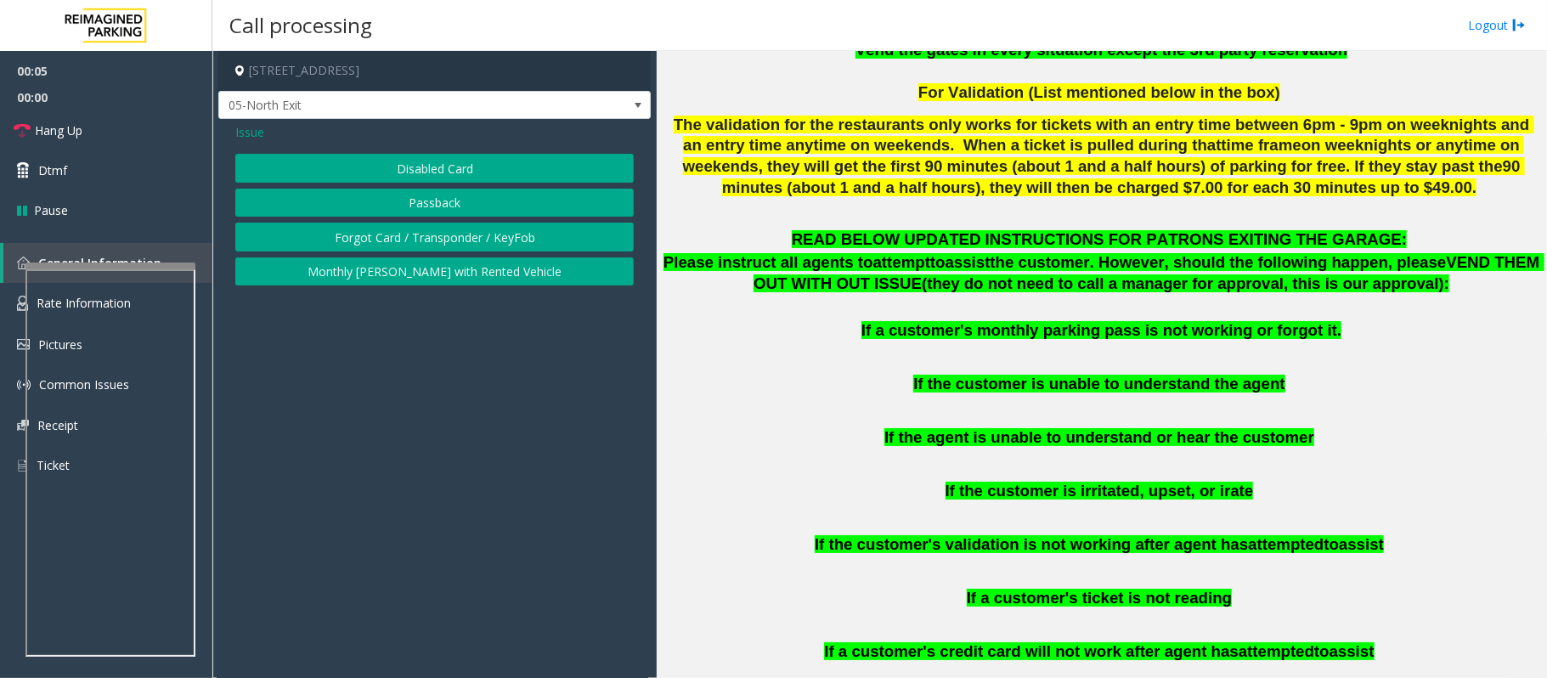
click at [398, 153] on div "Issue Disabled Card Passback Forgot Card / Transponder / KeyFob Monthly [PERSON…" at bounding box center [434, 206] width 432 height 175
click at [393, 164] on button "Disabled Card" at bounding box center [434, 168] width 398 height 29
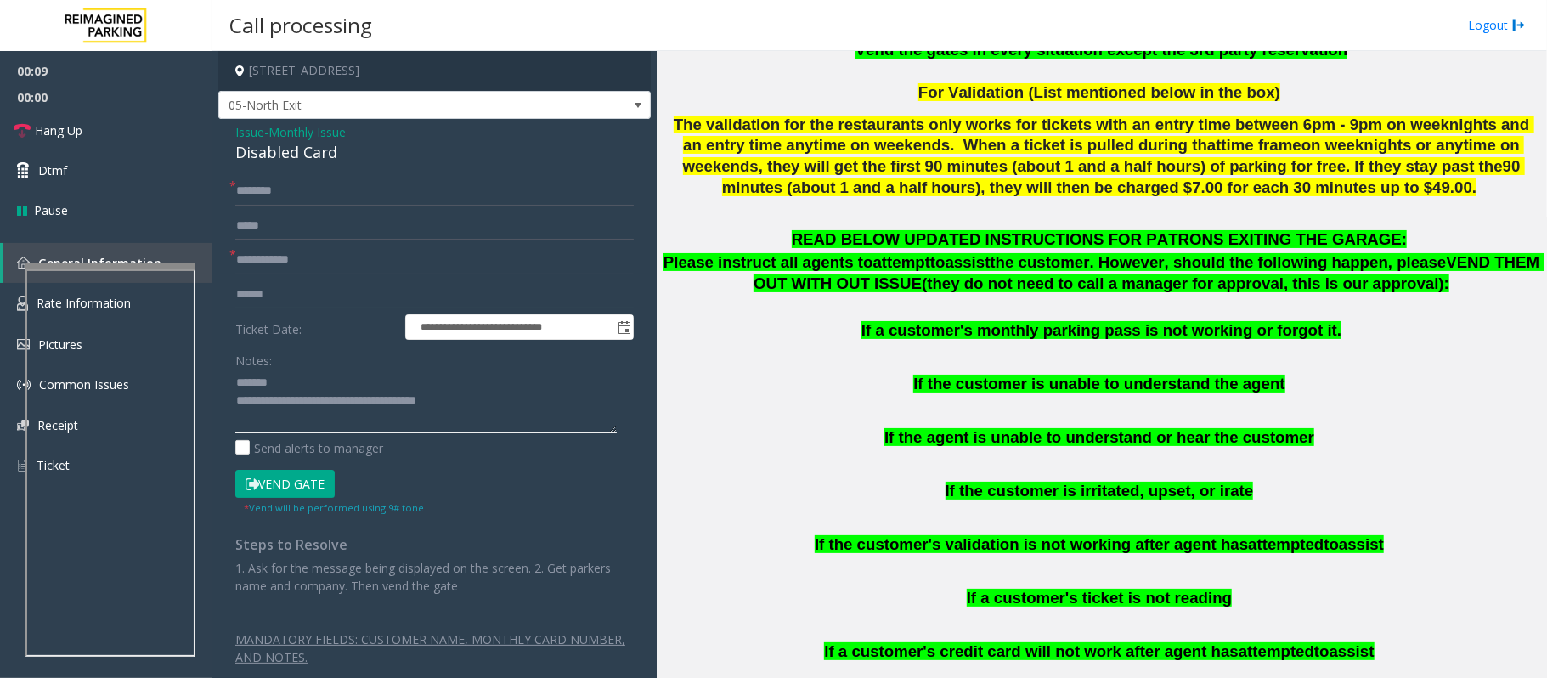
type textarea "**********"
click at [284, 133] on span "Monthly Issue" at bounding box center [306, 132] width 77 height 18
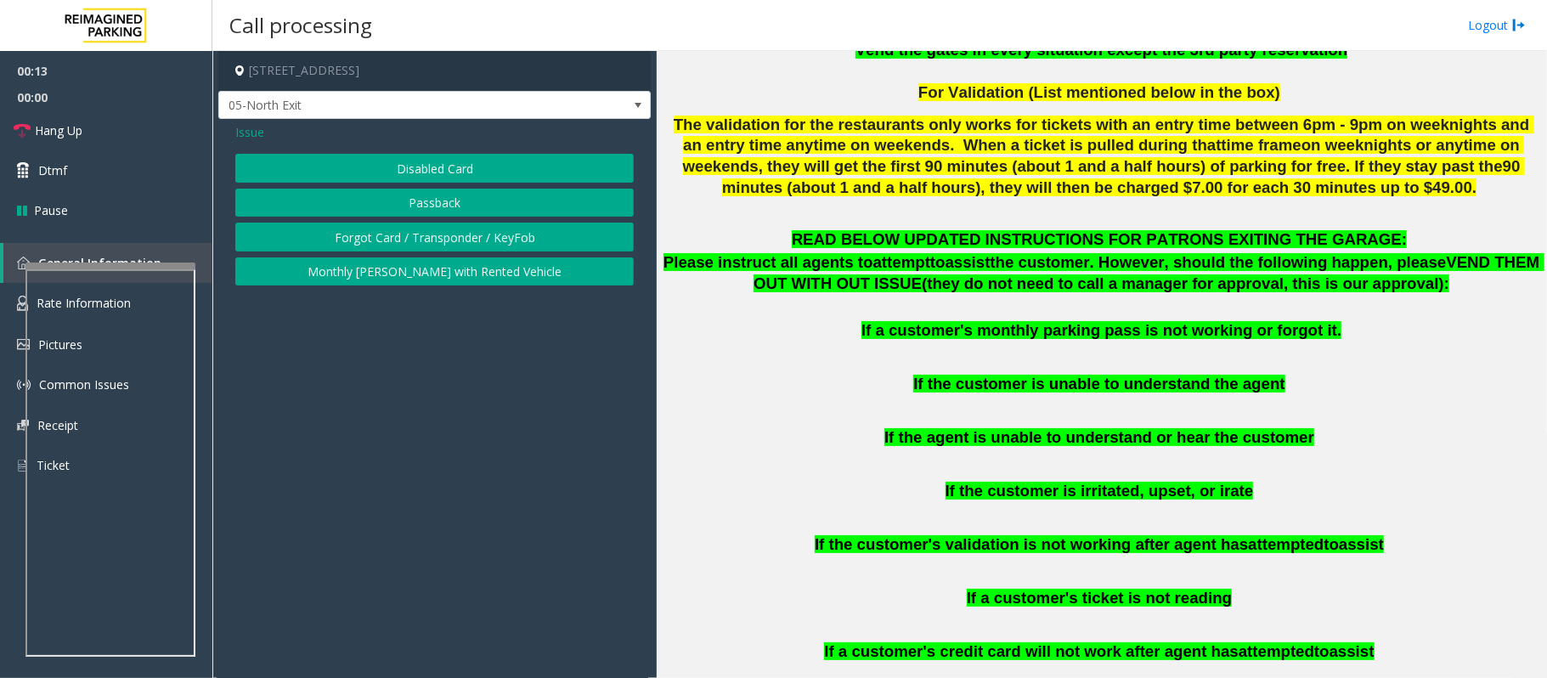
click at [401, 232] on button "Forgot Card / Transponder / KeyFob" at bounding box center [434, 237] width 398 height 29
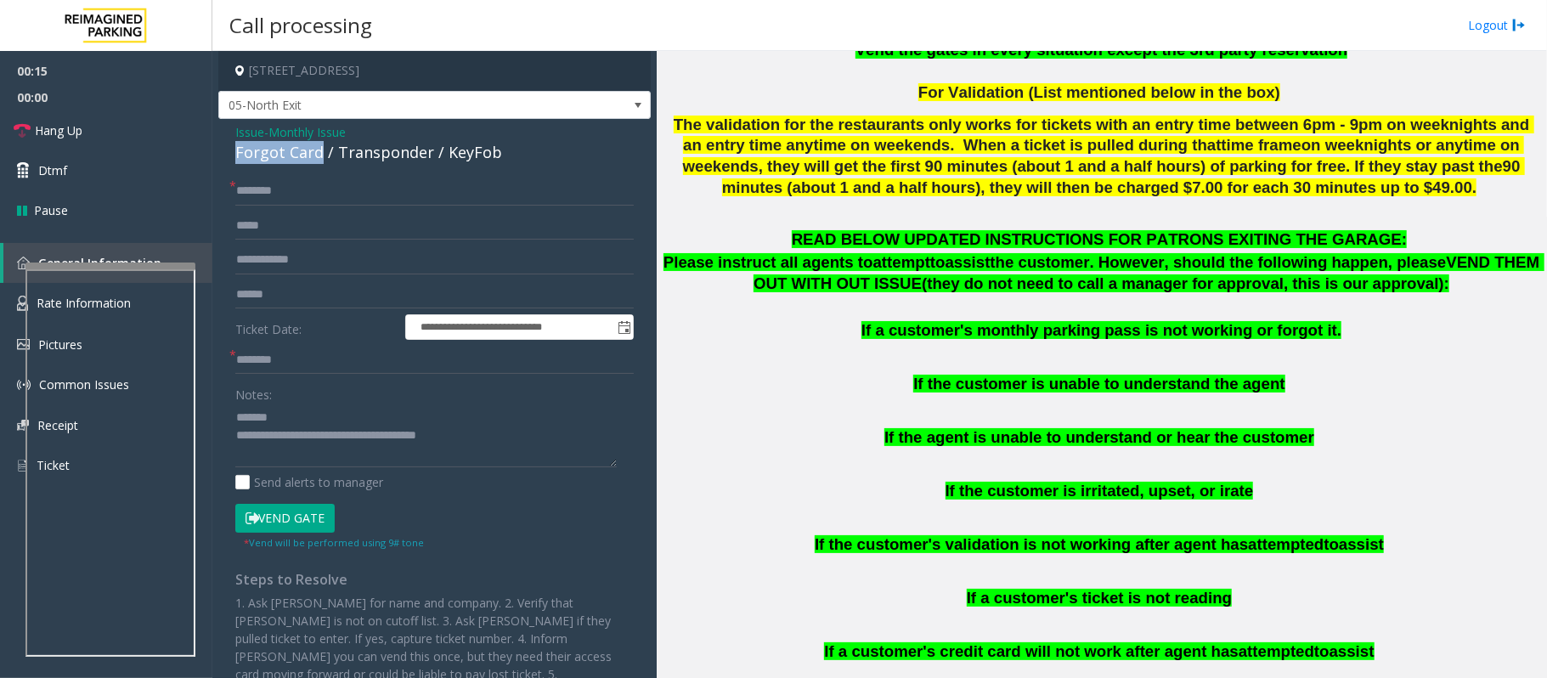
drag, startPoint x: 225, startPoint y: 154, endPoint x: 317, endPoint y: 161, distance: 92.1
click at [317, 161] on div "**********" at bounding box center [434, 445] width 432 height 653
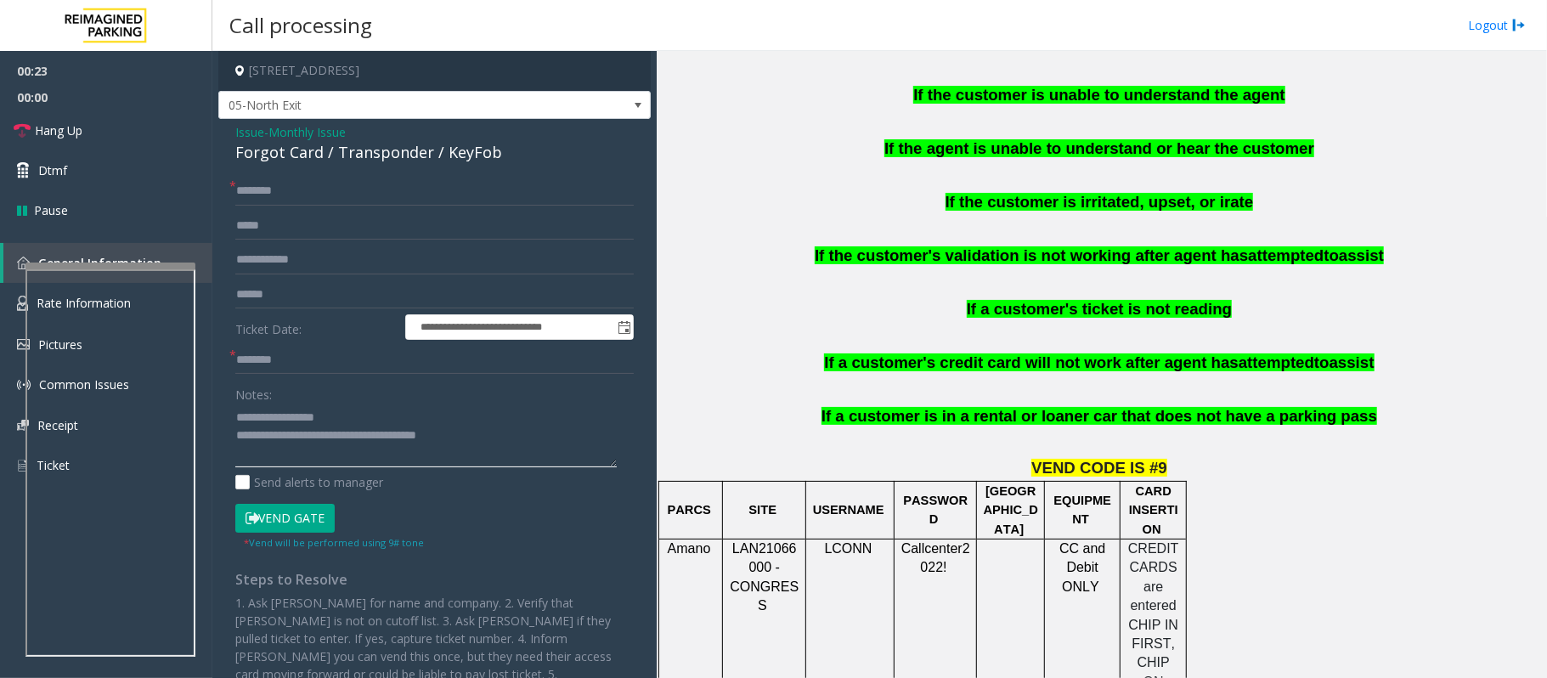
scroll to position [1020, 0]
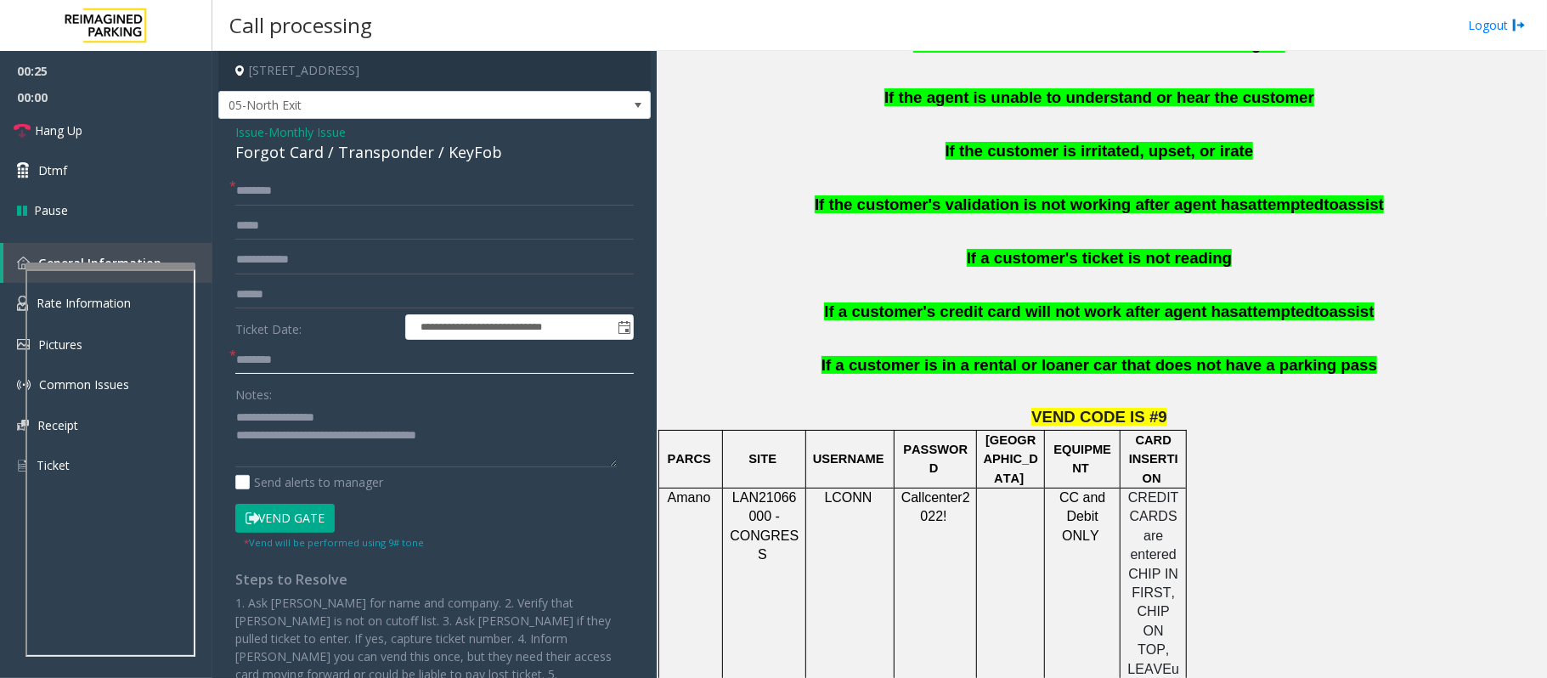
click at [266, 355] on input "text" at bounding box center [434, 360] width 398 height 29
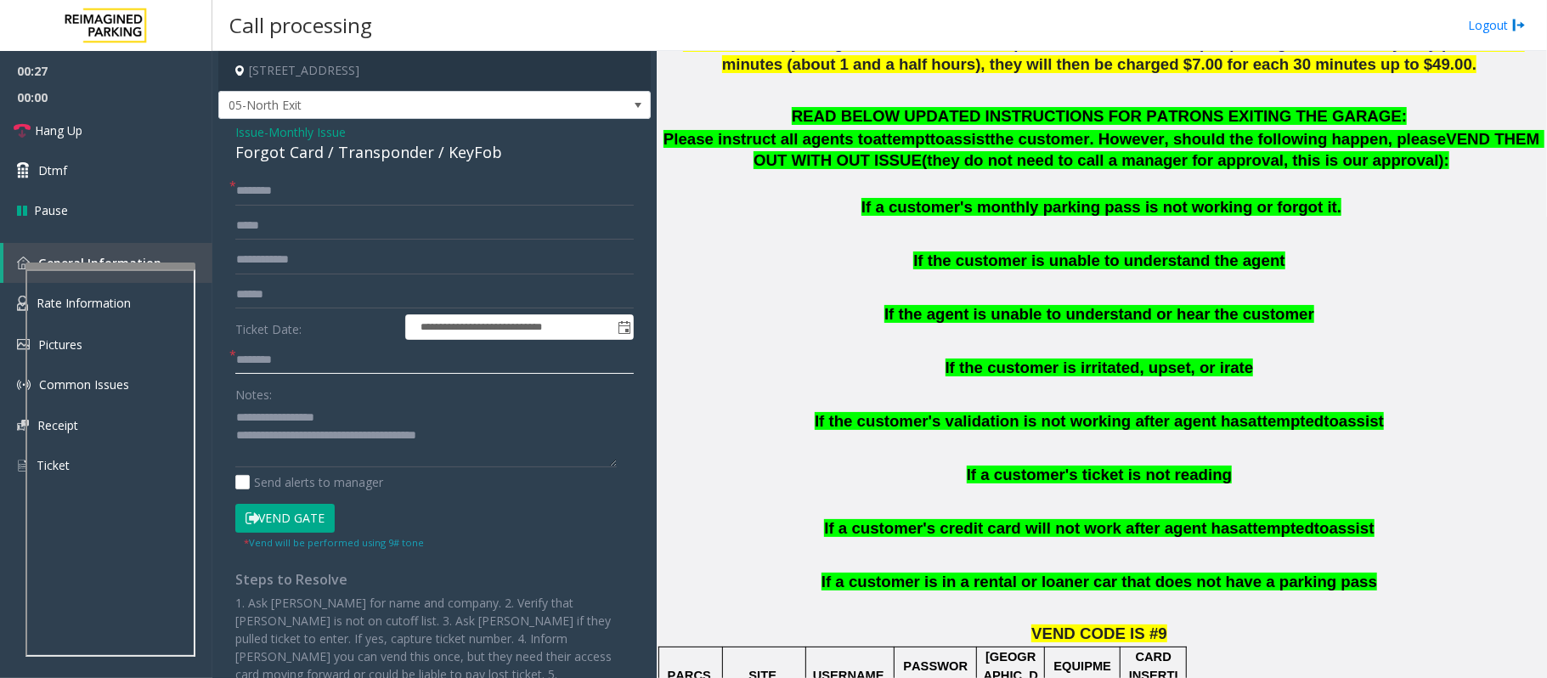
scroll to position [566, 0]
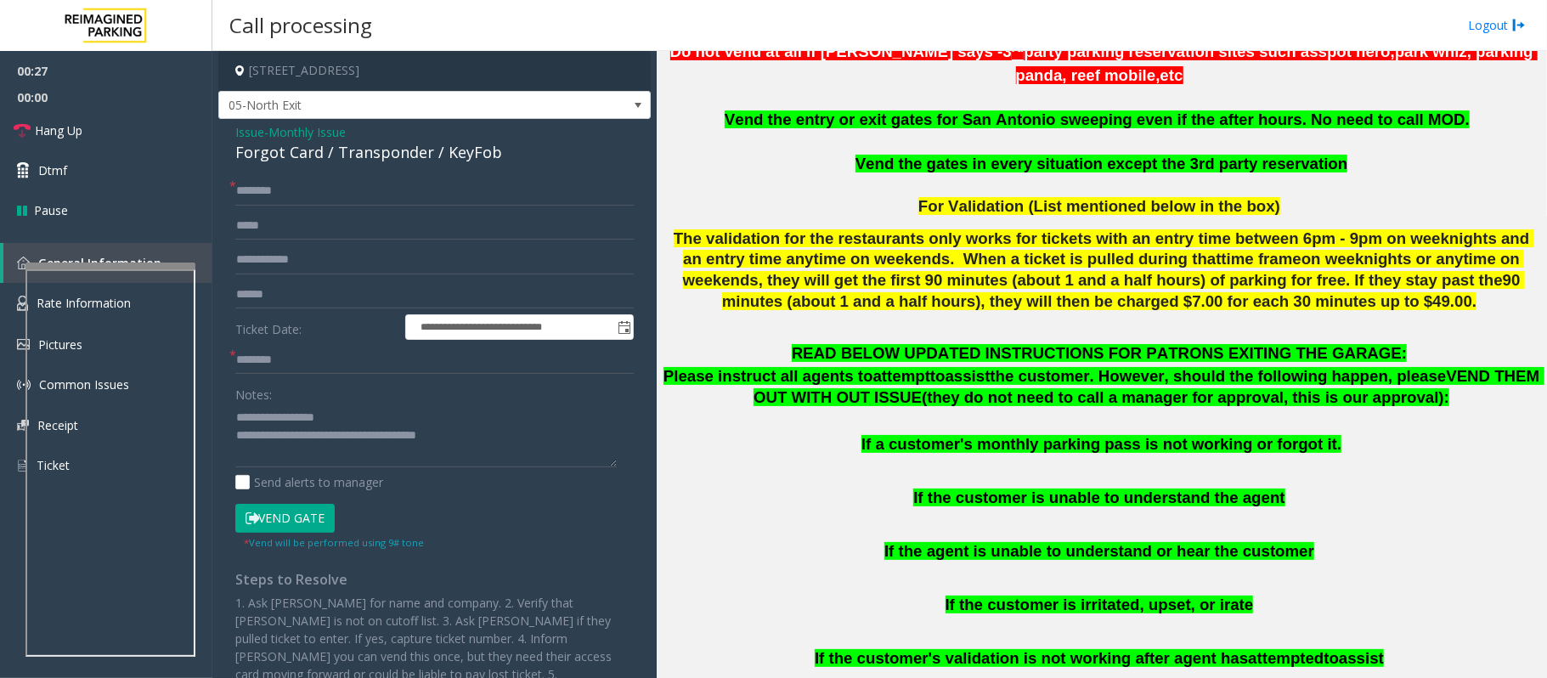
click at [817, 322] on p at bounding box center [1102, 331] width 878 height 19
click at [252, 199] on input "text" at bounding box center [434, 191] width 398 height 29
click at [257, 362] on input "text" at bounding box center [434, 360] width 398 height 29
click at [306, 190] on input "text" at bounding box center [434, 191] width 398 height 29
click at [283, 360] on input "text" at bounding box center [434, 360] width 398 height 29
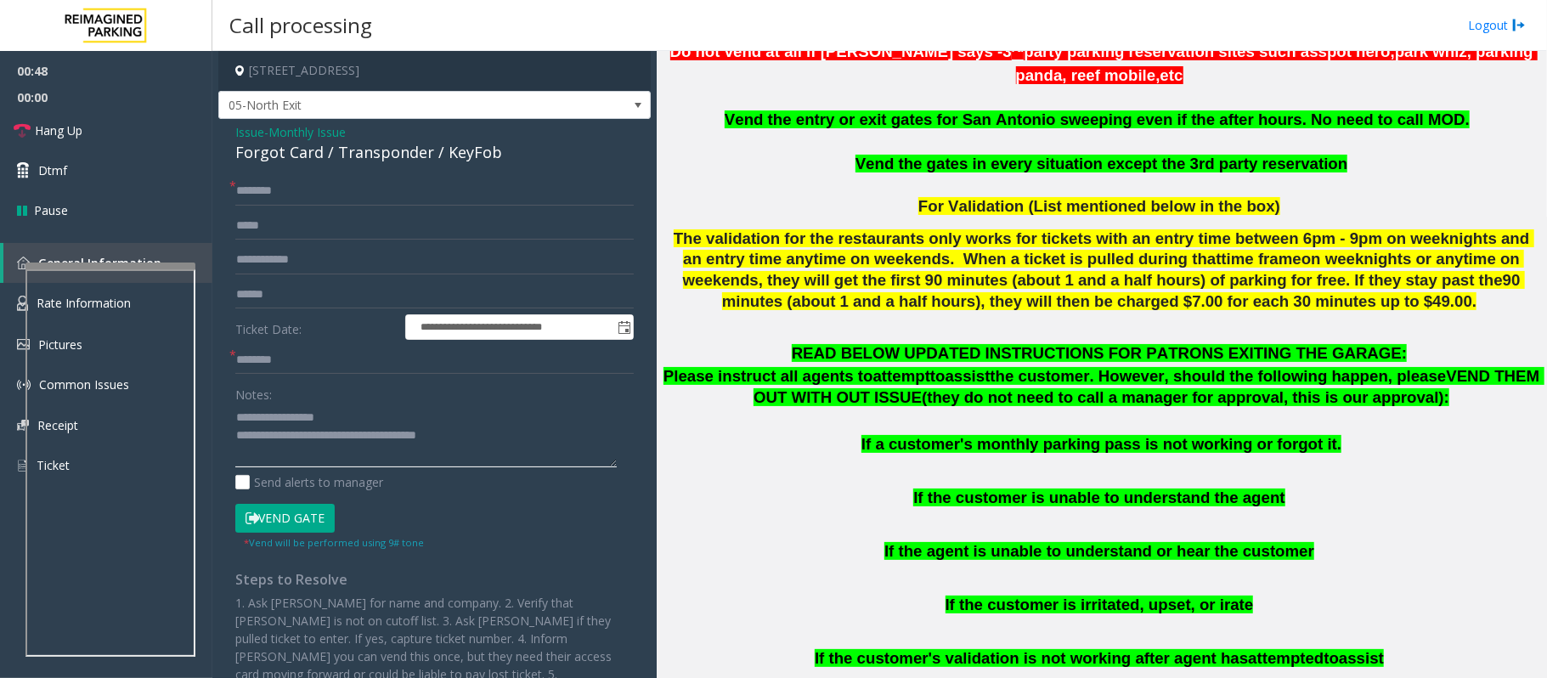
click at [495, 446] on textarea at bounding box center [425, 436] width 381 height 64
drag, startPoint x: 491, startPoint y: 442, endPoint x: 307, endPoint y: 453, distance: 184.7
click at [307, 453] on textarea at bounding box center [425, 436] width 381 height 64
type textarea "**********"
drag, startPoint x: 285, startPoint y: 354, endPoint x: 277, endPoint y: 393, distance: 39.2
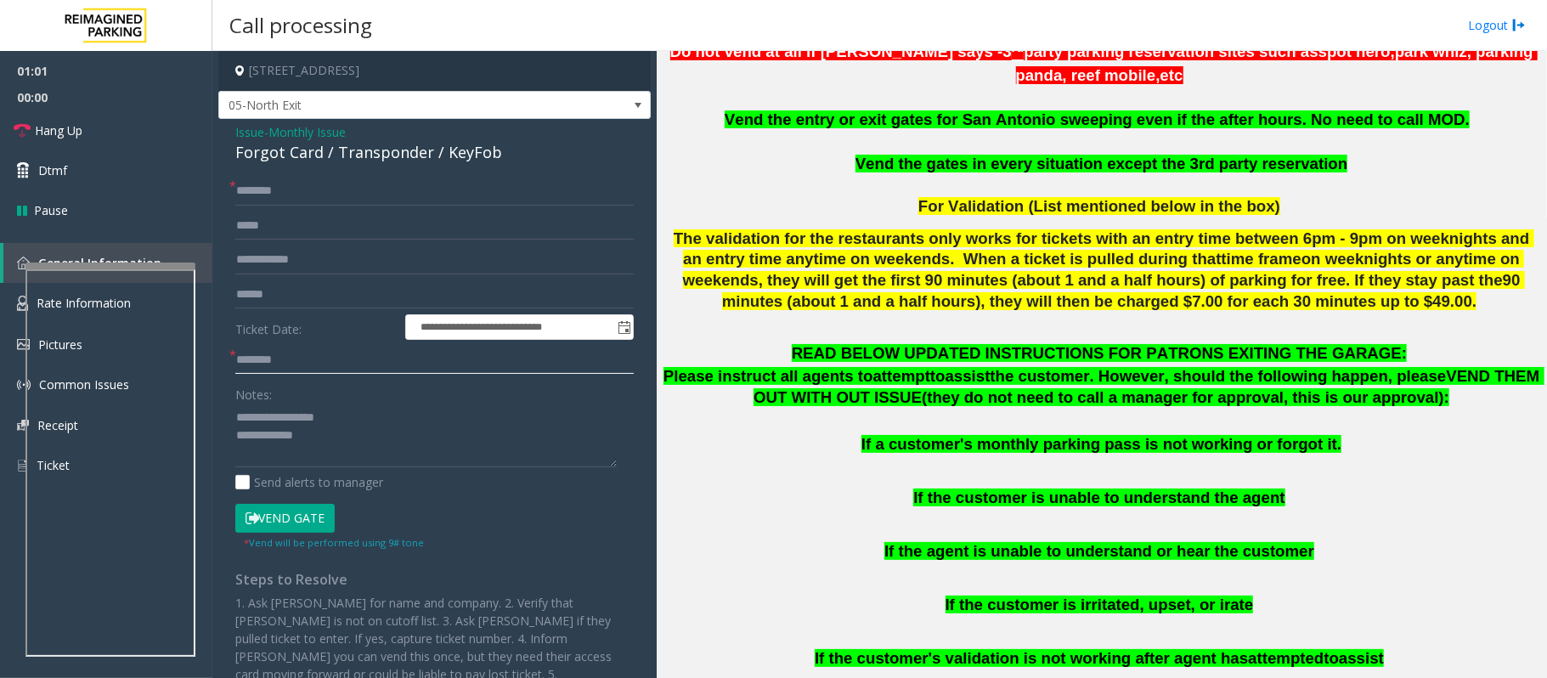
click at [283, 360] on input "text" at bounding box center [434, 360] width 398 height 29
type input "*"
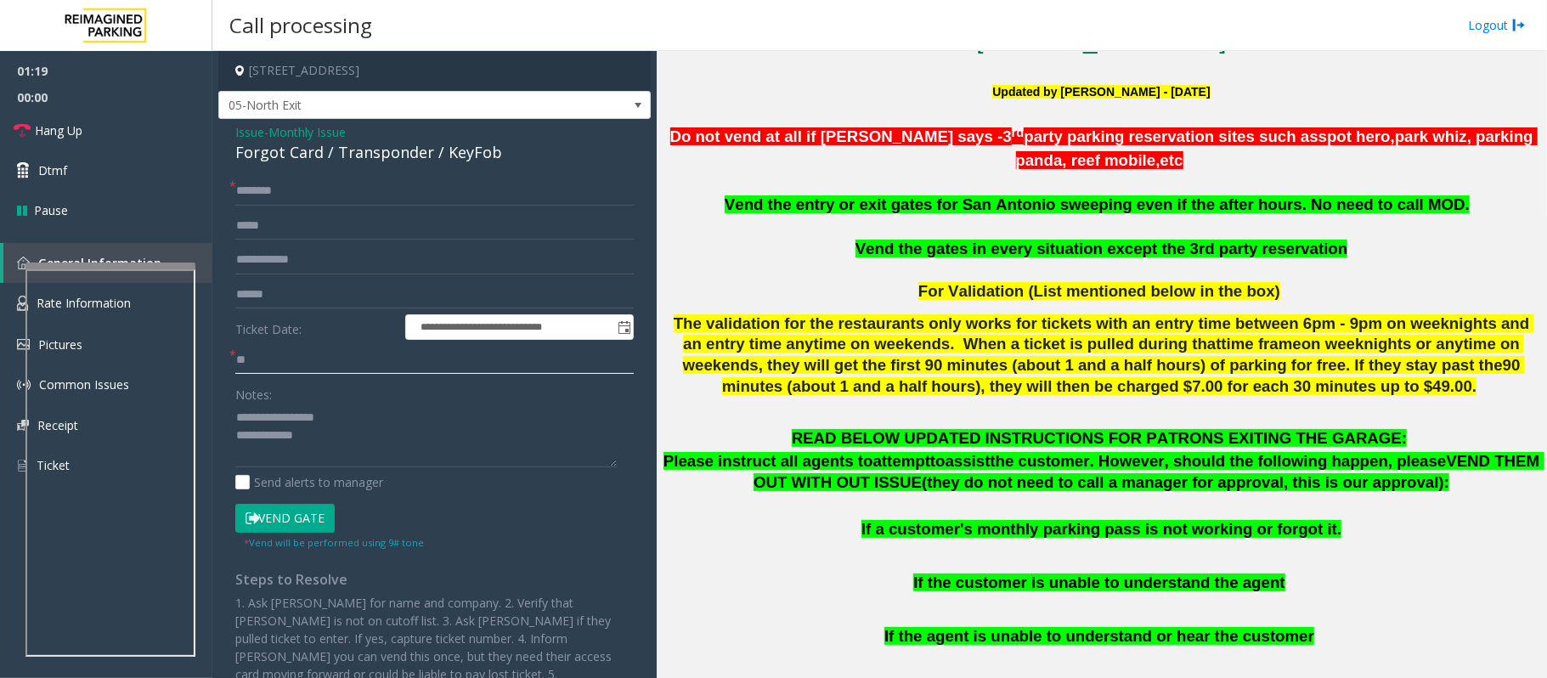
scroll to position [226, 0]
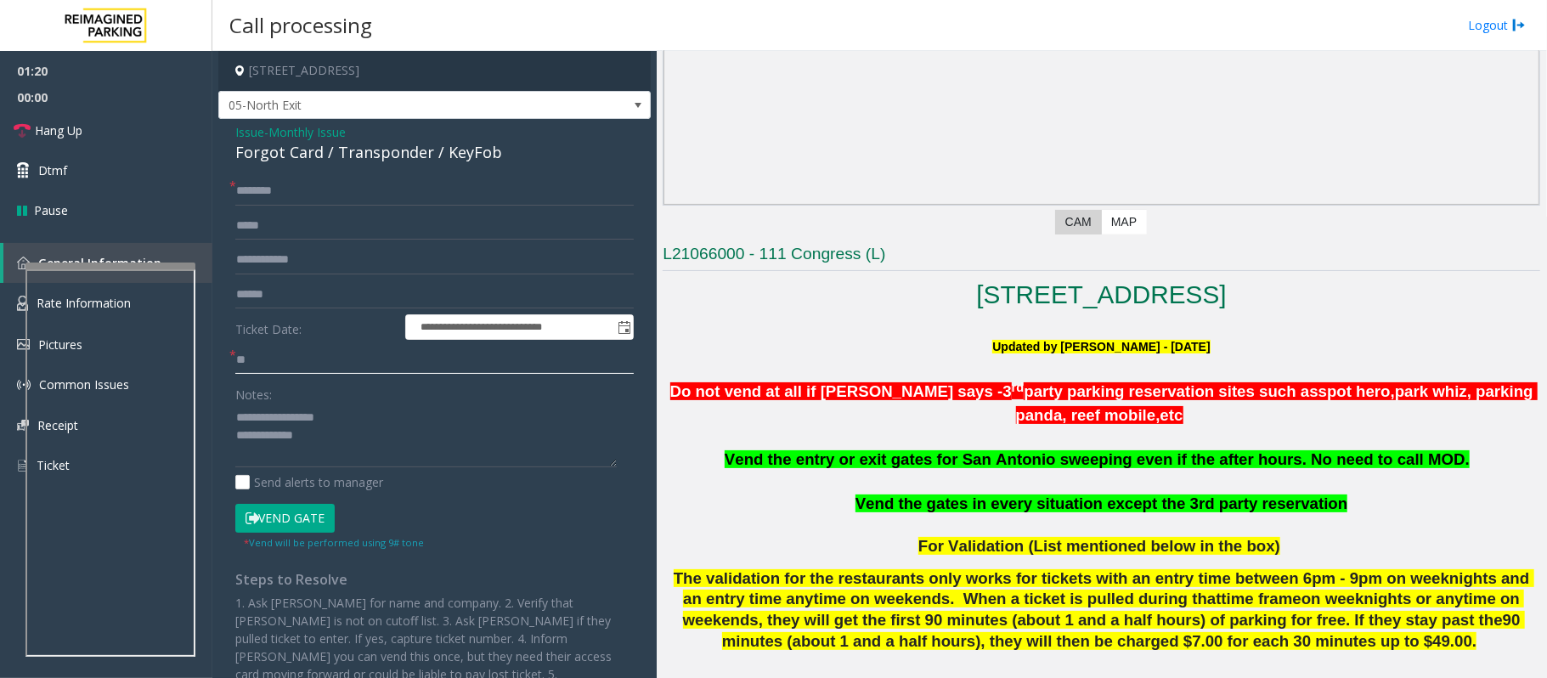
type input "**"
click at [272, 191] on input "text" at bounding box center [434, 191] width 398 height 29
click at [267, 199] on input "****" at bounding box center [434, 191] width 398 height 29
type input "****"
type textarea "**********"
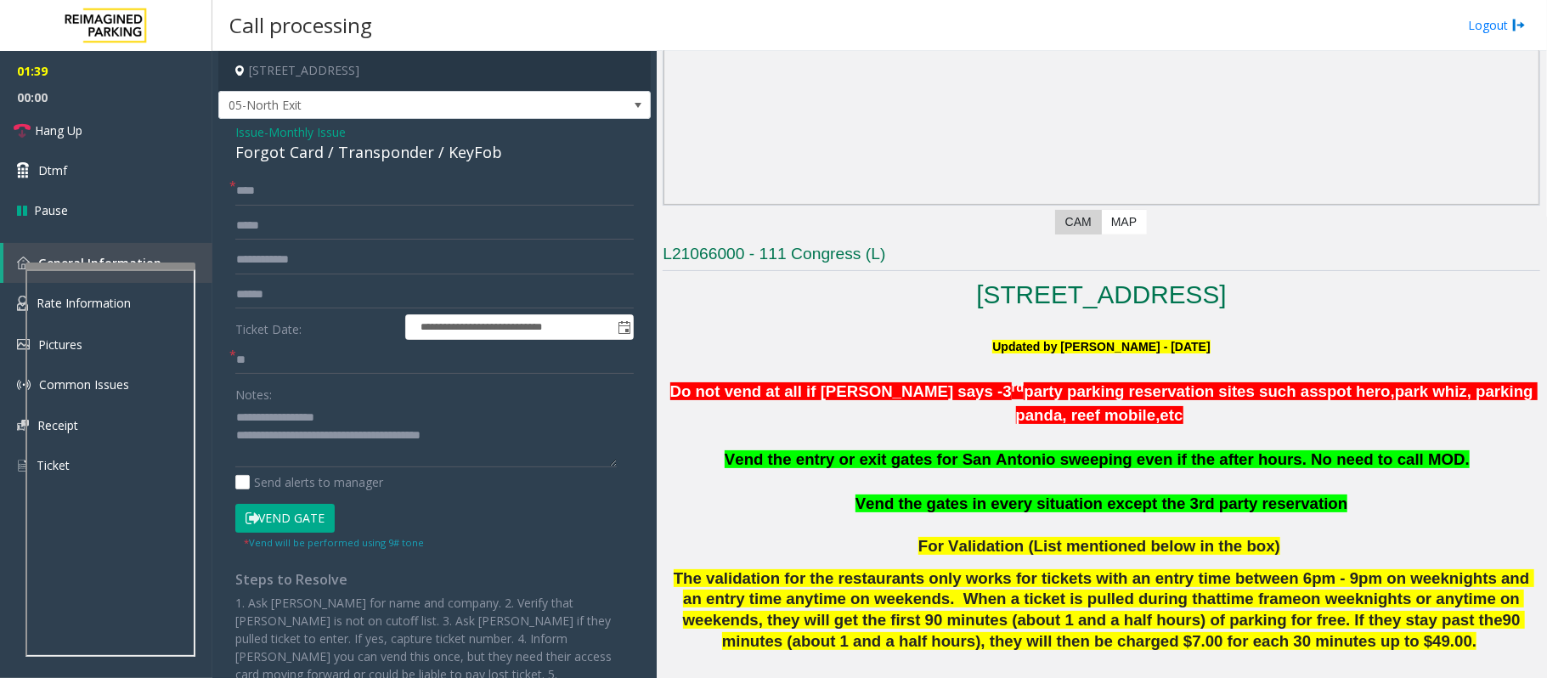
click at [302, 515] on button "Vend Gate" at bounding box center [284, 518] width 99 height 29
click at [300, 513] on button "Vend Gate" at bounding box center [284, 518] width 99 height 29
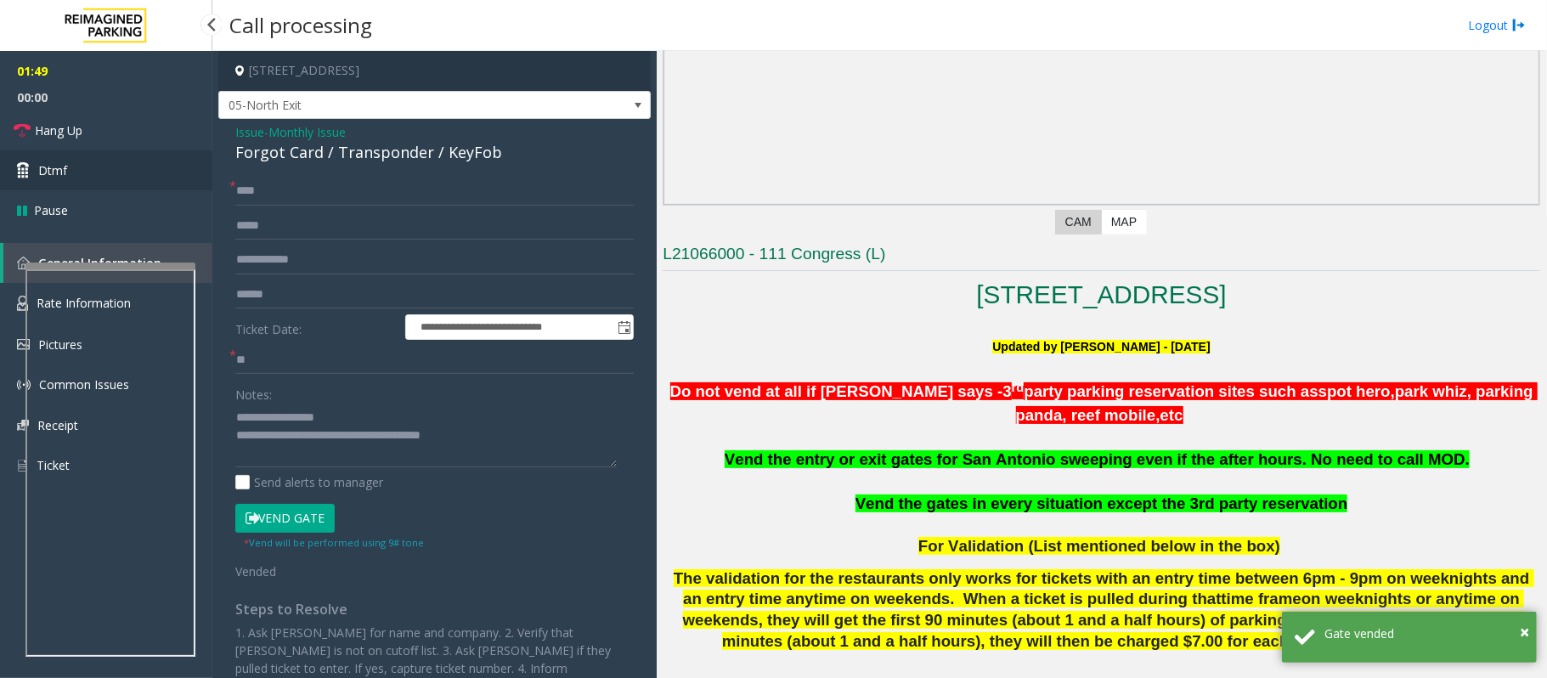
click at [44, 177] on span "Dtmf" at bounding box center [52, 170] width 29 height 18
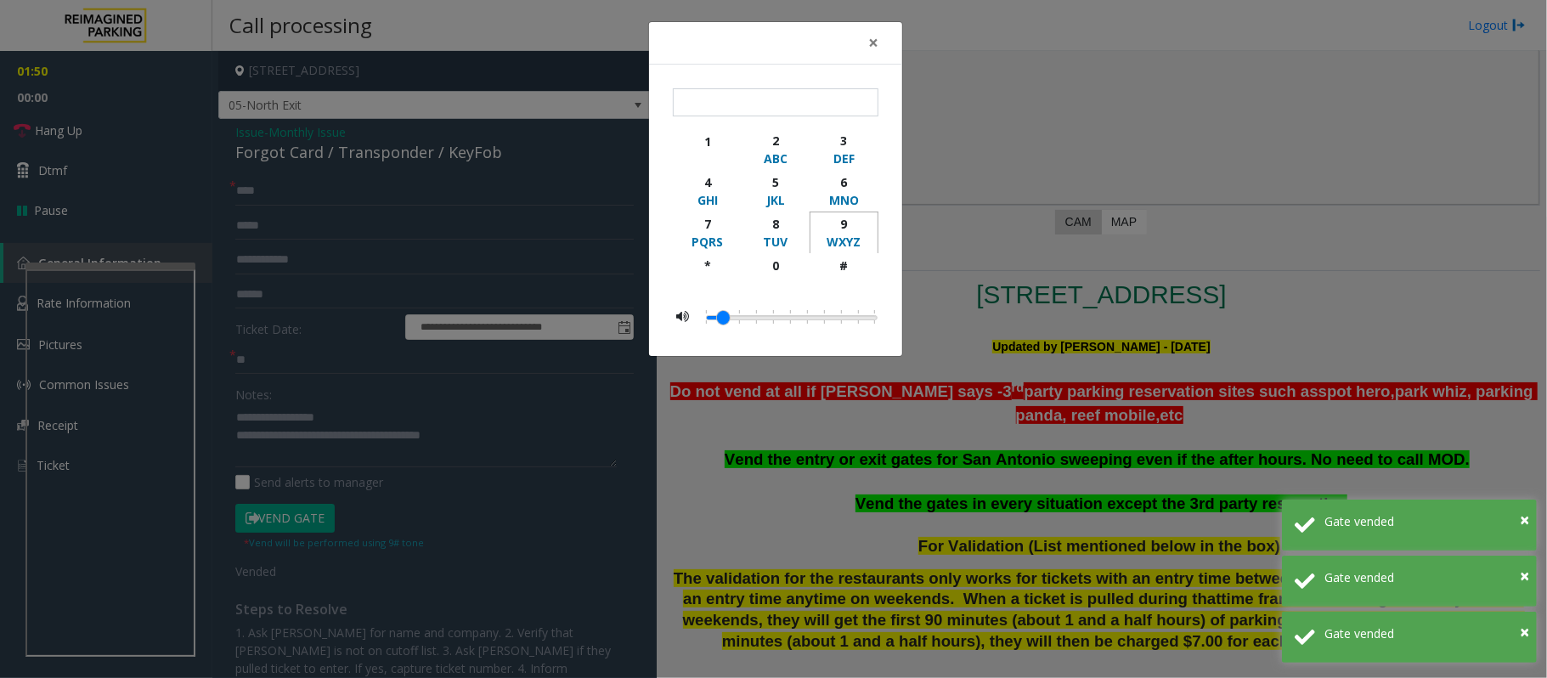
click at [836, 223] on div "9" at bounding box center [844, 224] width 47 height 18
click at [850, 279] on div "button" at bounding box center [844, 281] width 47 height 15
click at [861, 224] on div "9" at bounding box center [844, 224] width 47 height 18
click at [854, 269] on div "#" at bounding box center [844, 266] width 47 height 18
type input "****"
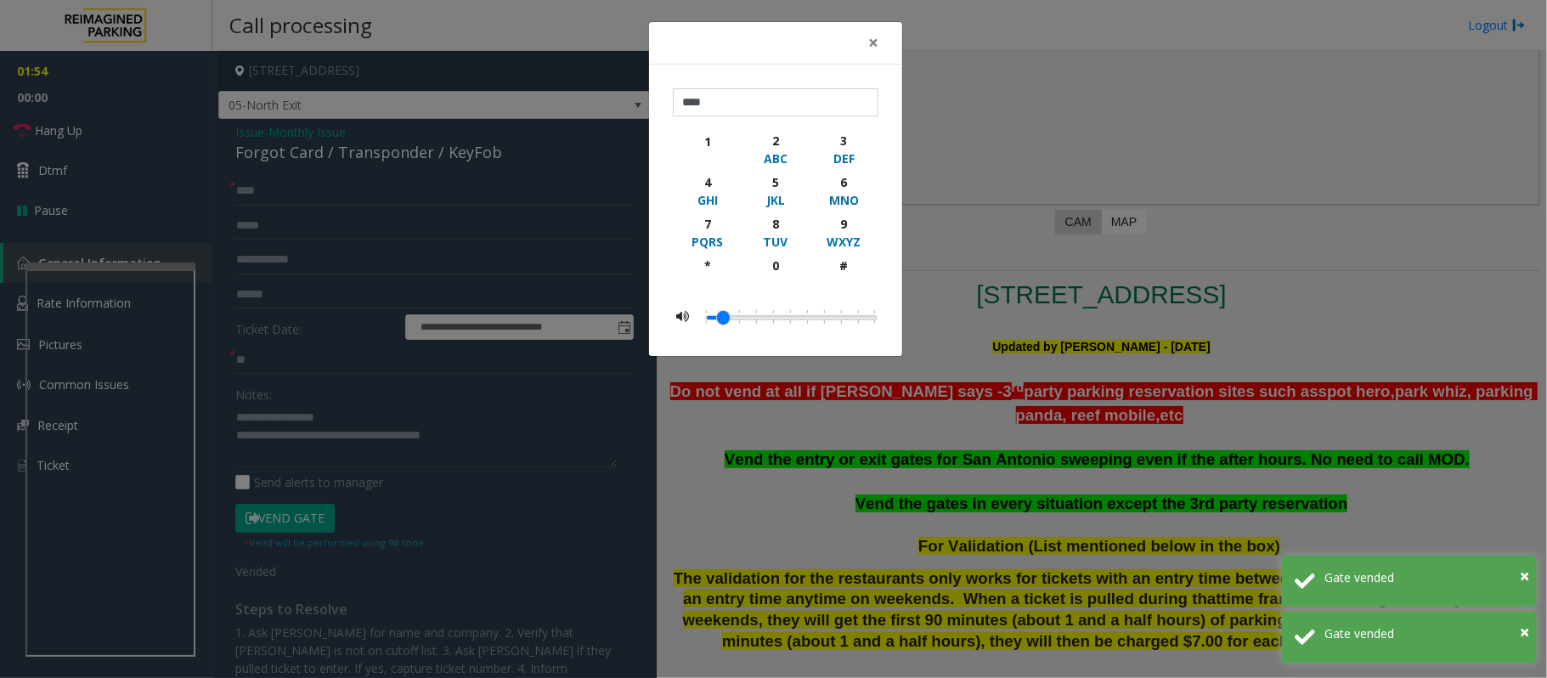
click at [862, 456] on div "× **** 1 2 ABC 3 DEF 4 GHI 5 JKL 6 MNO 7 PQRS 8 TUV 9 WXYZ * 0 #" at bounding box center [773, 339] width 1547 height 678
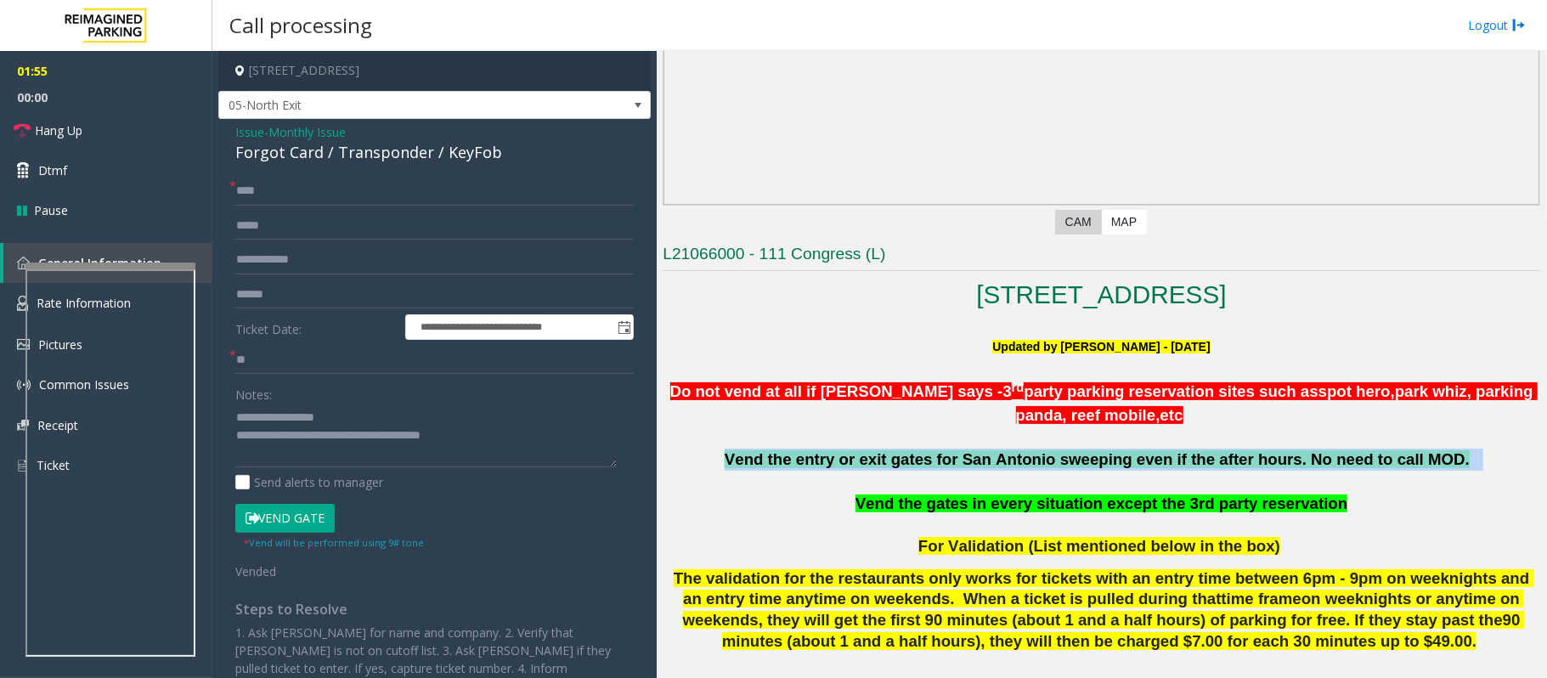
drag, startPoint x: 734, startPoint y: 449, endPoint x: 1483, endPoint y: 461, distance: 748.6
click at [1483, 461] on div "Do not vend at all if [PERSON_NAME] says - 3 rd party parking reservation sites…" at bounding box center [1102, 528] width 878 height 303
click at [1483, 471] on p at bounding box center [1102, 482] width 878 height 22
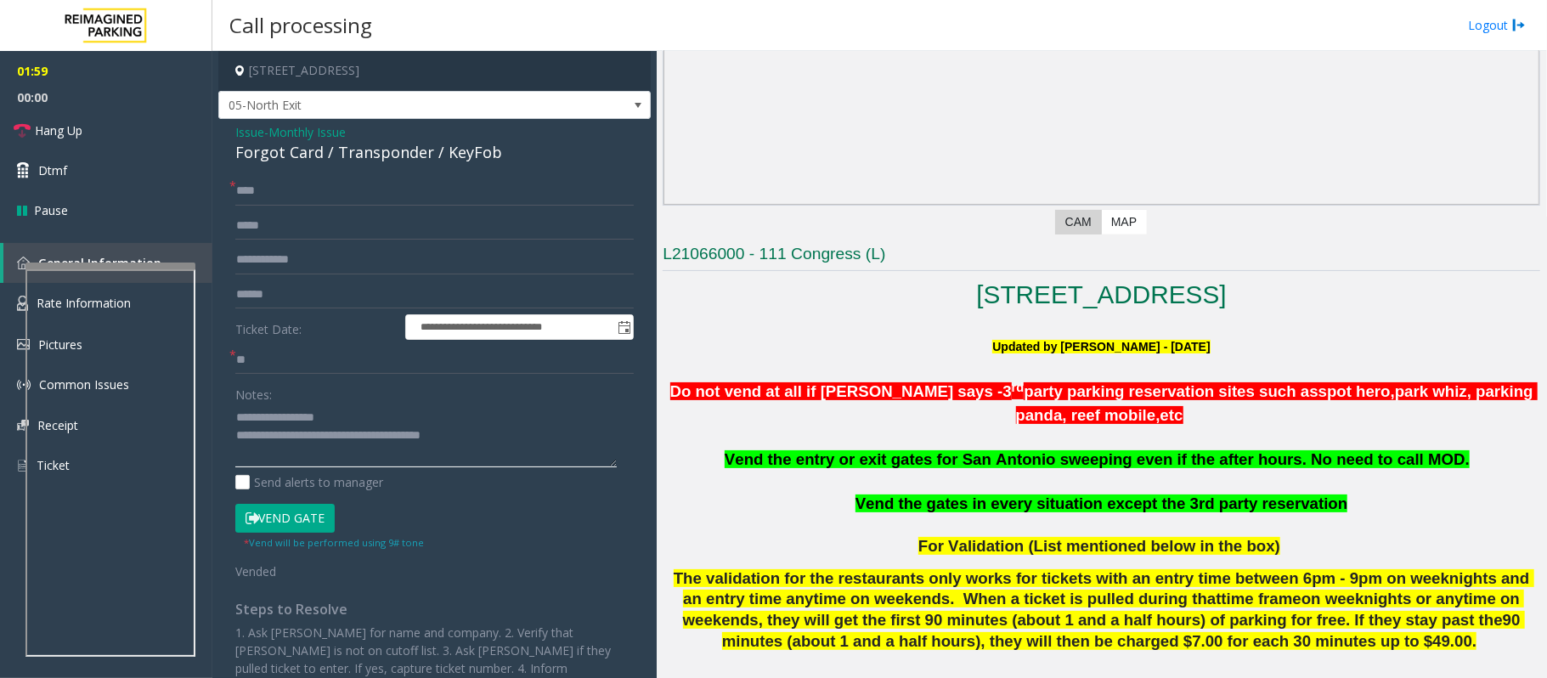
drag, startPoint x: 477, startPoint y: 432, endPoint x: 236, endPoint y: 405, distance: 242.0
click at [236, 405] on textarea at bounding box center [425, 436] width 381 height 64
click at [238, 409] on textarea at bounding box center [425, 436] width 381 height 64
drag, startPoint x: 491, startPoint y: 437, endPoint x: 228, endPoint y: 408, distance: 265.0
click at [228, 408] on div "**********" at bounding box center [435, 481] width 424 height 608
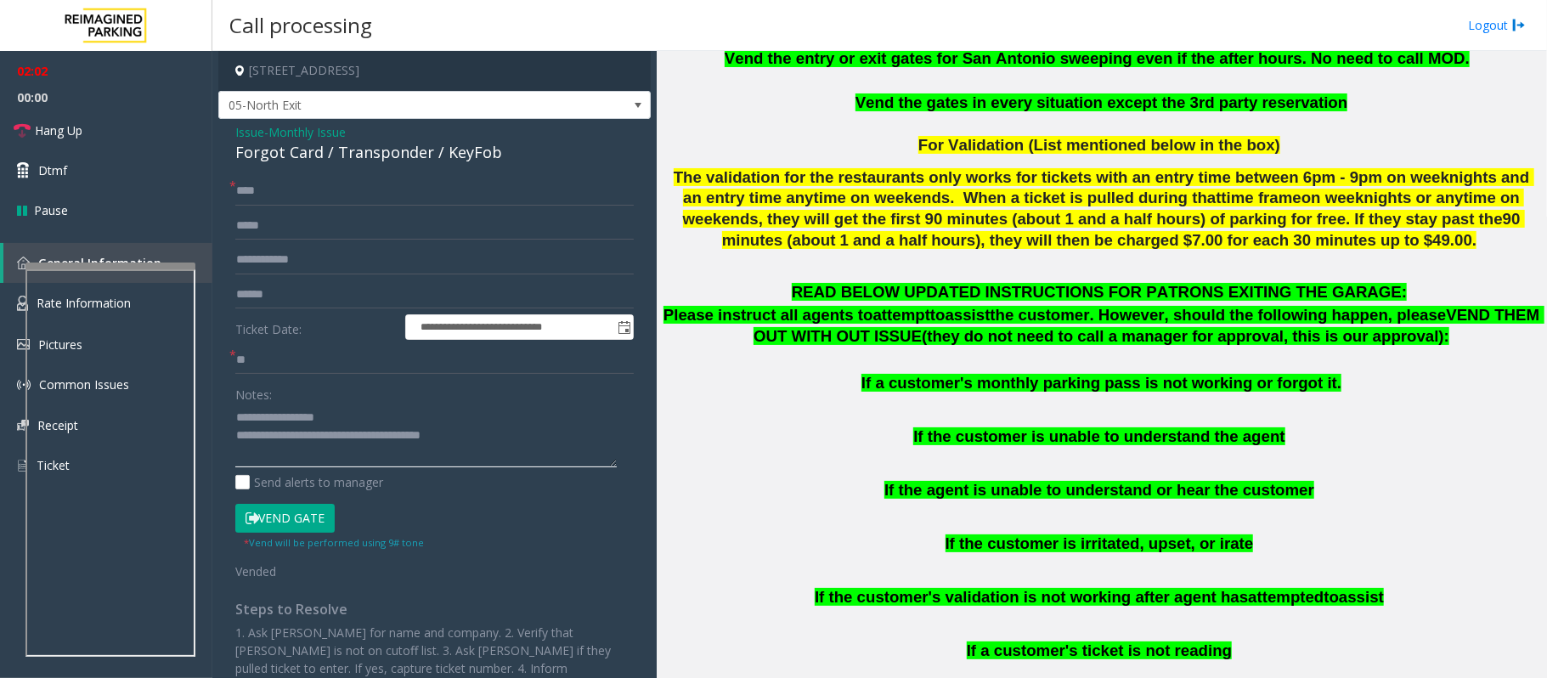
scroll to position [680, 0]
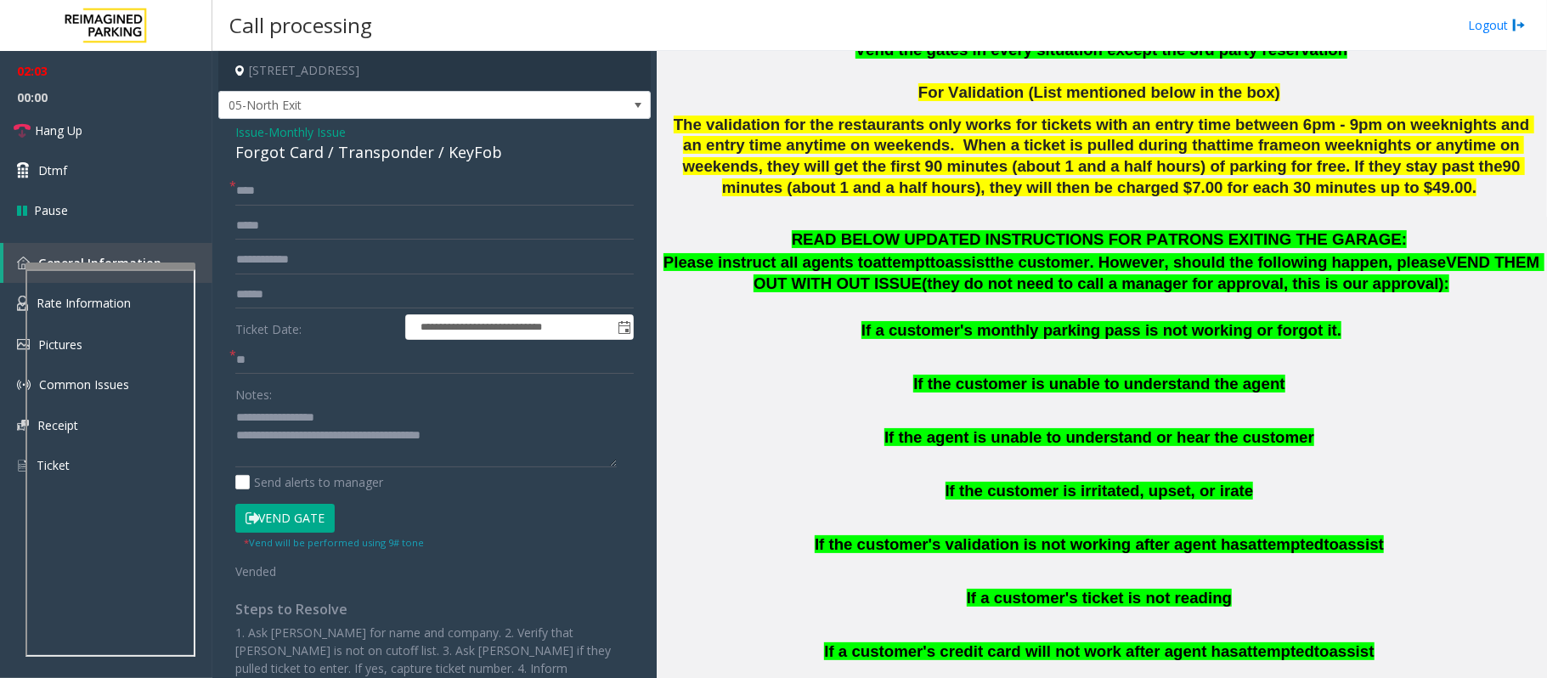
click at [293, 518] on button "Vend Gate" at bounding box center [284, 518] width 99 height 29
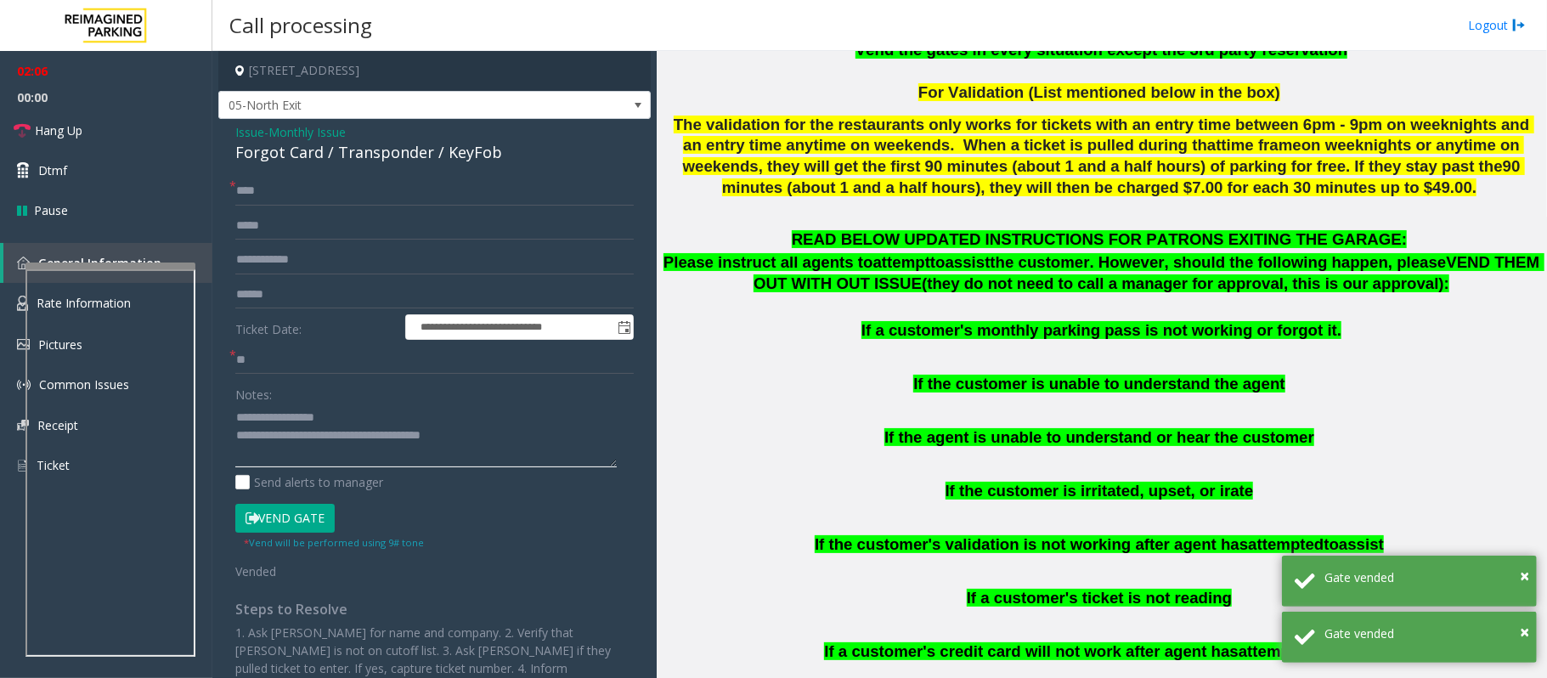
click at [511, 432] on textarea at bounding box center [425, 436] width 381 height 64
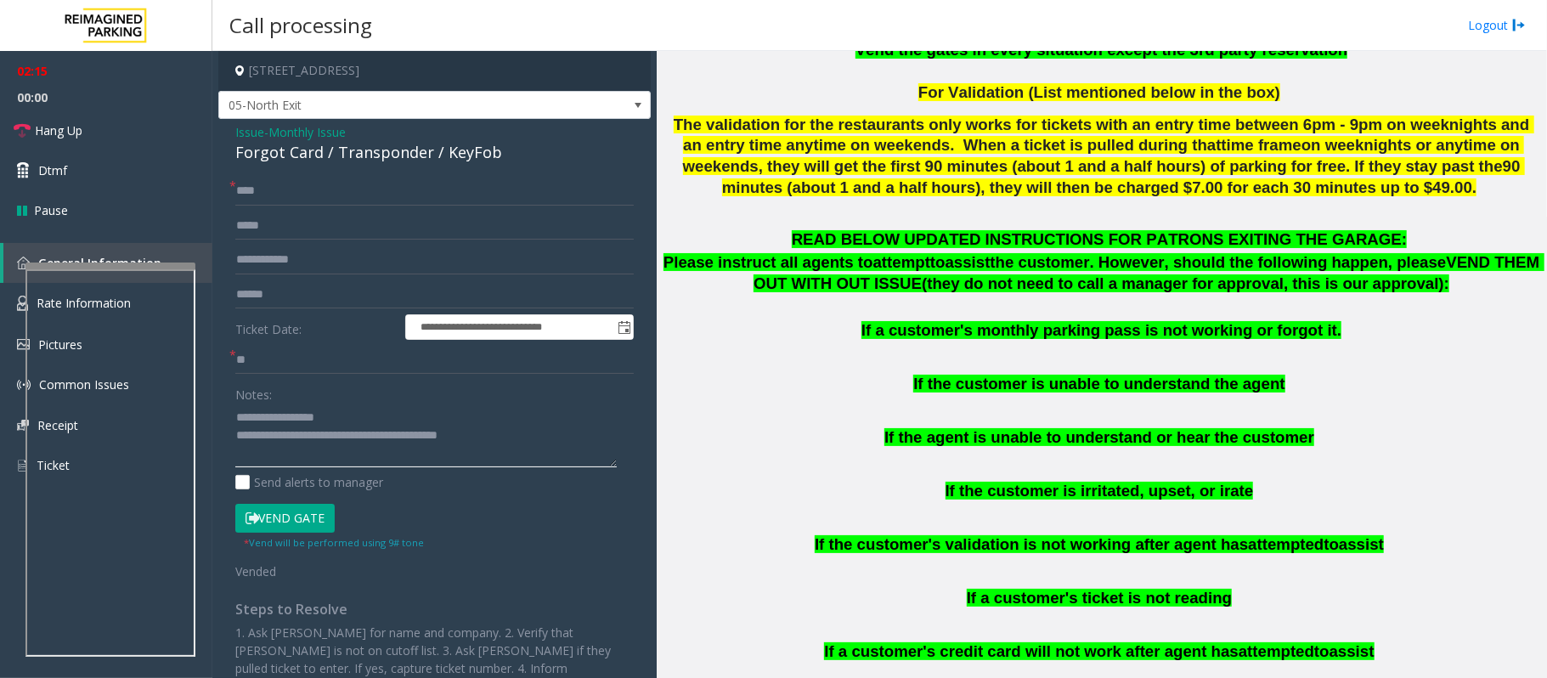
click at [511, 432] on textarea at bounding box center [425, 436] width 381 height 64
click at [109, 133] on link "Hang Up" at bounding box center [106, 130] width 212 height 40
click at [585, 439] on textarea at bounding box center [425, 436] width 381 height 64
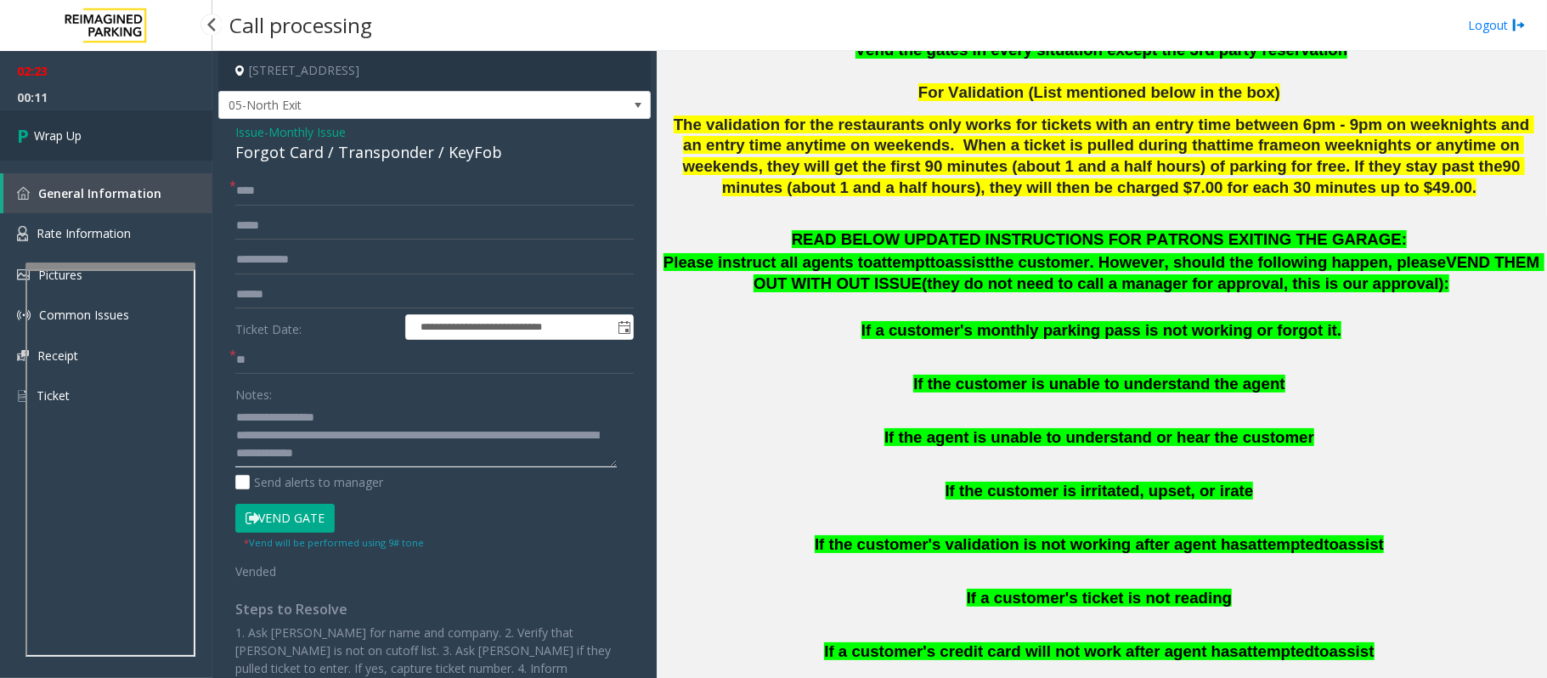
type textarea "**********"
click at [139, 141] on link "Wrap Up" at bounding box center [106, 135] width 212 height 50
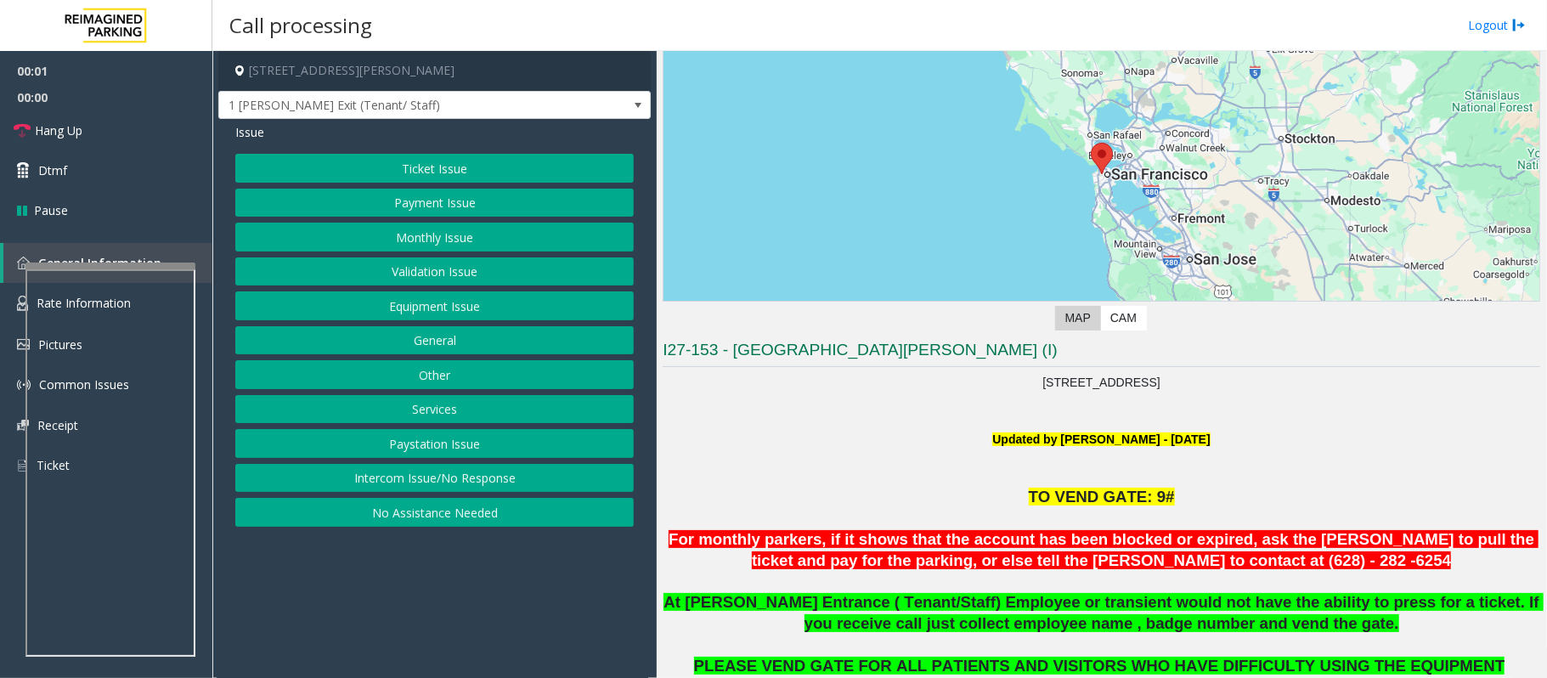
scroll to position [226, 0]
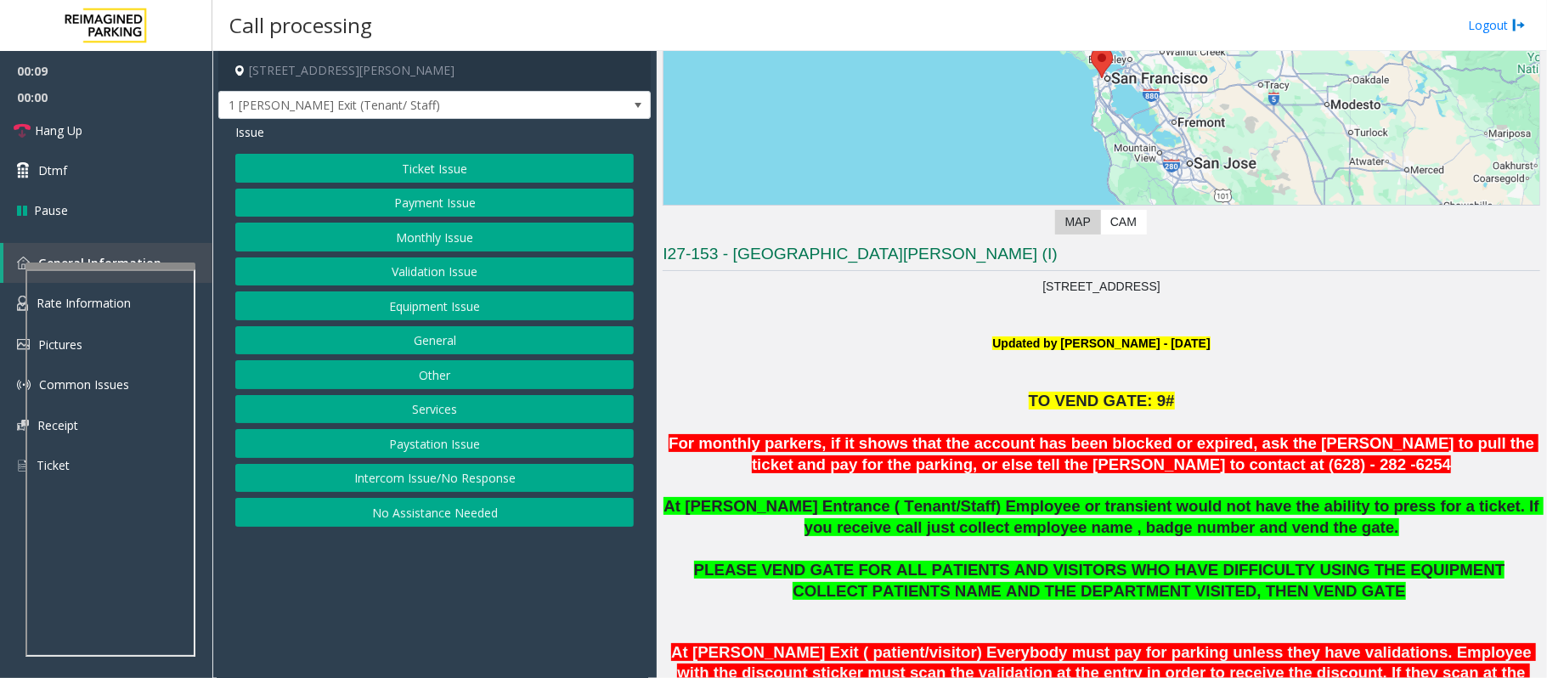
click at [433, 314] on button "Equipment Issue" at bounding box center [434, 305] width 398 height 29
click at [433, 314] on button "Gate / Door Won't Open" at bounding box center [434, 305] width 398 height 29
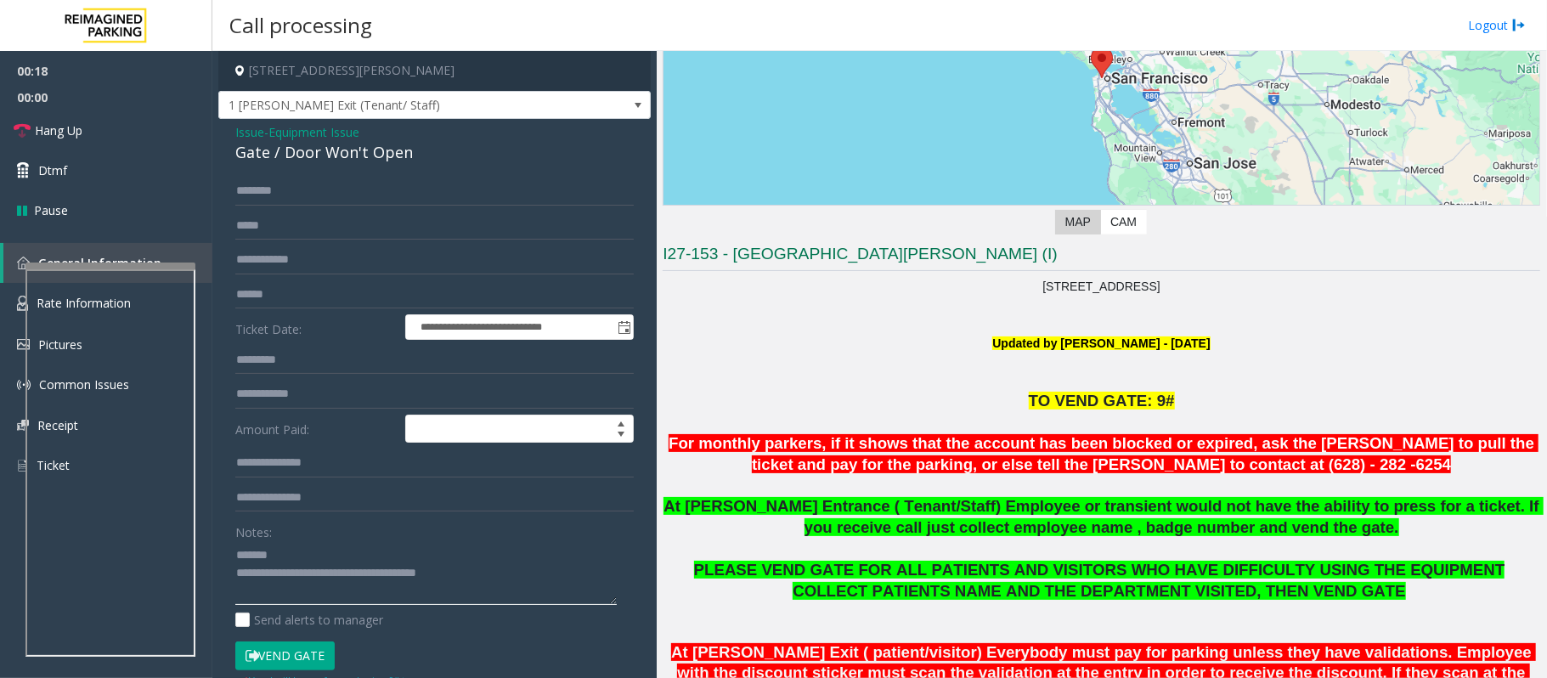
click at [330, 551] on textarea at bounding box center [425, 573] width 381 height 64
click at [296, 110] on span "1 [PERSON_NAME] Exit (Tenant/ Staff)" at bounding box center [391, 105] width 345 height 27
click at [803, 323] on p at bounding box center [1102, 324] width 878 height 19
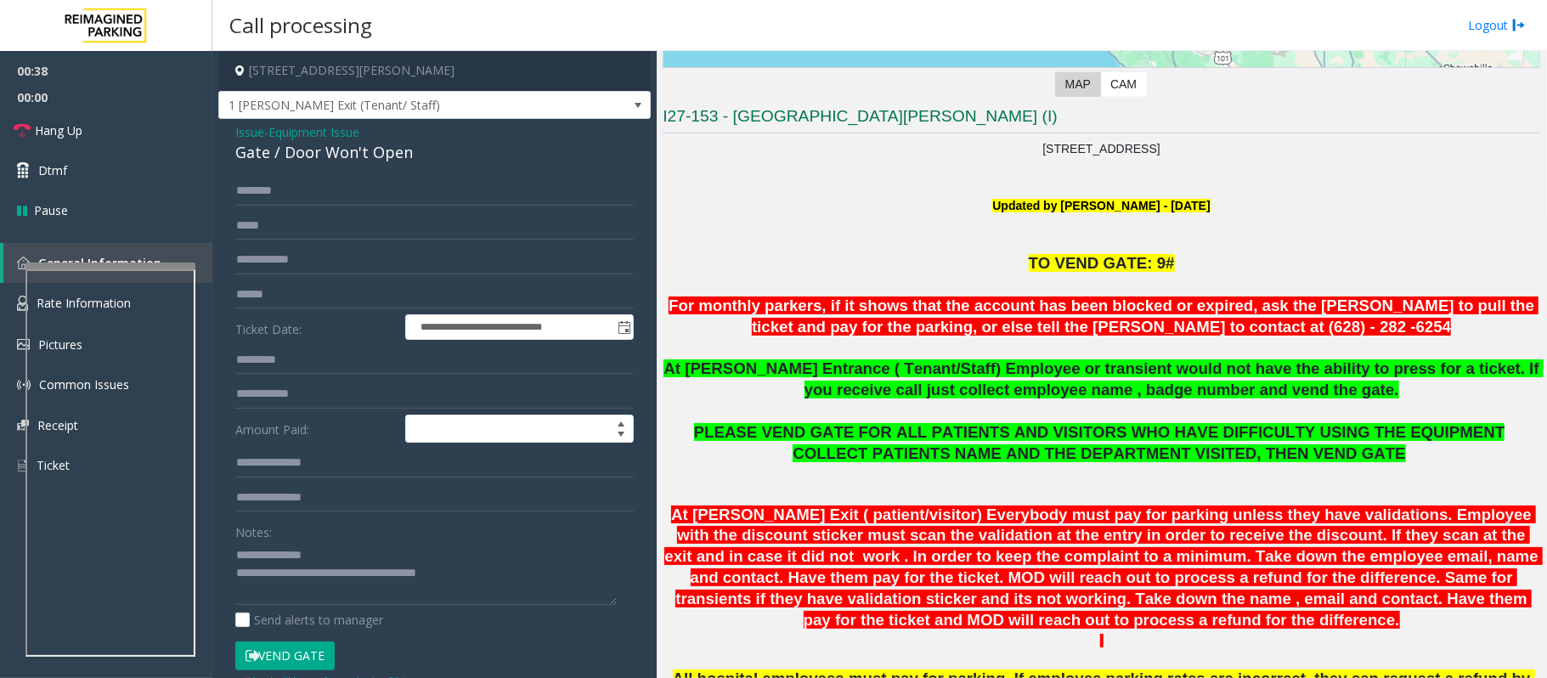
scroll to position [340, 0]
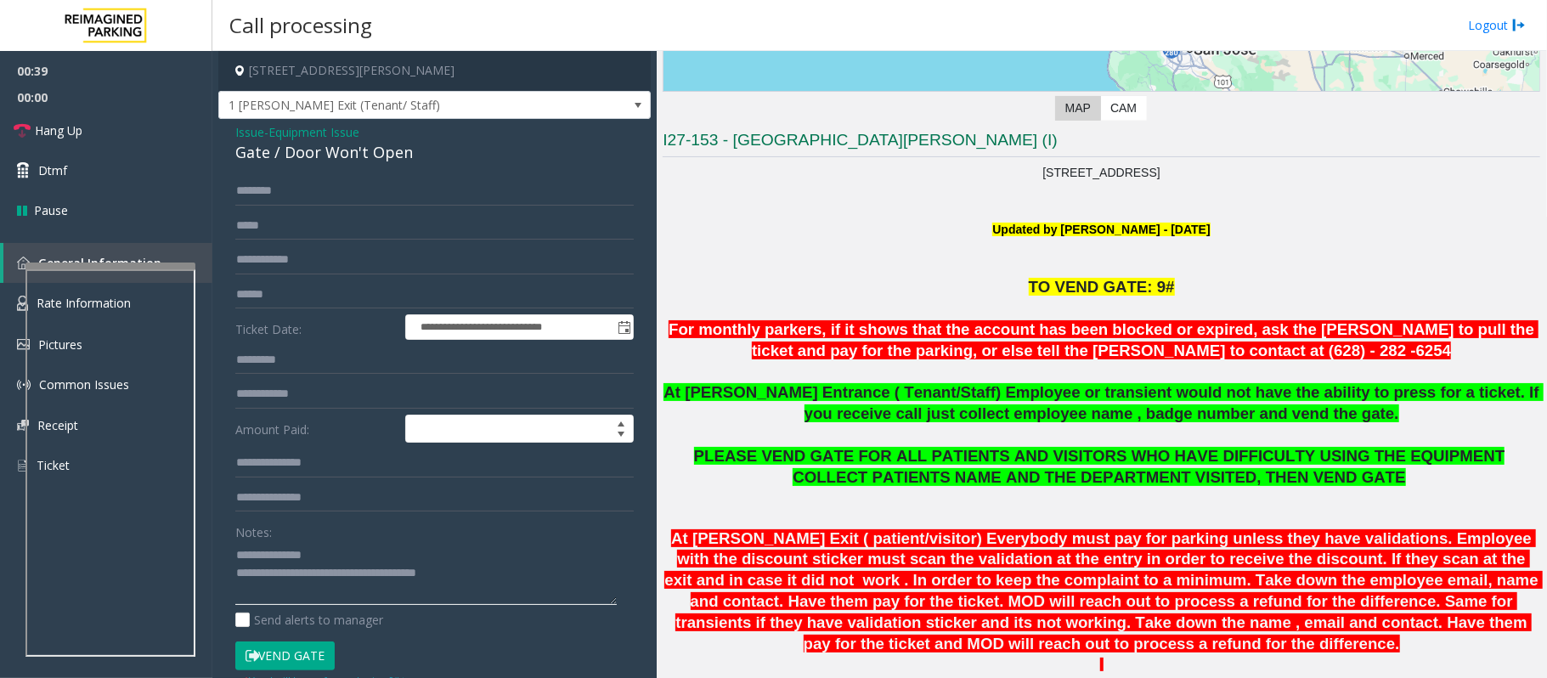
click at [354, 559] on textarea at bounding box center [425, 573] width 381 height 64
click at [342, 551] on textarea at bounding box center [425, 573] width 381 height 64
click at [83, 127] on link "Hang Up" at bounding box center [106, 130] width 212 height 40
click at [444, 556] on textarea at bounding box center [425, 573] width 381 height 64
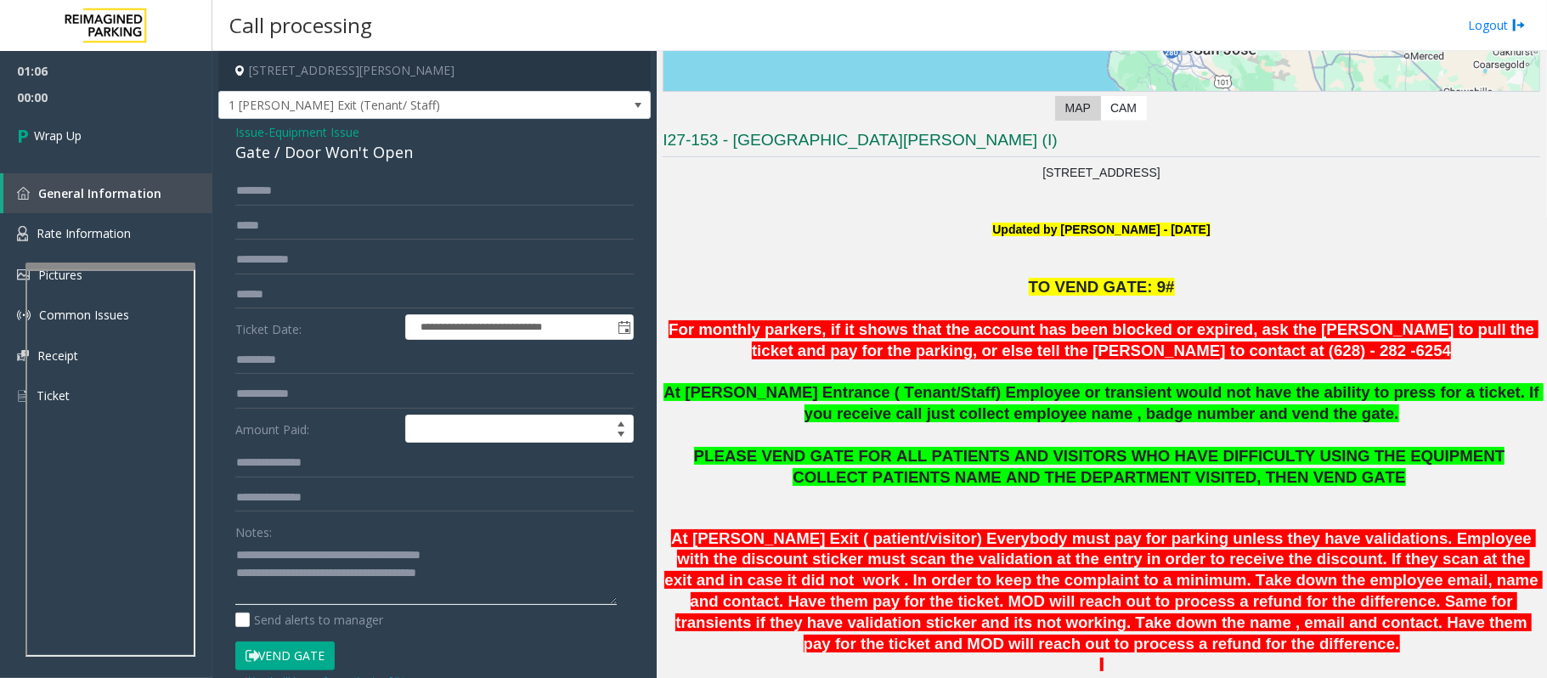
click at [444, 556] on textarea at bounding box center [425, 573] width 381 height 64
drag, startPoint x: 521, startPoint y: 576, endPoint x: 304, endPoint y: 585, distance: 216.8
click at [304, 585] on textarea at bounding box center [425, 573] width 381 height 64
type textarea "**********"
click at [127, 161] on div "01:06 00:14 Wrap Up General Information Rate Information Pictures Common Issues…" at bounding box center [106, 240] width 212 height 379
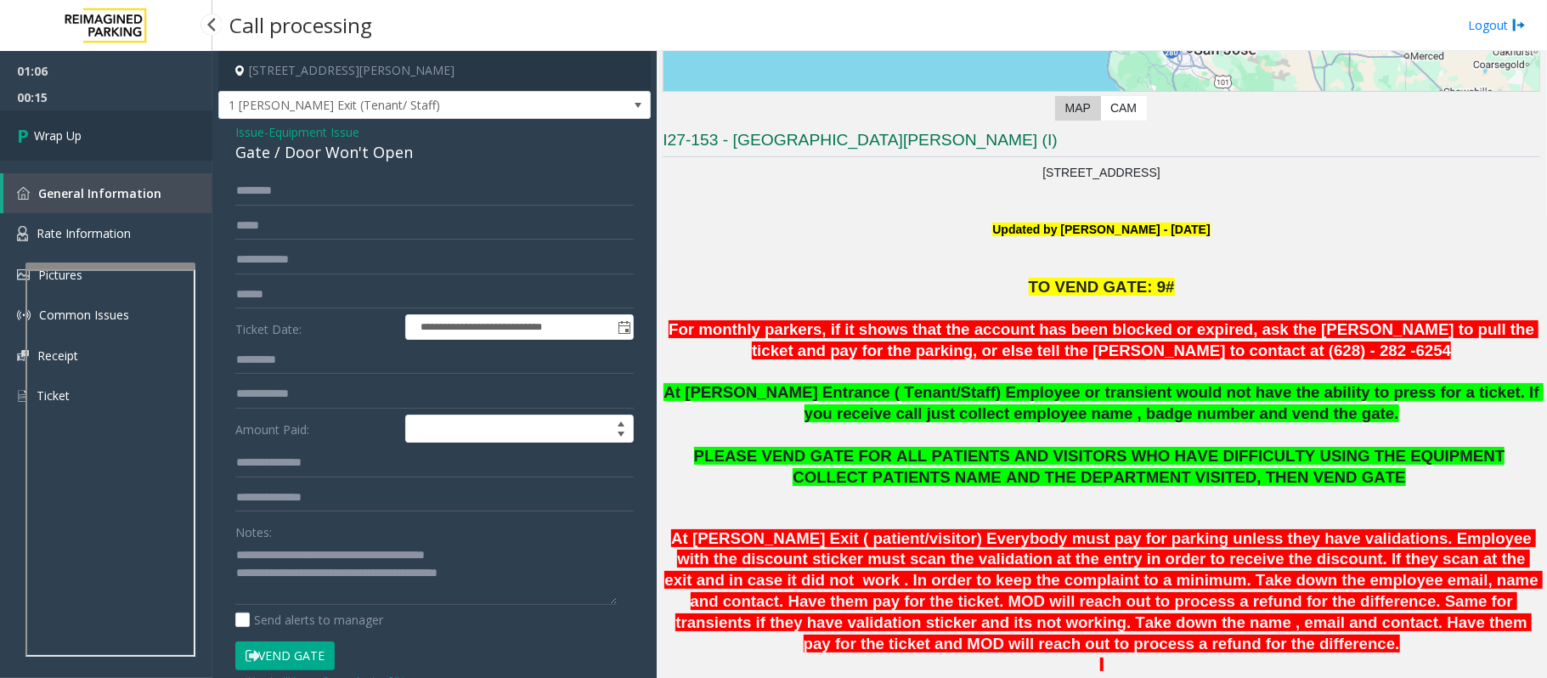
click at [130, 144] on link "Wrap Up" at bounding box center [106, 135] width 212 height 50
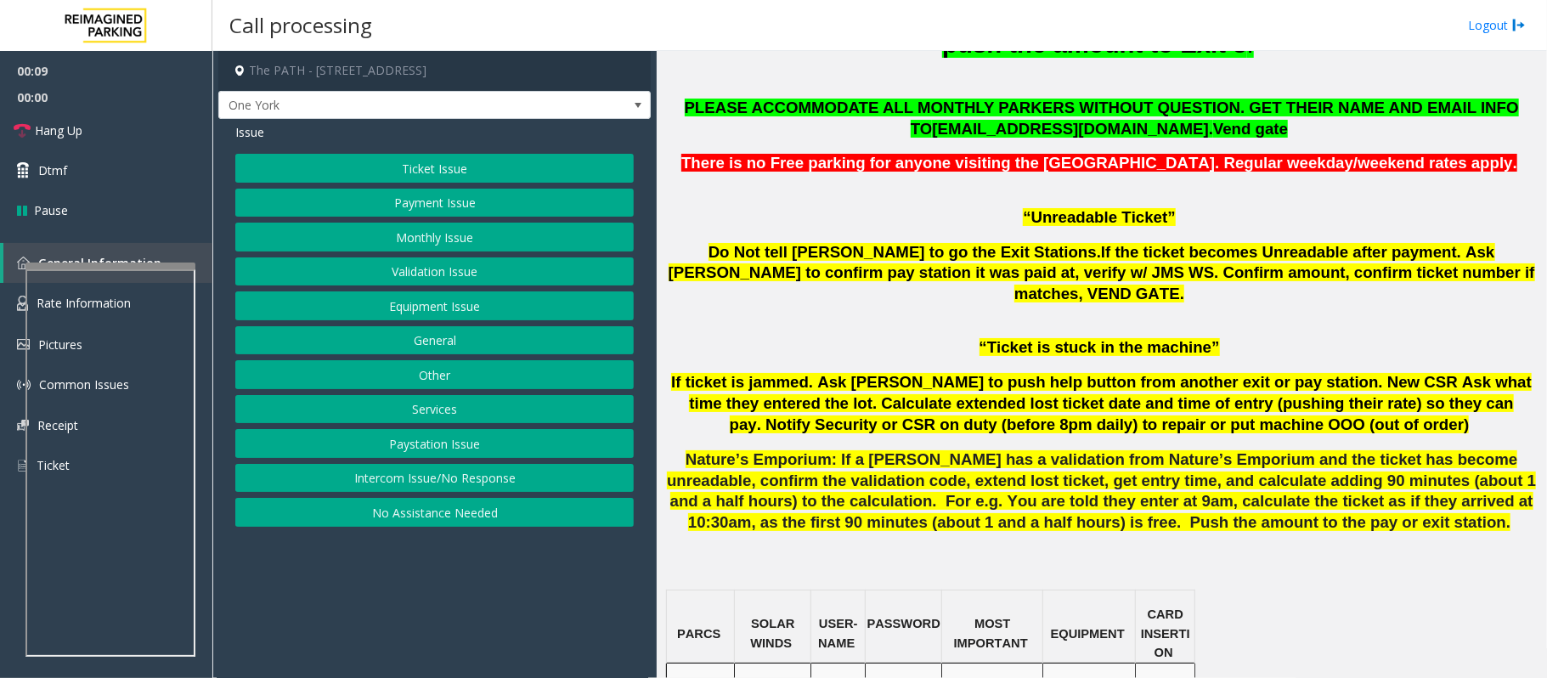
scroll to position [1133, 0]
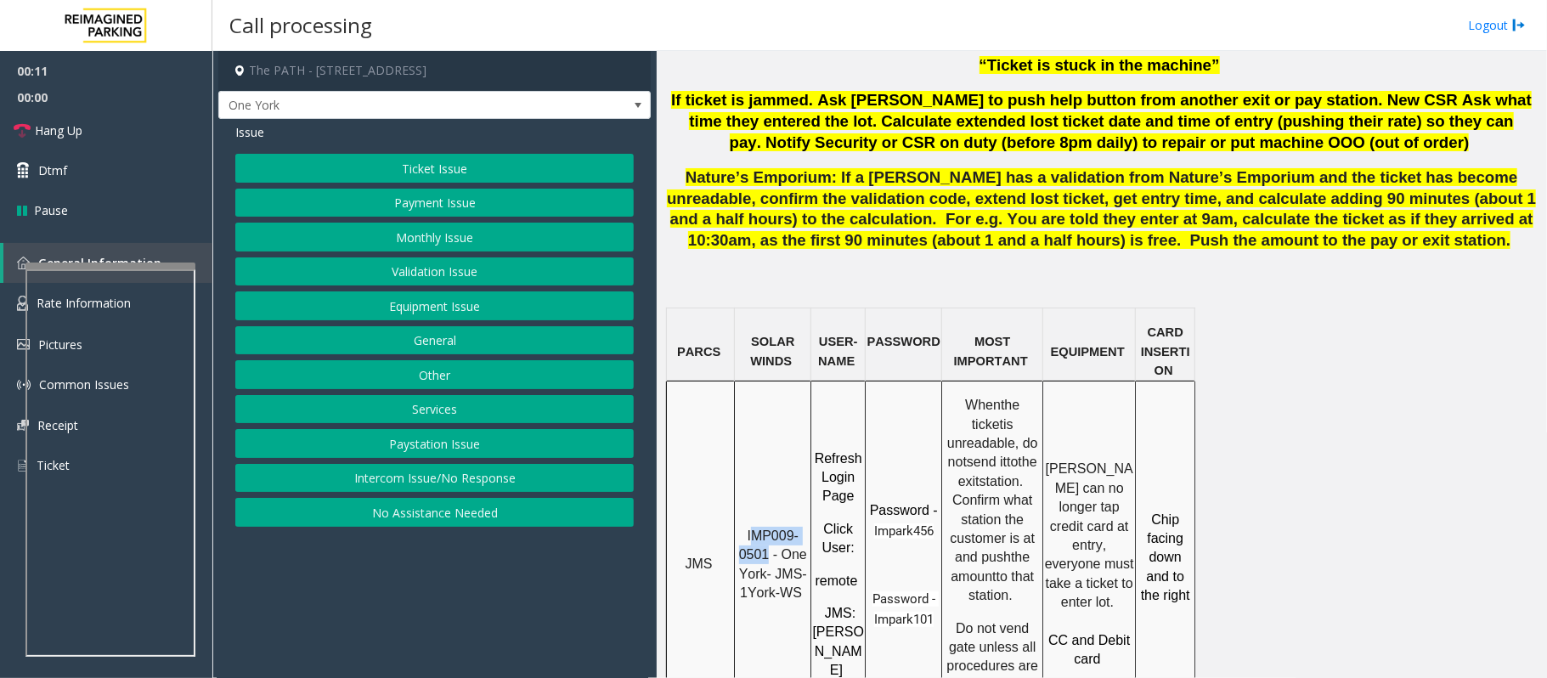
drag, startPoint x: 768, startPoint y: 486, endPoint x: 753, endPoint y: 476, distance: 18.4
click at [753, 528] on span "IMP009-0501 - One York- JMS-1York-WS" at bounding box center [775, 563] width 72 height 71
click at [765, 528] on span "IMP009-0501 - One York- JMS-1York-WS" at bounding box center [775, 563] width 72 height 71
drag, startPoint x: 769, startPoint y: 496, endPoint x: 745, endPoint y: 457, distance: 45.8
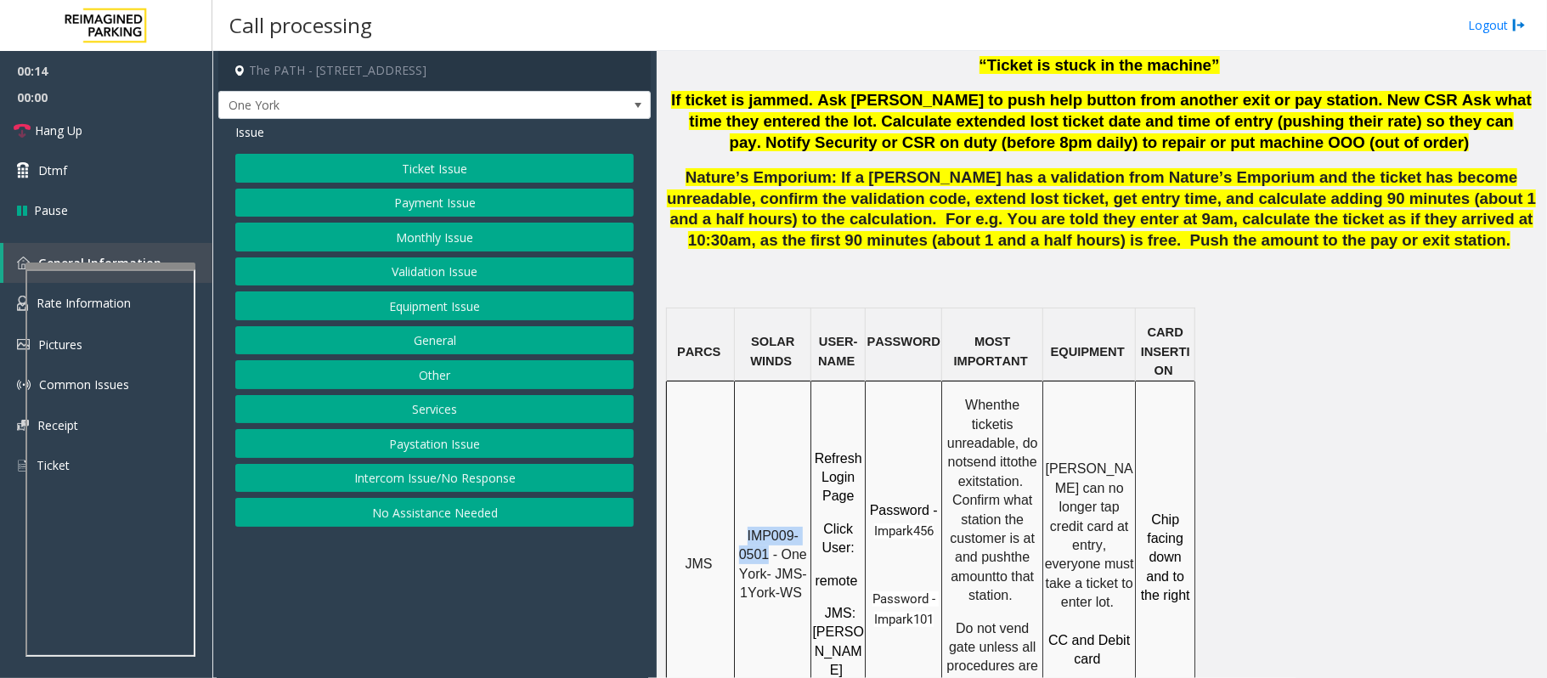
click at [745, 512] on div "IMP009-0501 - One York- JMS-1York-WS" at bounding box center [773, 558] width 76 height 92
copy span "IMP009-0501"
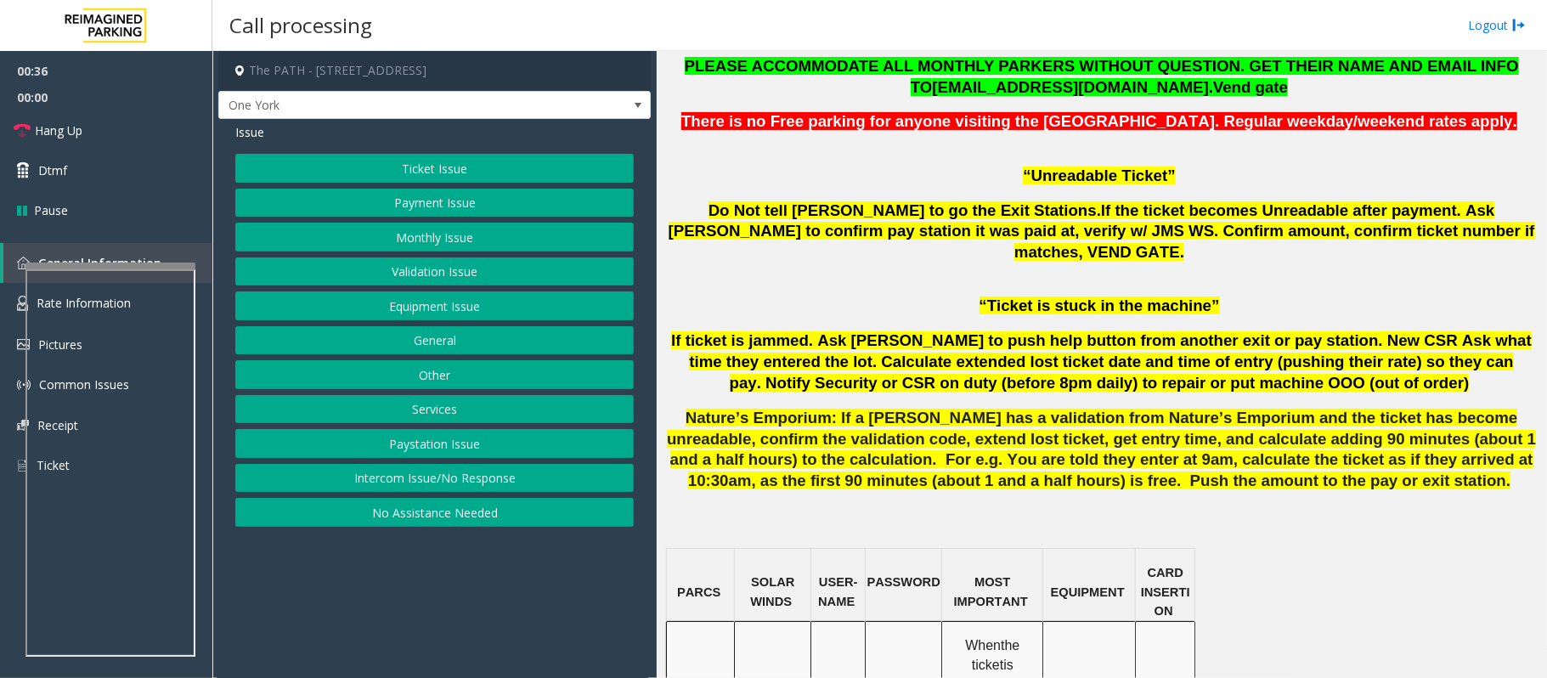
scroll to position [906, 0]
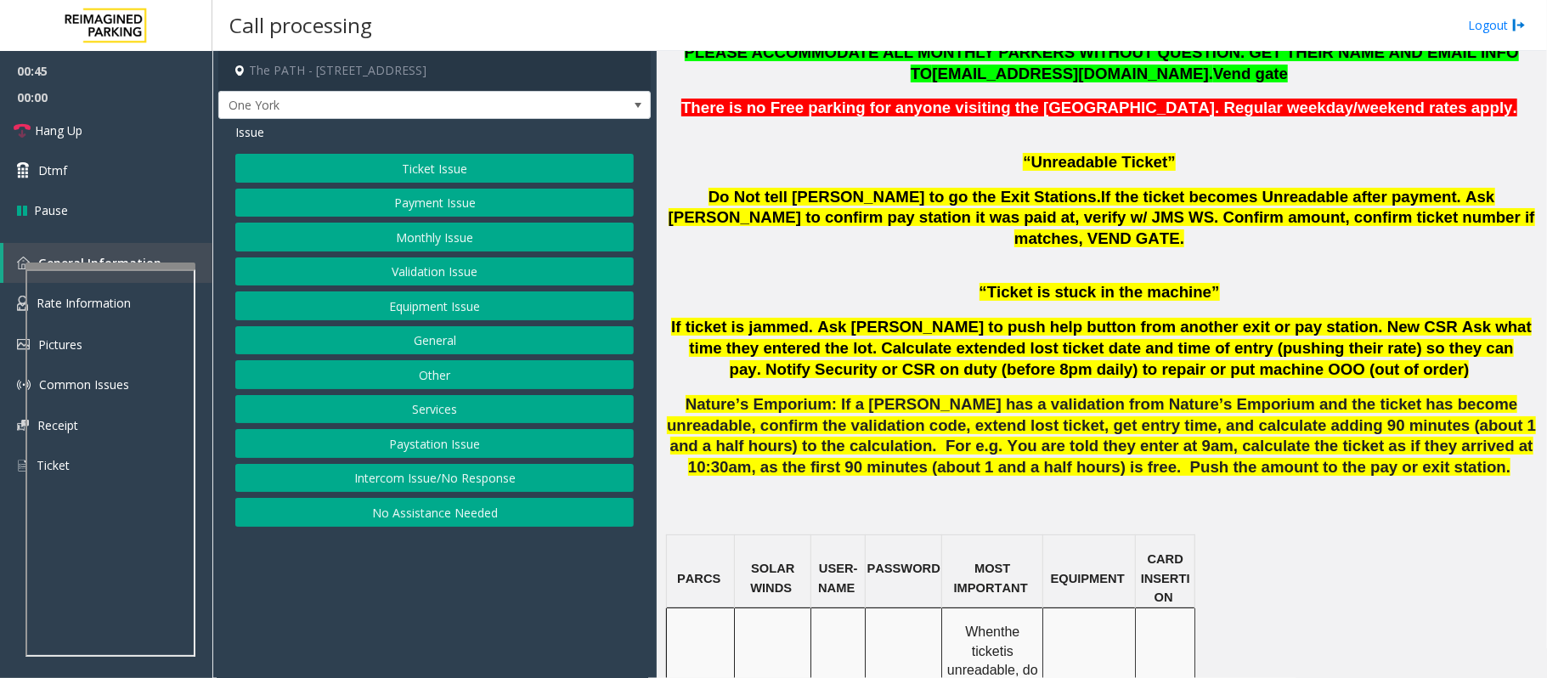
click at [459, 164] on button "Ticket Issue" at bounding box center [434, 168] width 398 height 29
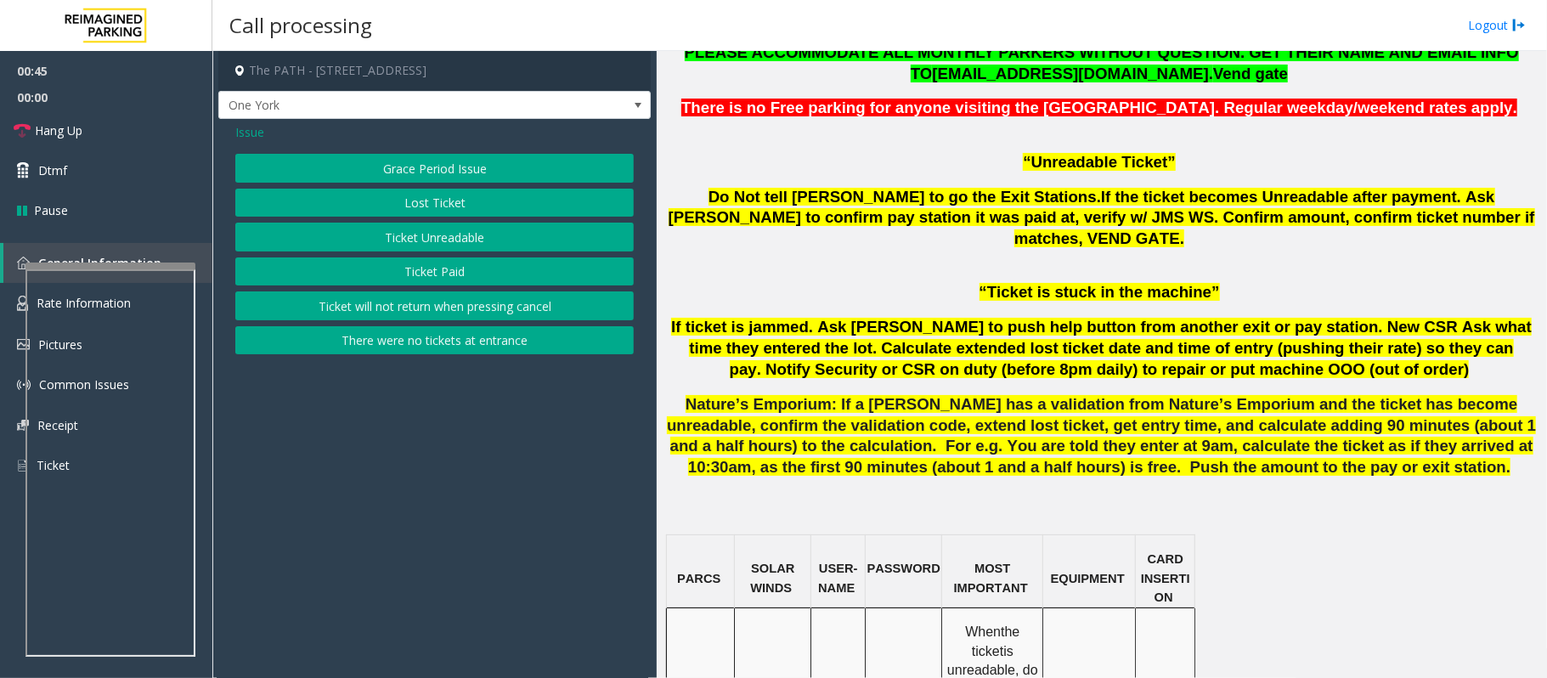
click at [460, 239] on button "Ticket Unreadable" at bounding box center [434, 237] width 398 height 29
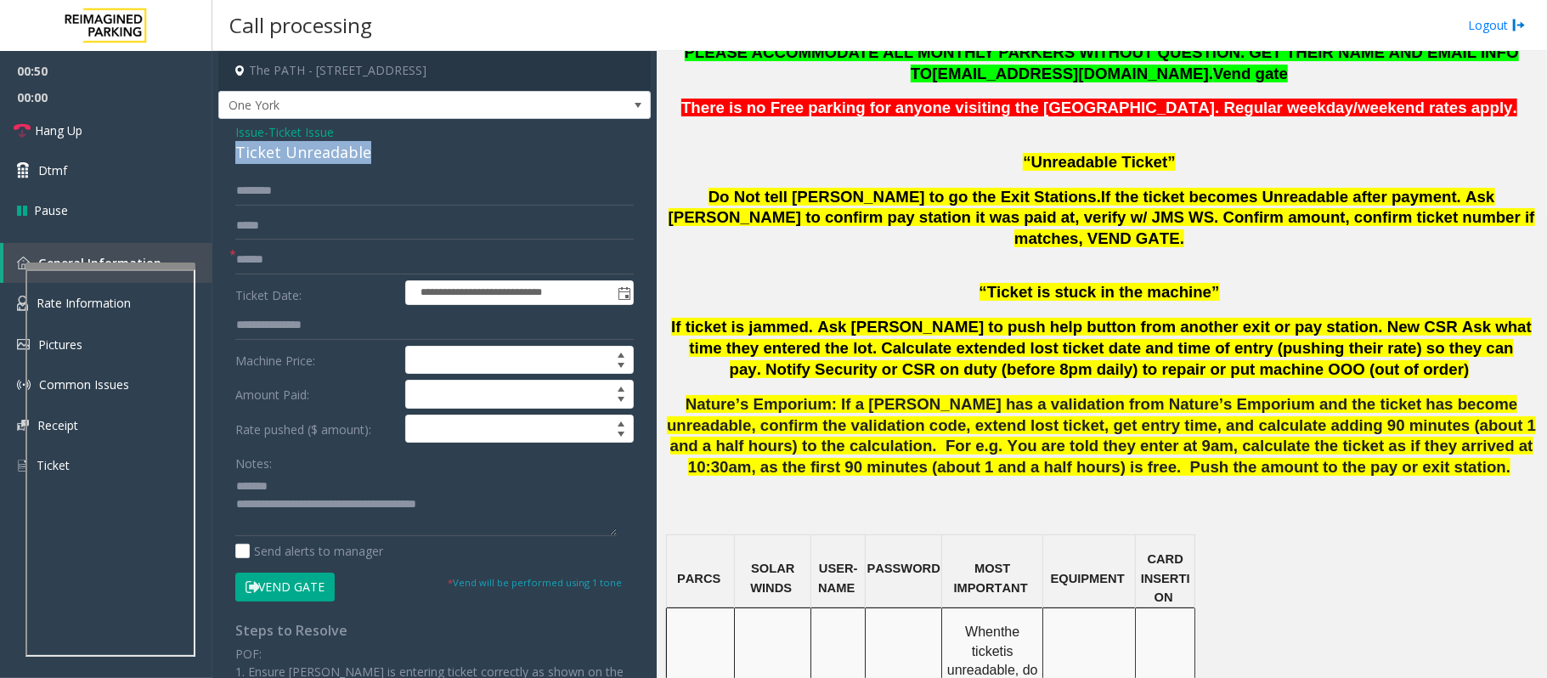
drag, startPoint x: 372, startPoint y: 151, endPoint x: 233, endPoint y: 154, distance: 139.4
click at [233, 154] on div "**********" at bounding box center [434, 524] width 432 height 811
type textarea "**********"
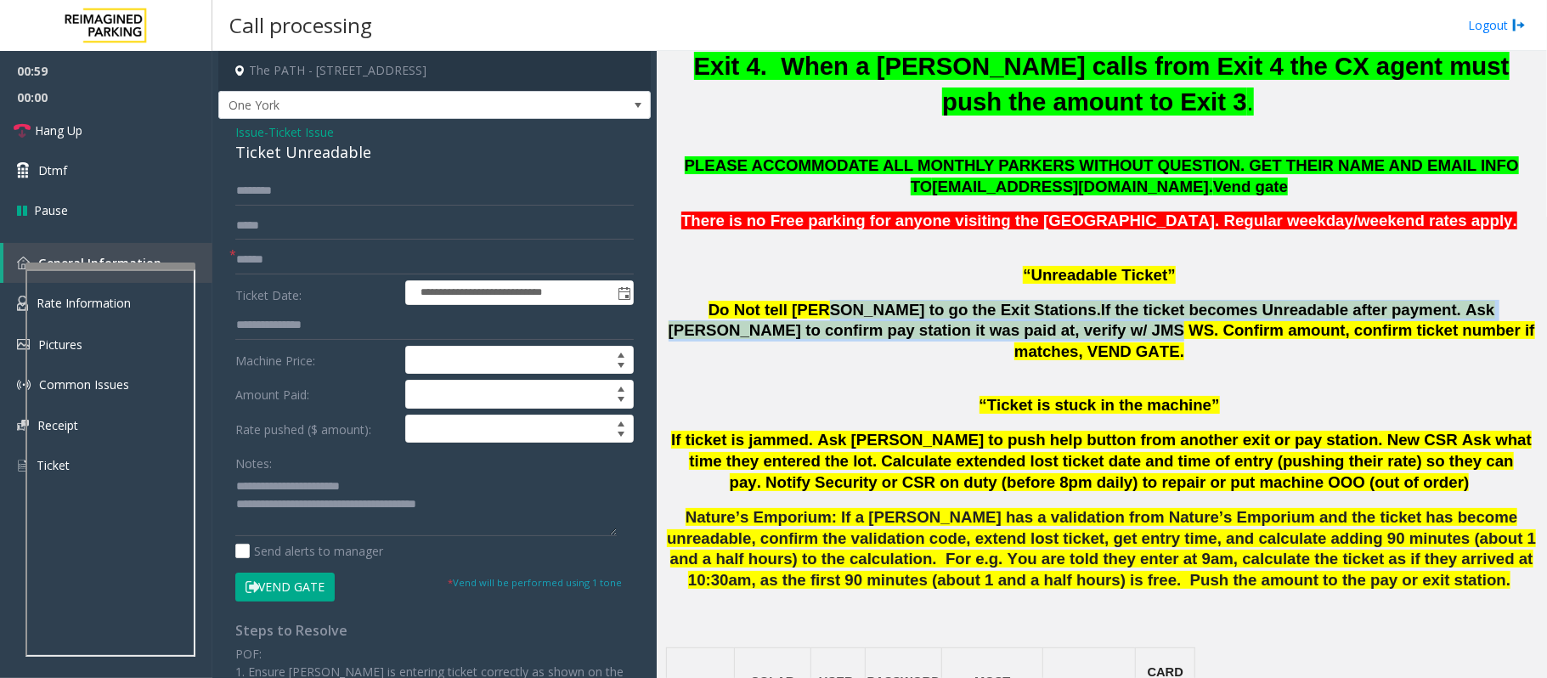
drag, startPoint x: 785, startPoint y: 280, endPoint x: 997, endPoint y: 287, distance: 211.7
click at [997, 301] on span "Do Not tell [PERSON_NAME] to go the Exit Stations. If the ticket becomes Unread…" at bounding box center [1102, 331] width 867 height 60
click at [997, 301] on span "If the ticket becomes Unreadable after payment. Ask [PERSON_NAME] to confirm pa…" at bounding box center [1102, 331] width 867 height 60
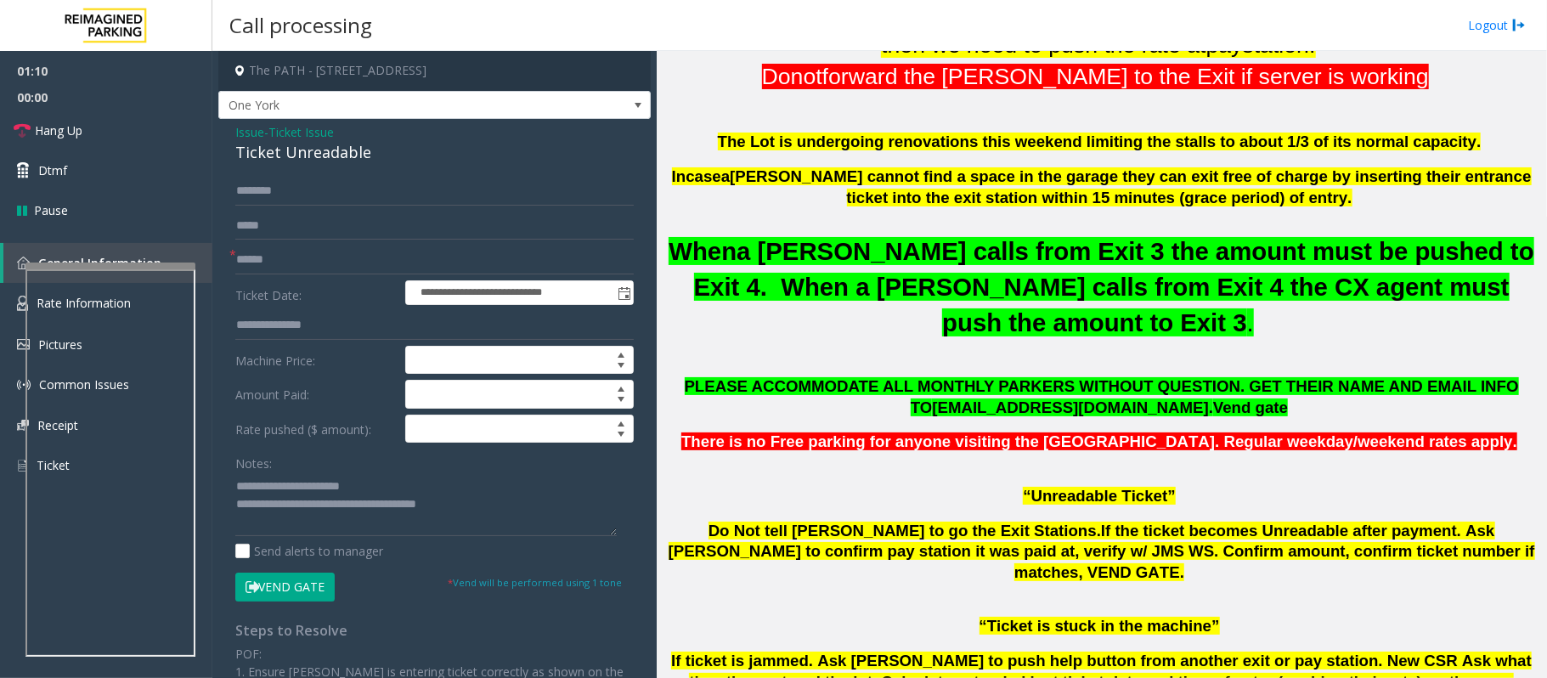
scroll to position [566, 0]
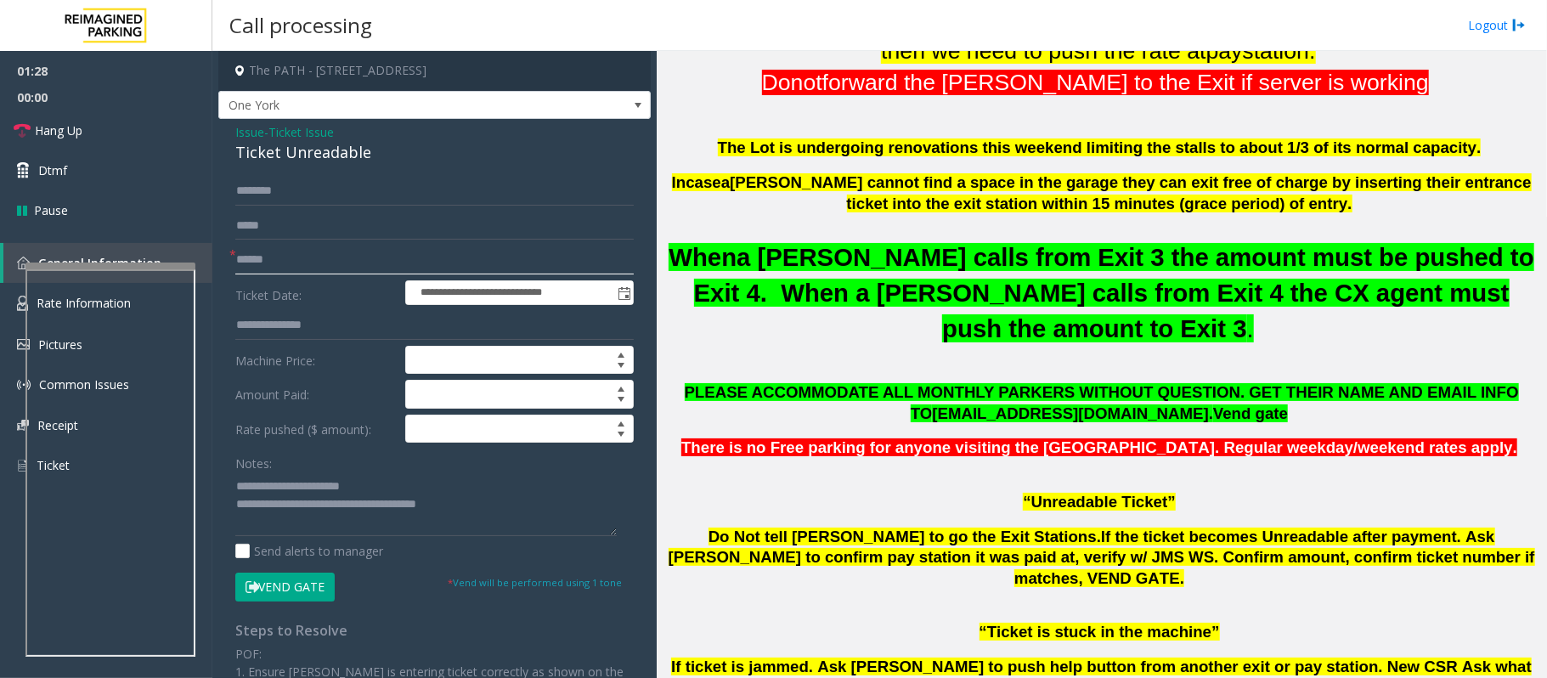
click at [259, 266] on input "text" at bounding box center [434, 260] width 398 height 29
click at [338, 250] on input "**" at bounding box center [434, 260] width 398 height 29
type input "********"
drag, startPoint x: 467, startPoint y: 501, endPoint x: 304, endPoint y: 513, distance: 163.6
click at [304, 513] on textarea at bounding box center [425, 504] width 381 height 64
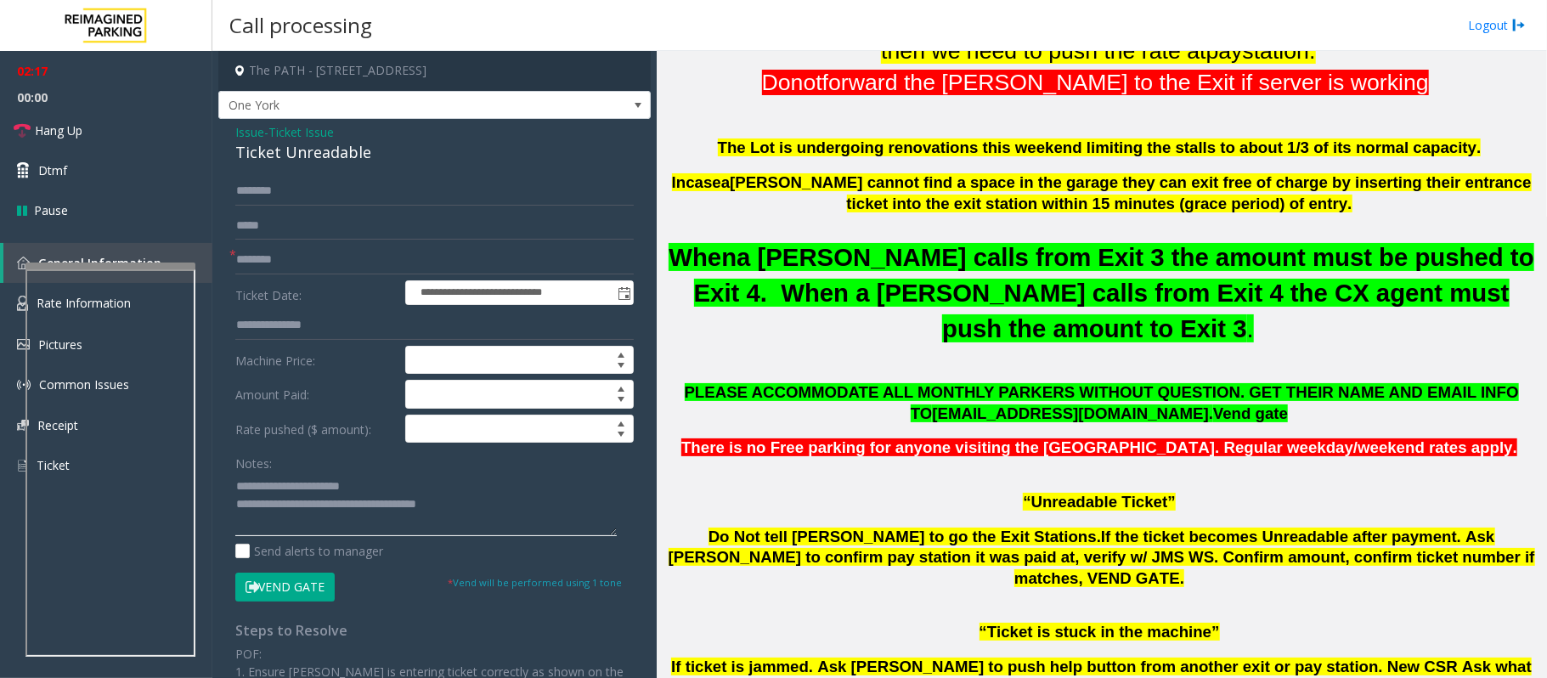
click at [491, 517] on textarea at bounding box center [425, 504] width 381 height 64
drag, startPoint x: 490, startPoint y: 508, endPoint x: 304, endPoint y: 511, distance: 186.1
click at [304, 511] on textarea at bounding box center [425, 504] width 381 height 64
type textarea "**********"
click at [65, 133] on span "Hang Up" at bounding box center [59, 131] width 48 height 18
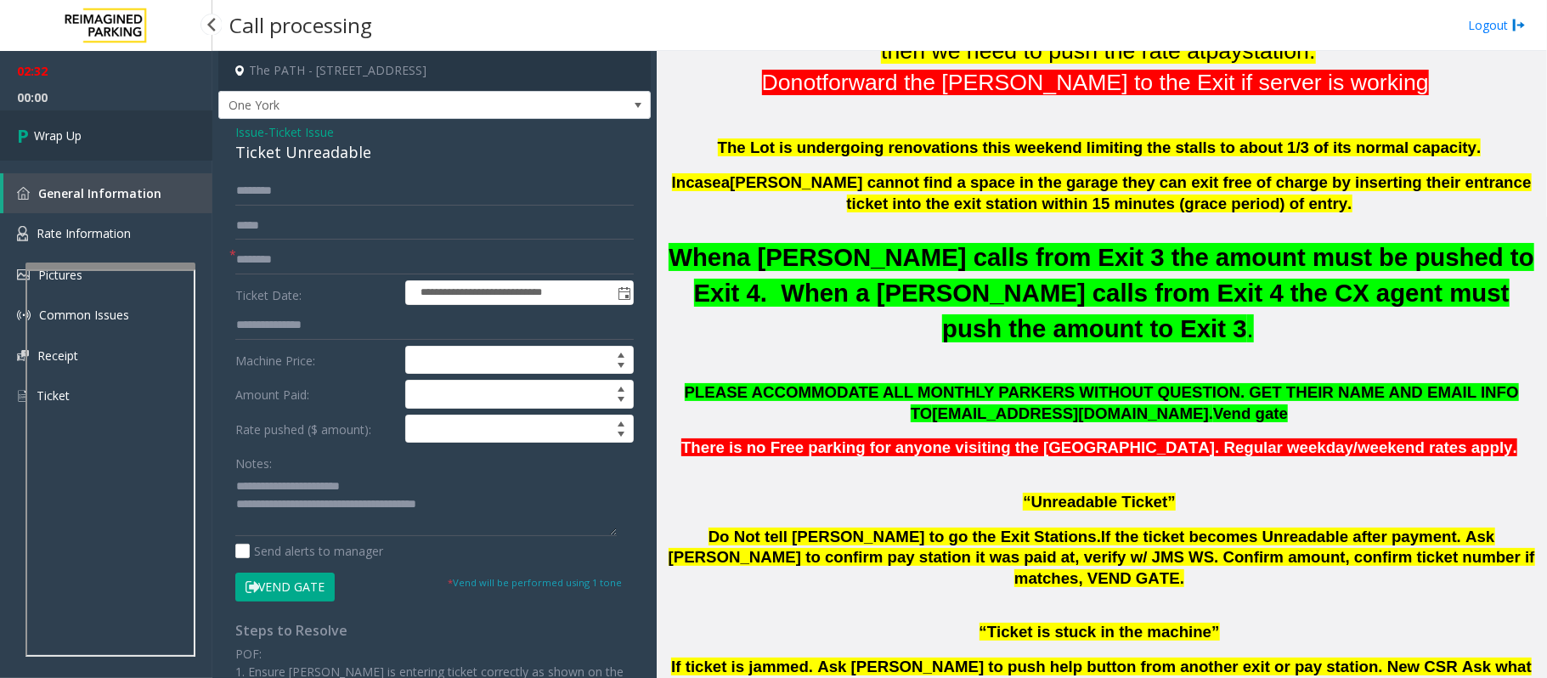
click at [69, 140] on span "Wrap Up" at bounding box center [58, 136] width 48 height 18
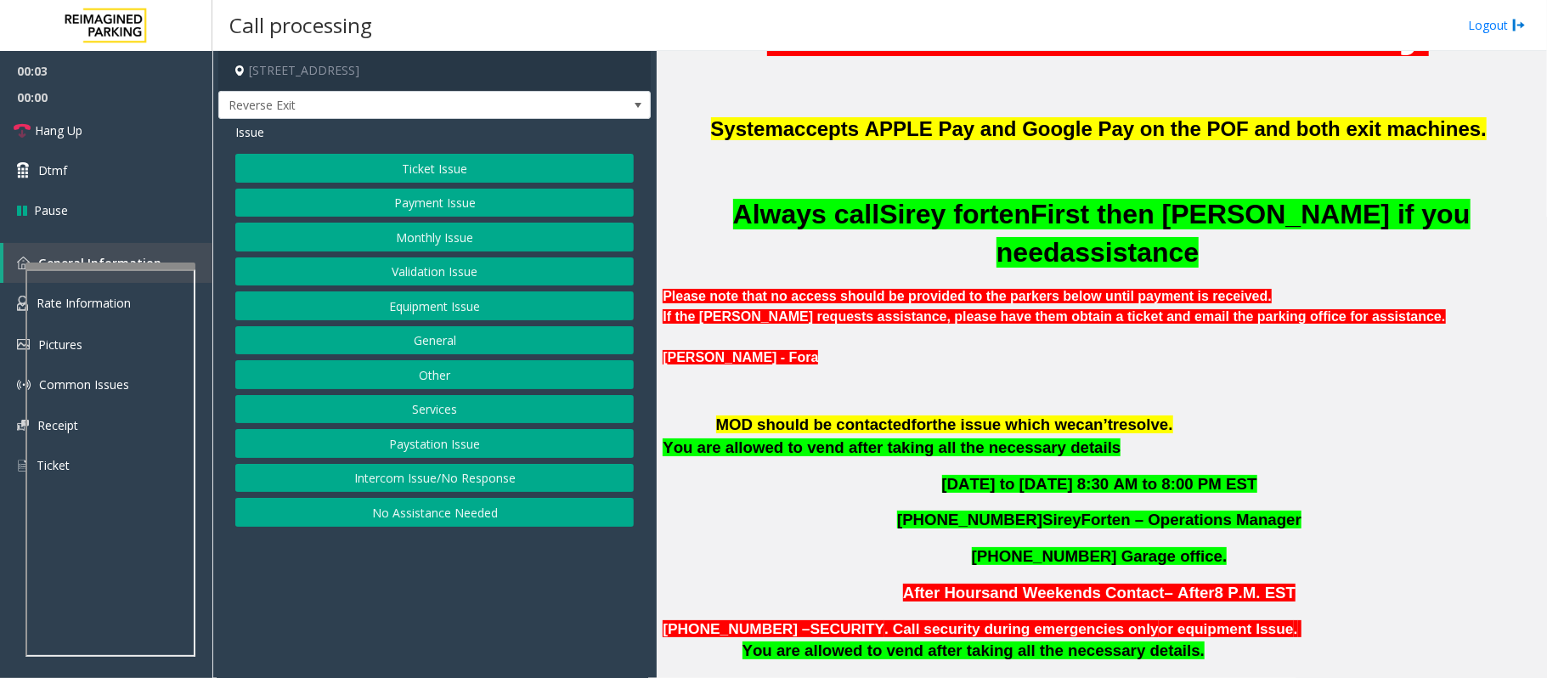
scroll to position [793, 0]
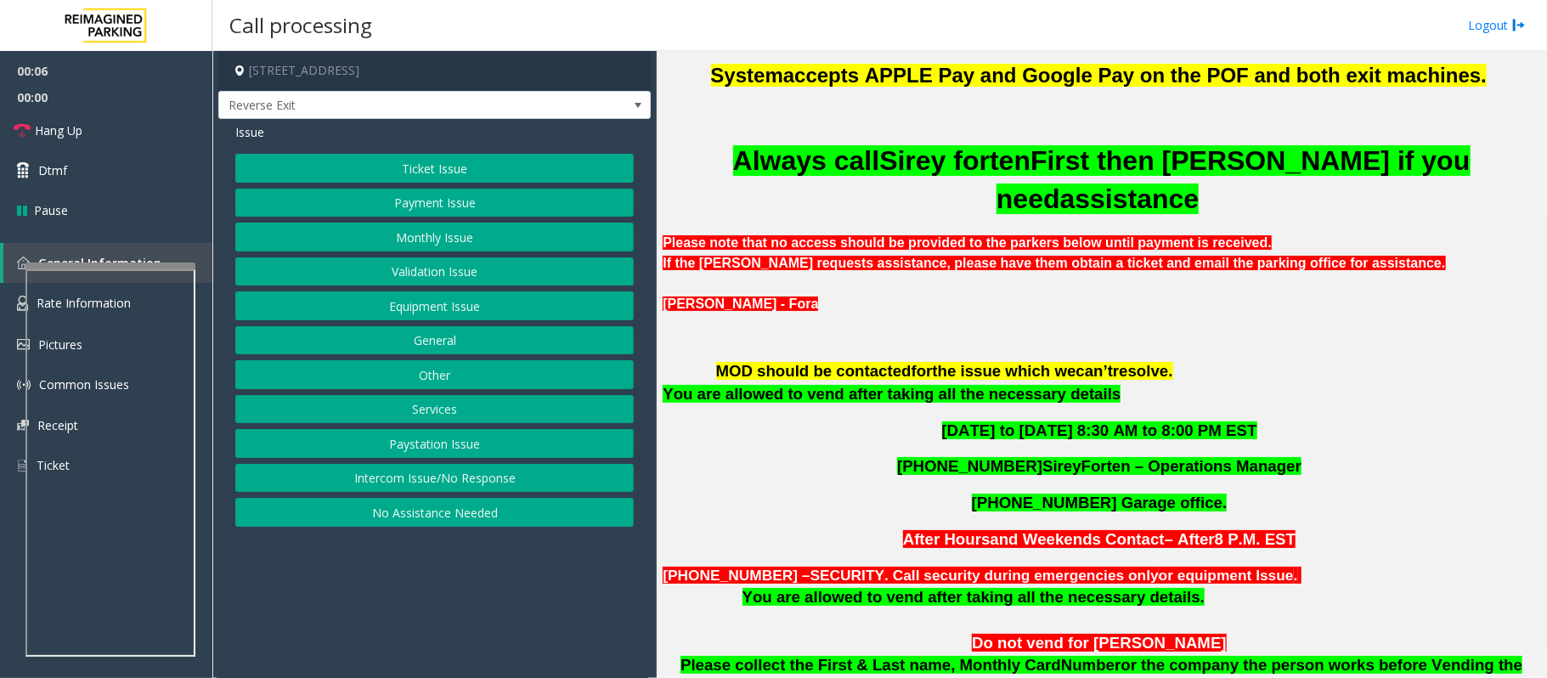
click at [489, 480] on button "Intercom Issue/No Response" at bounding box center [434, 478] width 398 height 29
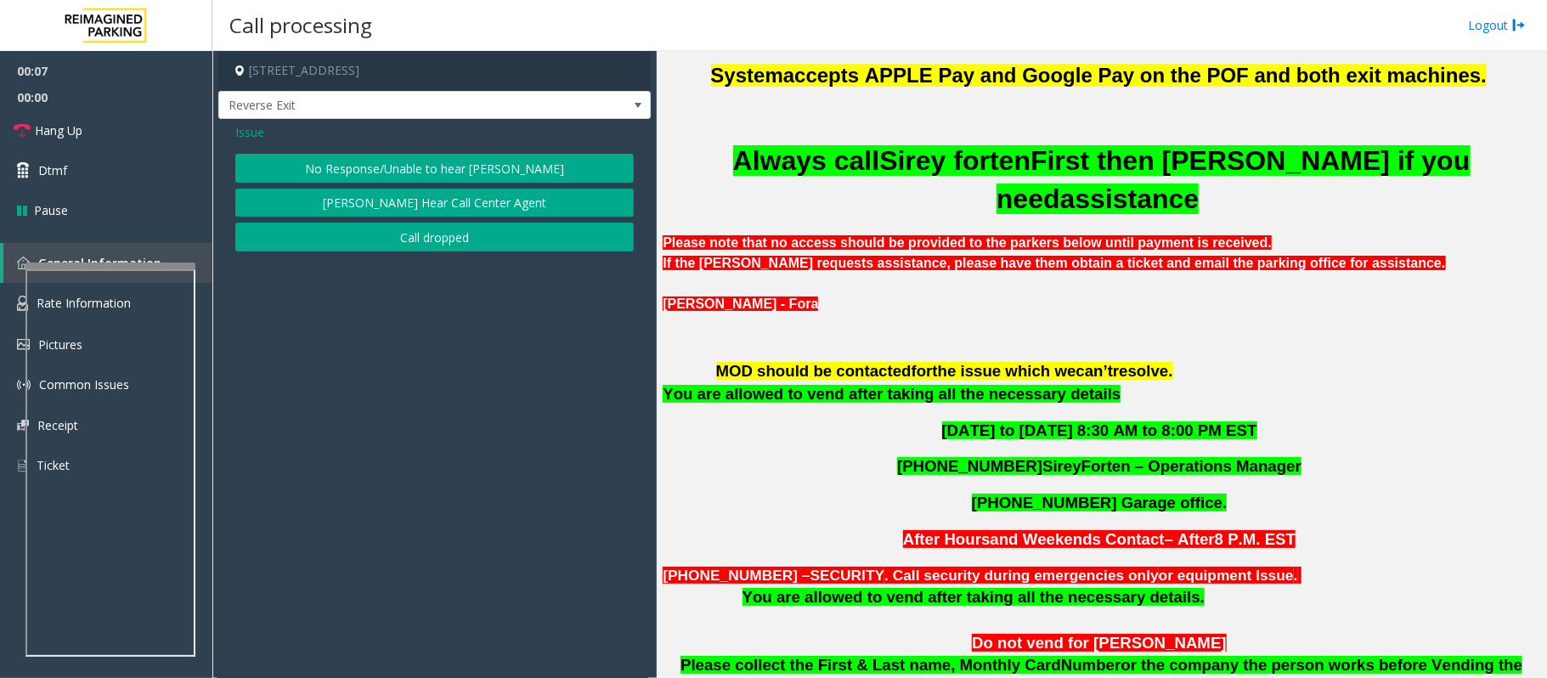
click at [345, 171] on button "No Response/Unable to hear [PERSON_NAME]" at bounding box center [434, 168] width 398 height 29
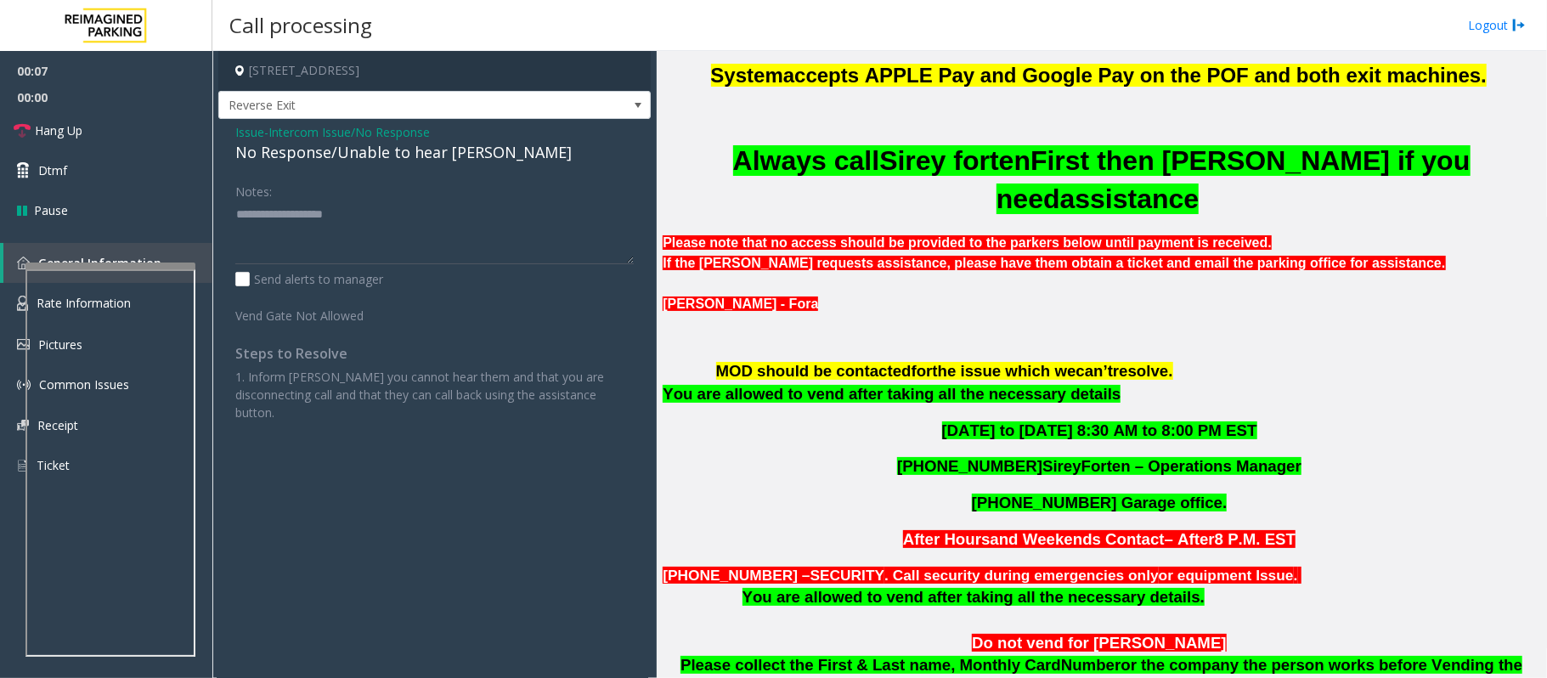
click at [338, 156] on div "No Response/Unable to hear [PERSON_NAME]" at bounding box center [434, 152] width 398 height 23
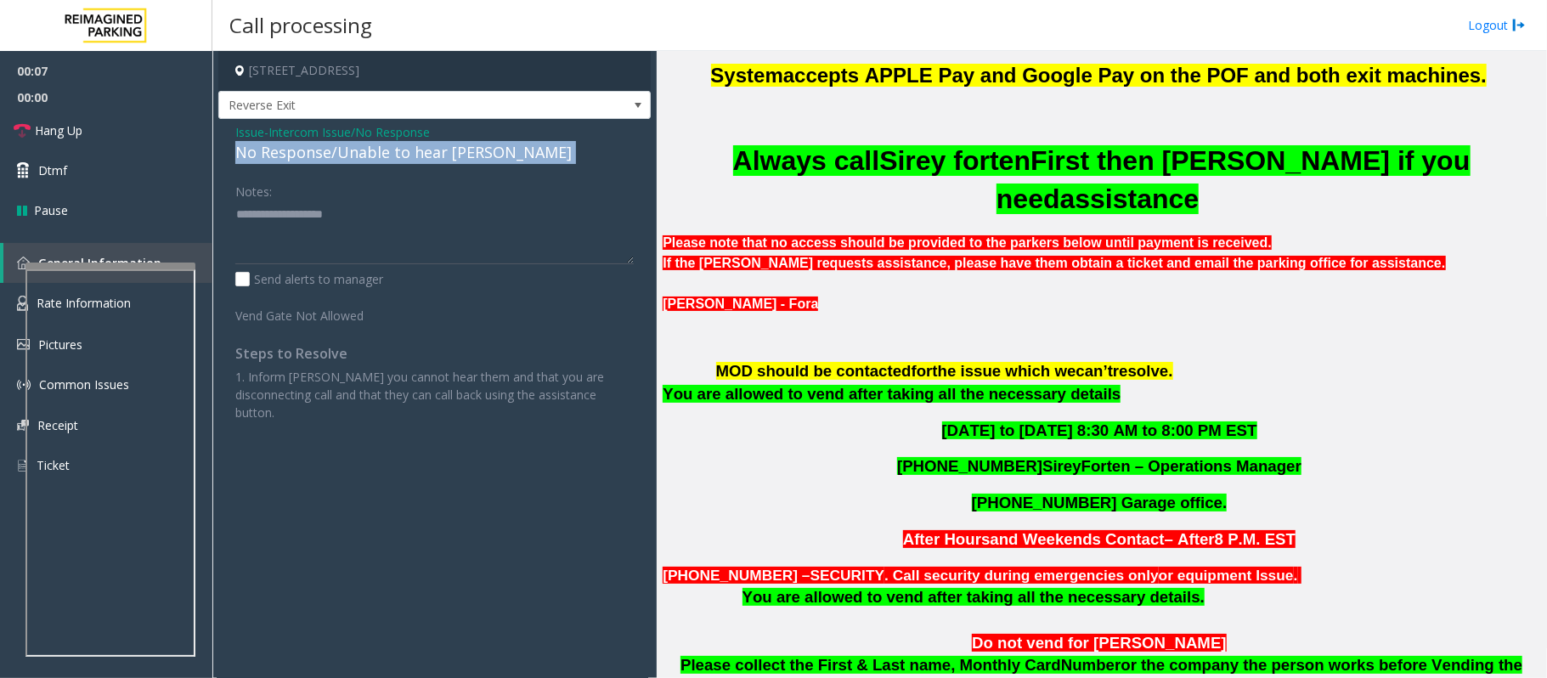
click at [338, 156] on div "No Response/Unable to hear [PERSON_NAME]" at bounding box center [434, 152] width 398 height 23
type textarea "**********"
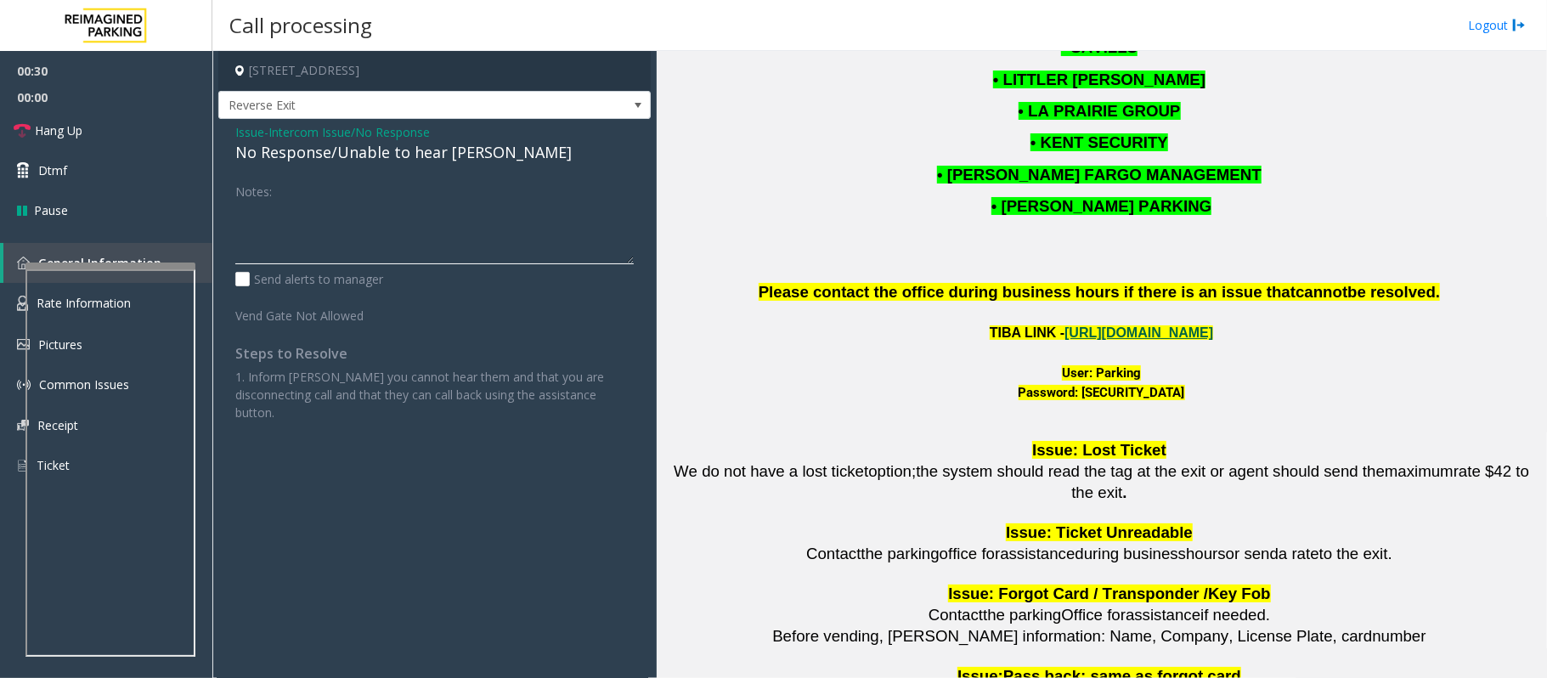
scroll to position [2152, 0]
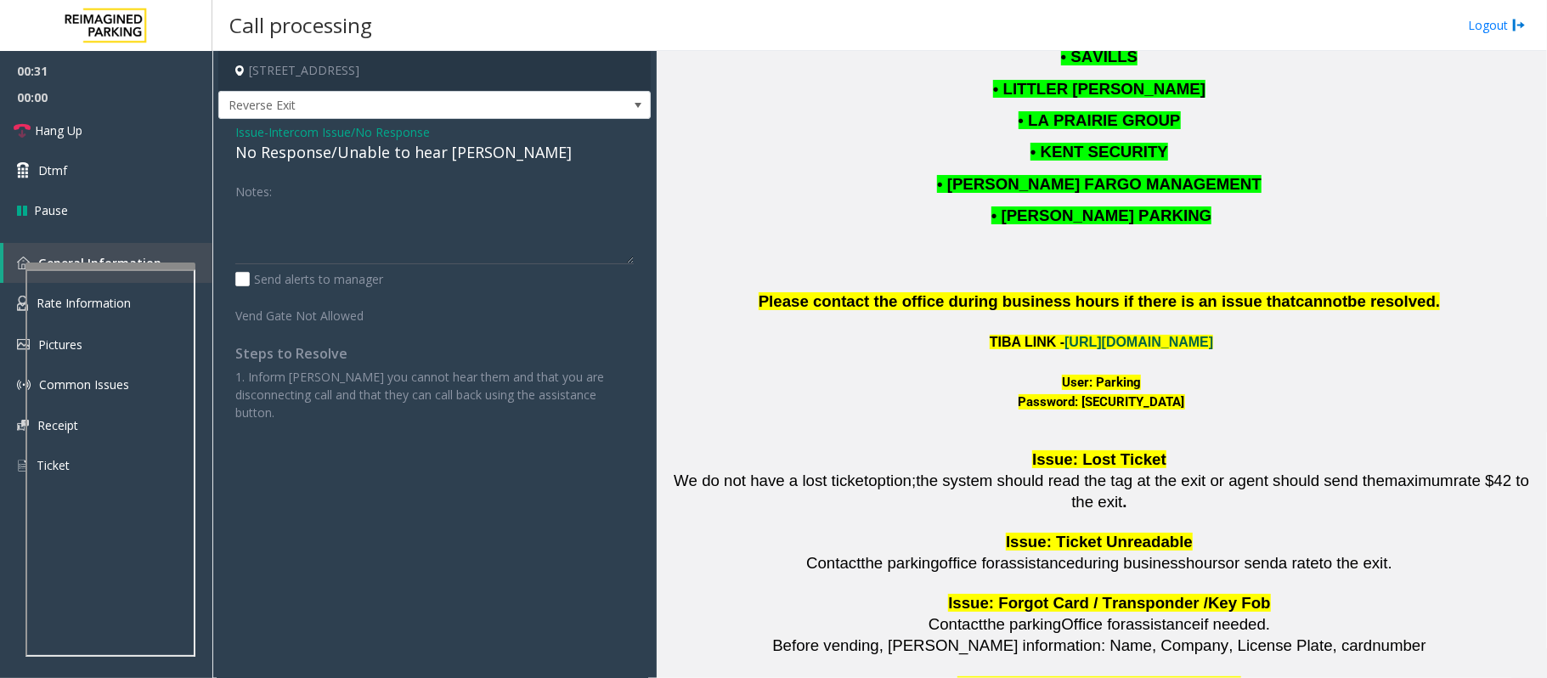
click at [1136, 349] on link "[URL][DOMAIN_NAME]" at bounding box center [1139, 342] width 149 height 14
drag, startPoint x: 1089, startPoint y: 412, endPoint x: 1132, endPoint y: 415, distance: 42.6
click at [1132, 390] on font "User: Parking" at bounding box center [1101, 382] width 79 height 15
copy font "Parking"
click at [249, 127] on span "Issue" at bounding box center [249, 132] width 29 height 18
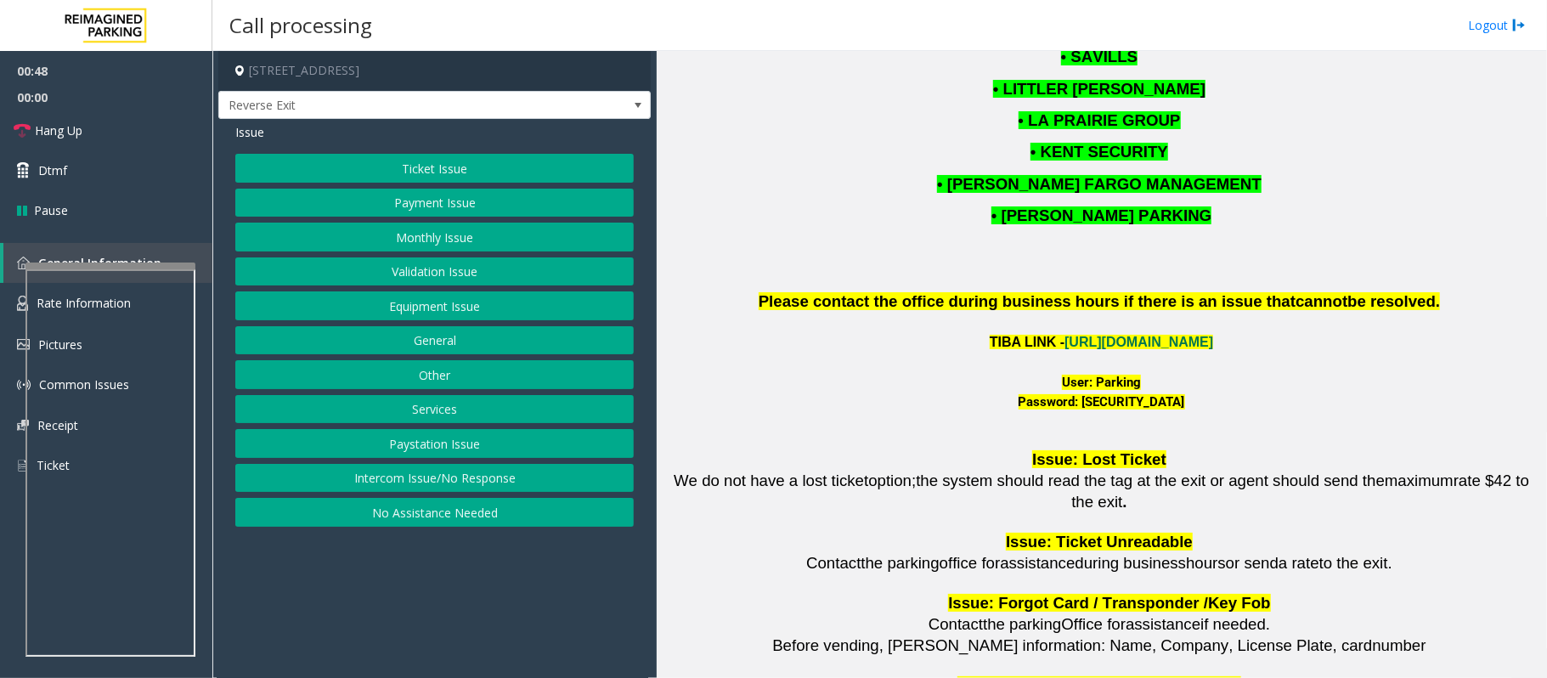
click at [398, 242] on button "Monthly Issue" at bounding box center [434, 237] width 398 height 29
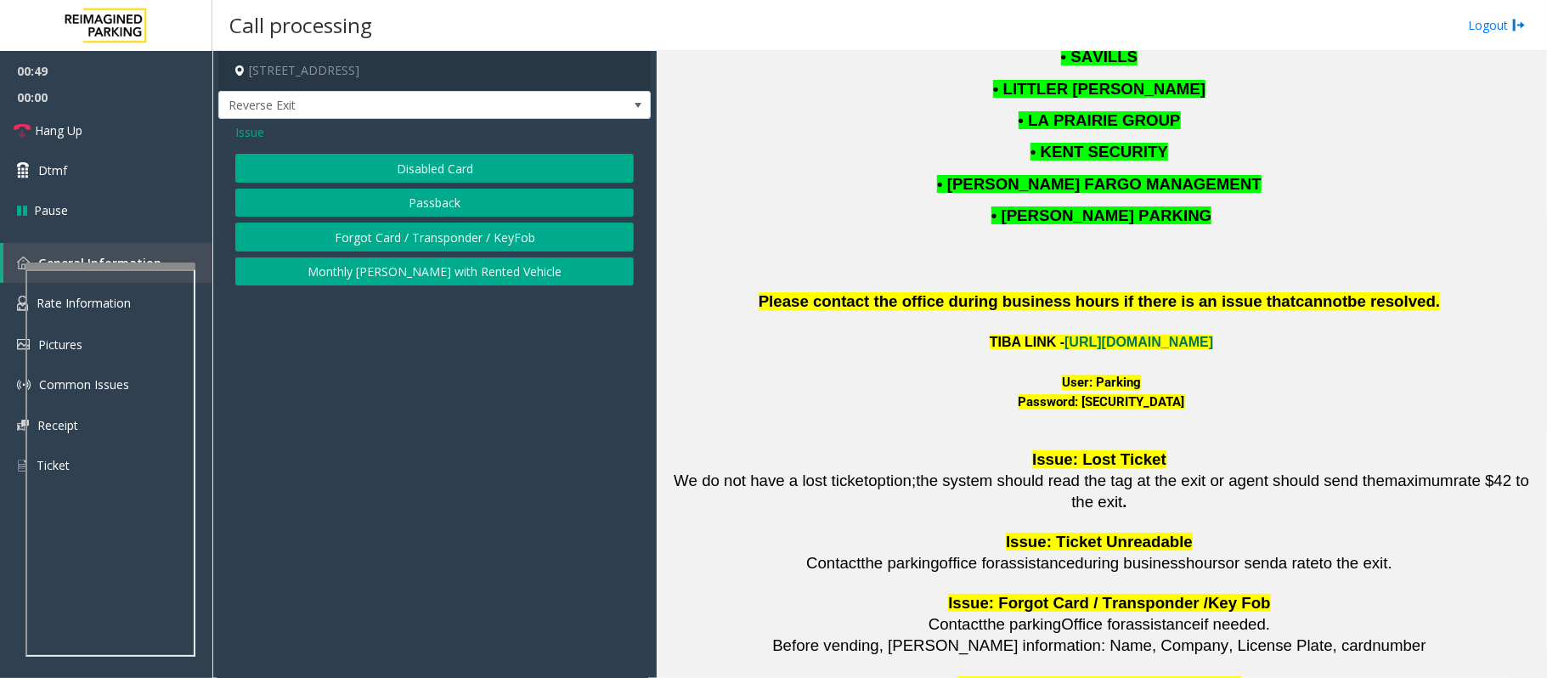
click at [401, 173] on button "Disabled Card" at bounding box center [434, 168] width 398 height 29
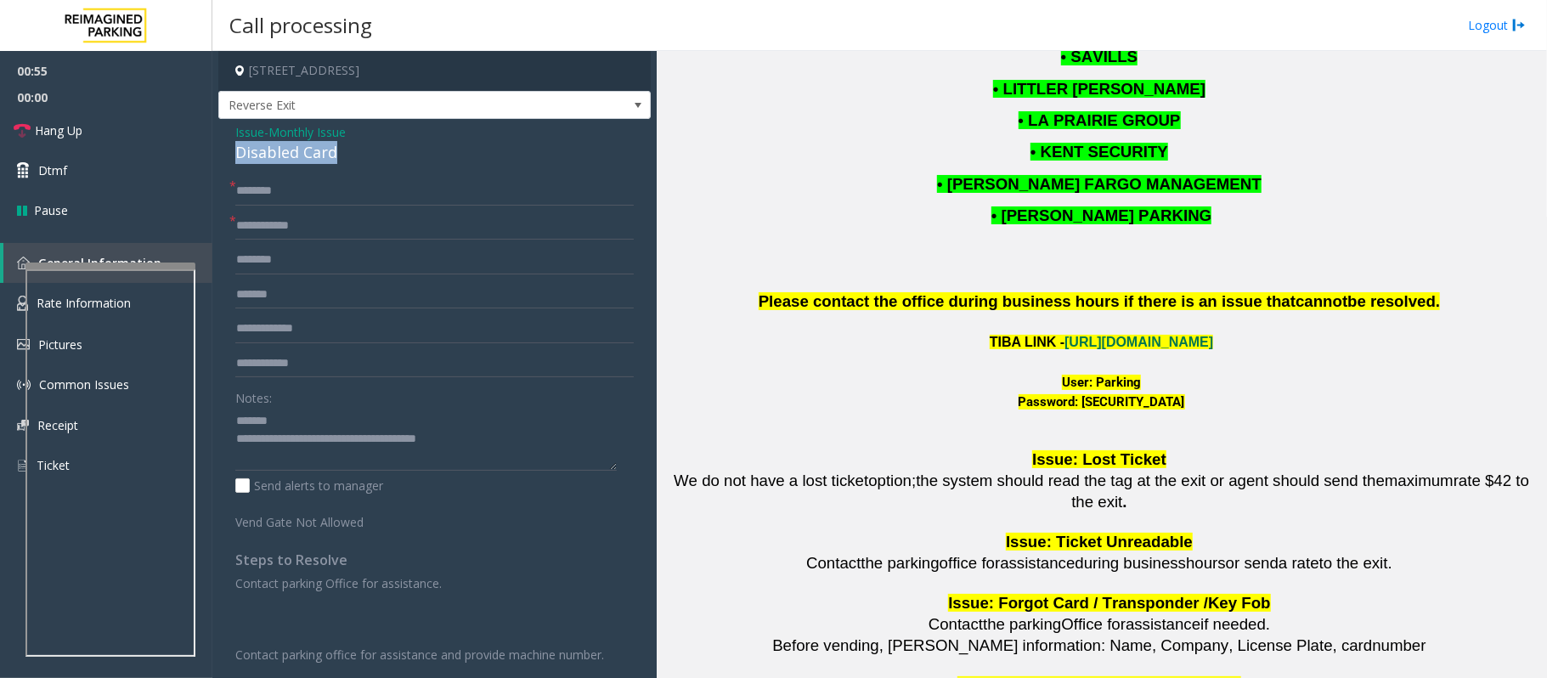
drag, startPoint x: 350, startPoint y: 155, endPoint x: 229, endPoint y: 155, distance: 121.5
click at [229, 155] on div "Issue - Monthly Issue Disabled Card * * Notes: Send alerts to manager Vend Gate…" at bounding box center [434, 480] width 432 height 722
type textarea "**********"
drag, startPoint x: 1065, startPoint y: 432, endPoint x: 1187, endPoint y: 433, distance: 121.5
click at [1187, 412] on div "Password: [SECURITY_DATA]" at bounding box center [1102, 403] width 878 height 20
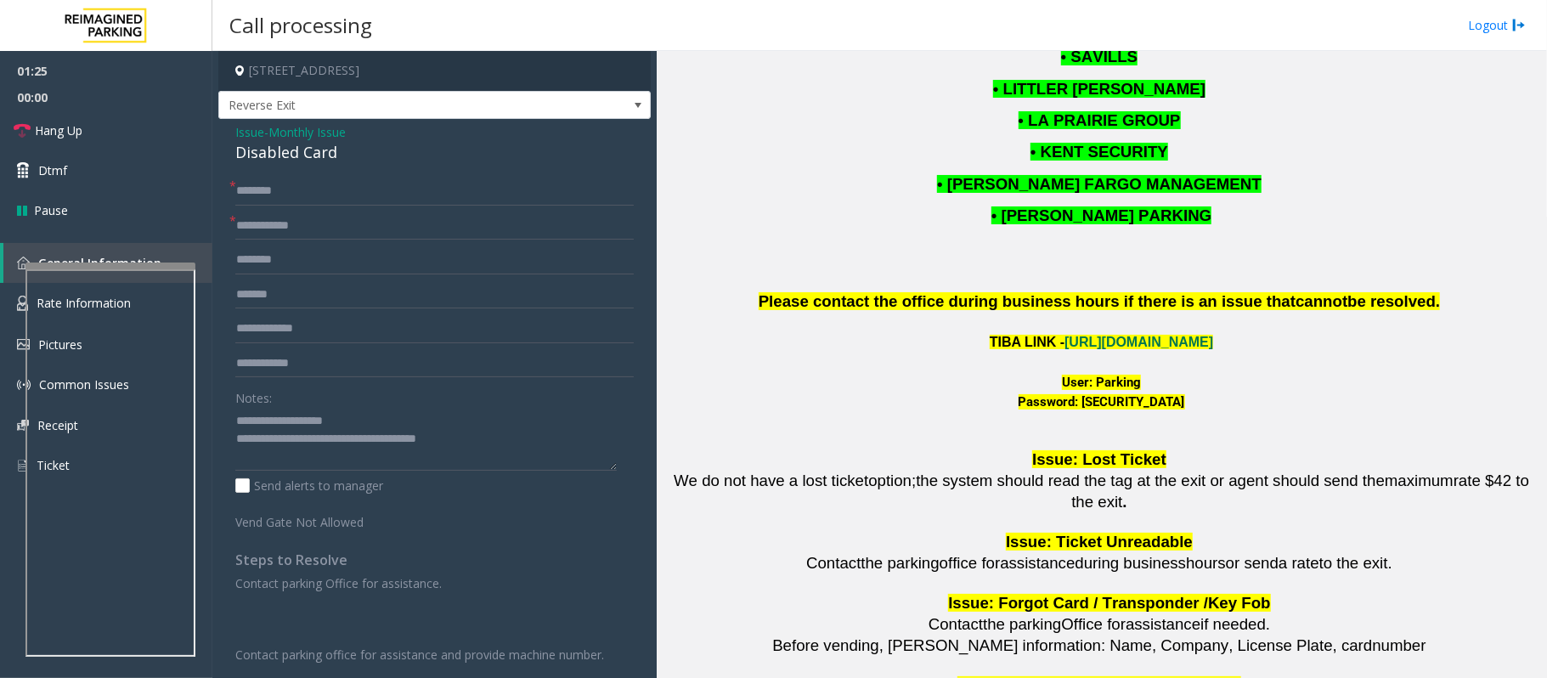
copy font "P@rking@21093100"
click at [269, 336] on input "text" at bounding box center [434, 328] width 398 height 29
drag, startPoint x: 1065, startPoint y: 426, endPoint x: 1183, endPoint y: 437, distance: 117.8
click at [1183, 410] on font "Password: [SECURITY_DATA]" at bounding box center [1102, 401] width 167 height 15
copy font "P@rking@21093100"
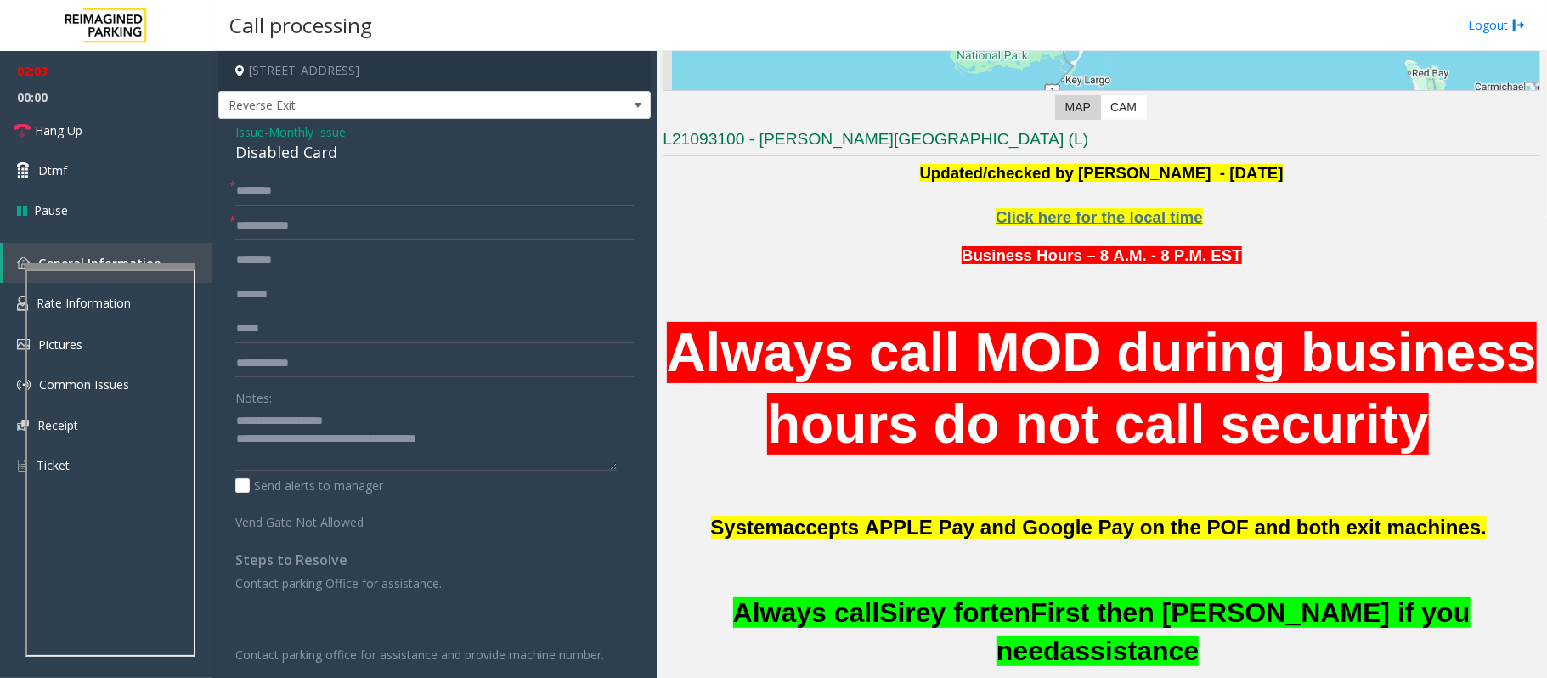
scroll to position [340, 0]
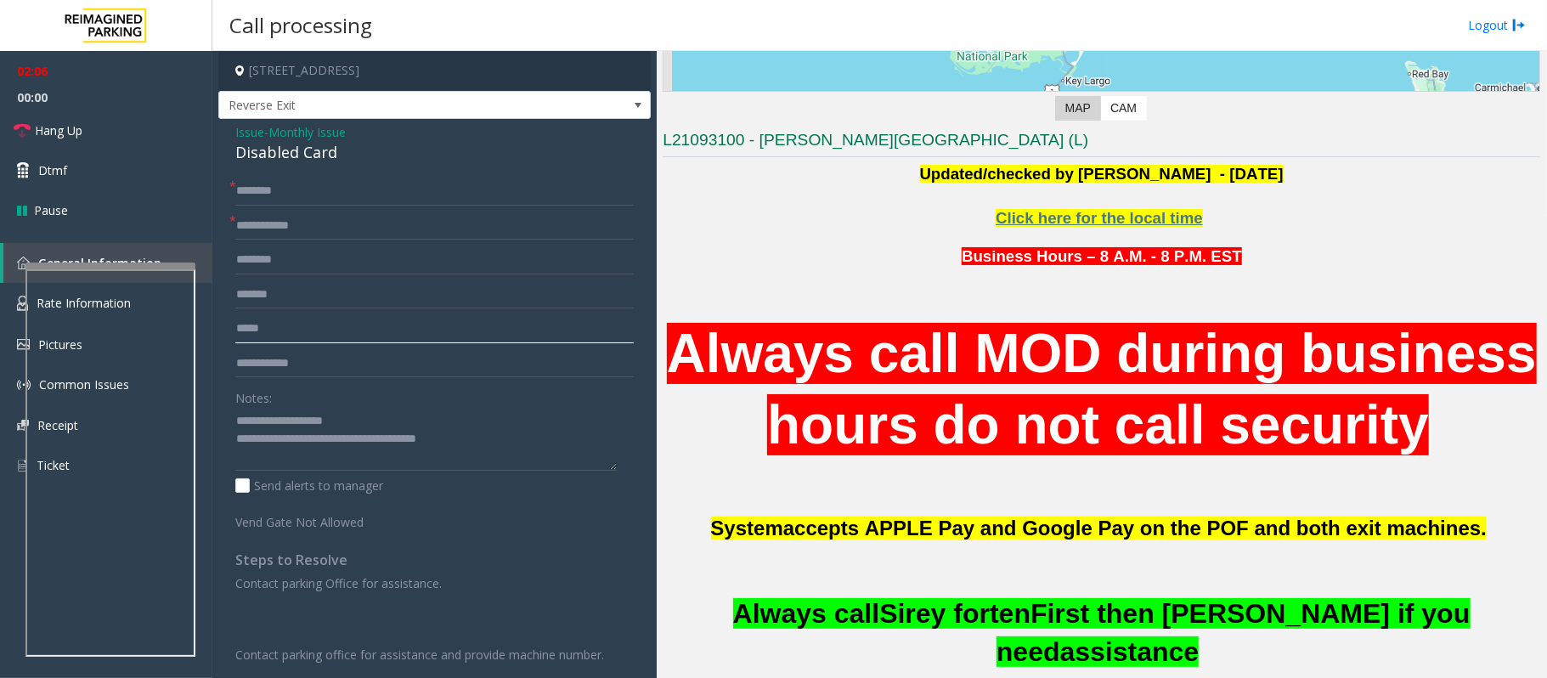
click at [279, 330] on input "*****" at bounding box center [434, 328] width 398 height 29
type input "*****"
click at [260, 321] on input "*****" at bounding box center [434, 328] width 398 height 29
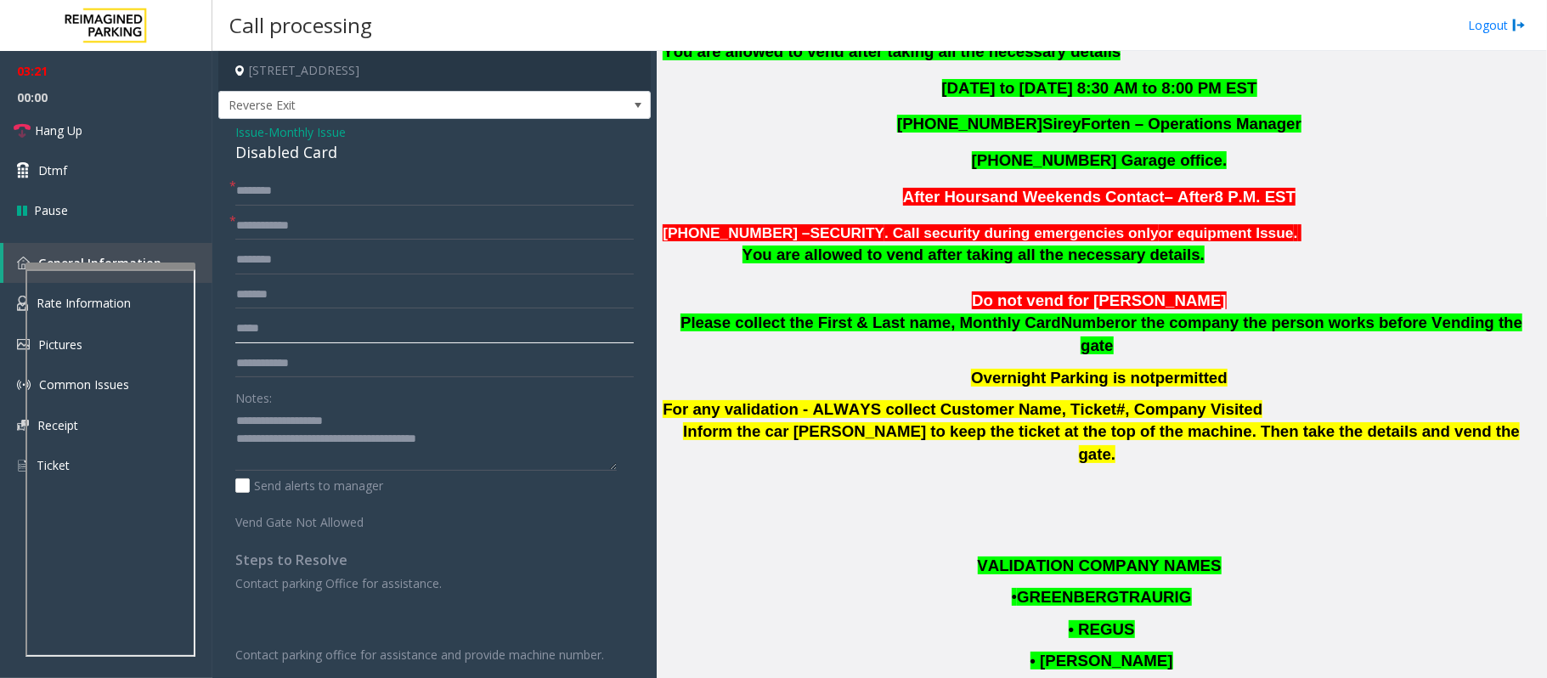
scroll to position [1133, 0]
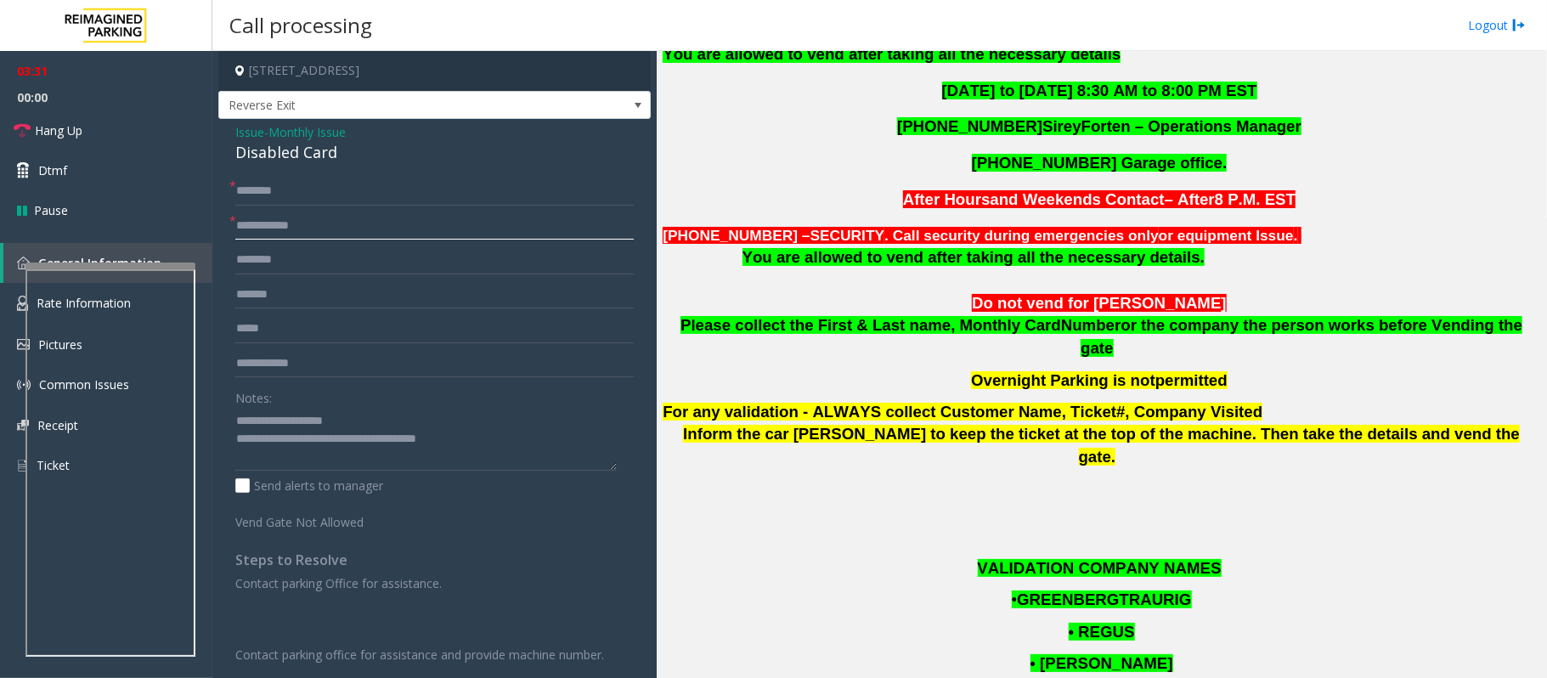
click at [269, 235] on input "text" at bounding box center [434, 226] width 398 height 29
paste input "****"
type input "****"
click at [293, 194] on input "text" at bounding box center [434, 191] width 398 height 29
paste input "*******"
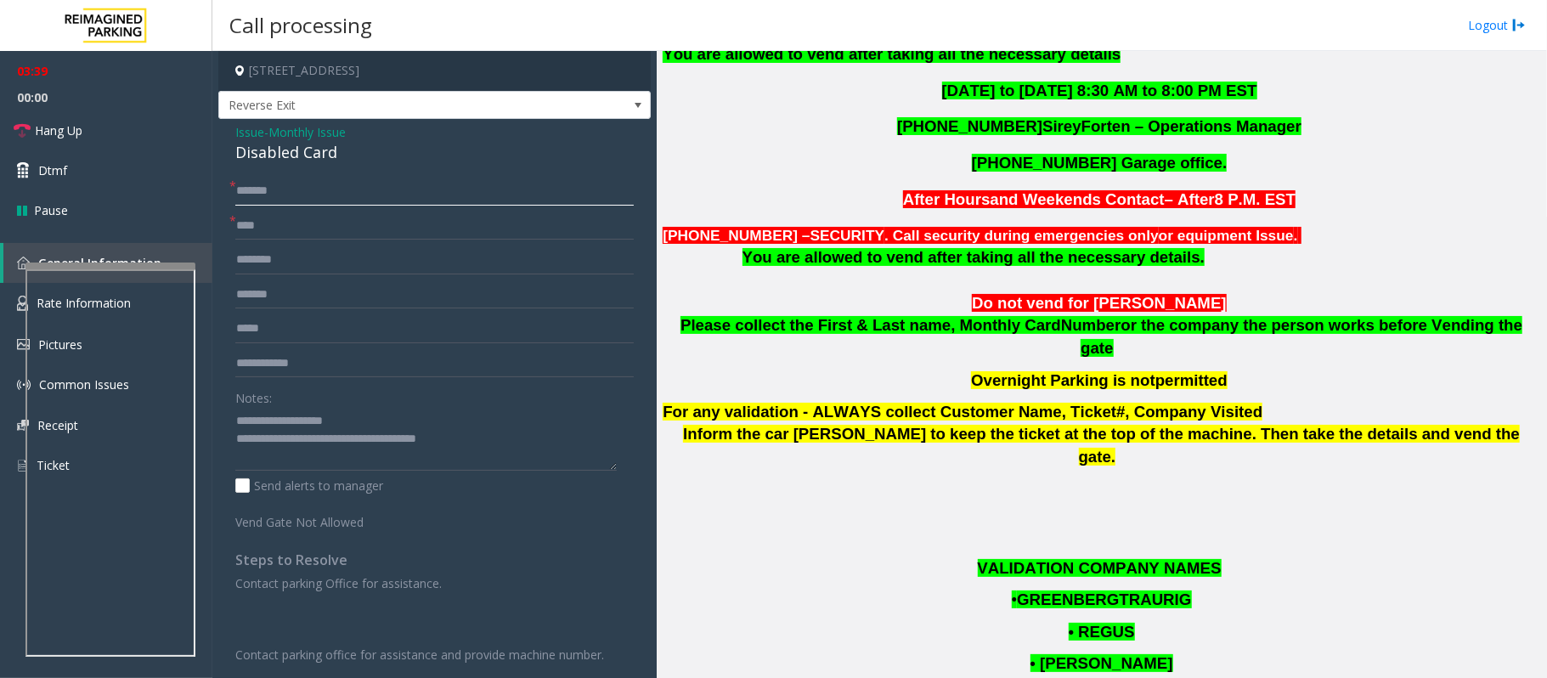
type input "*******"
click at [318, 438] on textarea at bounding box center [425, 439] width 381 height 64
click at [123, 119] on link "Hang Up" at bounding box center [106, 130] width 212 height 40
click at [314, 442] on textarea at bounding box center [425, 439] width 381 height 64
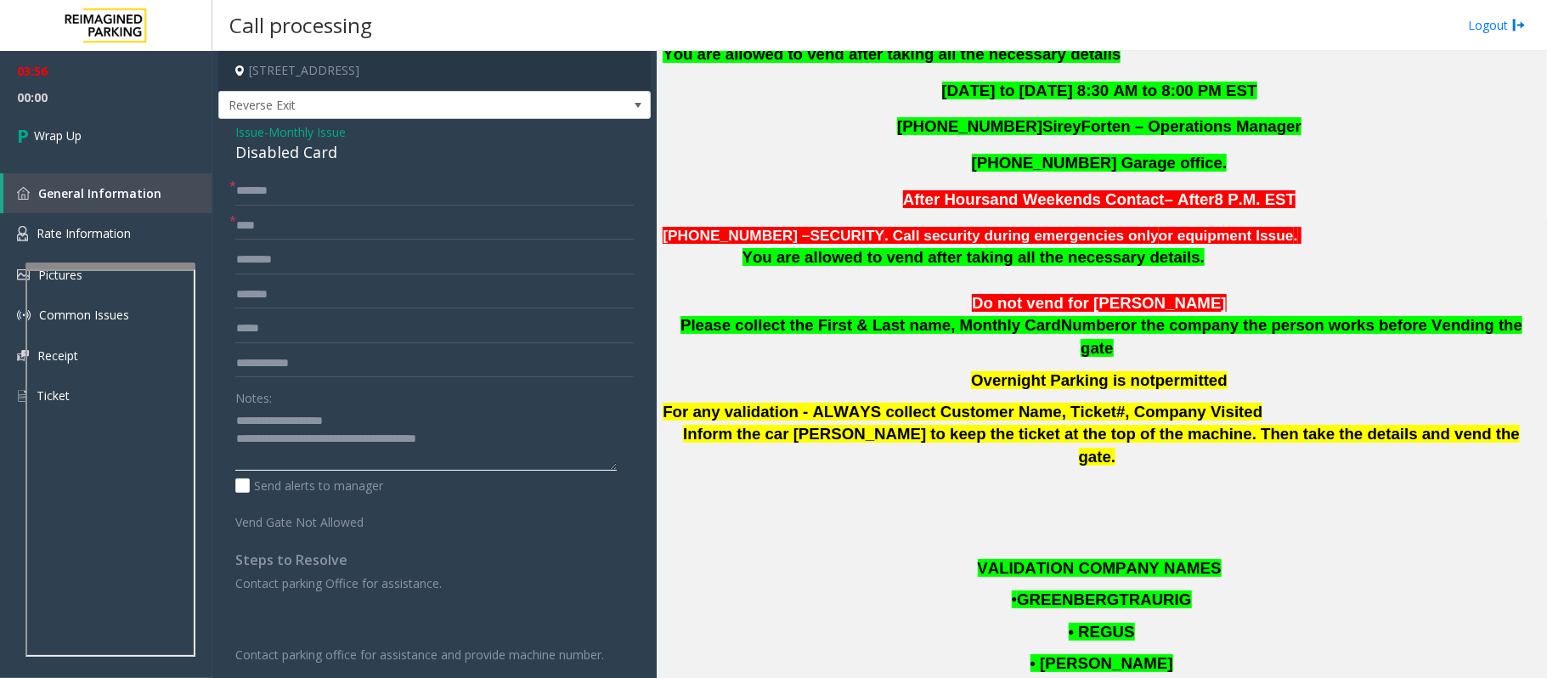
click at [314, 442] on textarea at bounding box center [425, 439] width 381 height 64
type textarea "**********"
click at [123, 123] on link "Wrap Up" at bounding box center [106, 135] width 212 height 50
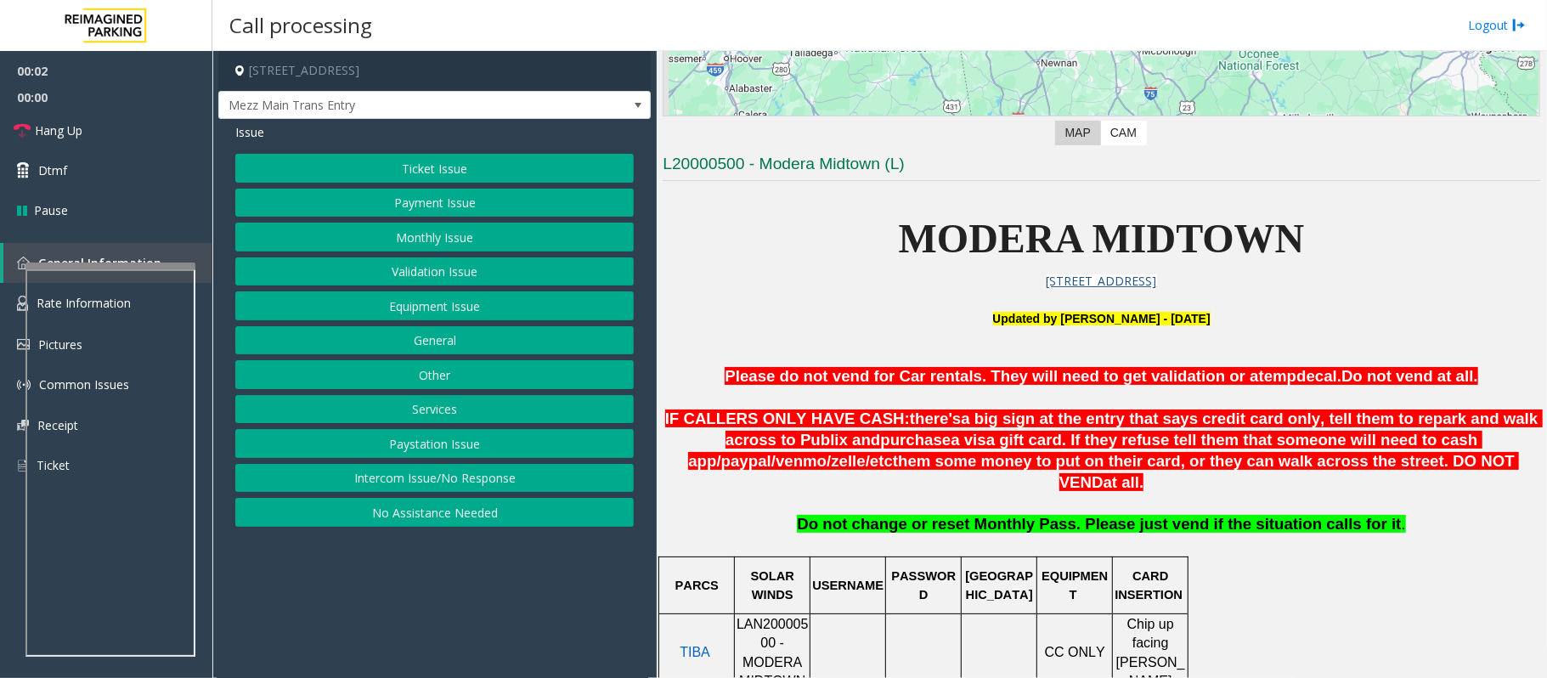
scroll to position [340, 0]
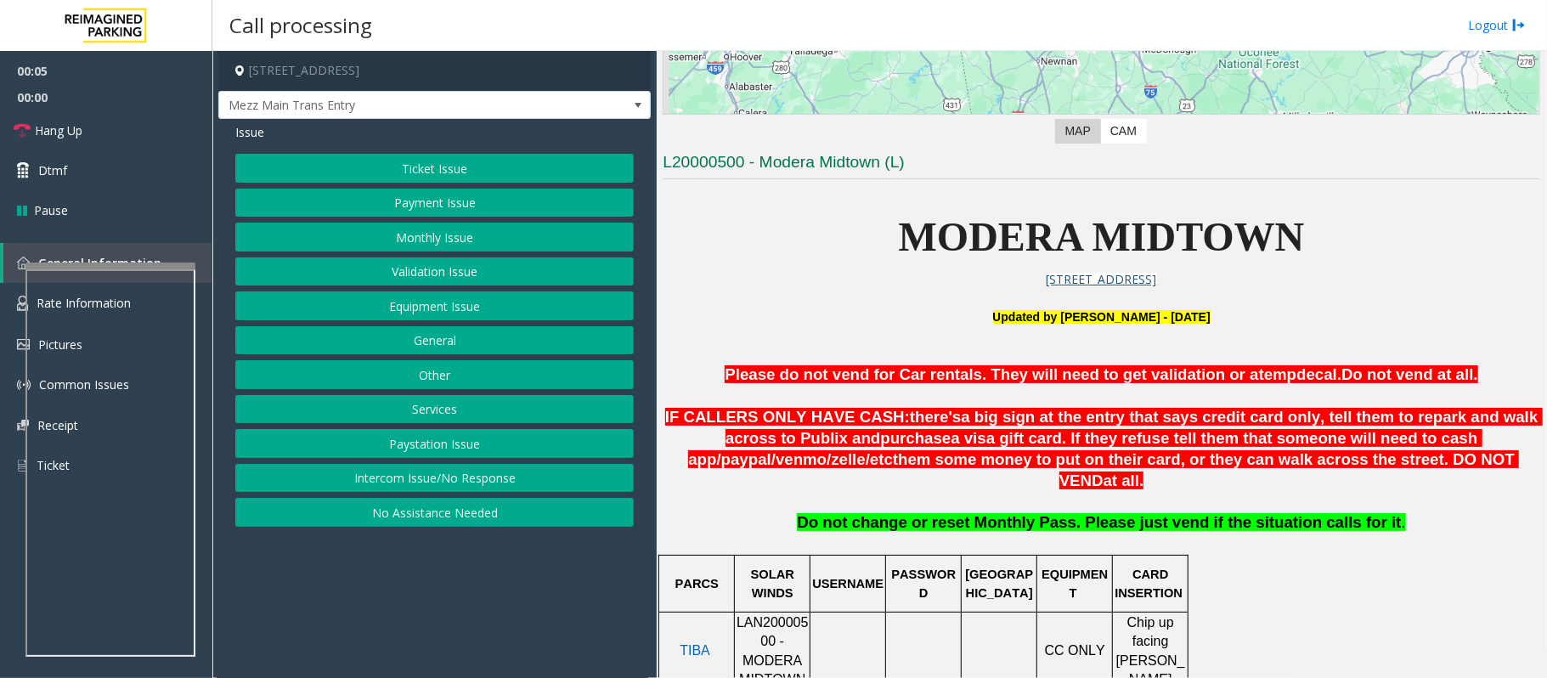
click at [466, 491] on button "Intercom Issue/No Response" at bounding box center [434, 478] width 398 height 29
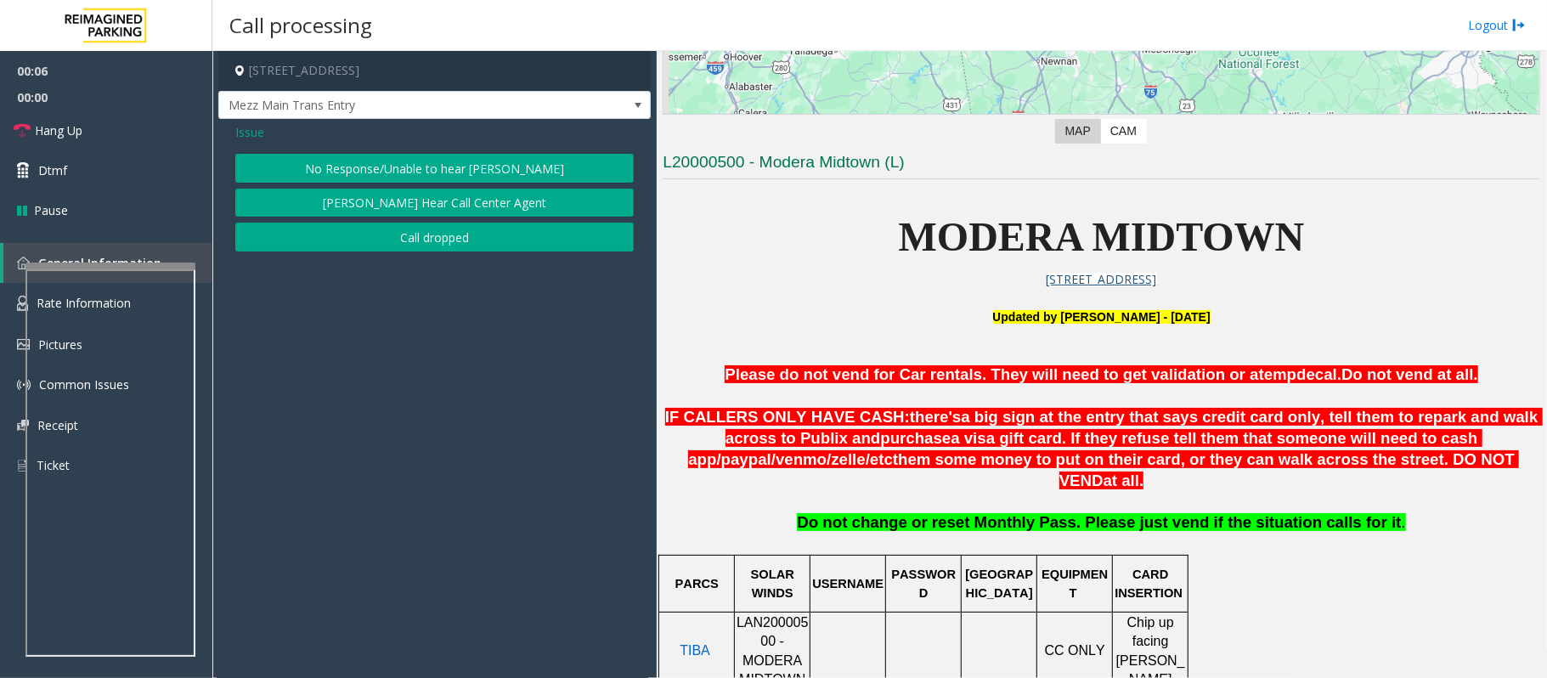
click at [378, 178] on button "No Response/Unable to hear [PERSON_NAME]" at bounding box center [434, 168] width 398 height 29
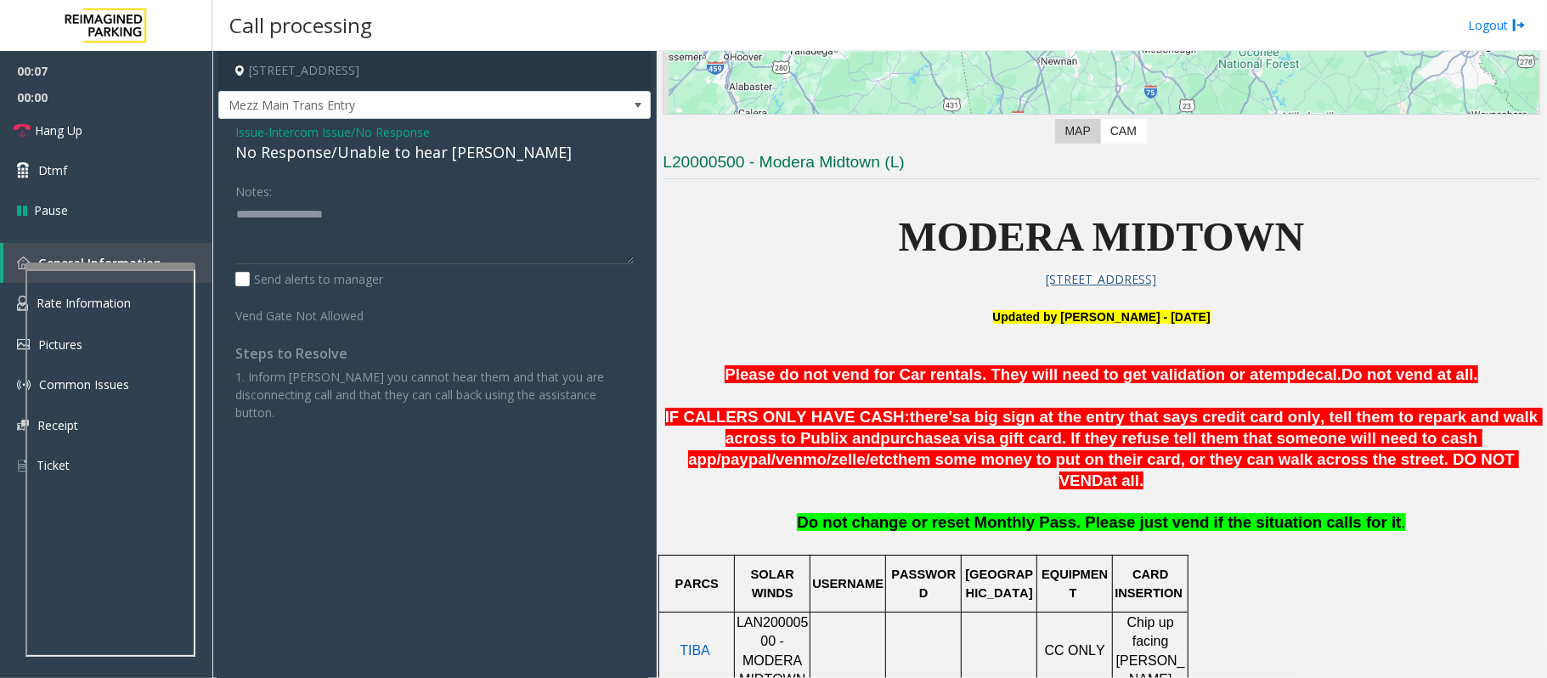
click at [384, 161] on div "No Response/Unable to hear [PERSON_NAME]" at bounding box center [434, 152] width 398 height 23
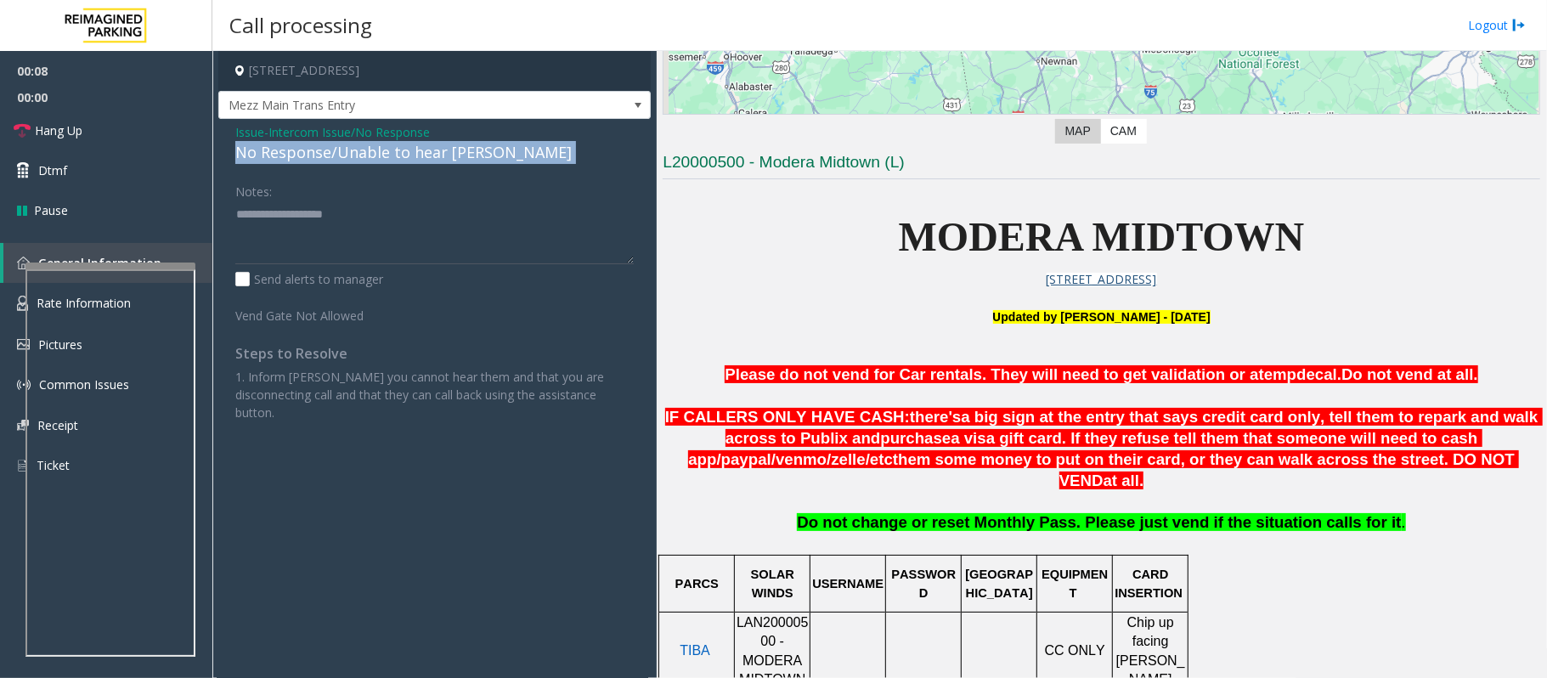
click at [384, 161] on div "No Response/Unable to hear [PERSON_NAME]" at bounding box center [434, 152] width 398 height 23
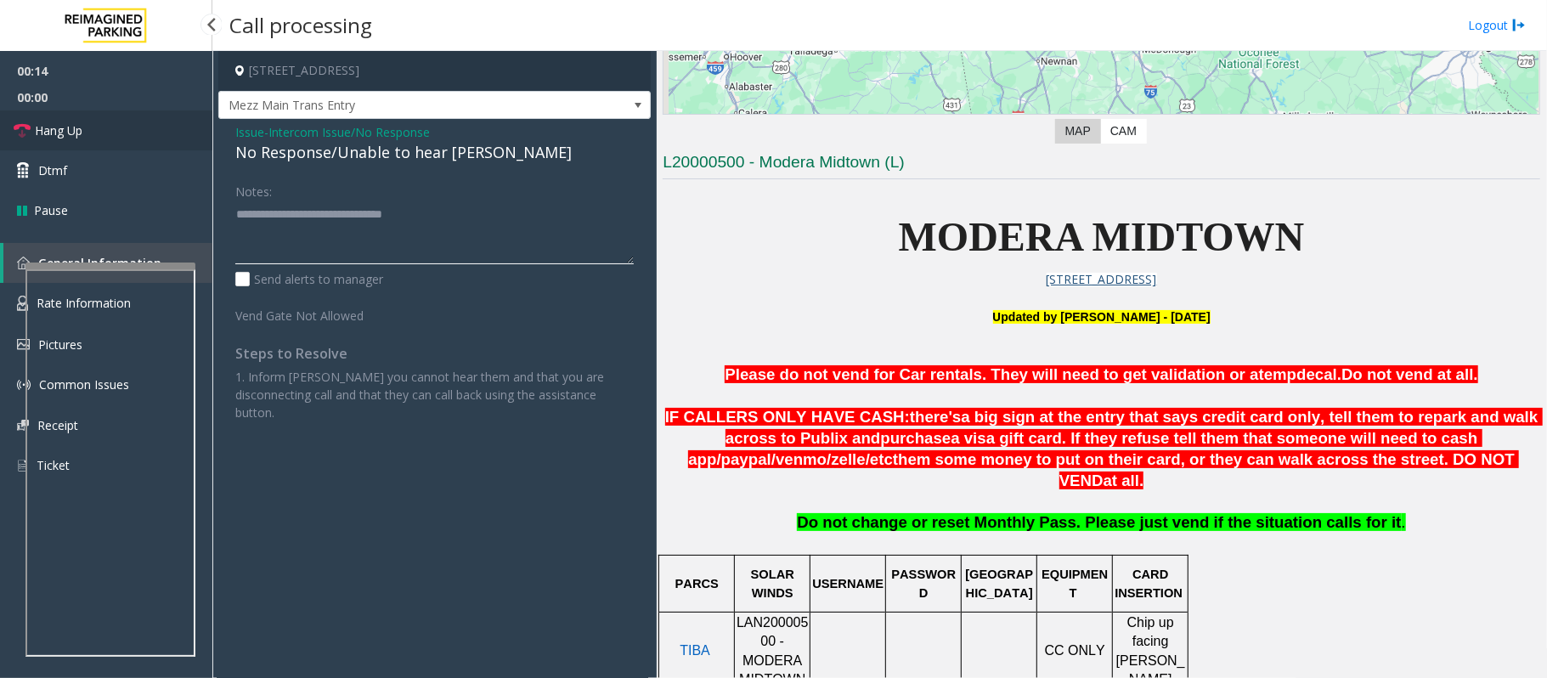
type textarea "**********"
click at [85, 122] on link "Hang Up" at bounding box center [106, 130] width 212 height 40
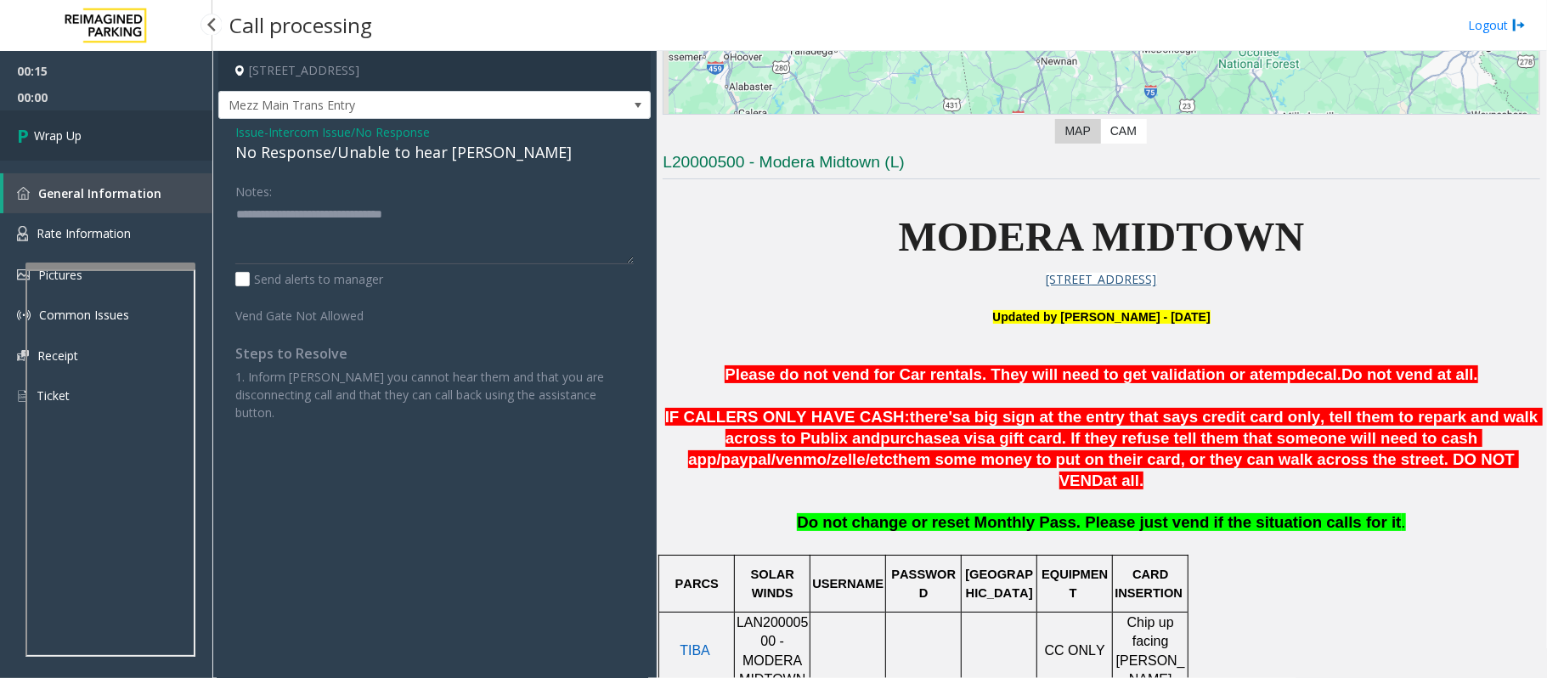
click at [85, 122] on link "Wrap Up" at bounding box center [106, 135] width 212 height 50
